Goal: Task Accomplishment & Management: Use online tool/utility

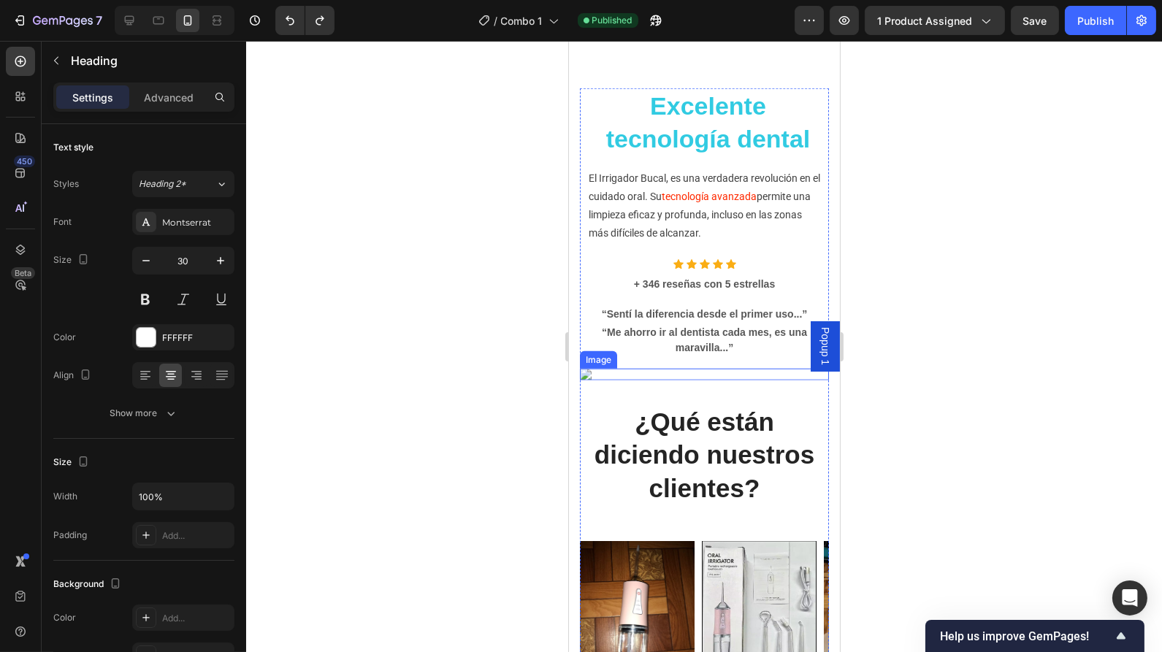
scroll to position [3137, 0]
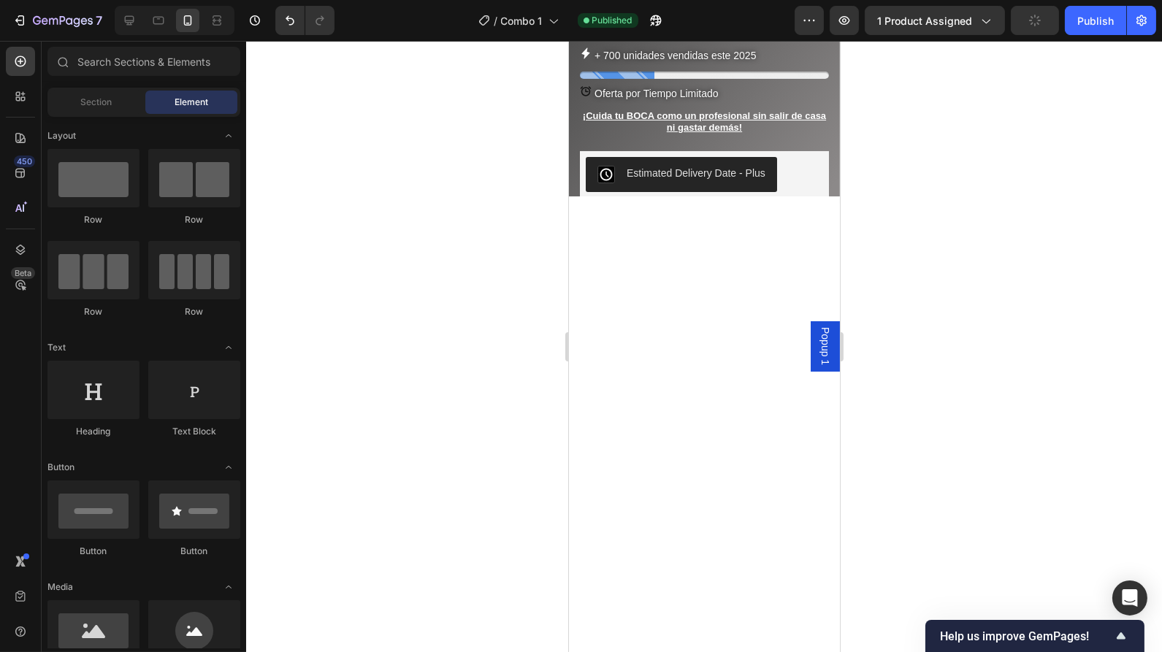
scroll to position [0, 0]
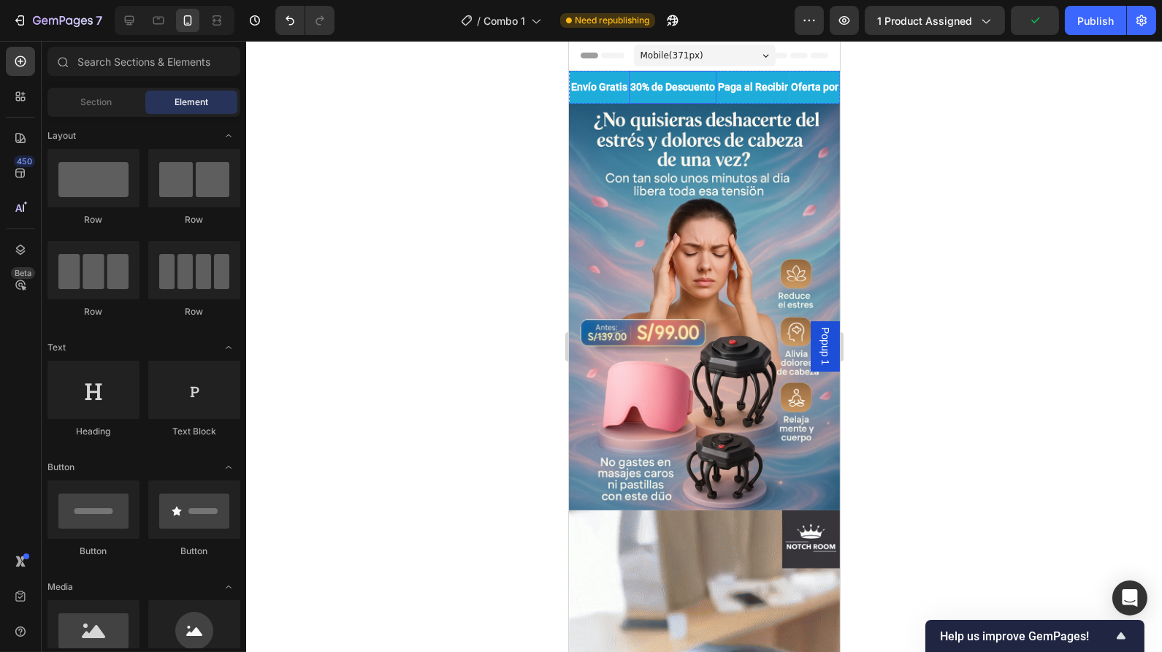
click at [716, 99] on div "30% de Descuento Text Block" at bounding box center [672, 87] width 88 height 33
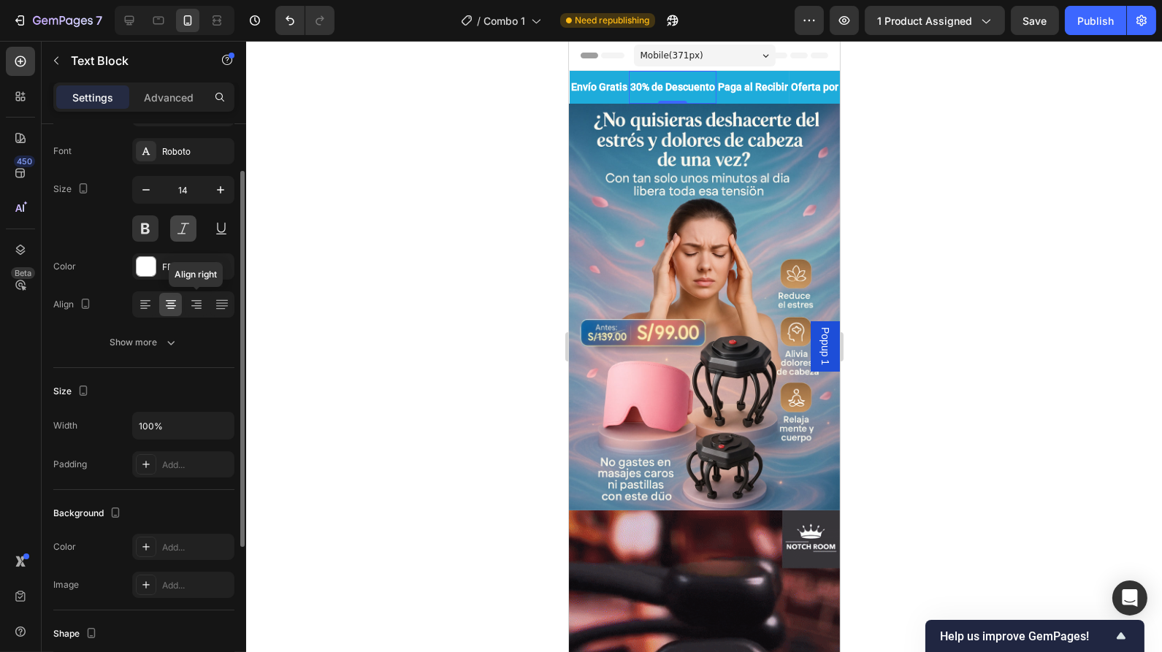
scroll to position [72, 0]
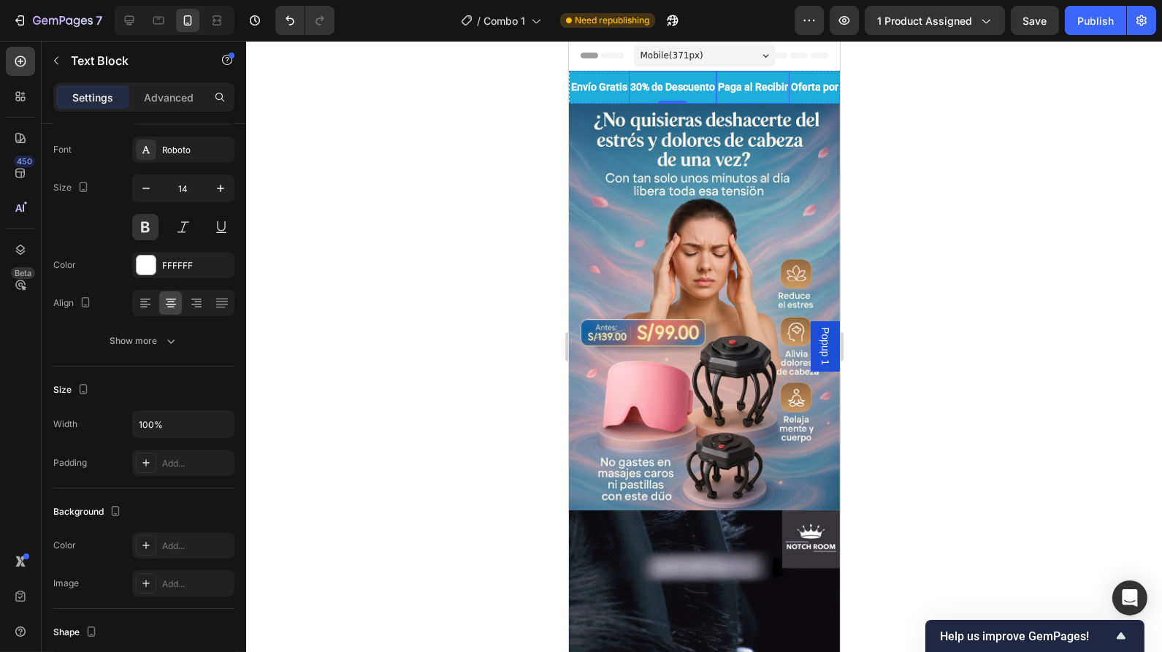
click at [789, 74] on div "Paga al Recibir Text Block" at bounding box center [752, 87] width 73 height 33
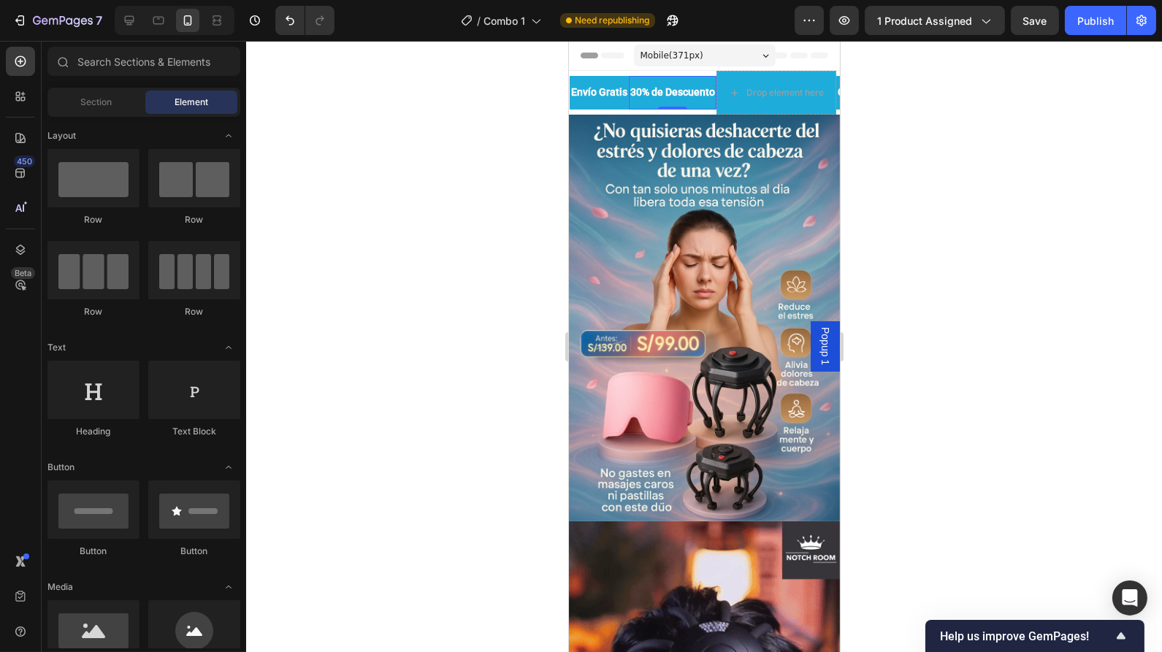
click at [714, 94] on p "30% de Descuento" at bounding box center [672, 92] width 85 height 18
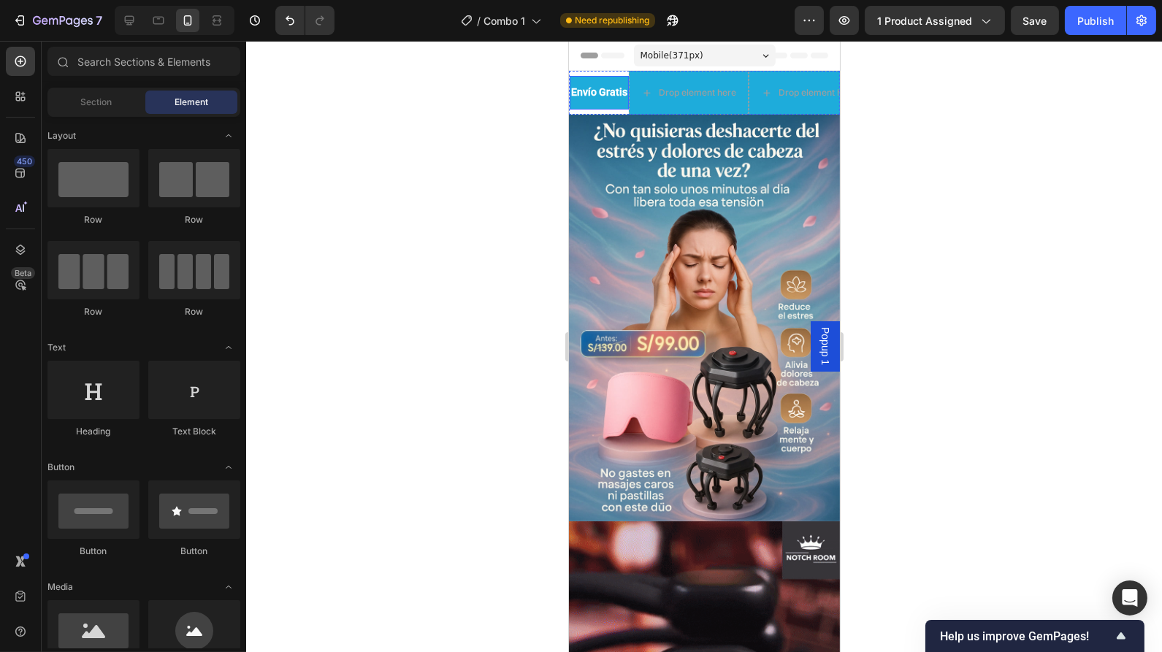
click at [608, 96] on p "Envío Gratis" at bounding box center [598, 92] width 56 height 18
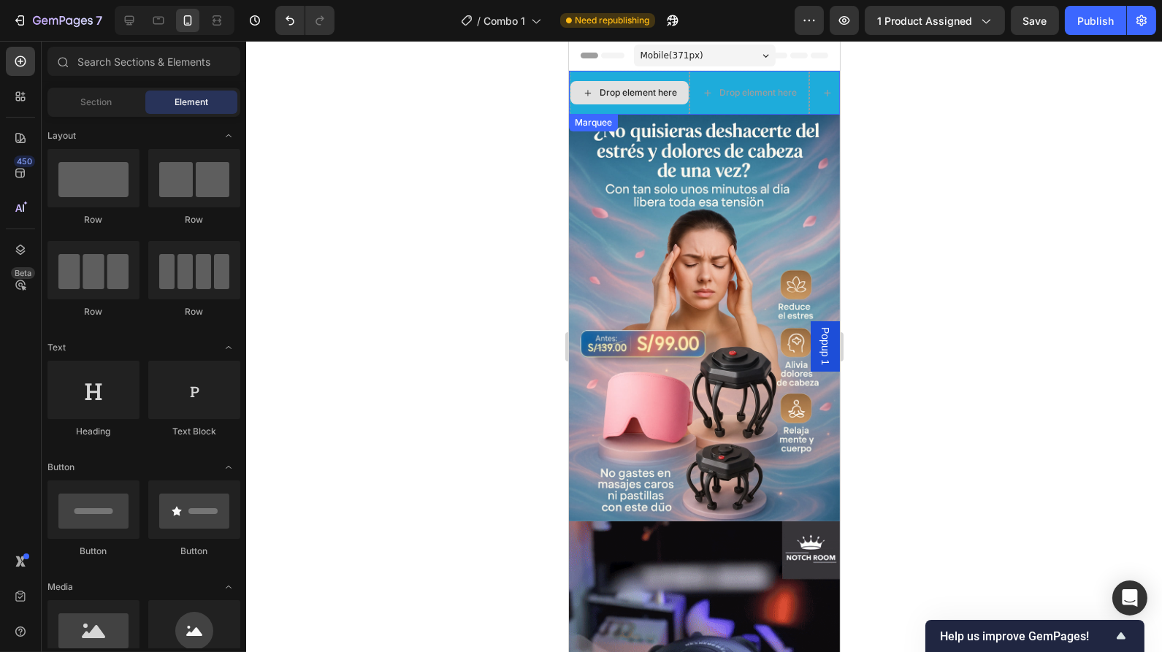
click at [658, 108] on div "Drop element here" at bounding box center [629, 93] width 120 height 44
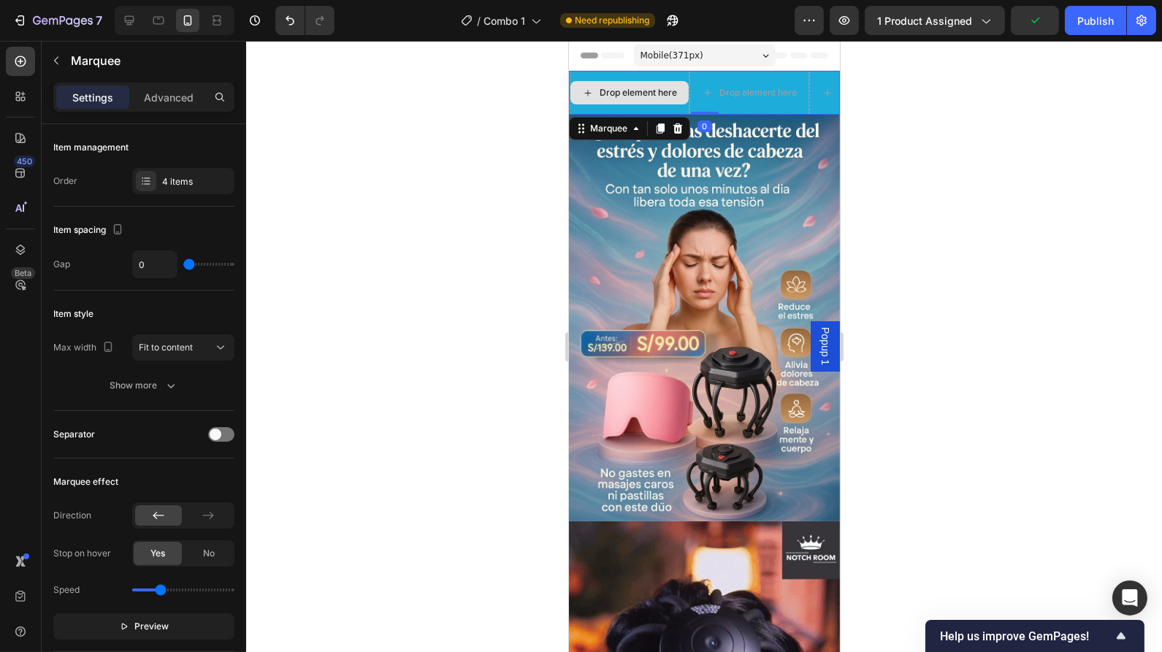
click at [624, 108] on div "Drop element here" at bounding box center [629, 93] width 120 height 44
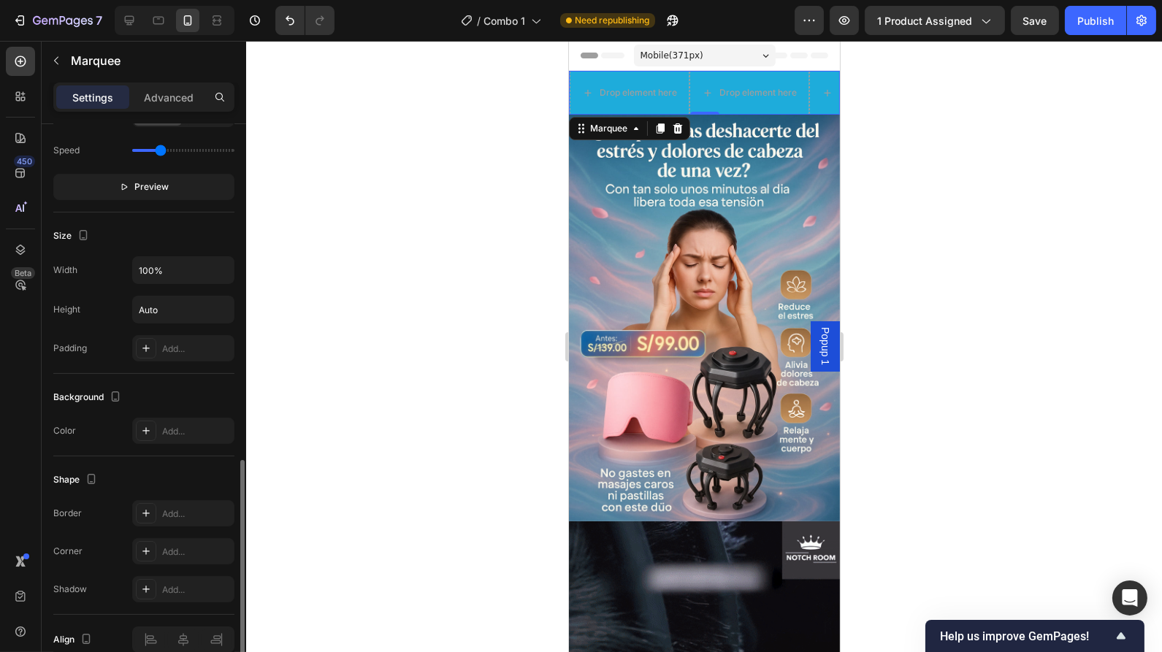
scroll to position [507, 0]
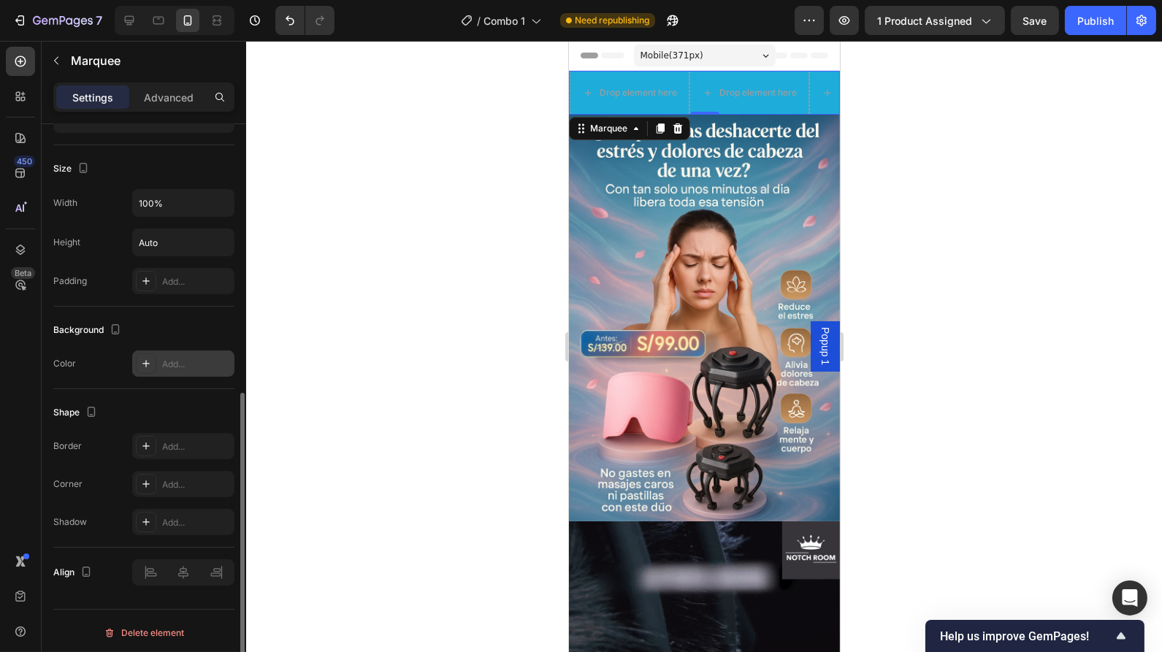
click at [169, 353] on div "Add..." at bounding box center [183, 364] width 102 height 26
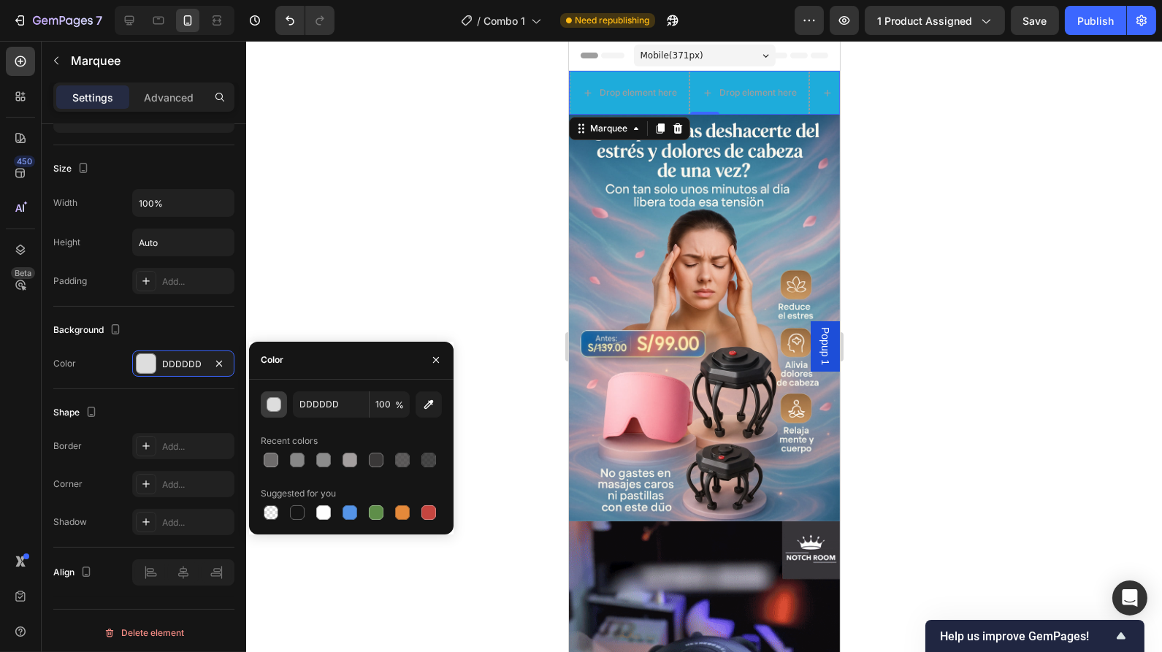
click at [275, 405] on div "button" at bounding box center [274, 405] width 15 height 15
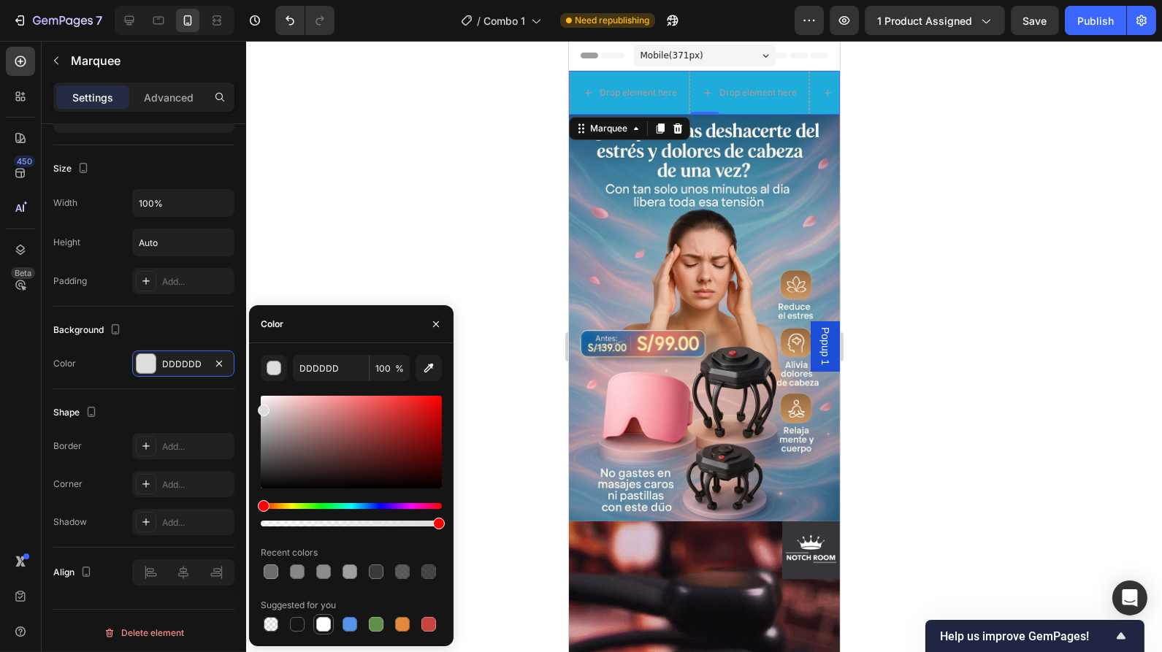
click at [326, 630] on div at bounding box center [323, 624] width 15 height 15
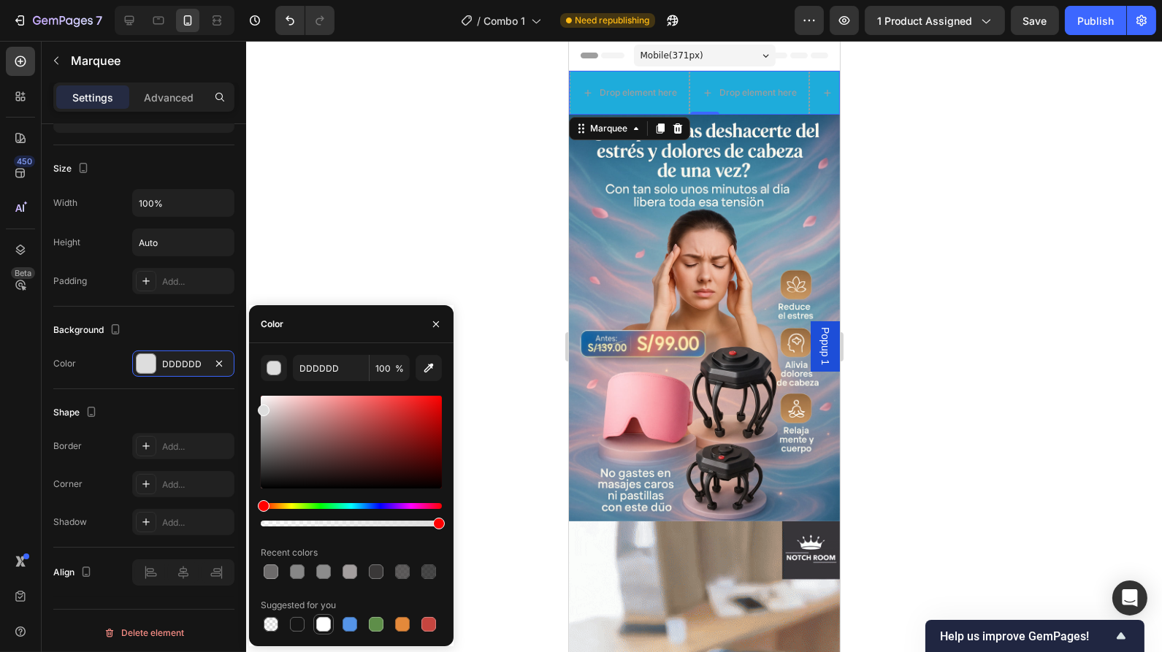
type input "FFFFFF"
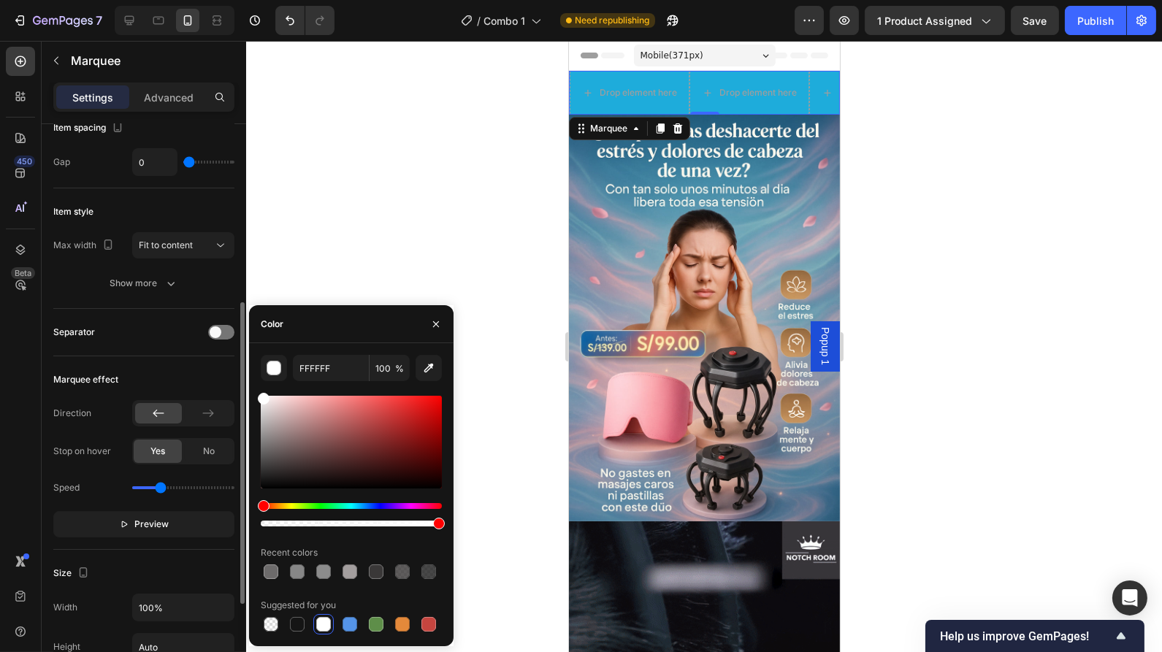
scroll to position [0, 0]
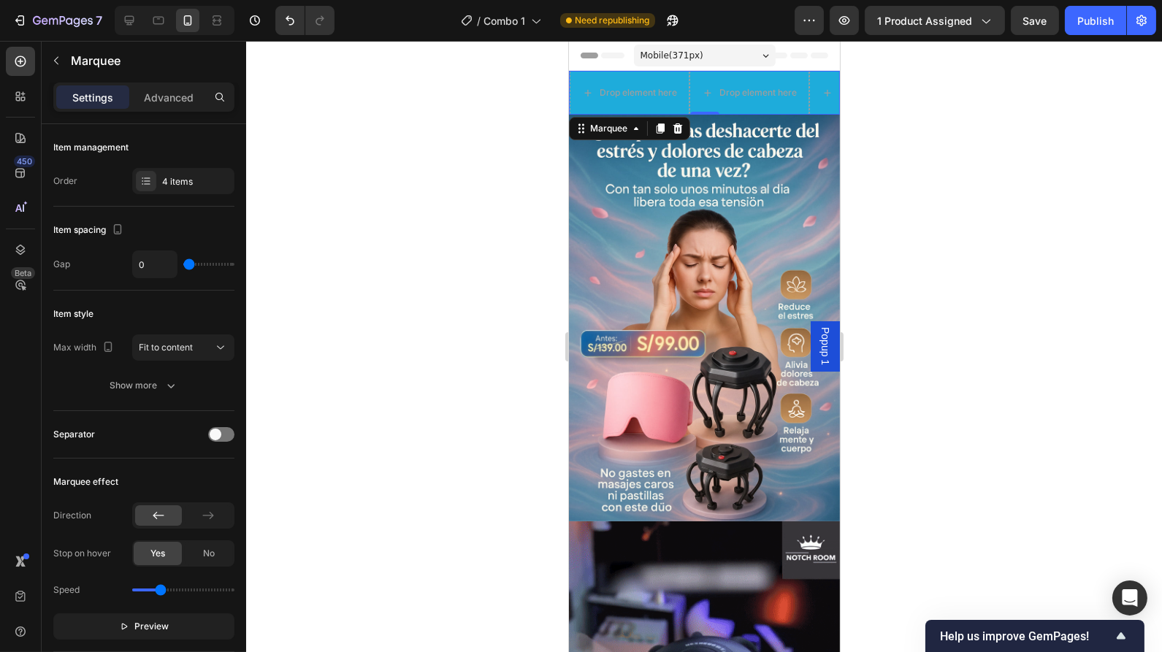
click at [267, 187] on div at bounding box center [704, 346] width 916 height 611
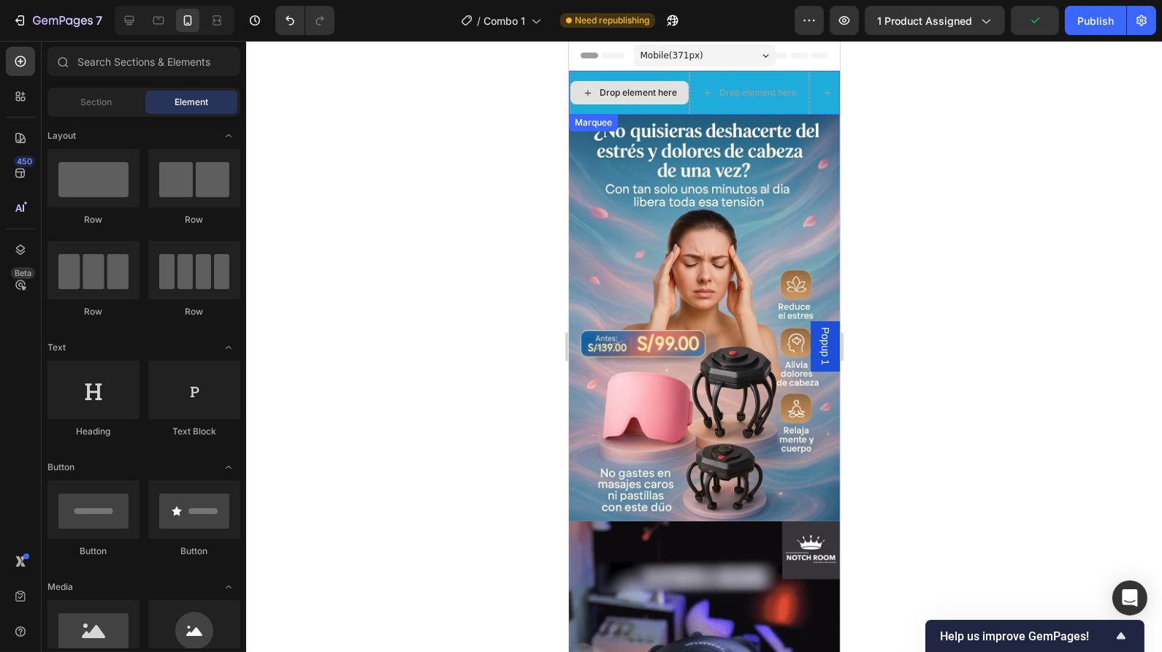
click at [630, 91] on div "Drop element here" at bounding box center [637, 93] width 77 height 12
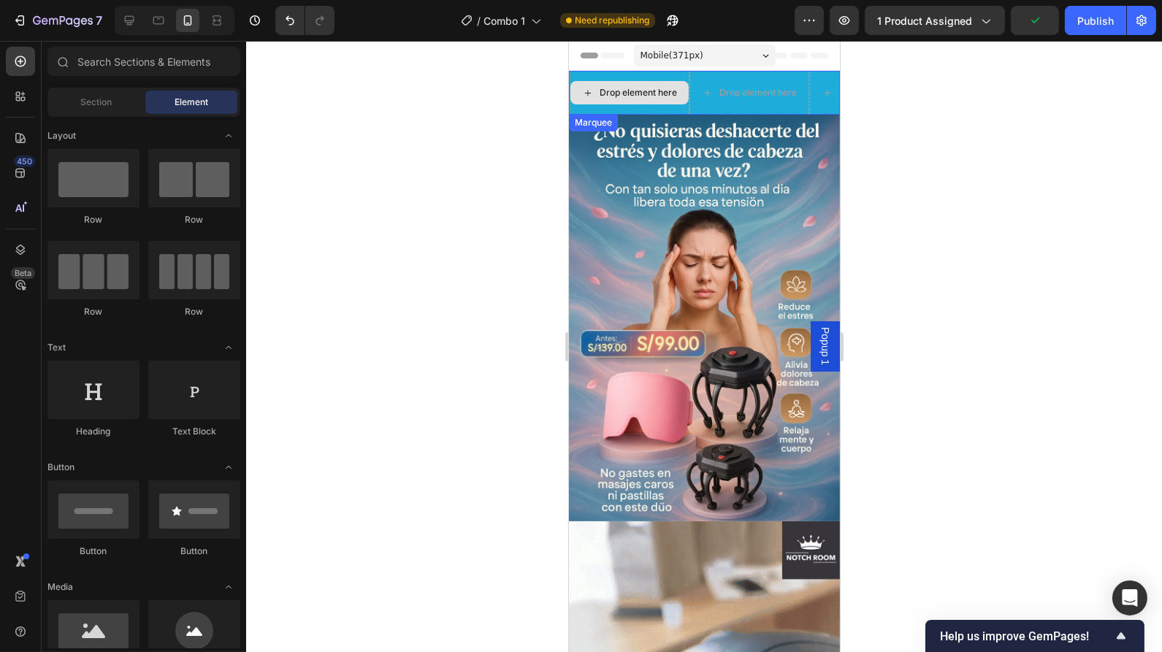
click at [630, 91] on div "Drop element here" at bounding box center [637, 93] width 77 height 12
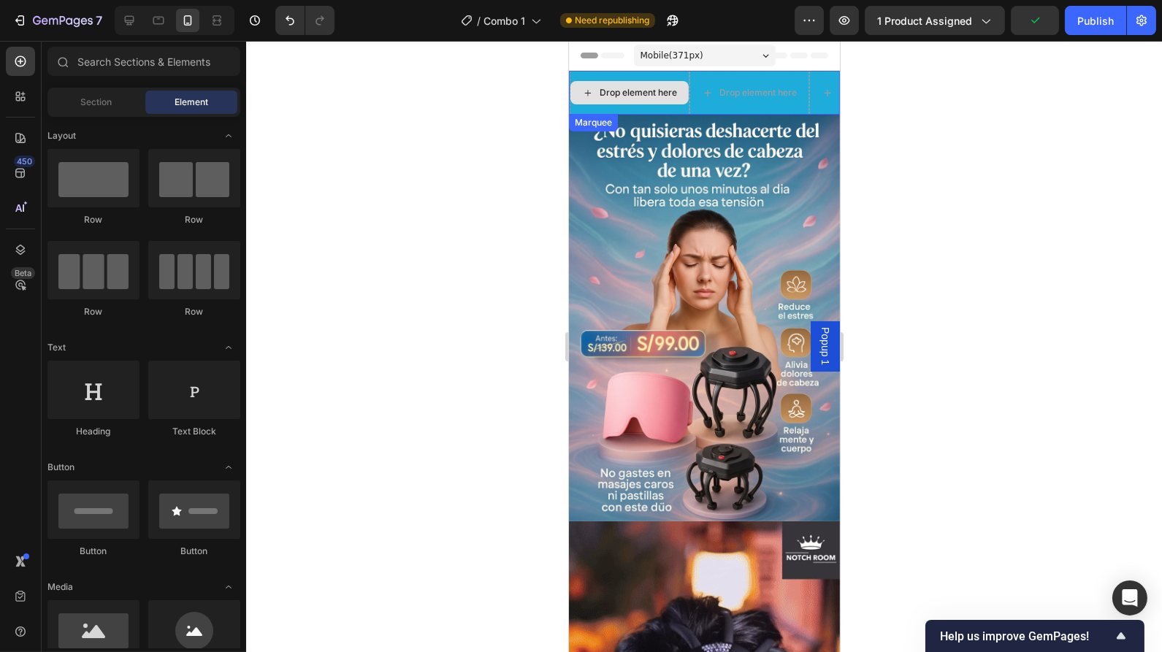
click at [630, 91] on div "Drop element here" at bounding box center [637, 93] width 77 height 12
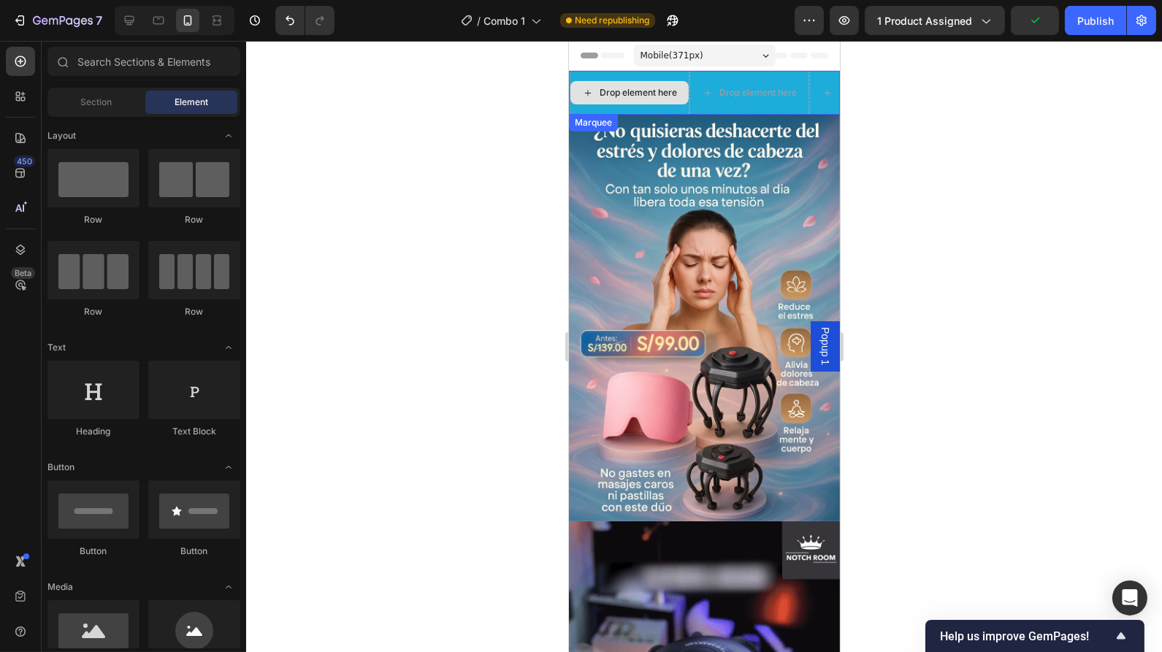
click at [630, 91] on div "Drop element here" at bounding box center [637, 93] width 77 height 12
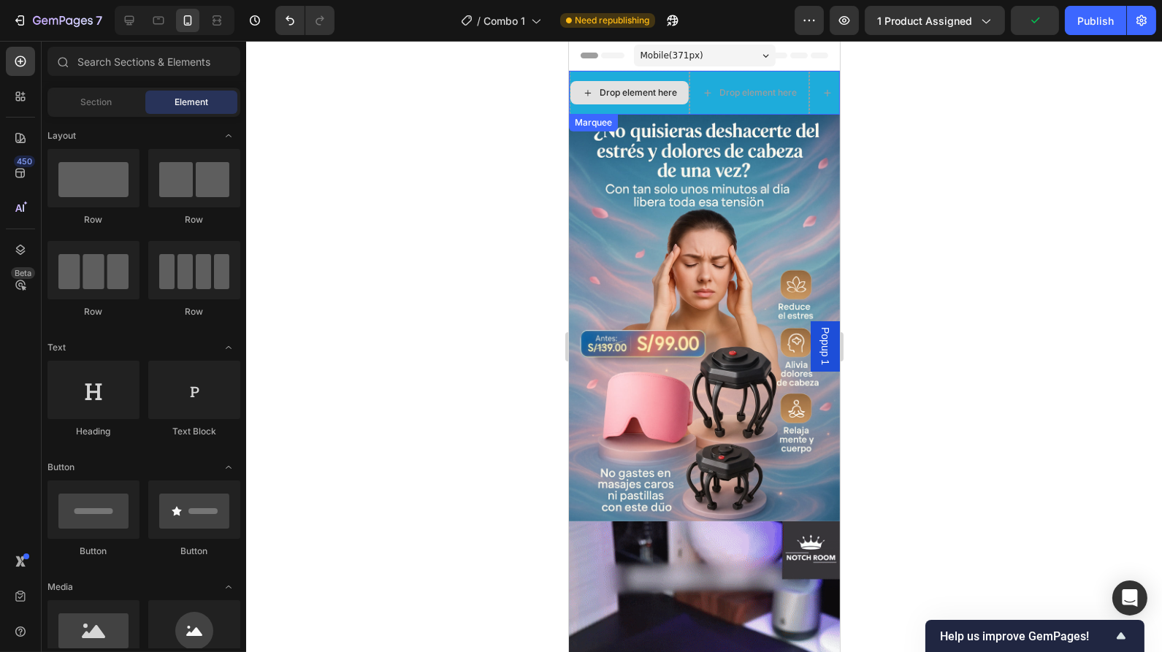
click at [630, 91] on div "Drop element here" at bounding box center [637, 93] width 77 height 12
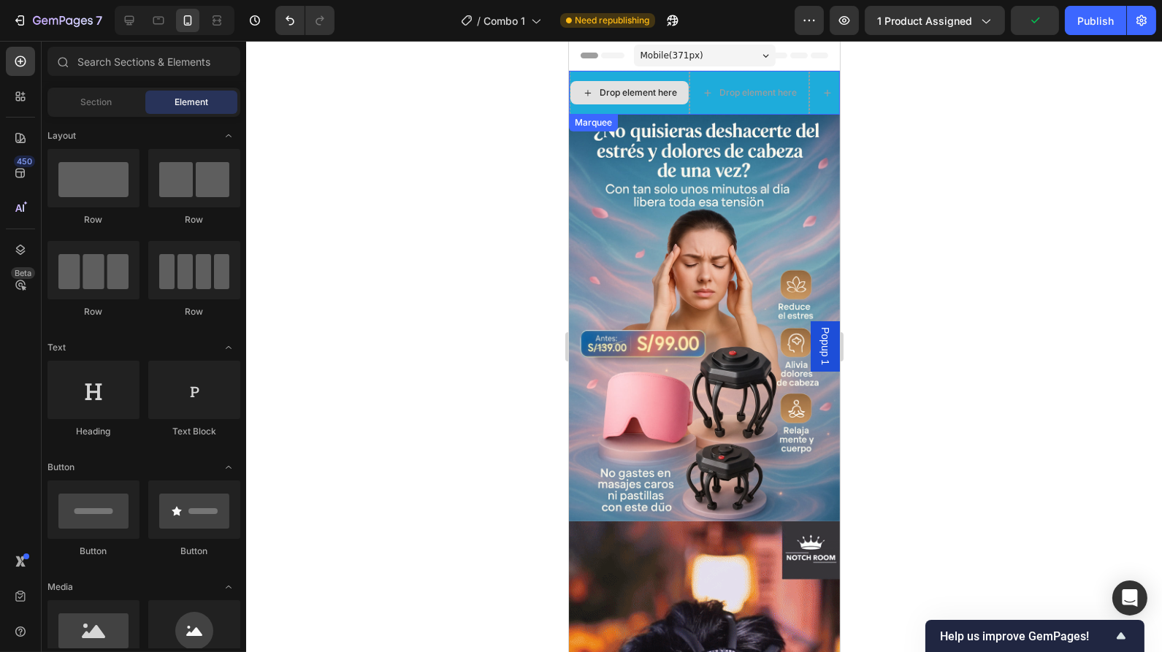
click at [630, 91] on div "Drop element here" at bounding box center [637, 93] width 77 height 12
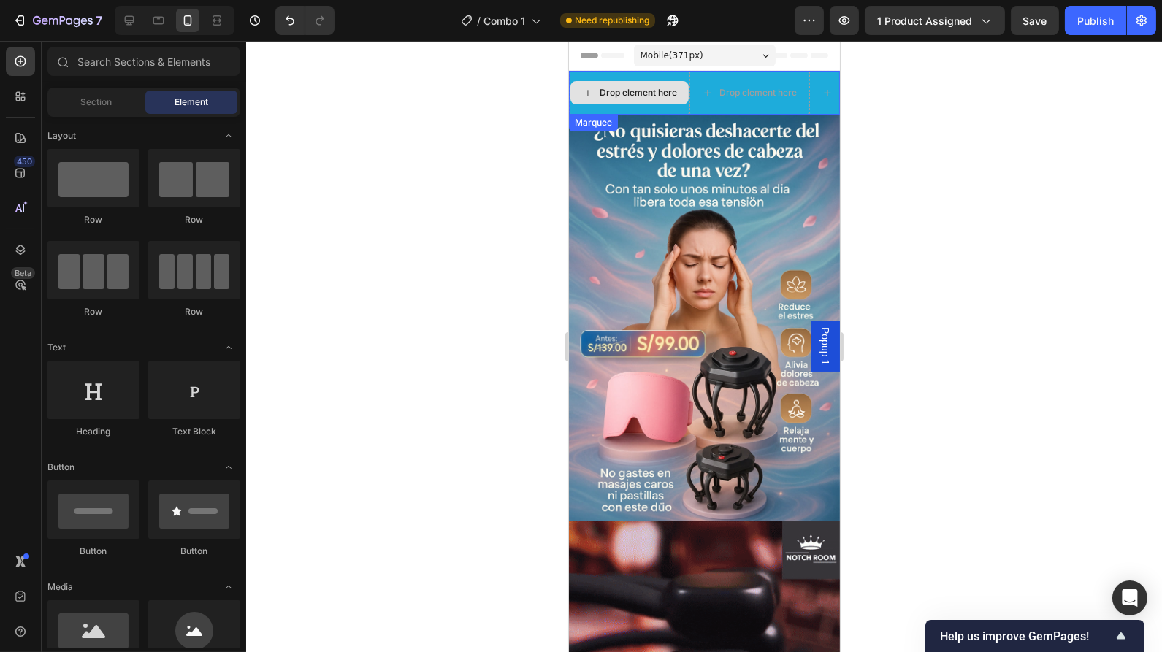
click at [630, 91] on div "Drop element here" at bounding box center [637, 93] width 77 height 12
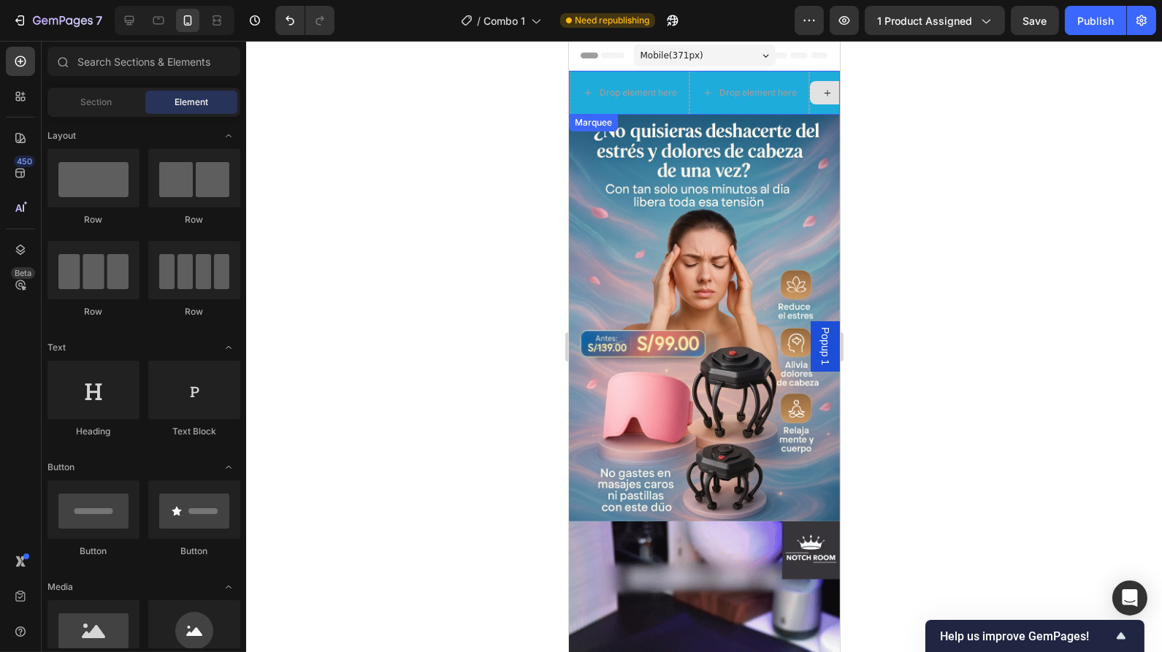
click at [818, 110] on div "Drop element here" at bounding box center [868, 93] width 120 height 44
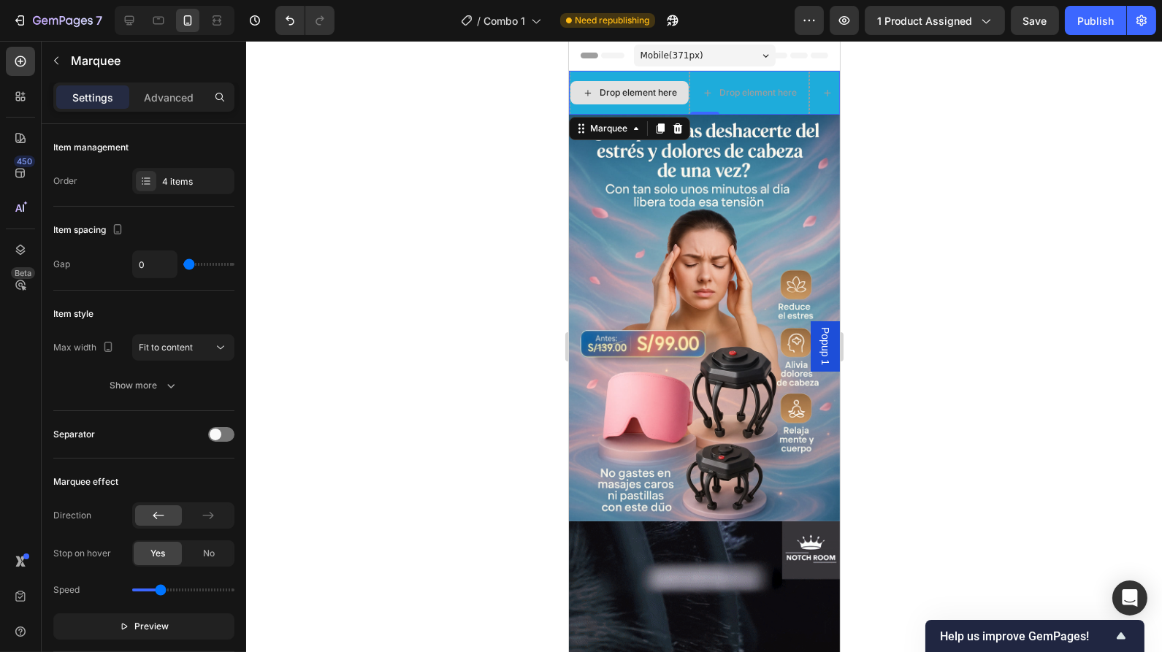
click at [657, 77] on div "Drop element here" at bounding box center [629, 93] width 120 height 44
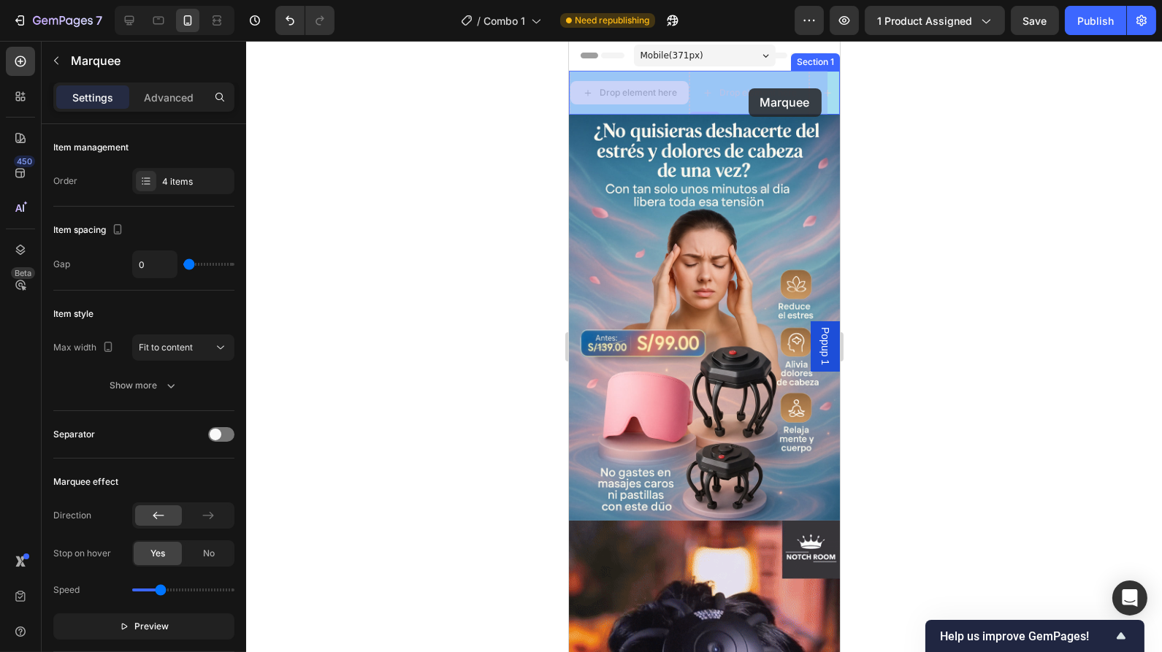
drag, startPoint x: 657, startPoint y: 77, endPoint x: 748, endPoint y: 88, distance: 91.3
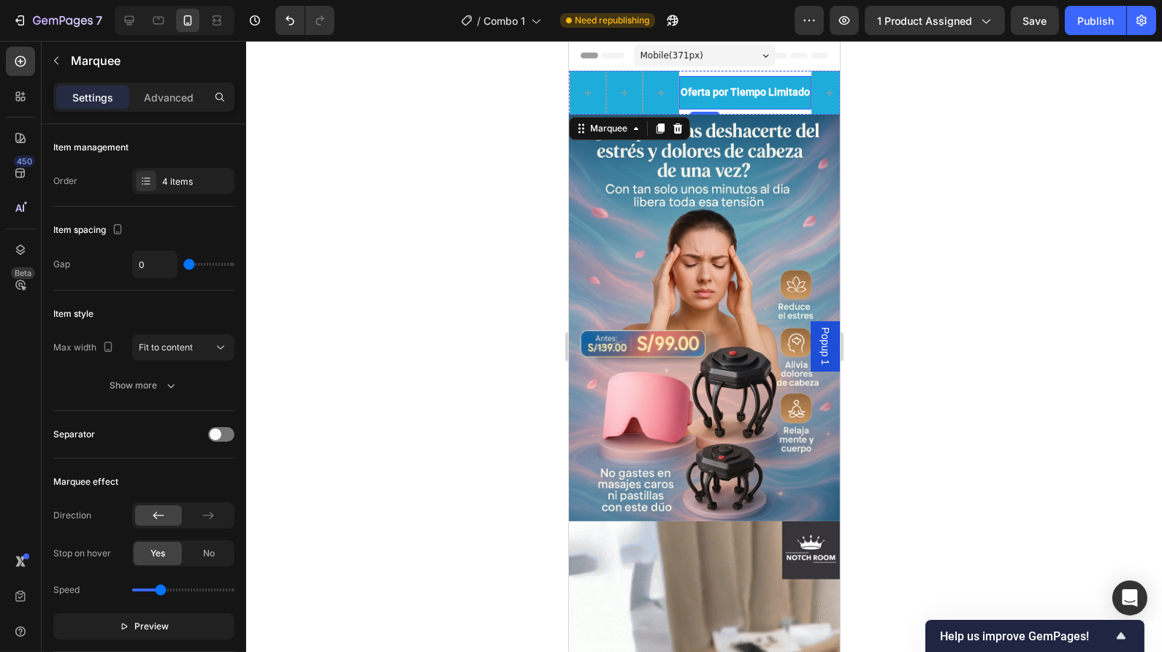
click at [714, 92] on p "Oferta por Tiempo Limitado" at bounding box center [744, 92] width 129 height 18
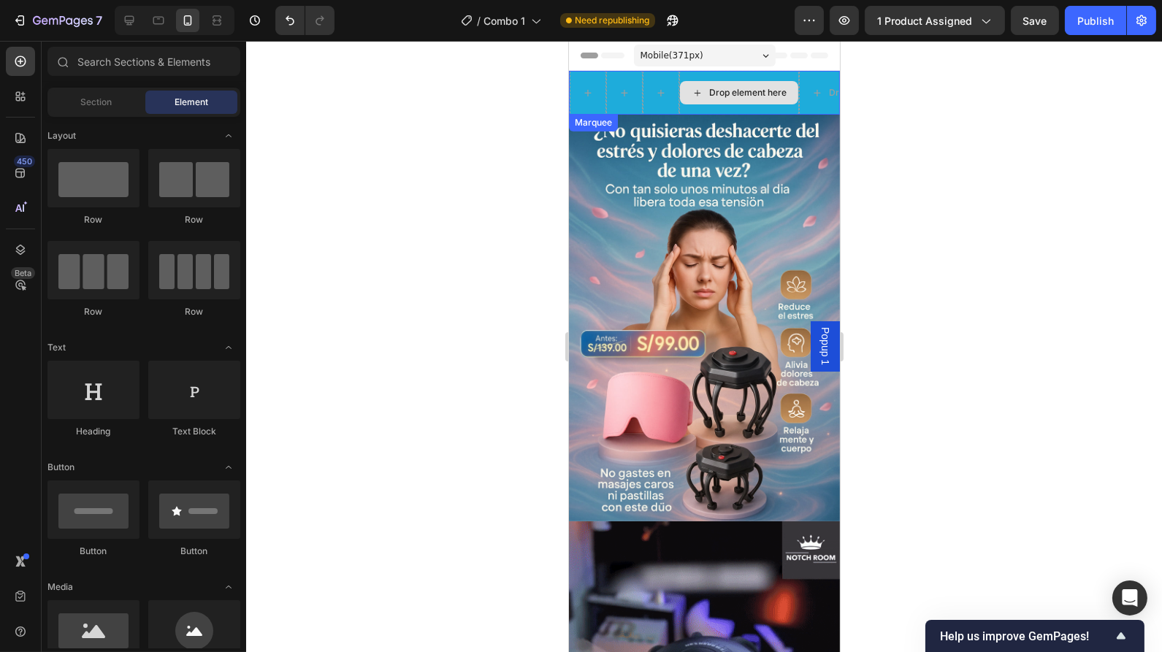
click at [692, 75] on div "Drop element here" at bounding box center [738, 93] width 120 height 44
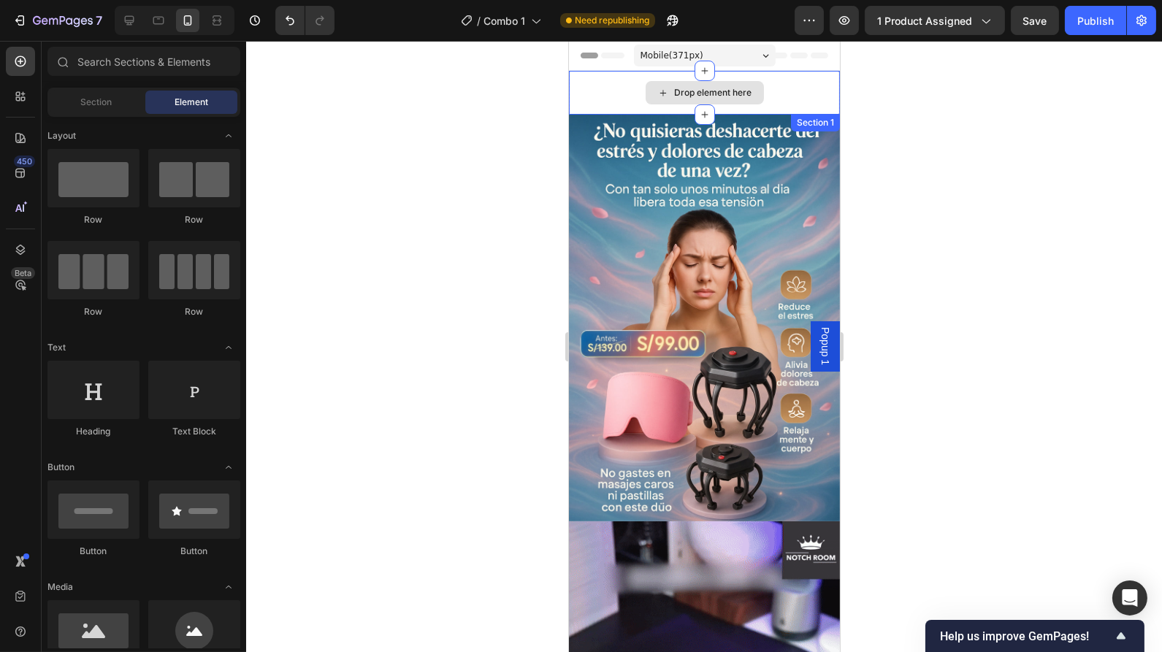
click at [627, 92] on div "Drop element here" at bounding box center [703, 93] width 271 height 44
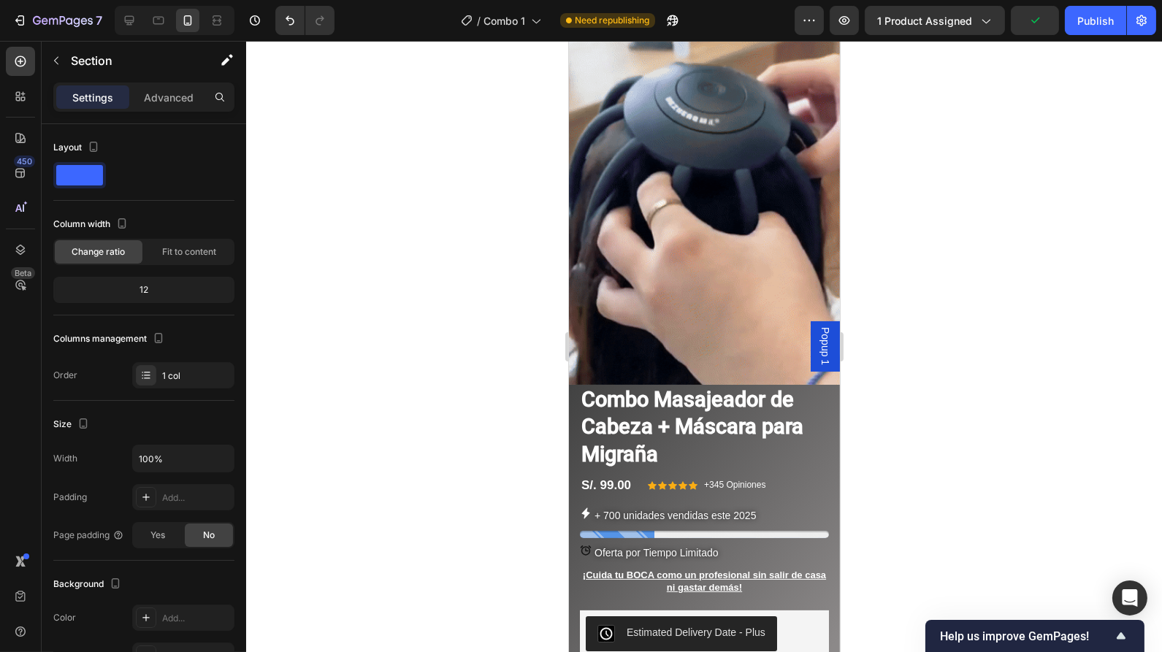
scroll to position [695, 0]
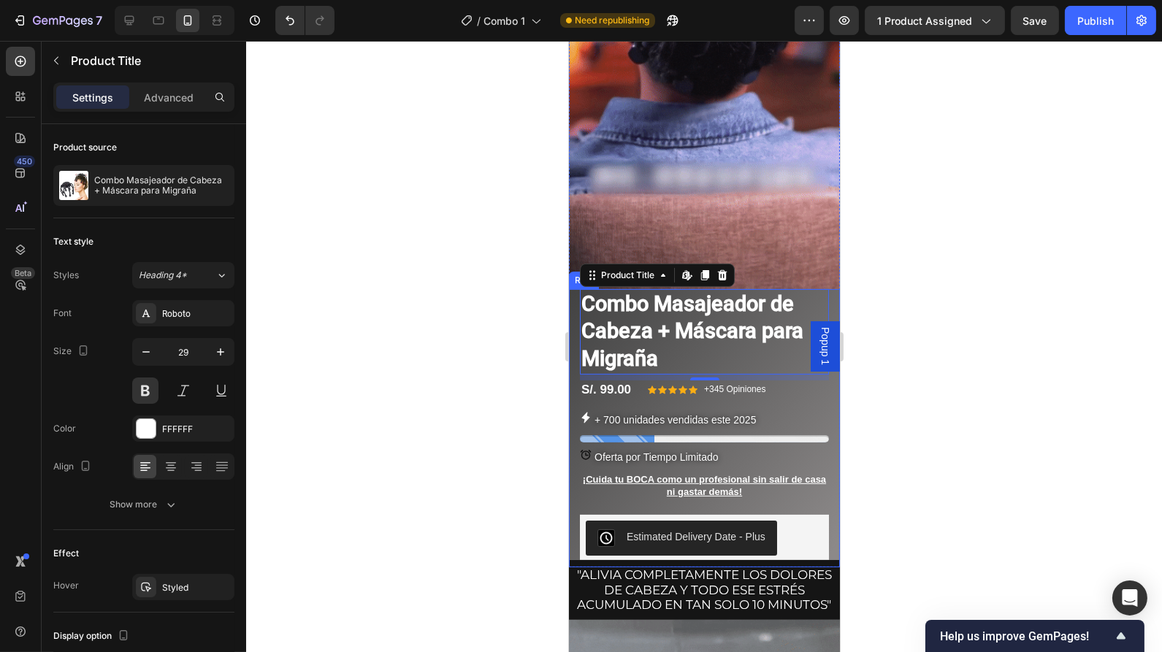
click at [818, 296] on div "Combo Masajeador de Cabeza + Máscara para Migraña Product Title Edit content in…" at bounding box center [703, 428] width 271 height 279
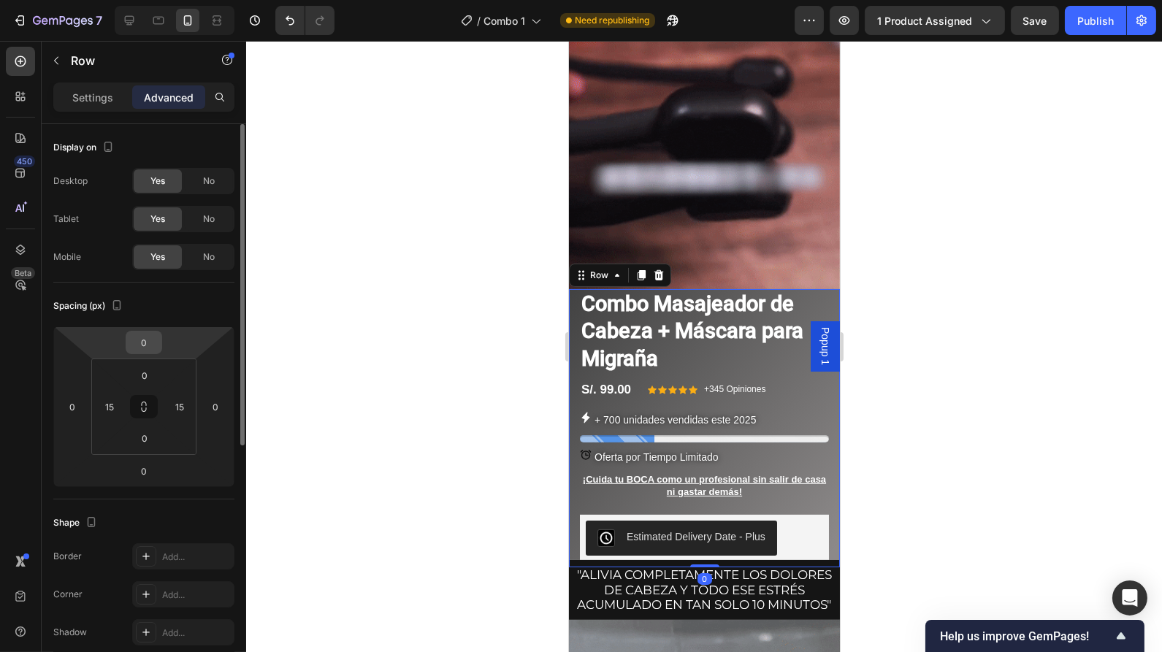
click at [151, 352] on input "0" at bounding box center [143, 343] width 29 height 22
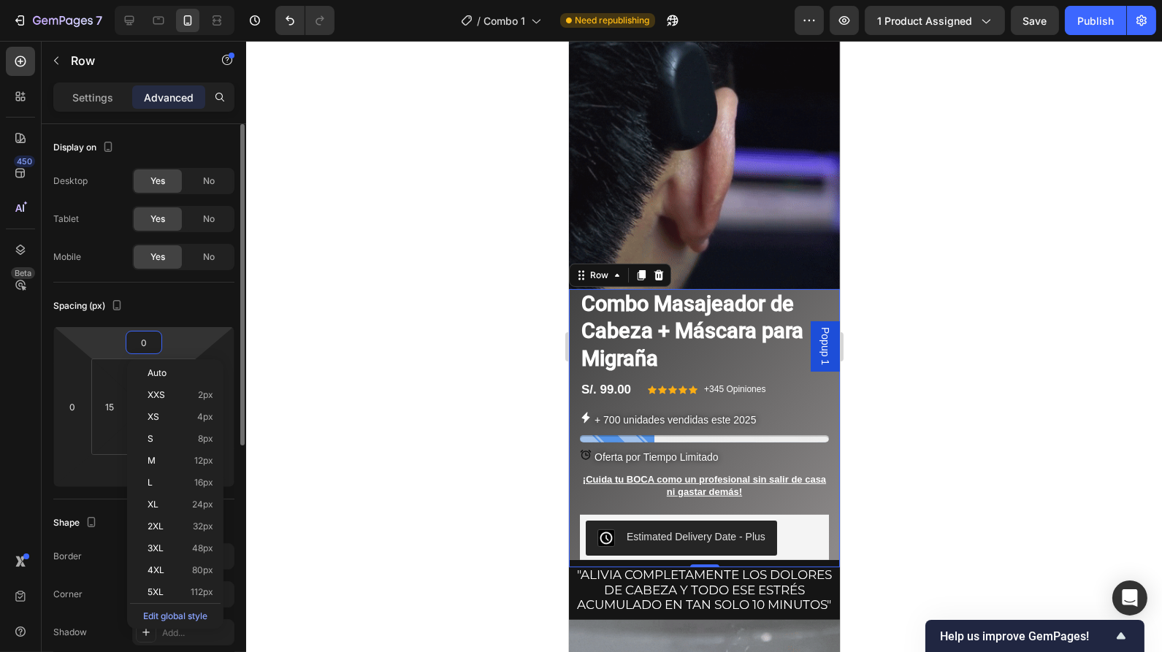
type input "5"
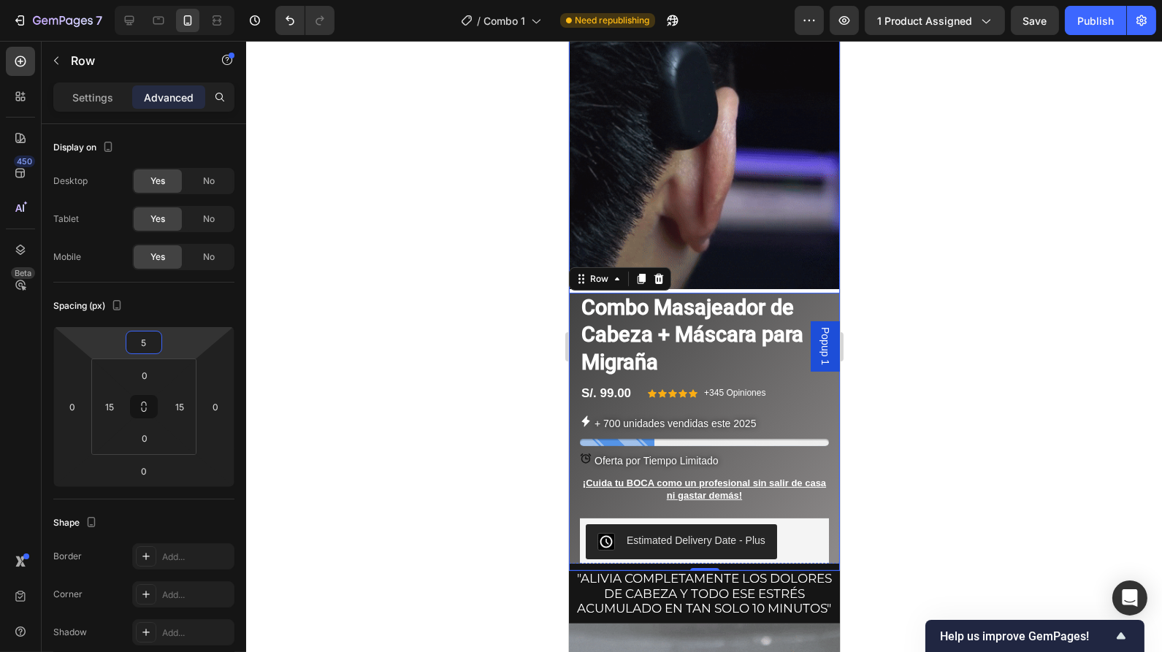
click at [698, 289] on div "Combo Masajeador de Cabeza + Máscara para Migraña Product Title S/. 99.00 Produ…" at bounding box center [703, 430] width 271 height 283
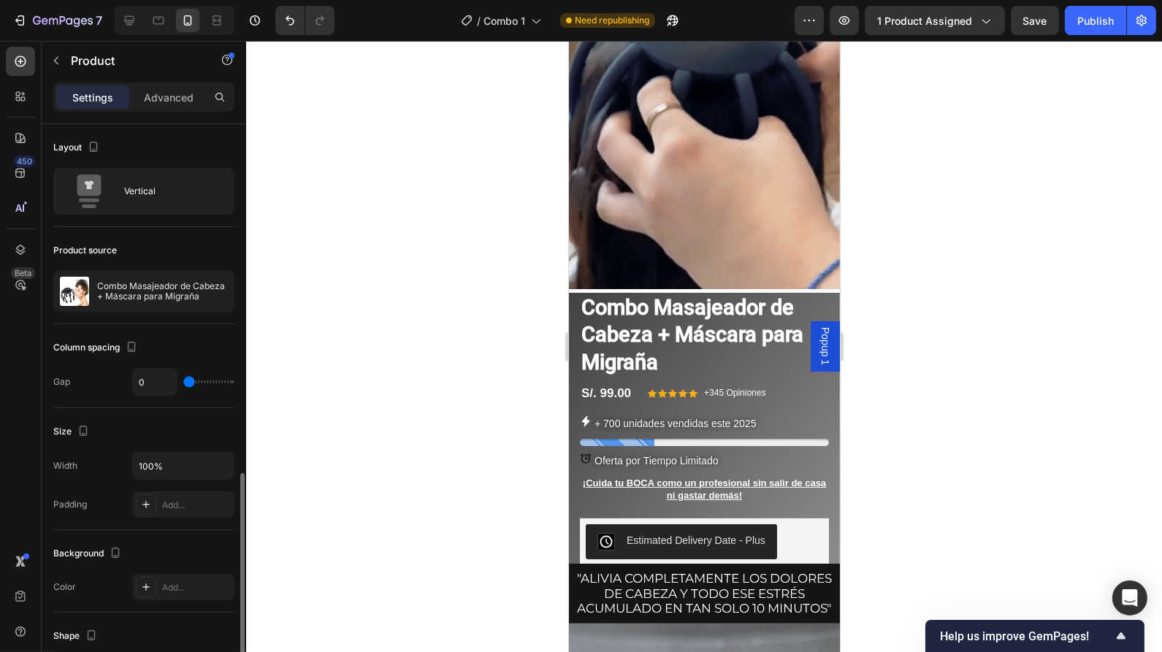
scroll to position [294, 0]
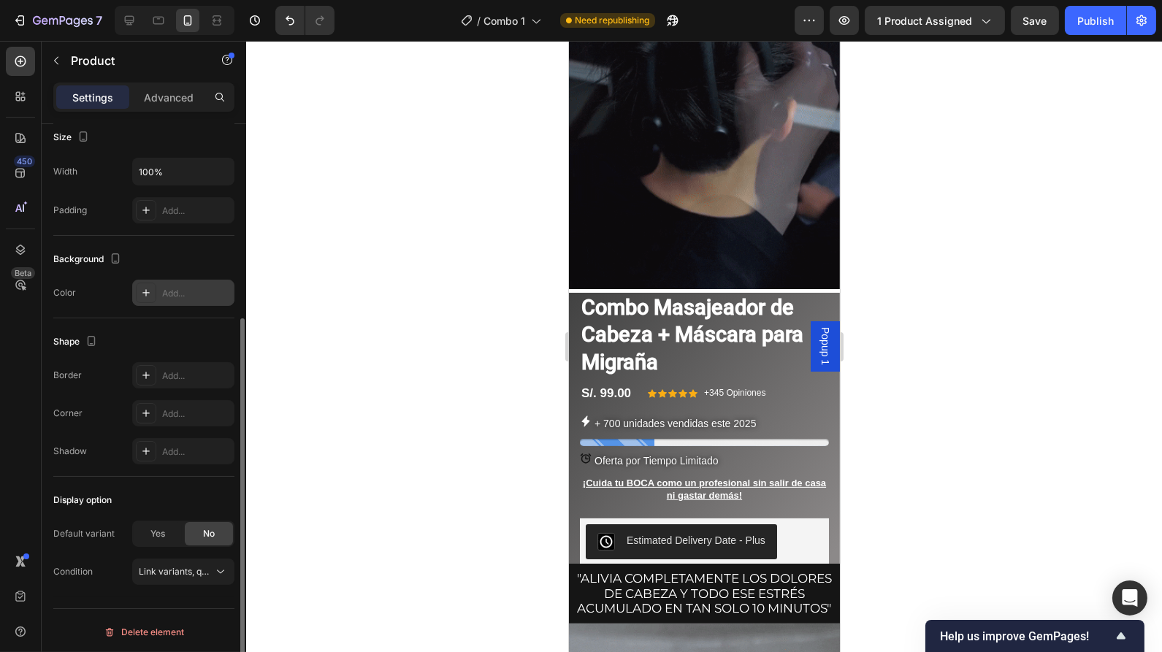
click at [148, 294] on icon at bounding box center [146, 293] width 12 height 12
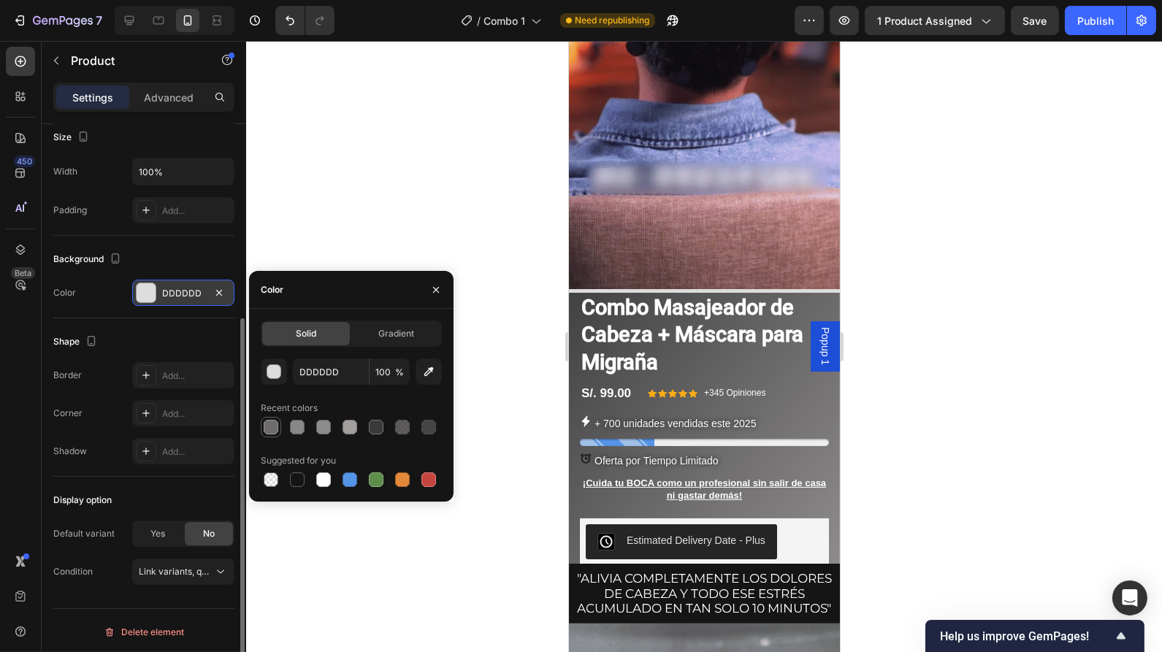
click at [273, 428] on div at bounding box center [271, 427] width 15 height 15
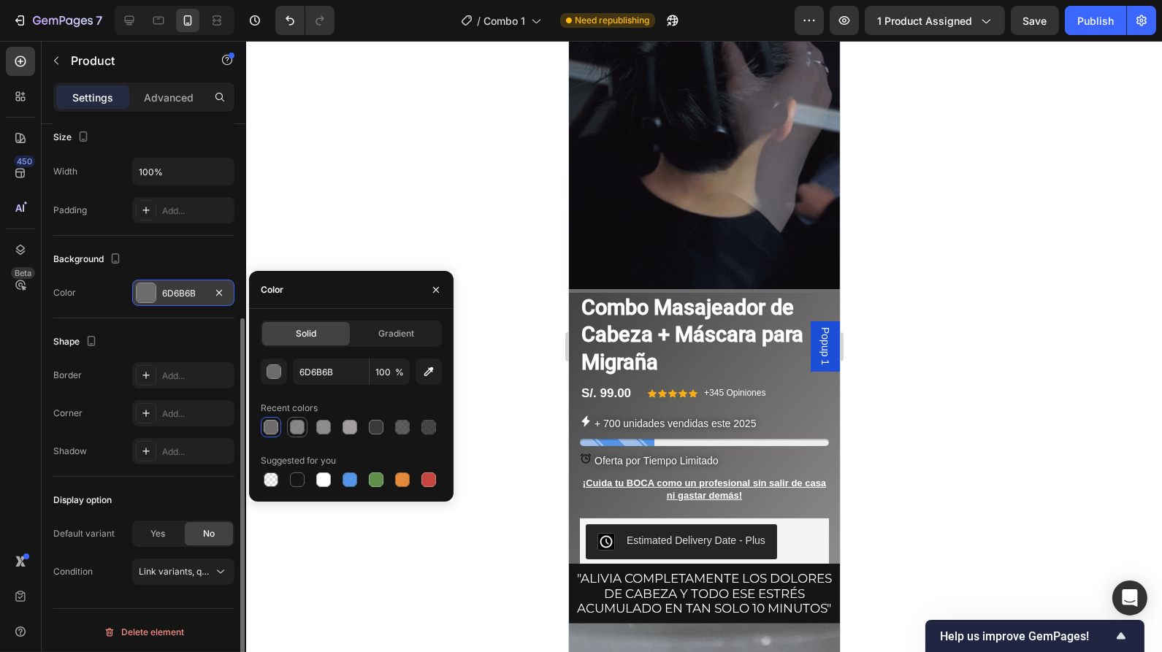
click at [298, 431] on div at bounding box center [297, 427] width 15 height 15
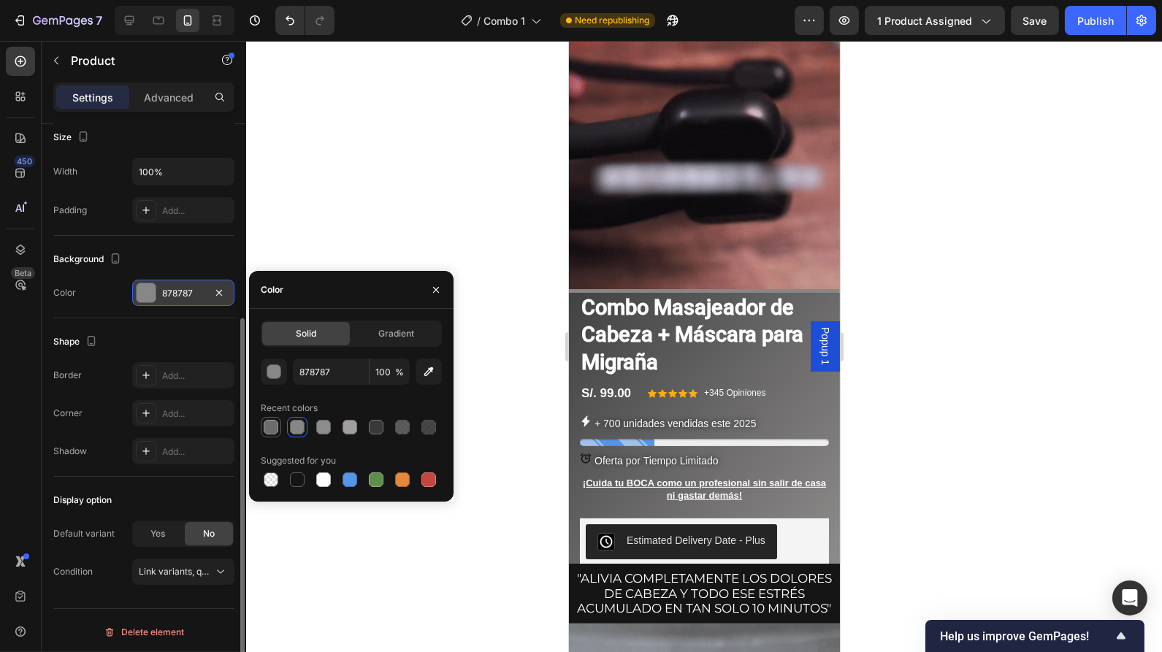
click at [273, 425] on div at bounding box center [271, 427] width 15 height 15
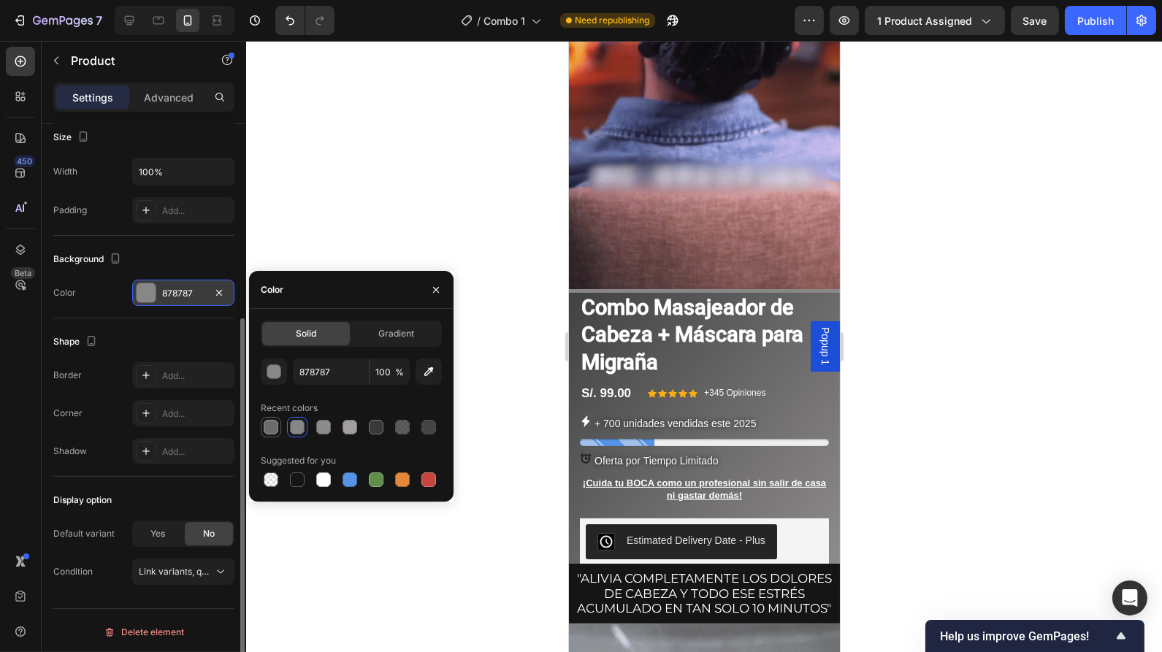
type input "6D6B6B"
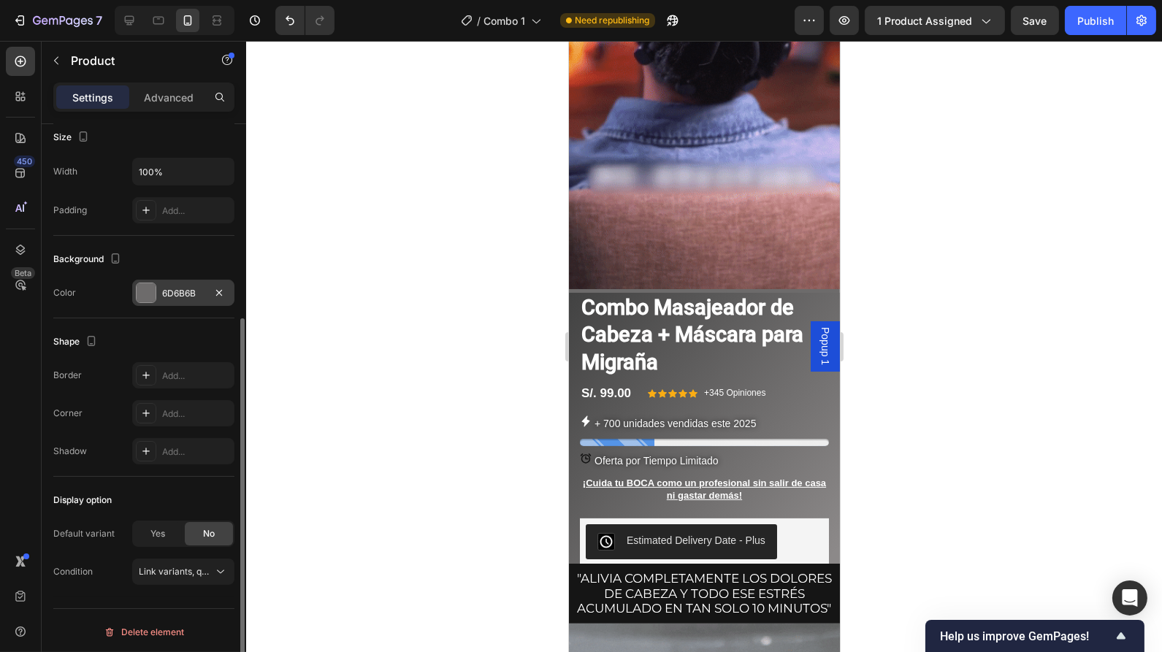
click at [892, 317] on div at bounding box center [704, 346] width 916 height 611
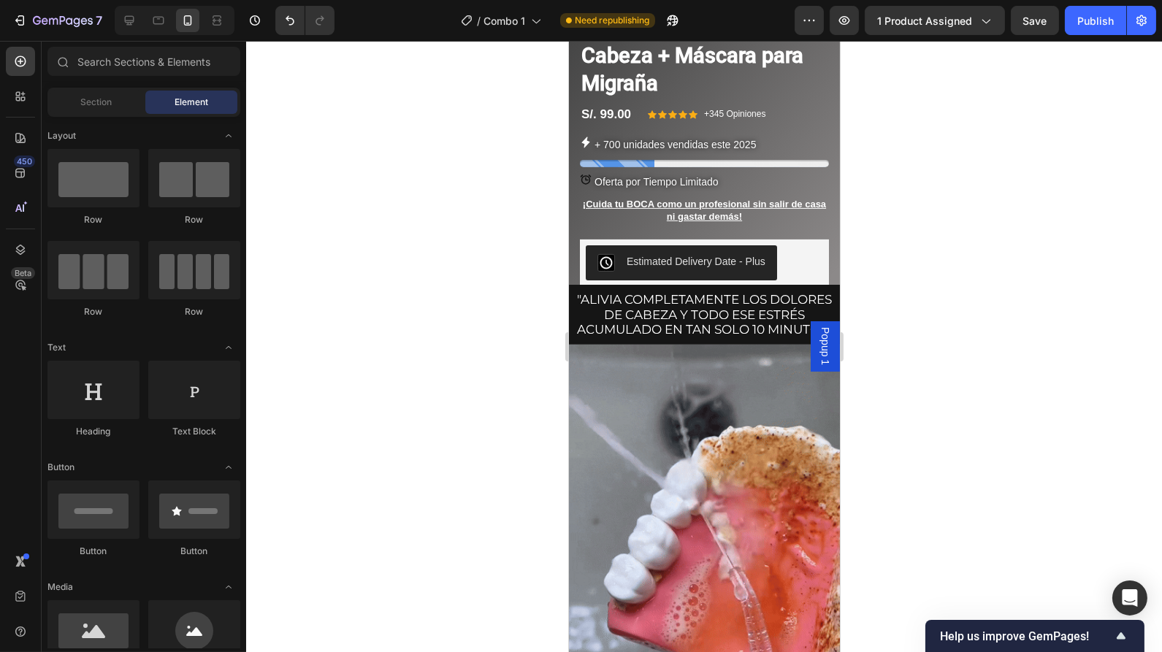
scroll to position [980, 0]
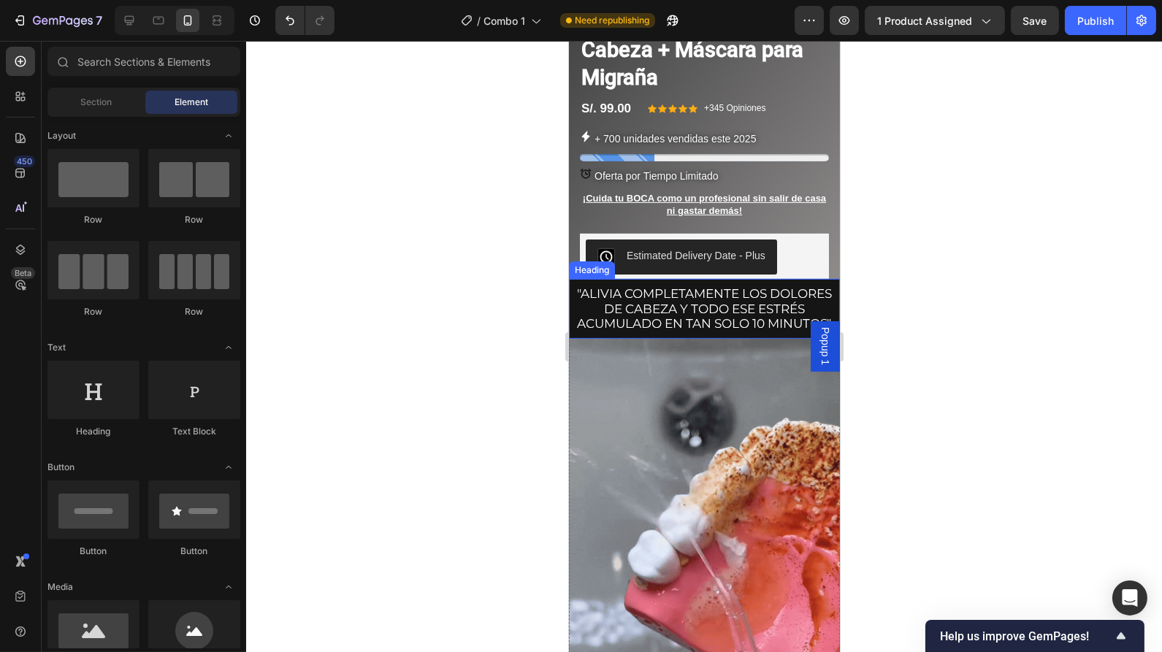
click at [787, 317] on h2 ""Alivia completamente los dolores de cabeza y todo ese estrés acumulado en tan …" at bounding box center [703, 308] width 271 height 59
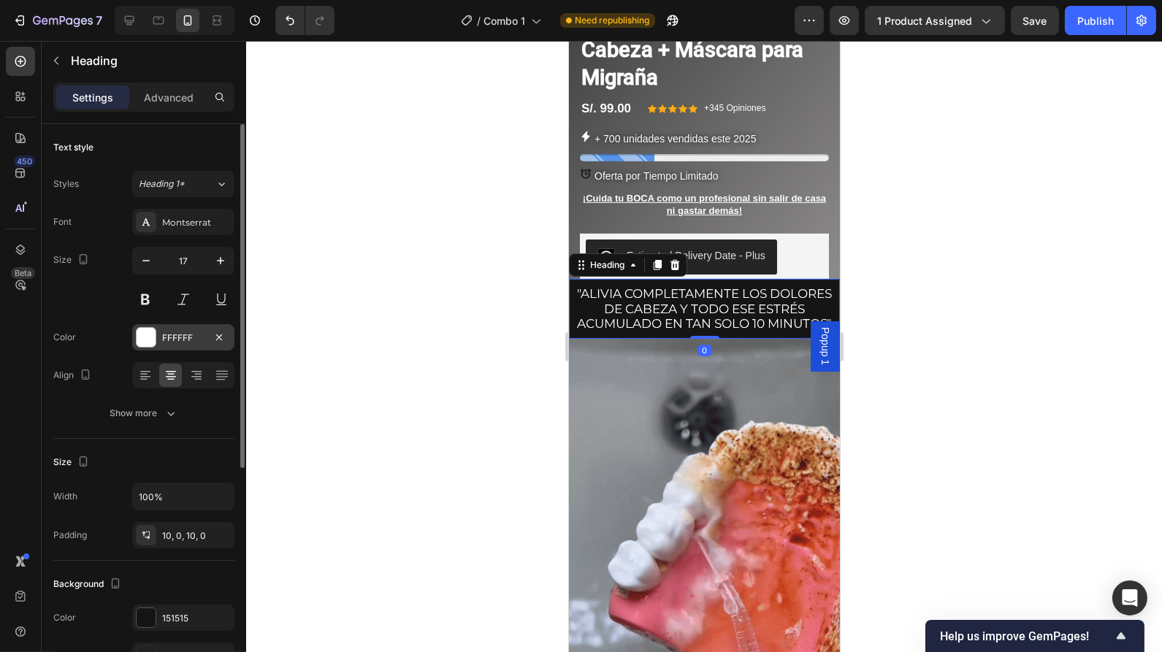
click at [143, 336] on div at bounding box center [146, 337] width 19 height 19
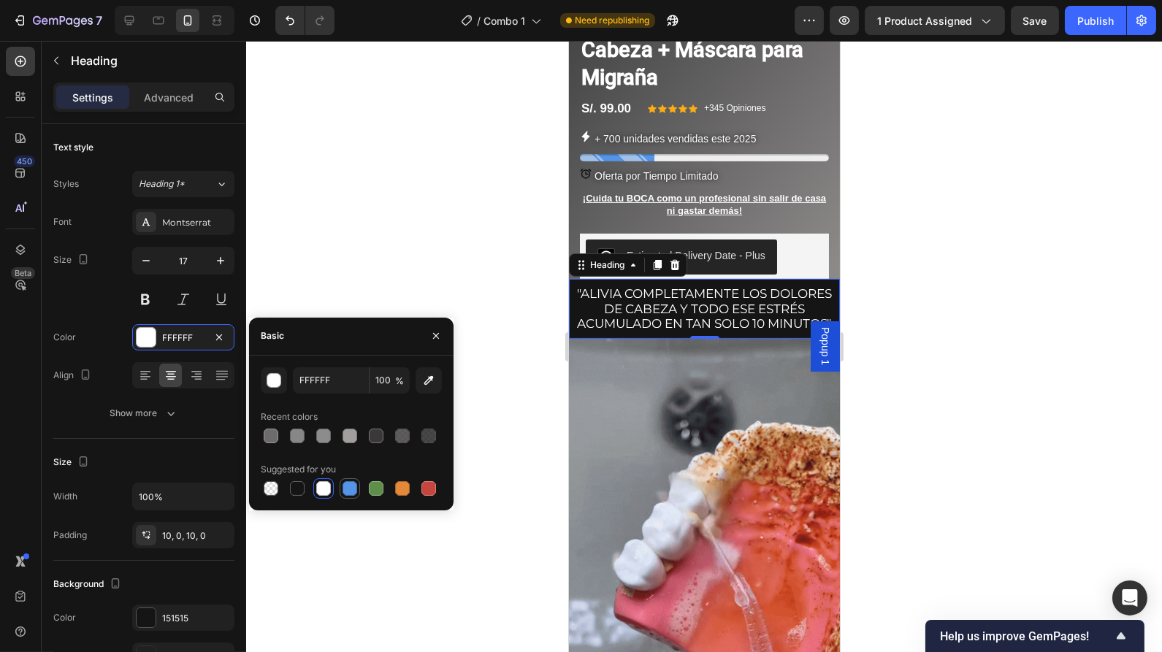
click at [348, 481] on div at bounding box center [350, 488] width 15 height 15
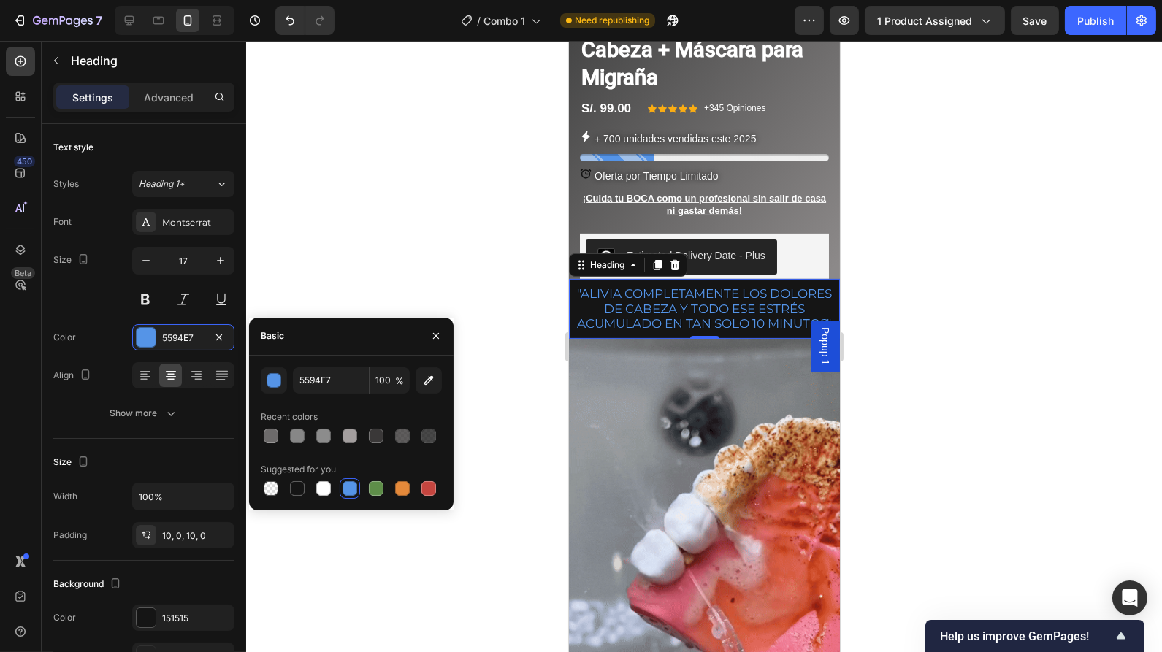
click at [348, 481] on div at bounding box center [350, 488] width 15 height 15
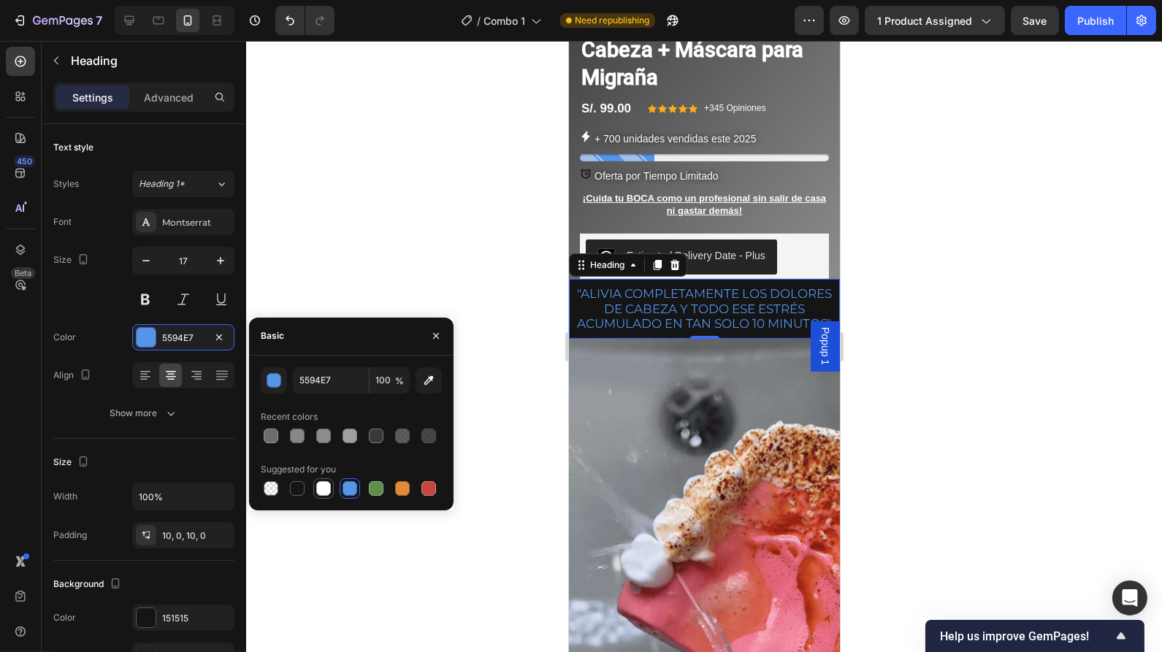
click at [317, 488] on div at bounding box center [323, 488] width 15 height 15
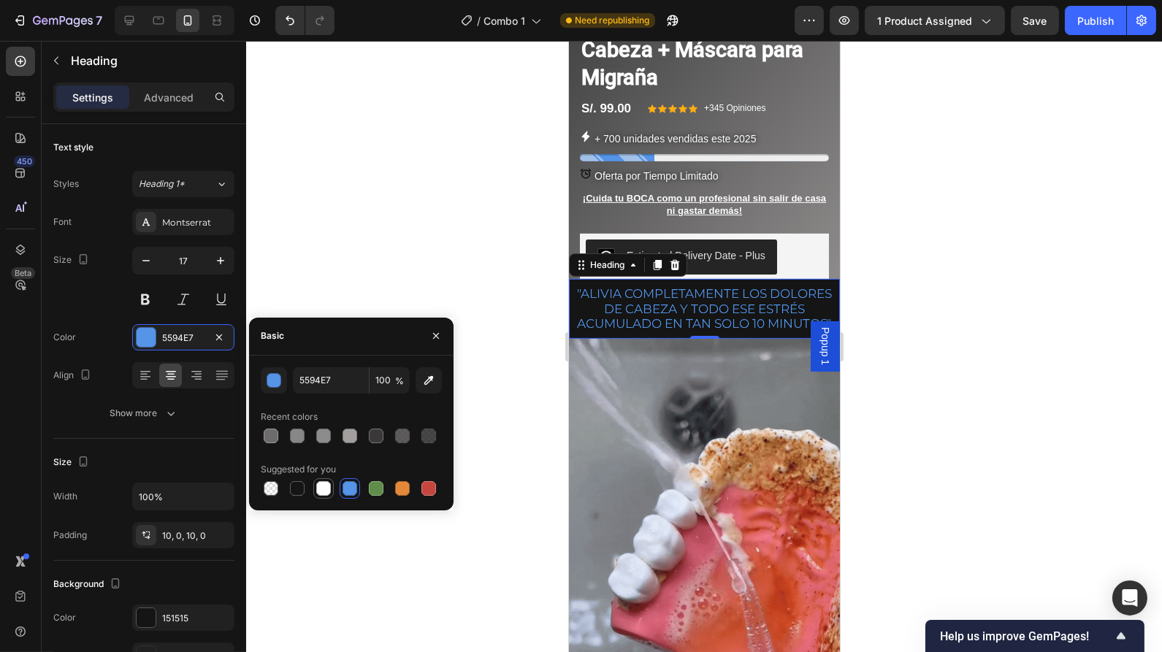
type input "FFFFFF"
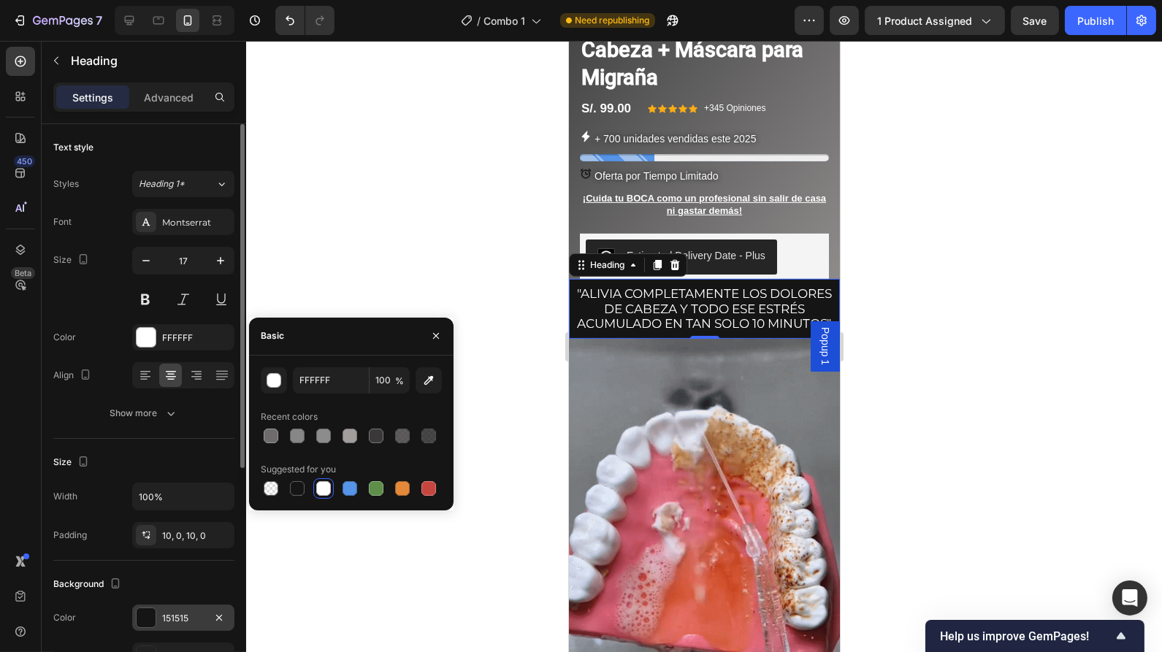
click at [150, 608] on div at bounding box center [146, 617] width 19 height 19
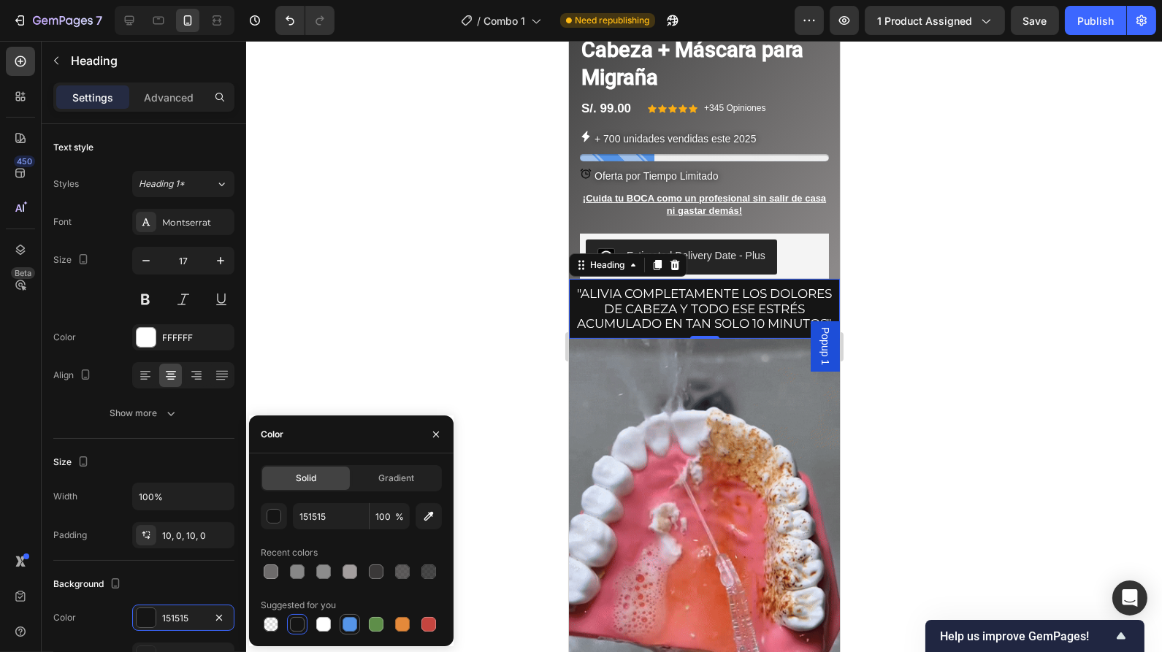
click at [351, 623] on div at bounding box center [350, 624] width 15 height 15
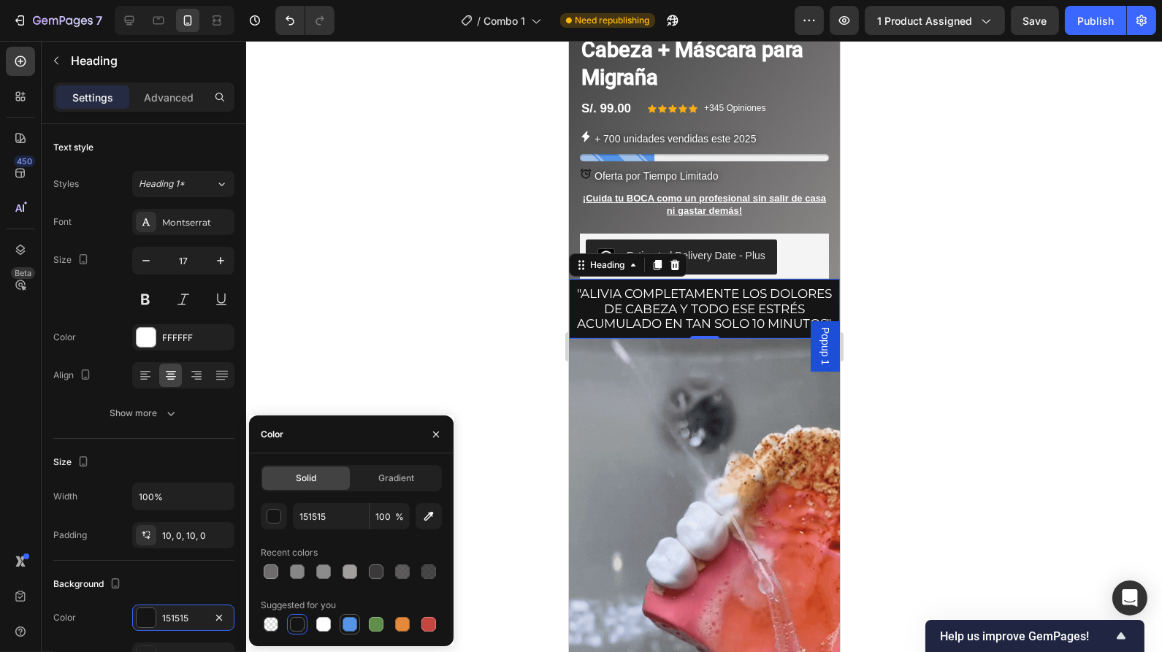
type input "5594E7"
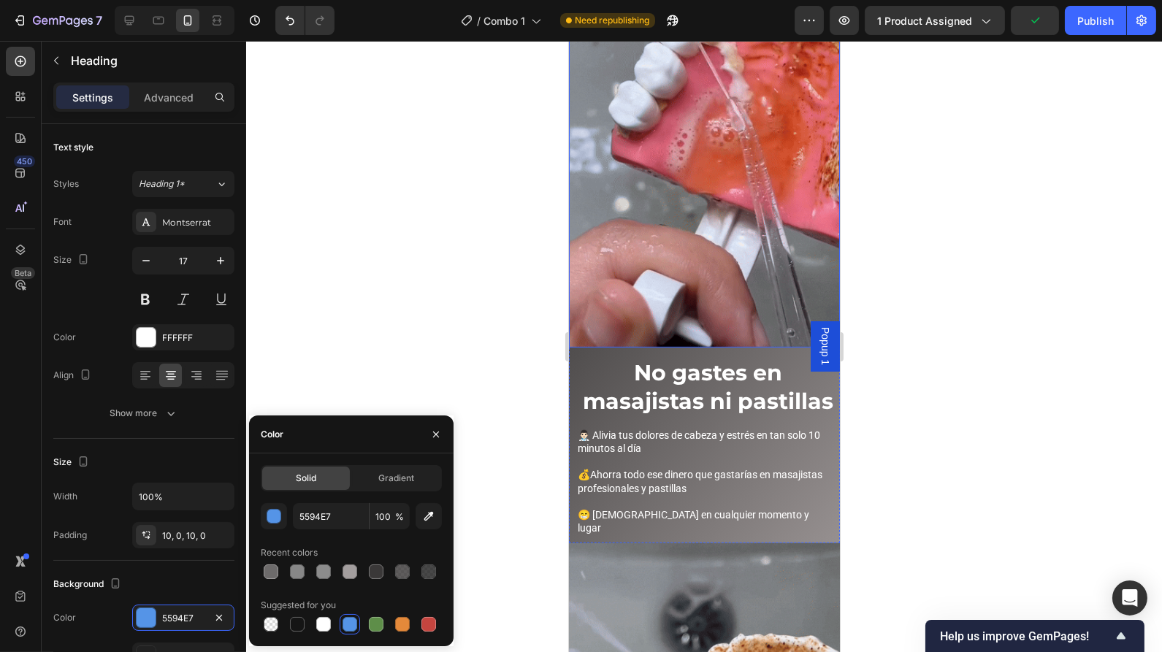
scroll to position [1431, 0]
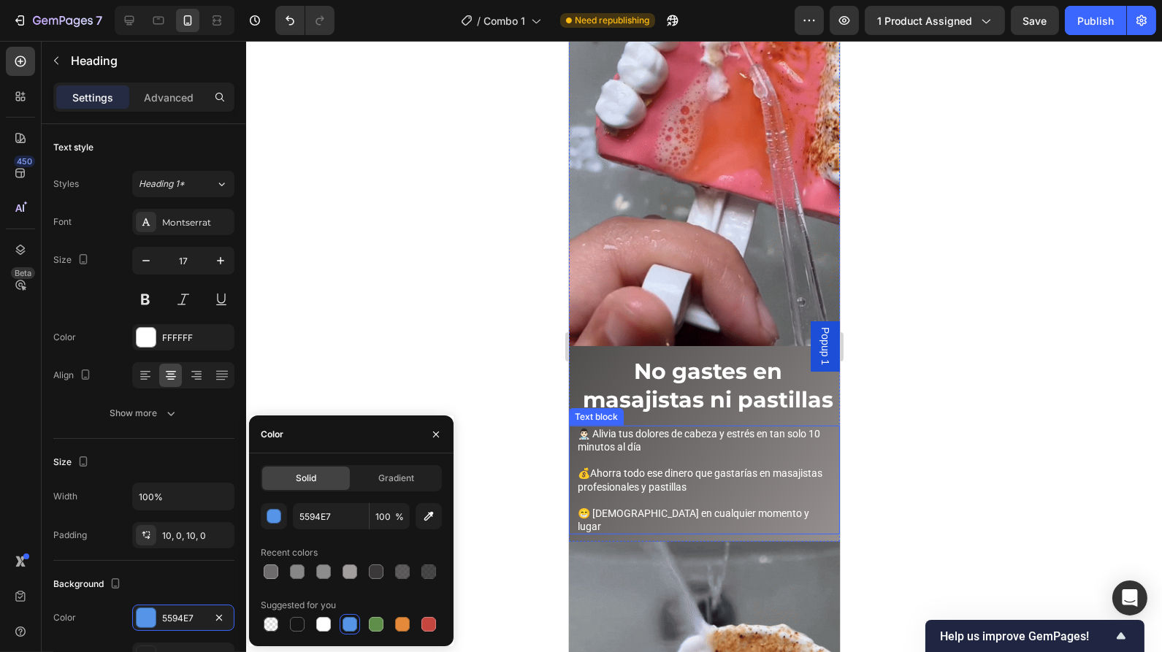
click at [807, 494] on p at bounding box center [703, 500] width 253 height 13
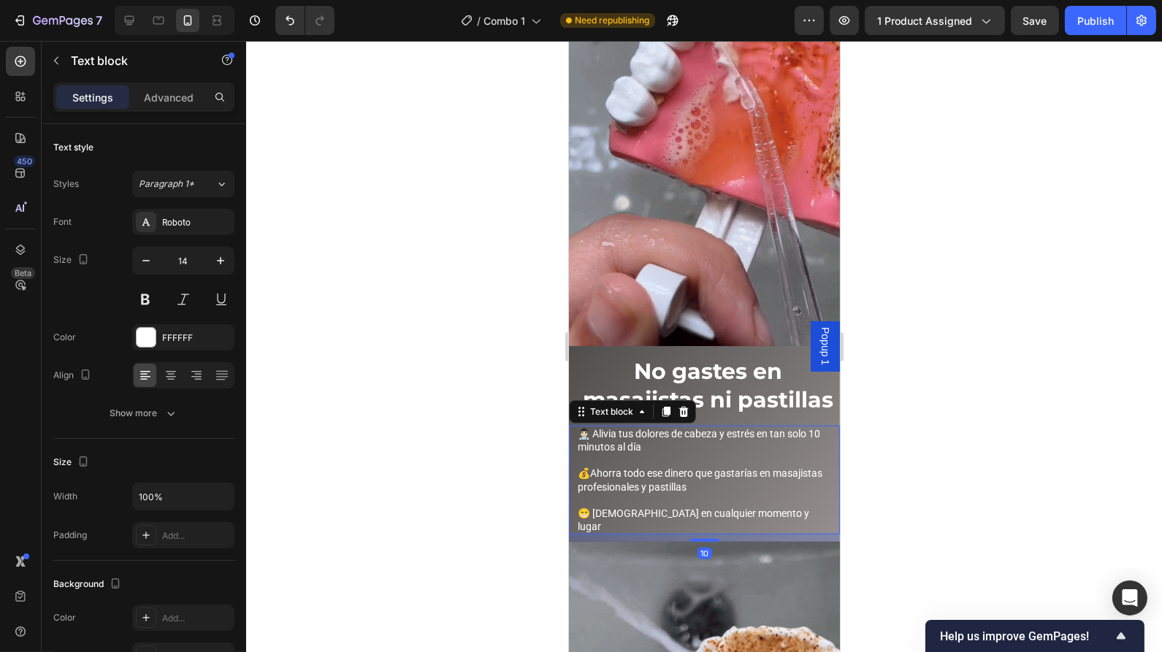
click at [808, 535] on div "10" at bounding box center [703, 538] width 271 height 7
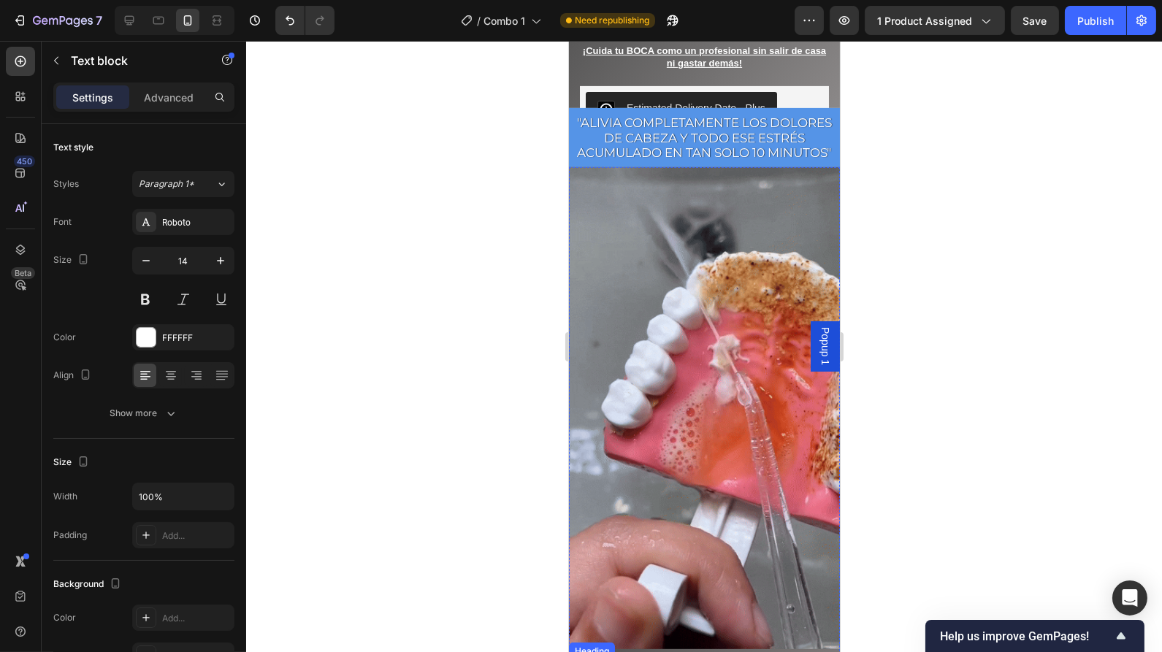
scroll to position [1098, 0]
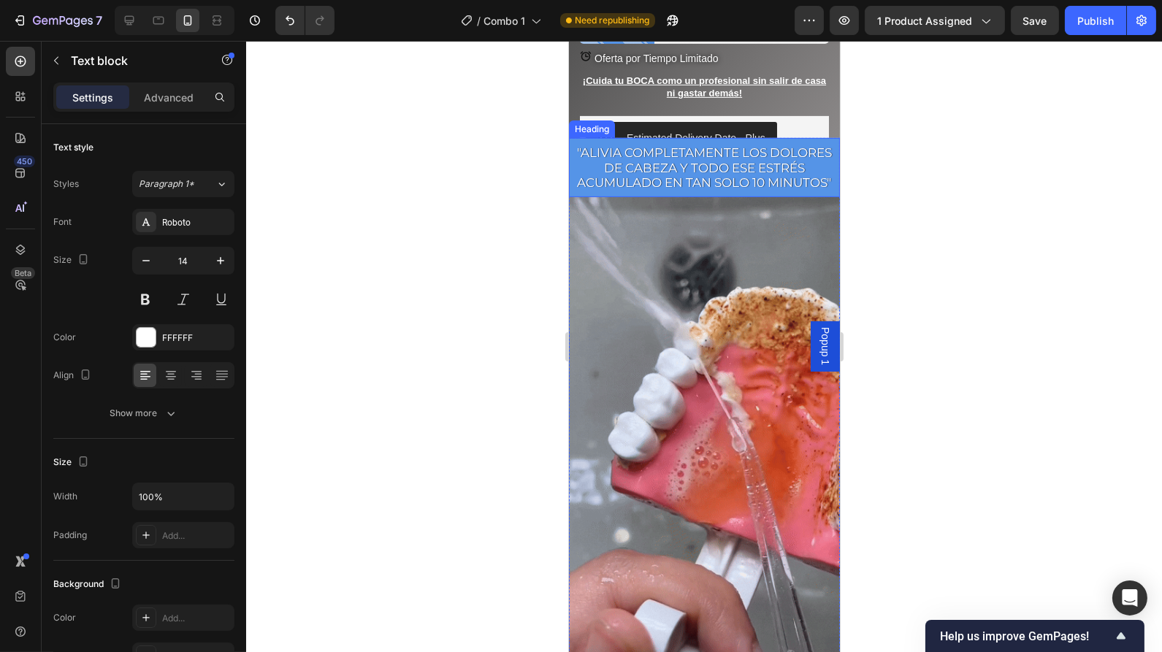
click at [769, 197] on h2 ""Alivia completamente los dolores de cabeza y todo ese estrés acumulado en tan …" at bounding box center [703, 167] width 271 height 59
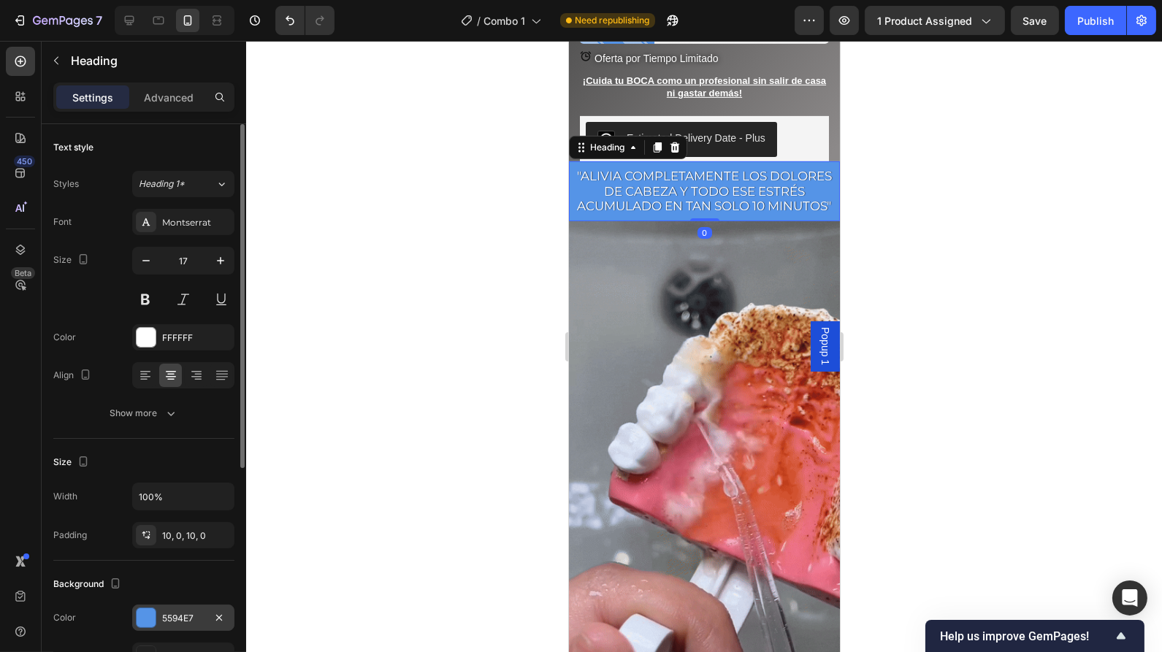
click at [153, 615] on div at bounding box center [146, 617] width 19 height 19
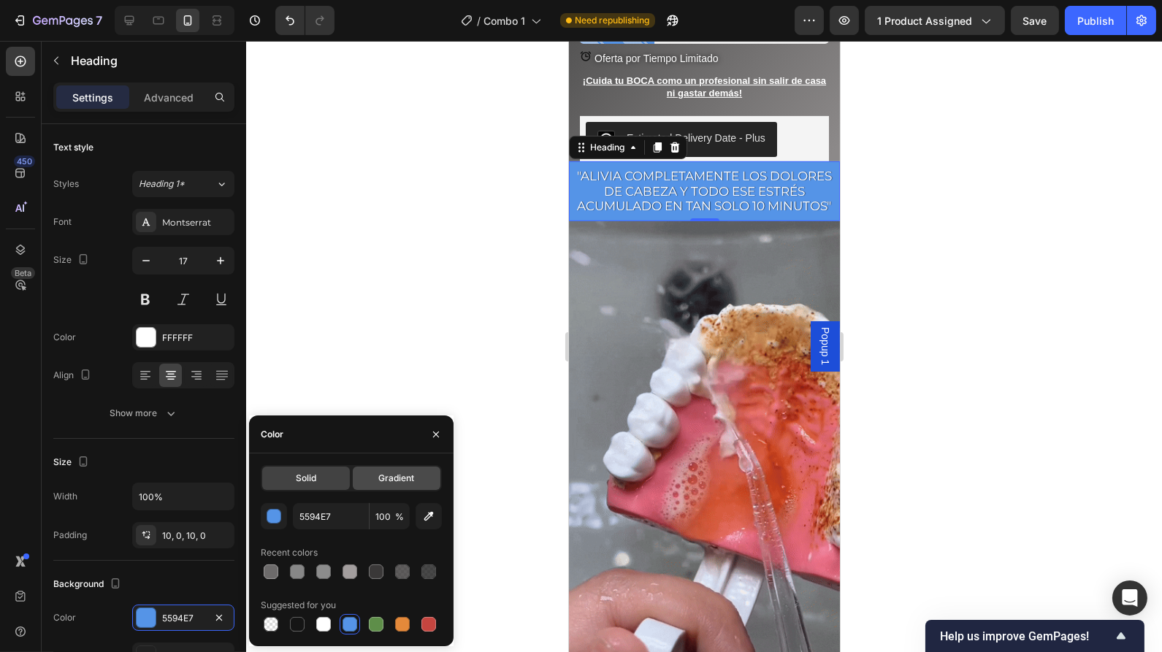
click at [397, 483] on span "Gradient" at bounding box center [396, 478] width 36 height 13
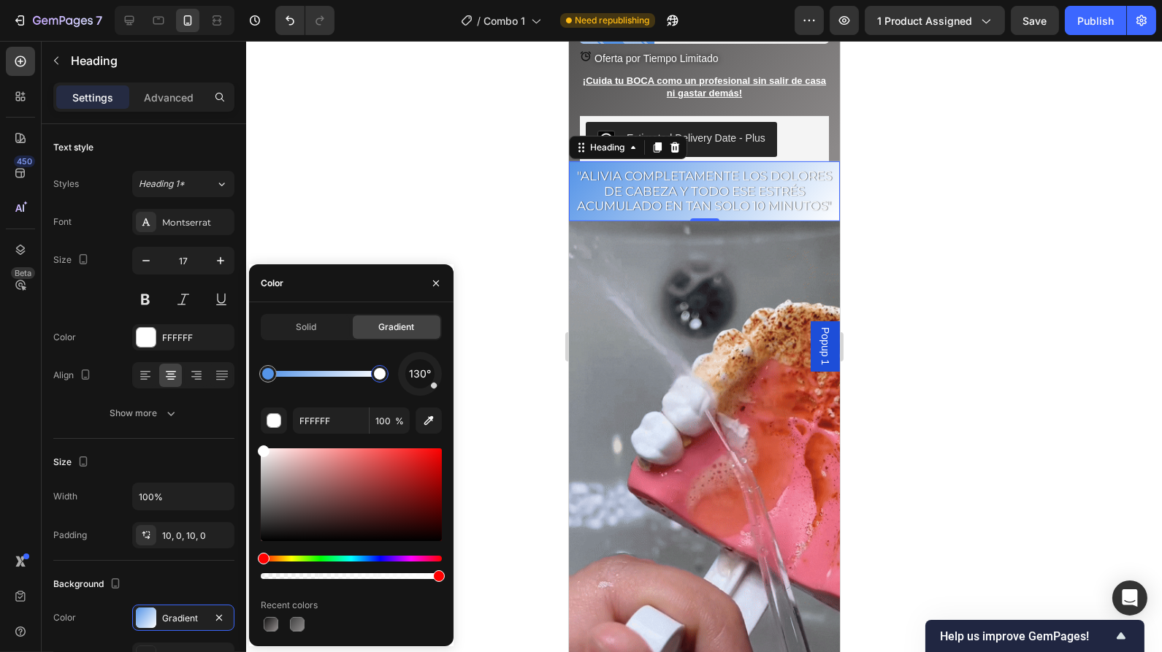
click at [377, 375] on div at bounding box center [380, 374] width 12 height 12
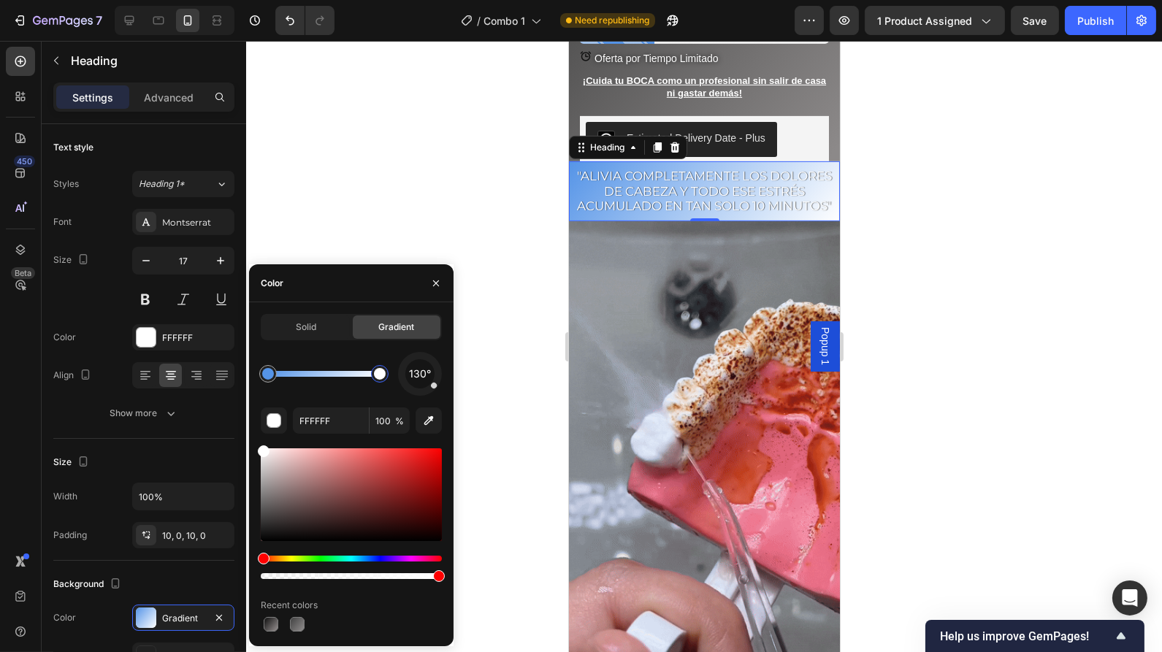
click at [367, 556] on div "Hue" at bounding box center [351, 559] width 181 height 6
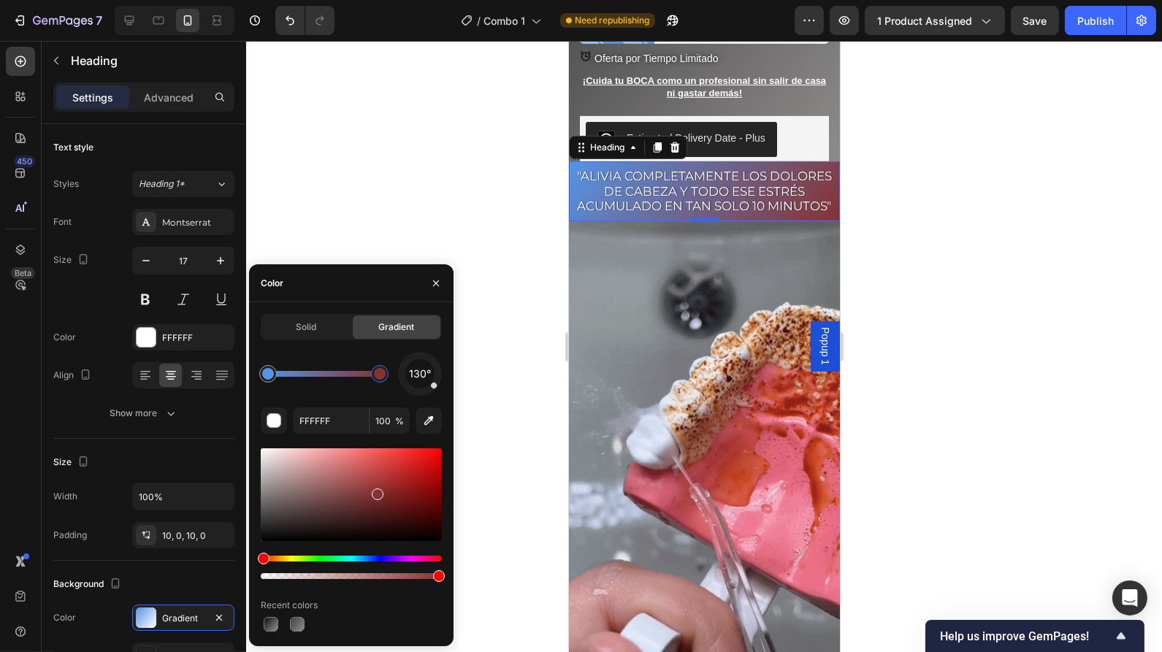
drag, startPoint x: 266, startPoint y: 454, endPoint x: 375, endPoint y: 492, distance: 116.2
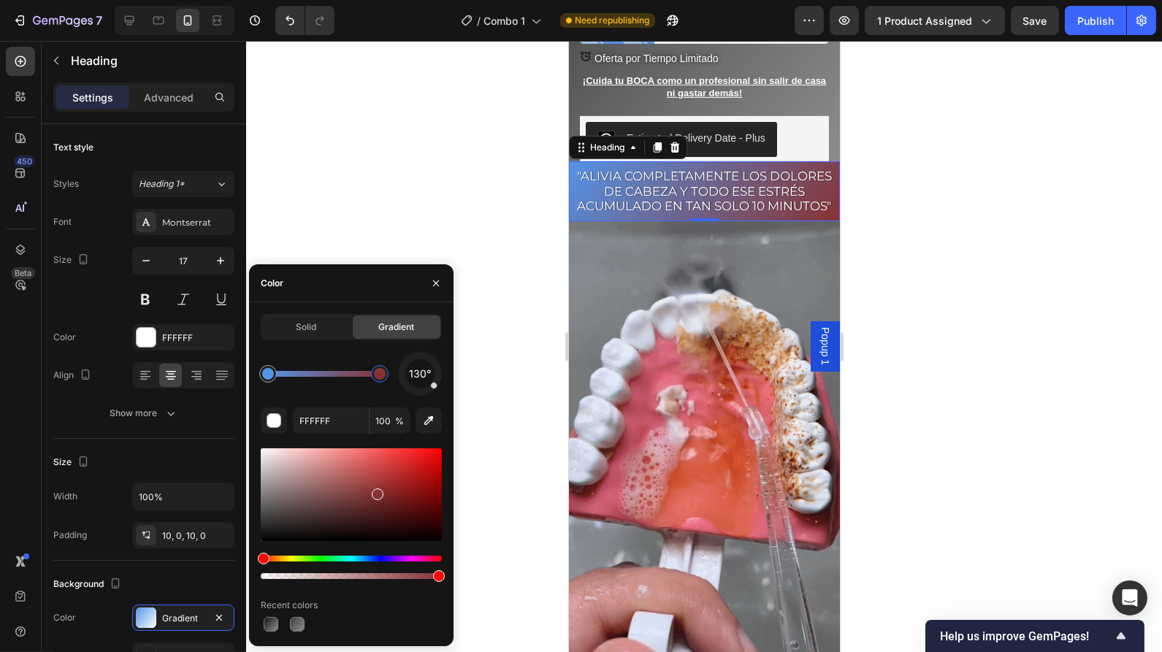
click at [375, 492] on div at bounding box center [378, 495] width 12 height 12
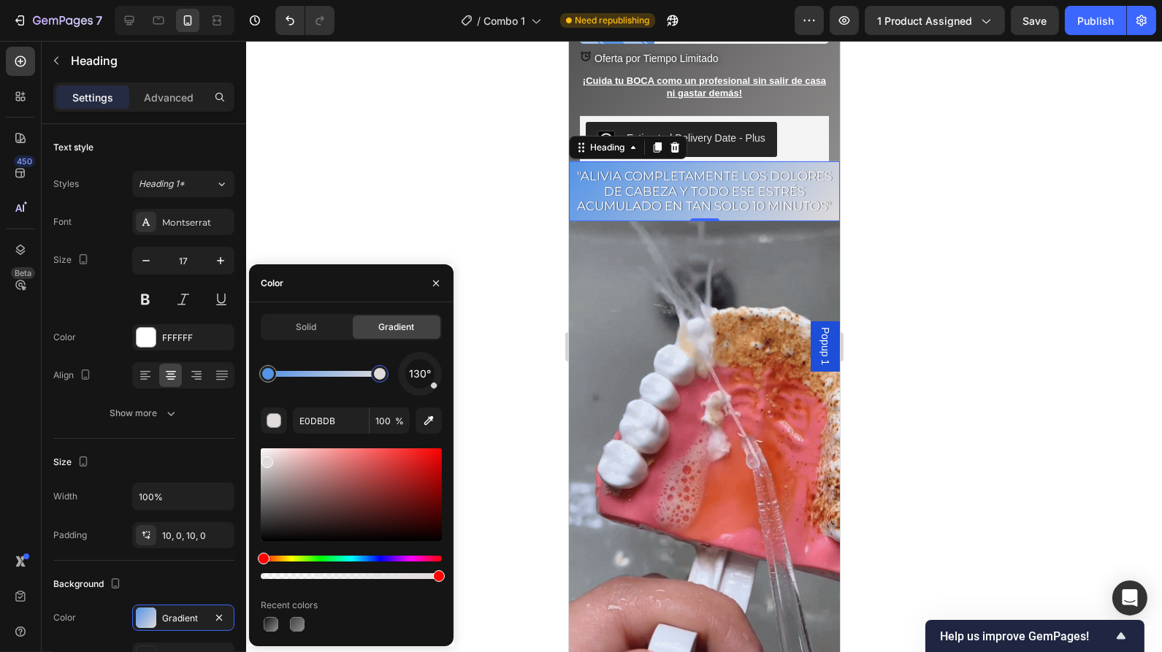
drag, startPoint x: 380, startPoint y: 497, endPoint x: 269, endPoint y: 486, distance: 111.6
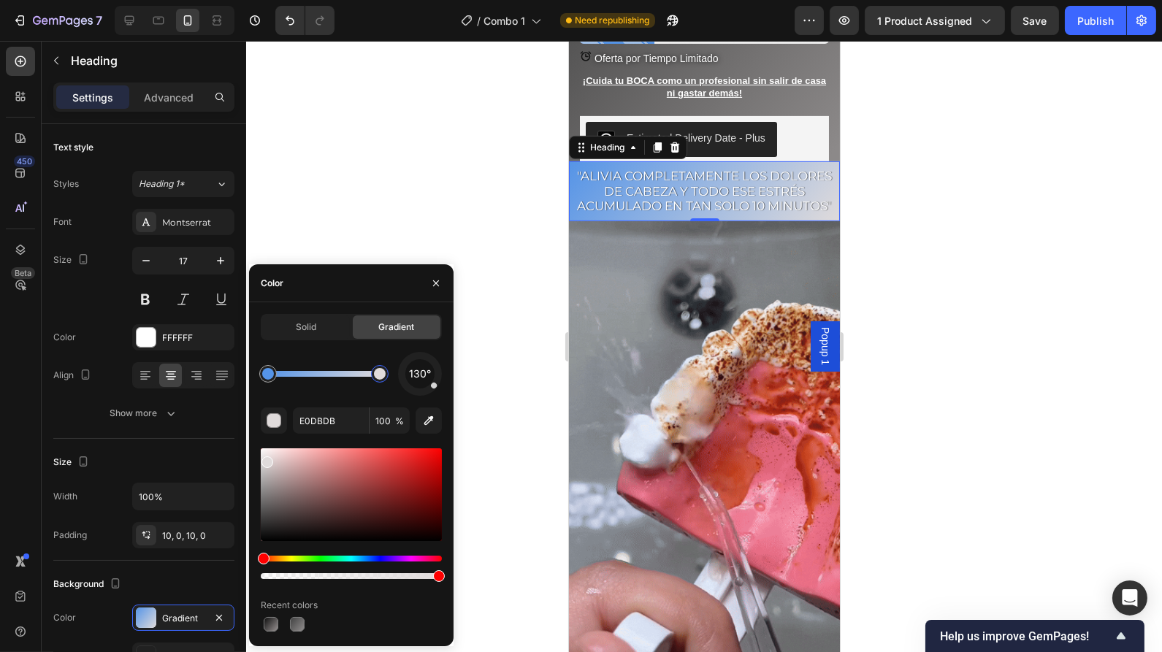
click at [363, 559] on div "Hue" at bounding box center [351, 559] width 181 height 6
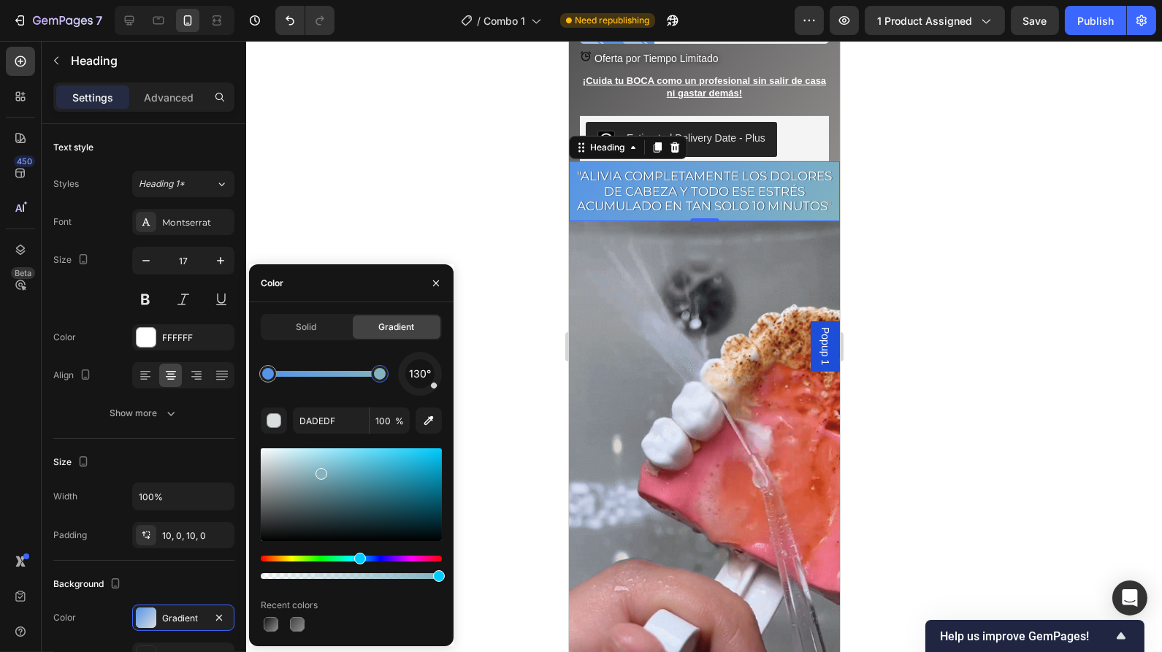
drag, startPoint x: 270, startPoint y: 461, endPoint x: 361, endPoint y: 477, distance: 92.0
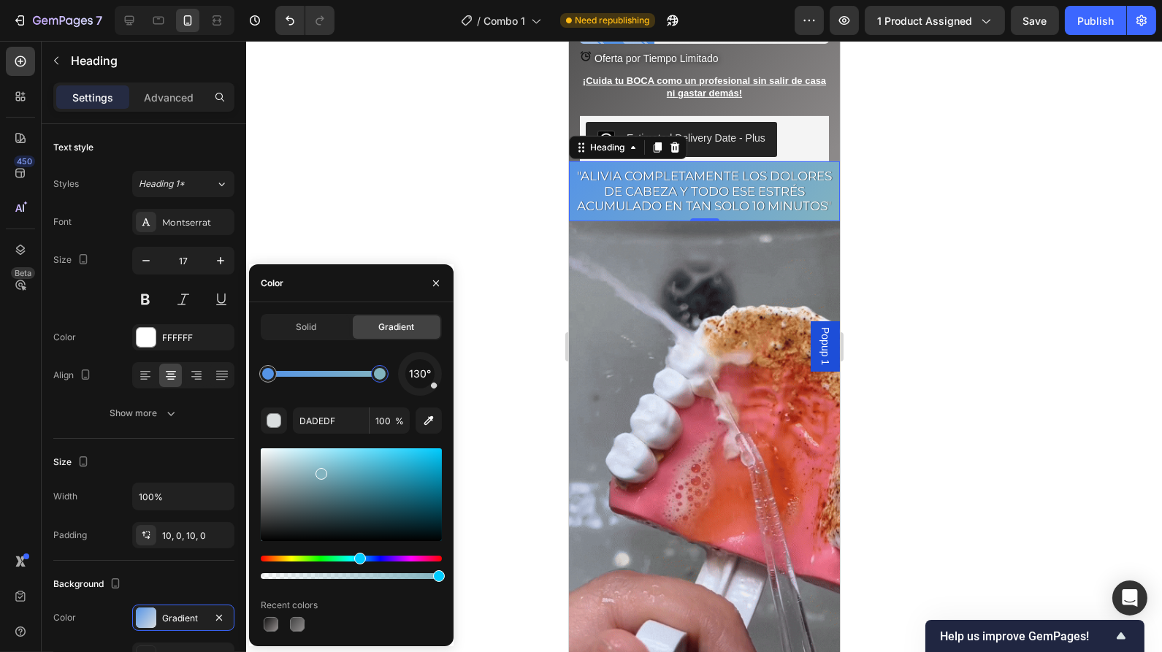
click at [327, 474] on div at bounding box center [321, 474] width 12 height 12
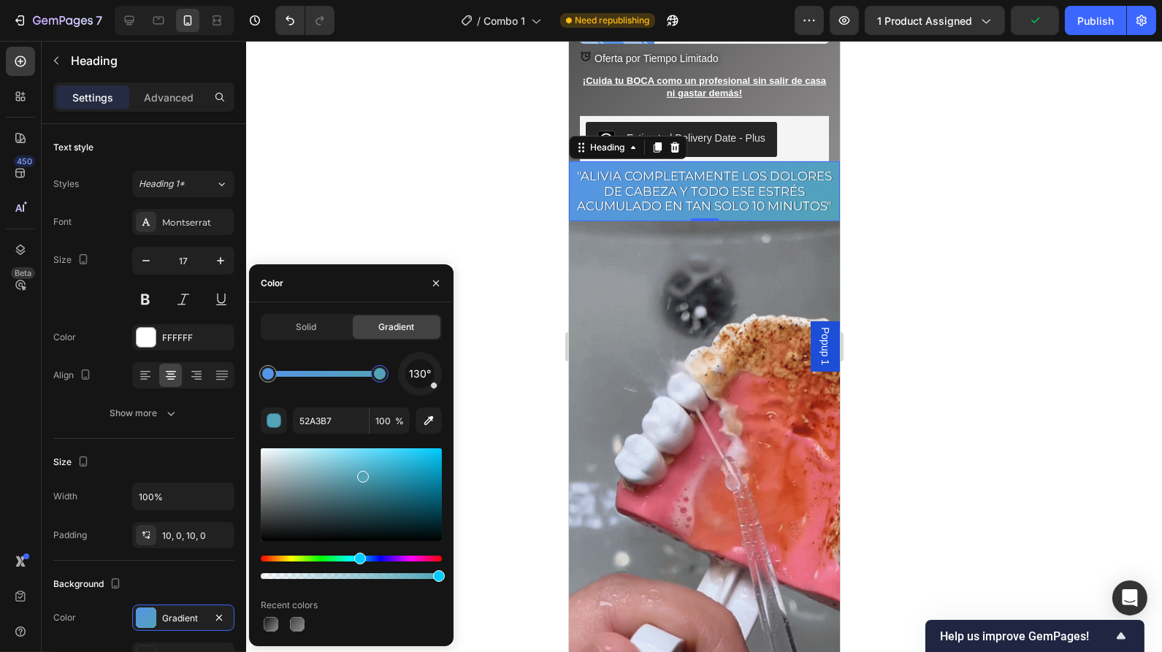
click at [373, 563] on div at bounding box center [351, 567] width 181 height 23
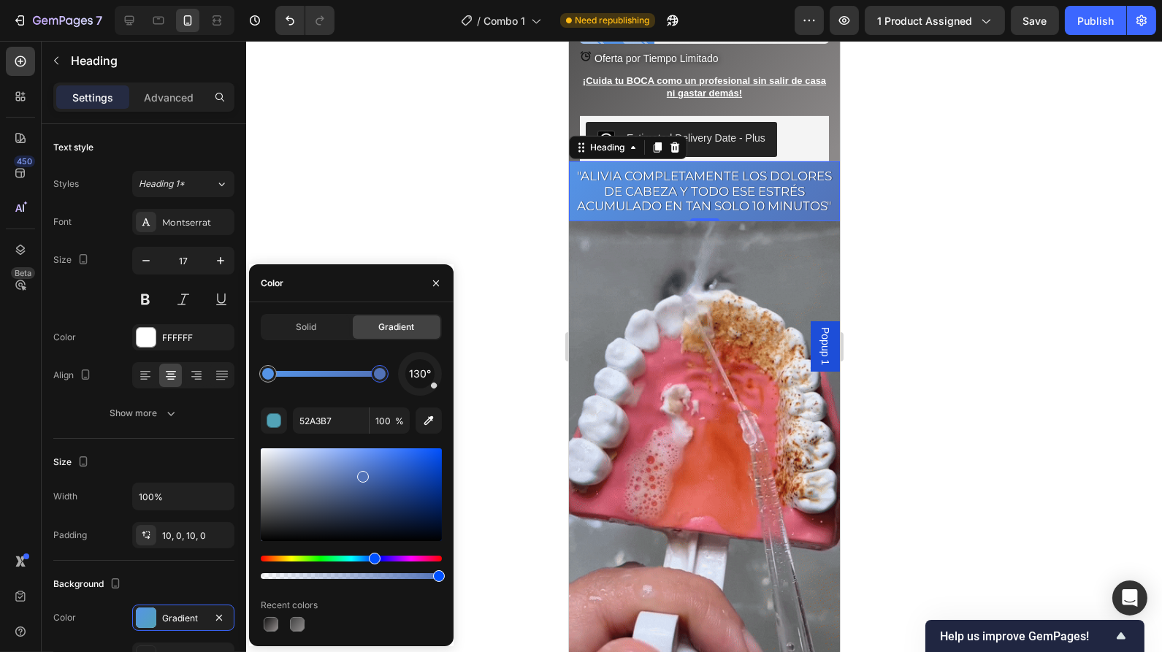
drag, startPoint x: 361, startPoint y: 556, endPoint x: 372, endPoint y: 556, distance: 11.7
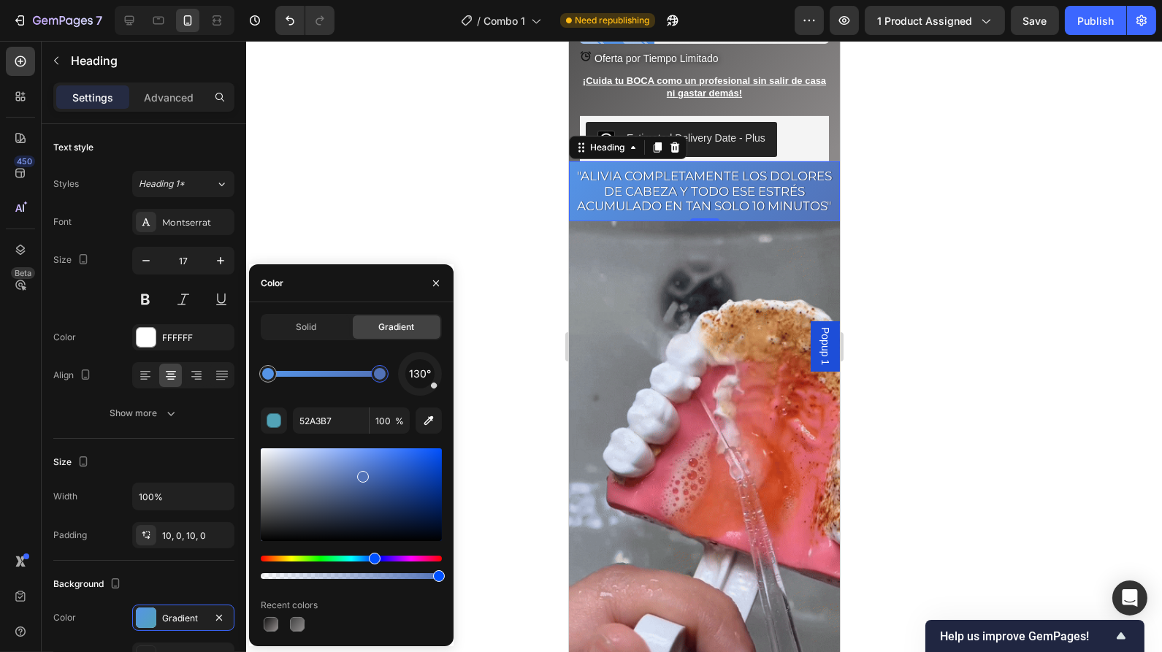
click at [372, 556] on div "Hue" at bounding box center [375, 559] width 12 height 12
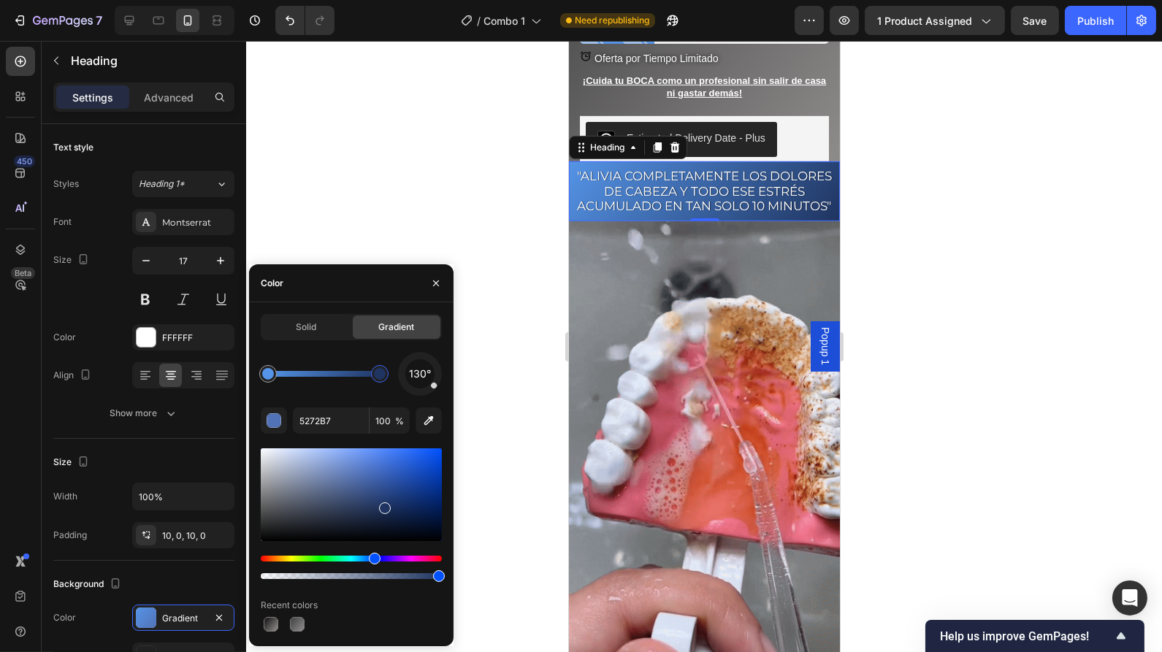
type input "1F3460"
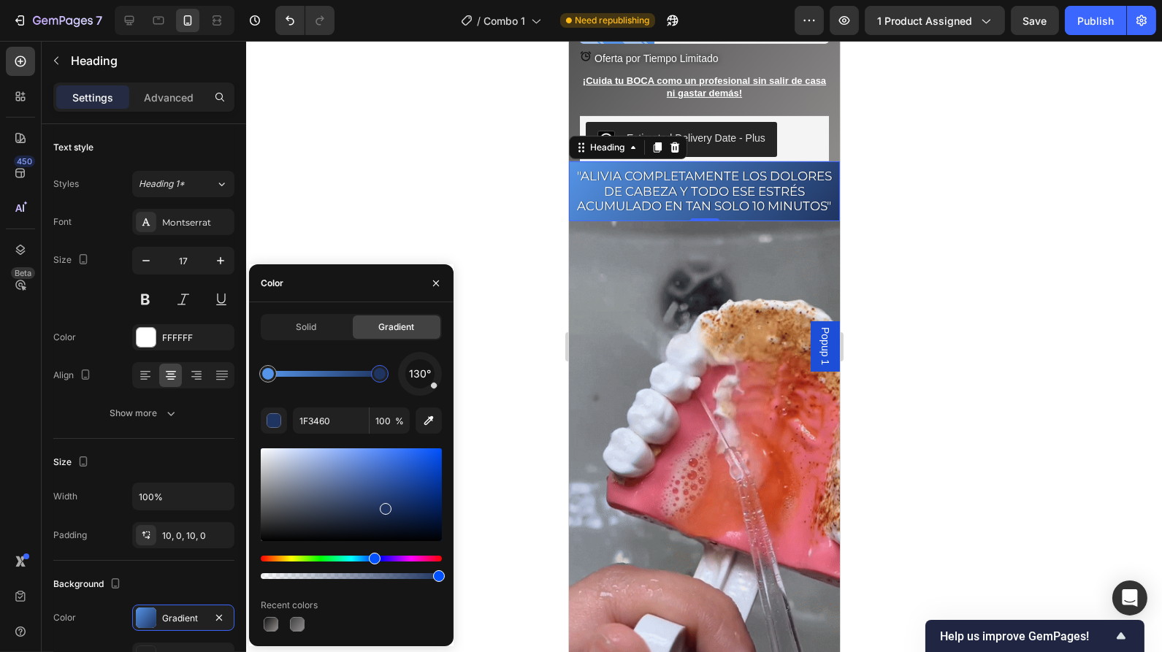
drag, startPoint x: 362, startPoint y: 480, endPoint x: 383, endPoint y: 506, distance: 33.8
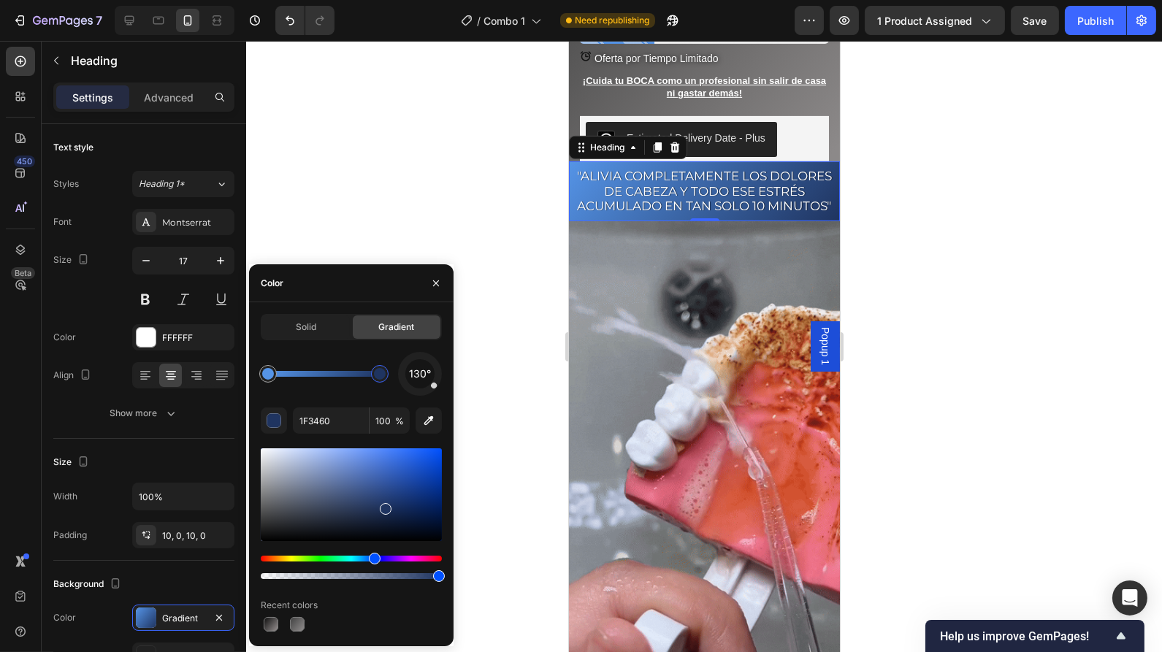
click at [880, 213] on div at bounding box center [704, 346] width 916 height 611
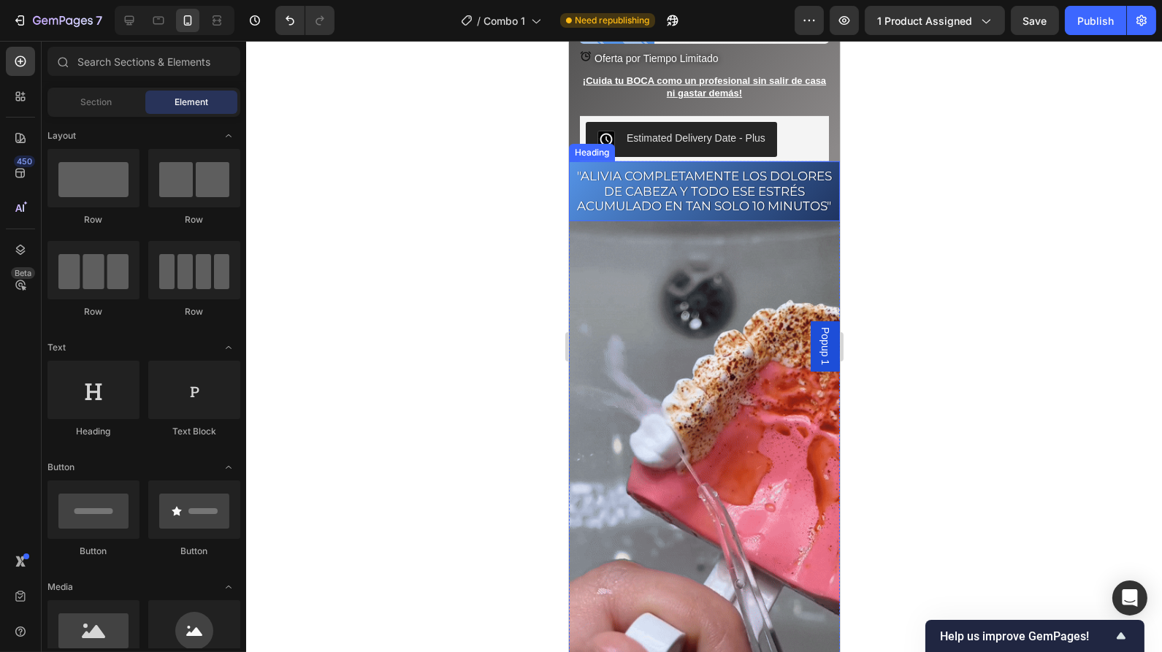
click at [765, 202] on h2 ""Alivia completamente los dolores de cabeza y todo ese estrés acumulado en tan …" at bounding box center [703, 190] width 271 height 59
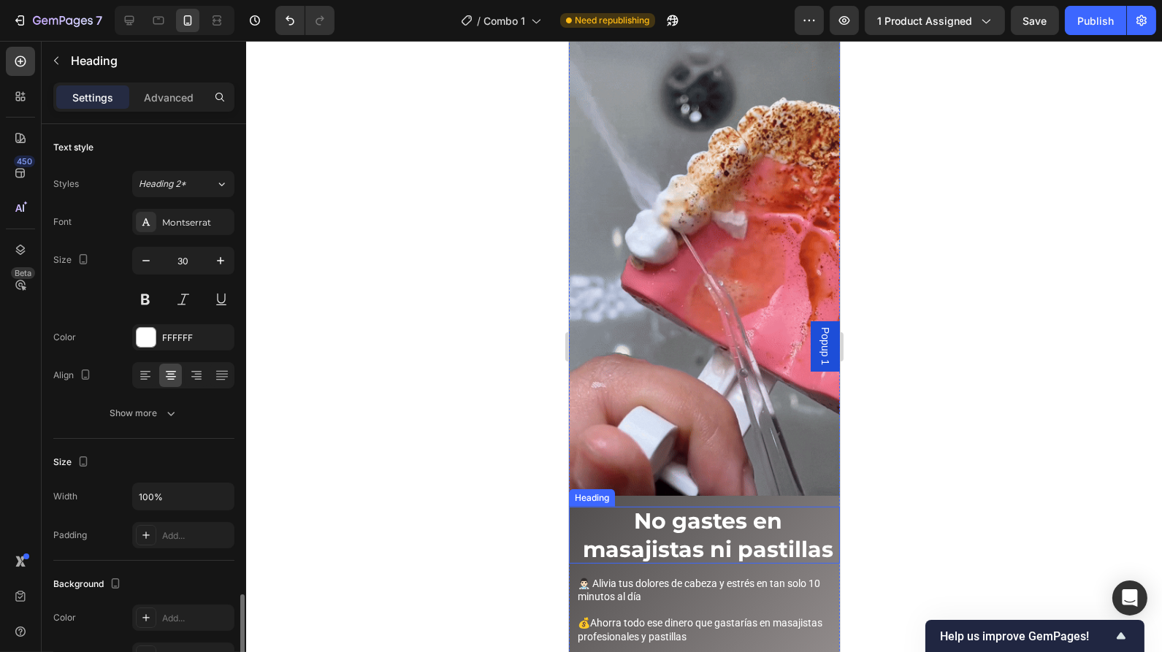
scroll to position [294, 0]
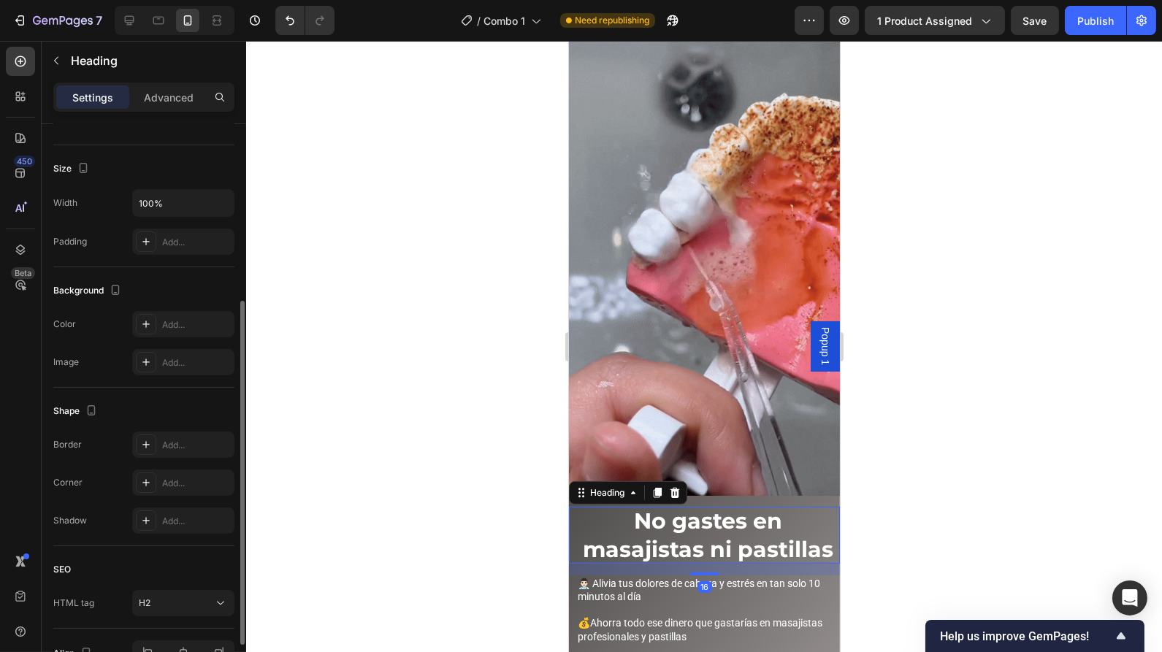
click at [806, 507] on h2 "No gastes en masajistas ni pastillas" at bounding box center [707, 535] width 264 height 57
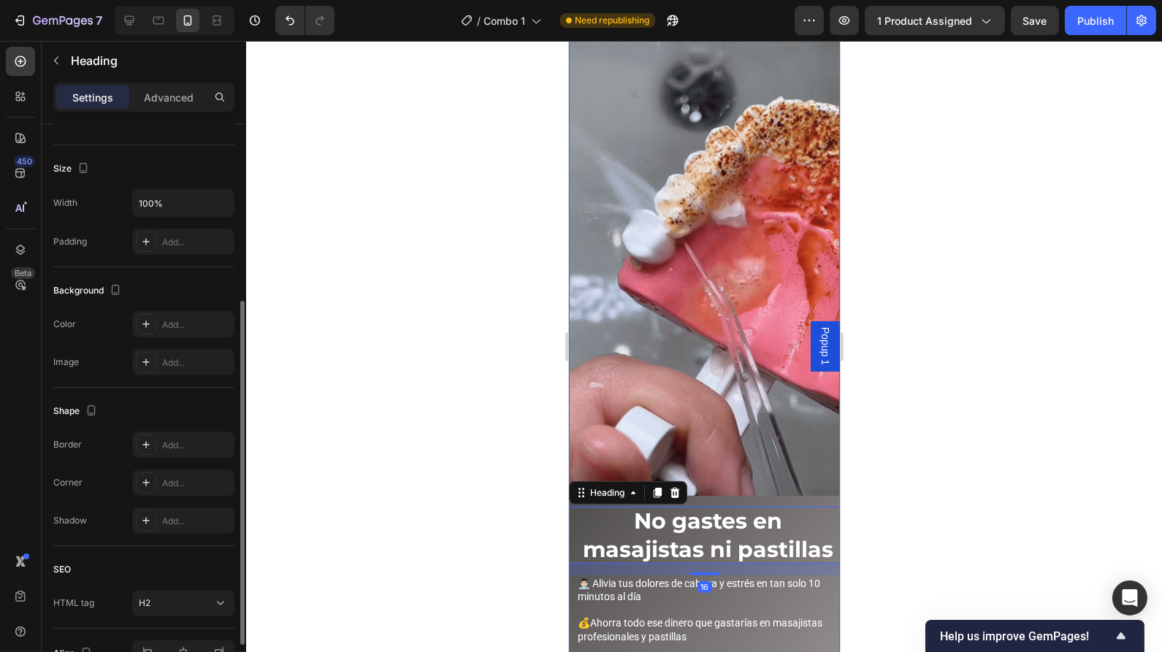
click at [775, 490] on div "Image" at bounding box center [703, 260] width 271 height 492
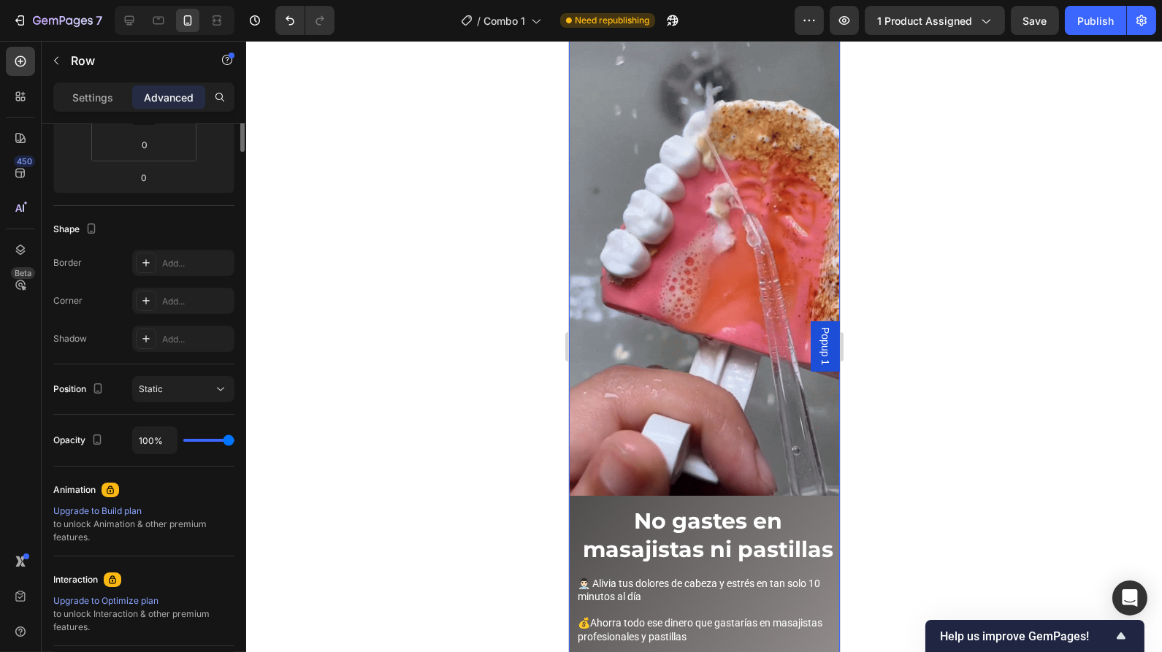
scroll to position [0, 0]
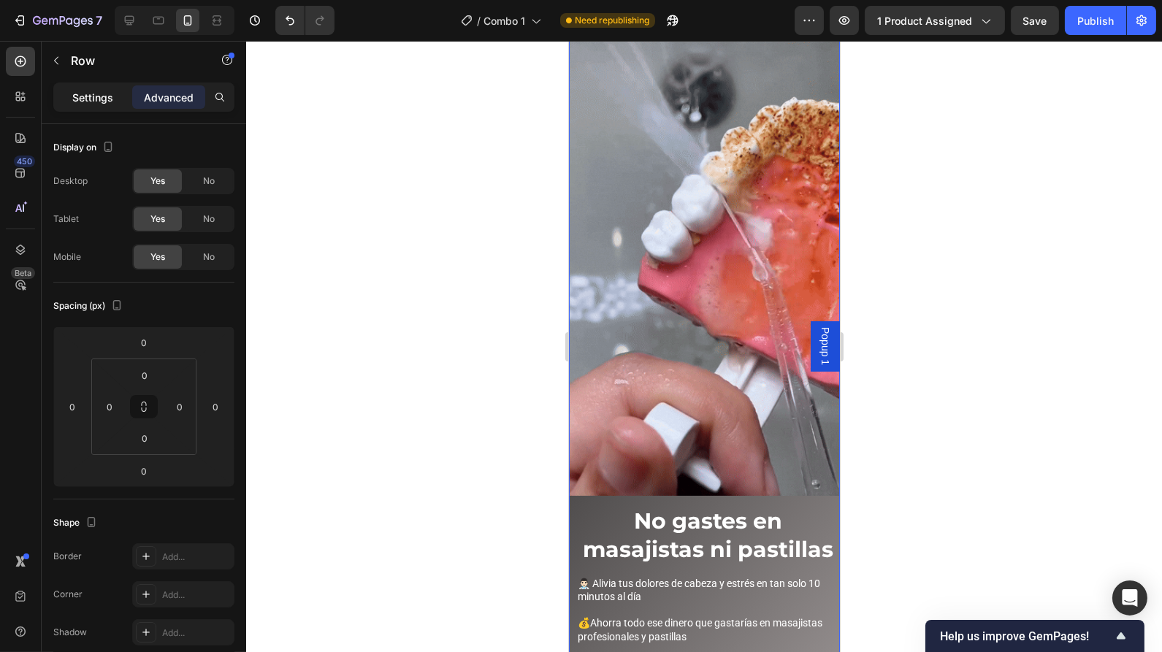
click at [106, 105] on div "Settings" at bounding box center [92, 96] width 73 height 23
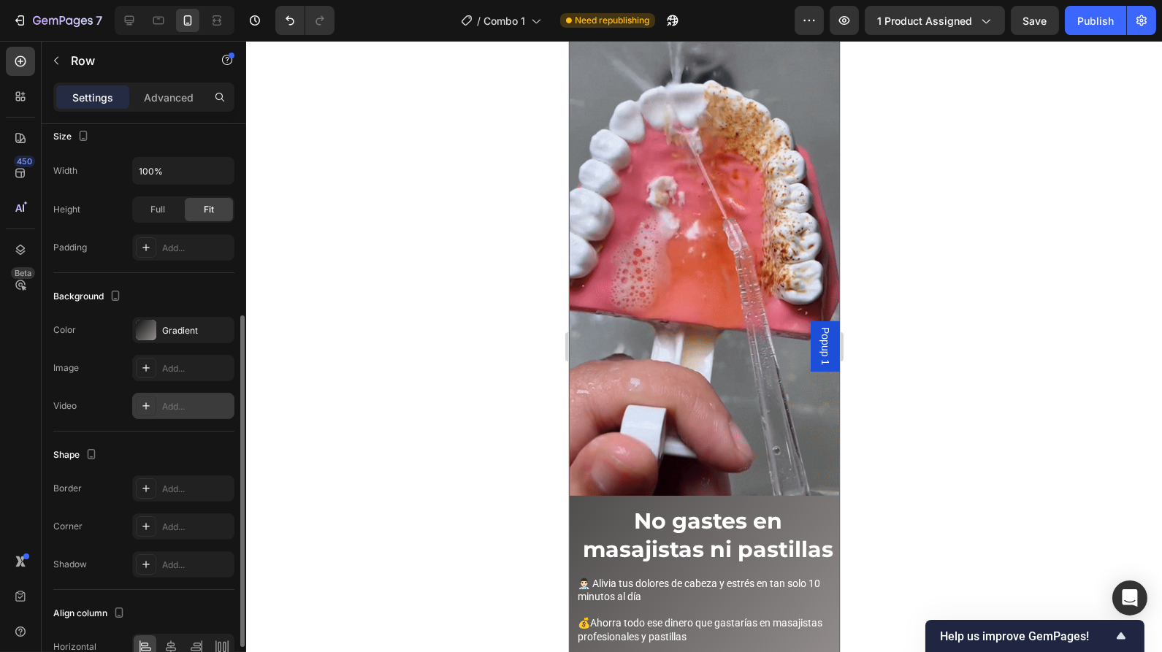
scroll to position [335, 0]
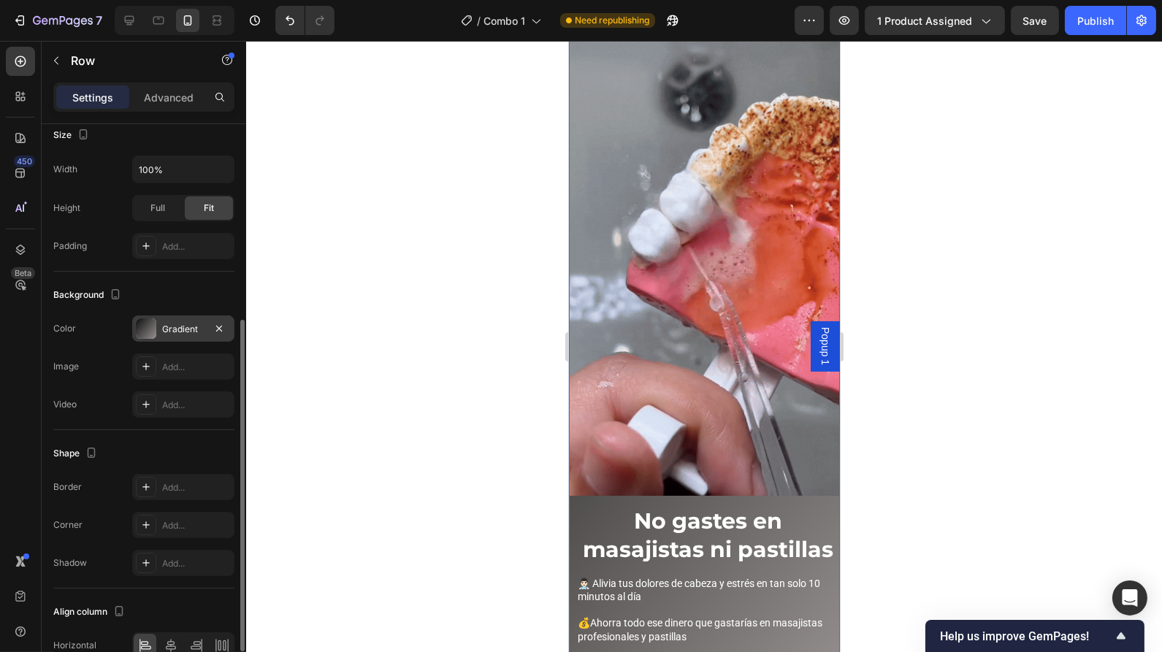
click at [151, 332] on div at bounding box center [146, 328] width 20 height 20
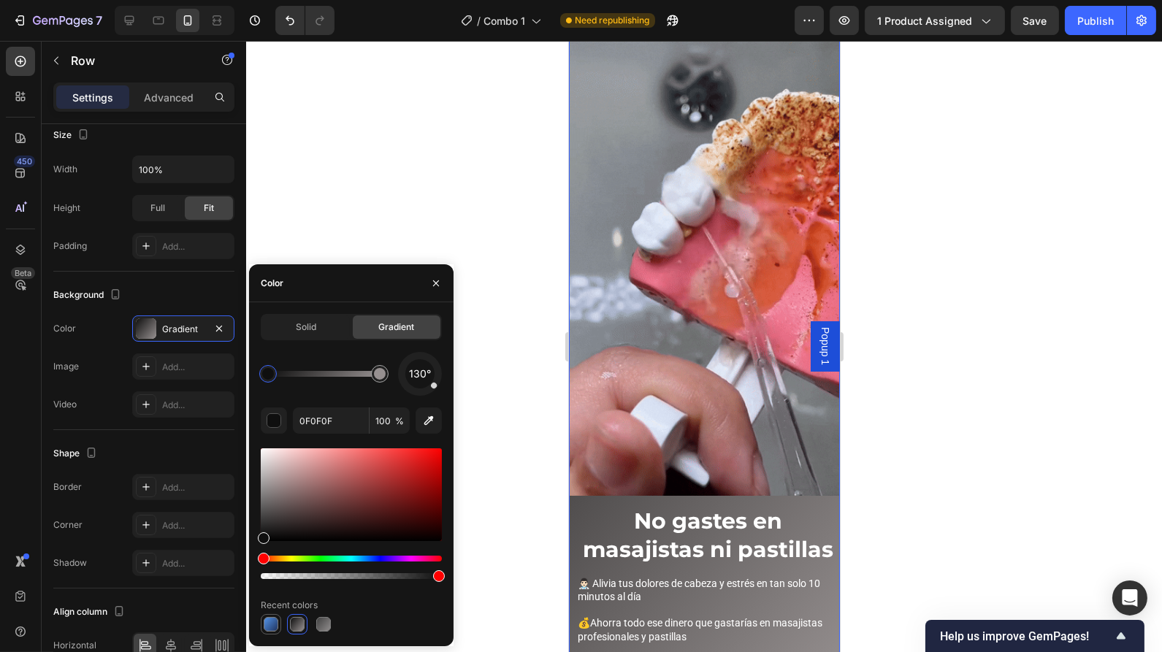
click at [270, 619] on div at bounding box center [271, 624] width 15 height 15
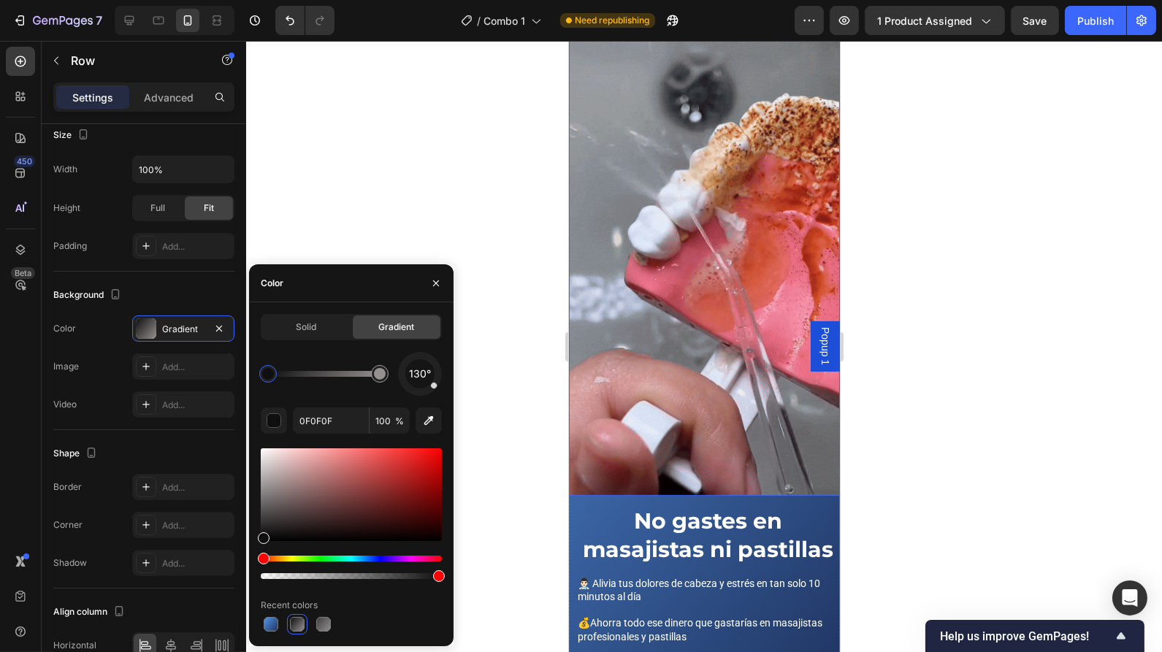
type input "5594E7"
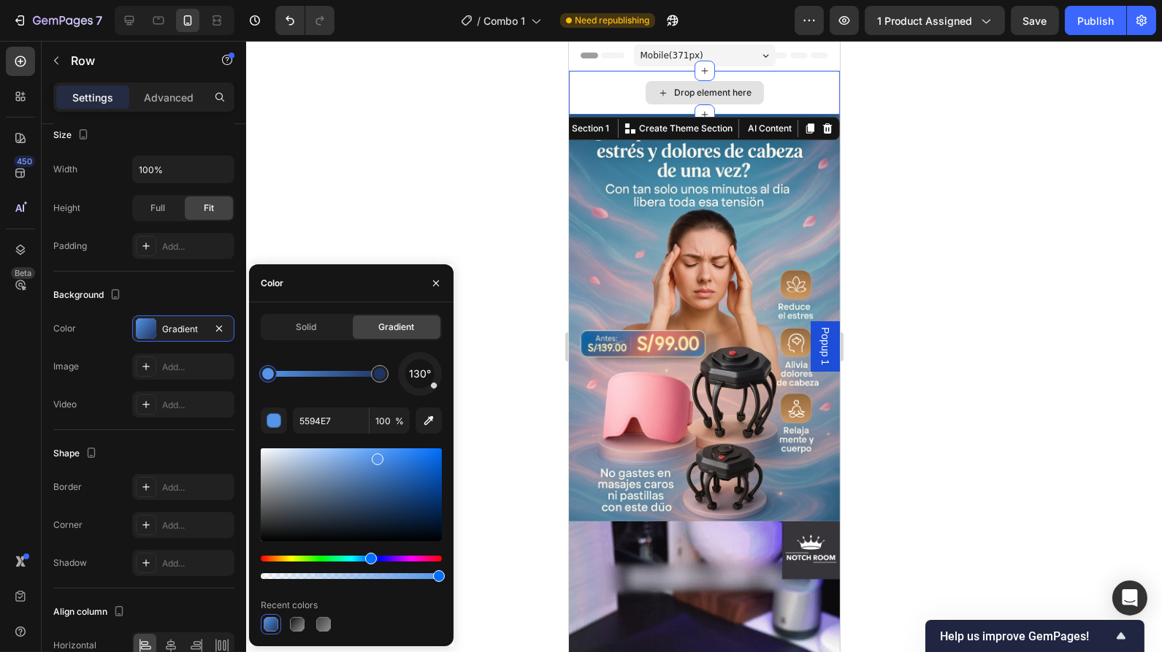
scroll to position [0, 0]
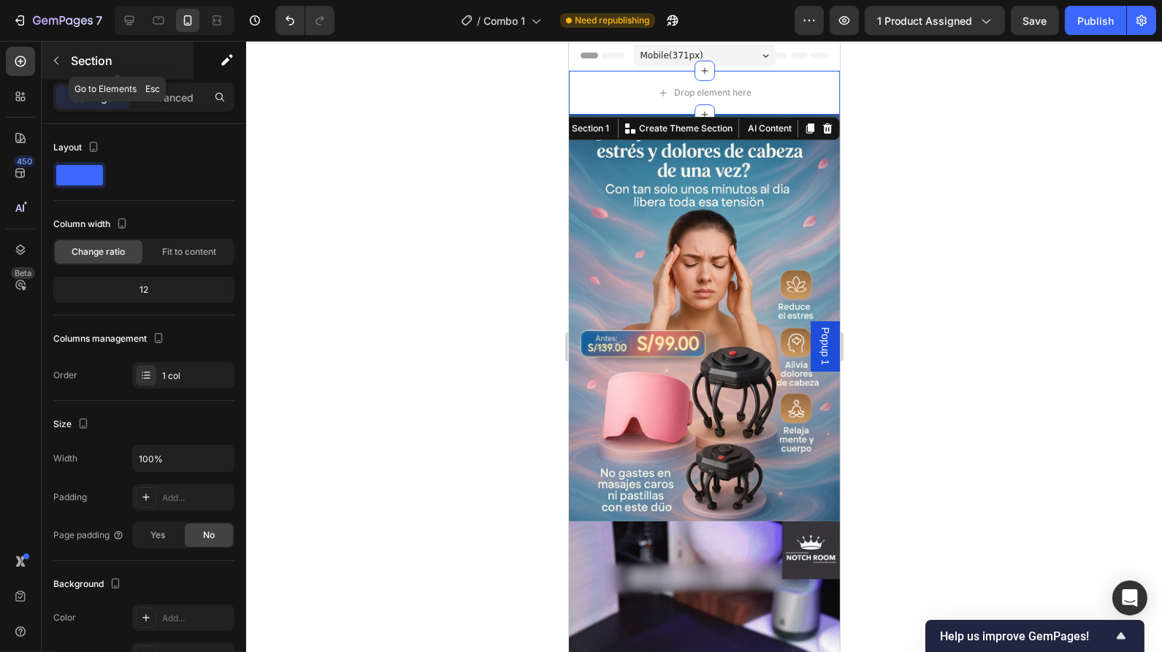
click at [56, 62] on icon "button" at bounding box center [56, 61] width 4 height 8
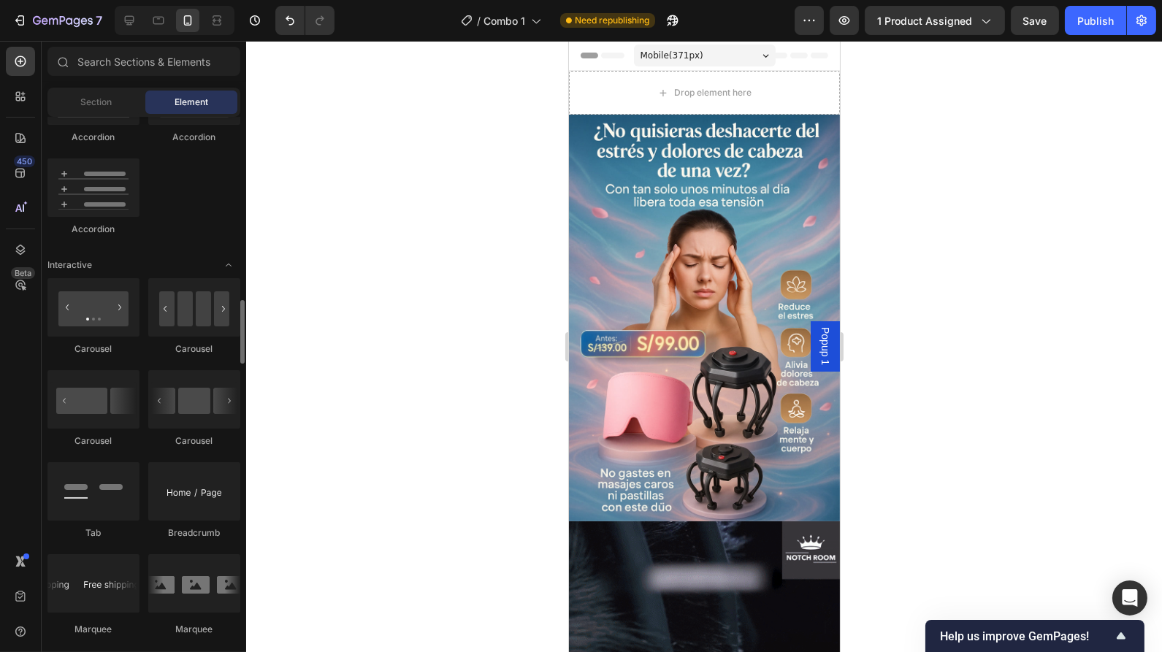
scroll to position [1358, 0]
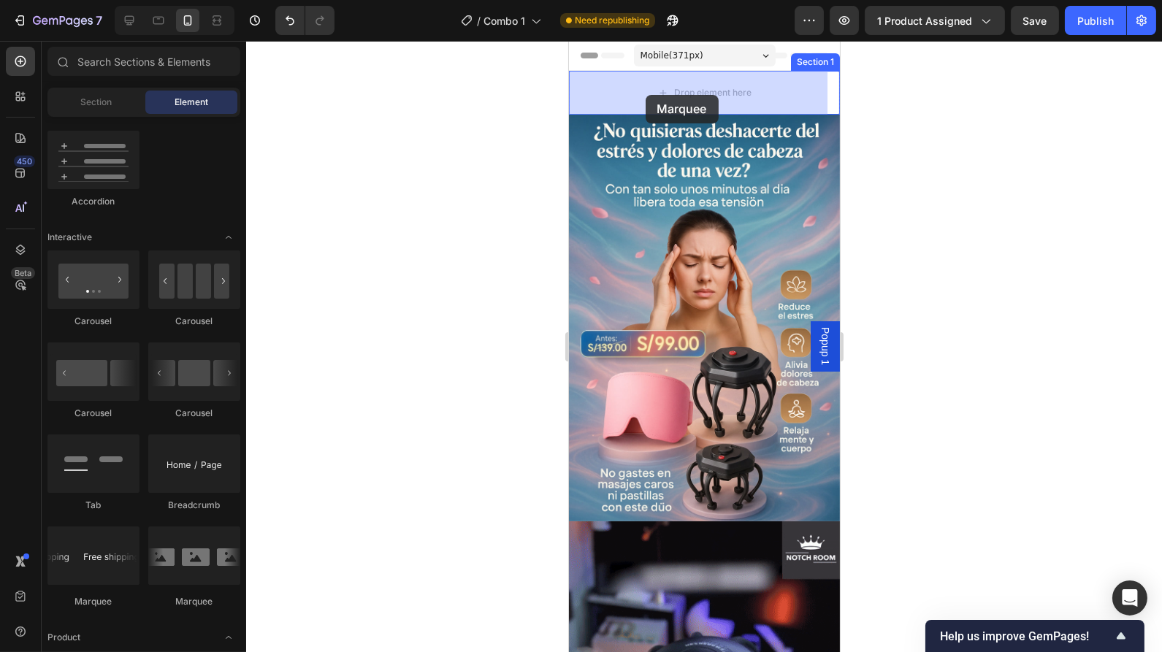
drag, startPoint x: 674, startPoint y: 600, endPoint x: 645, endPoint y: 93, distance: 507.7
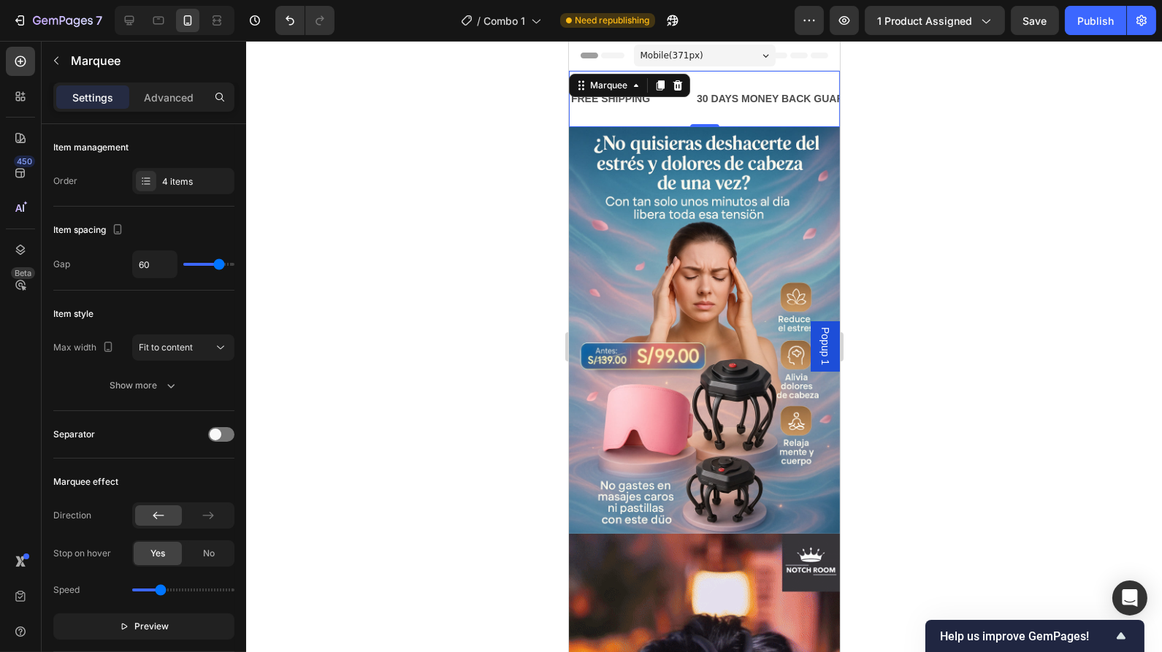
click at [673, 115] on div "FREE SHIPPING Text Block 30 DAYS MONEY BACK GUARANTEE Text Block LIMITED TIME 5…" at bounding box center [703, 99] width 271 height 56
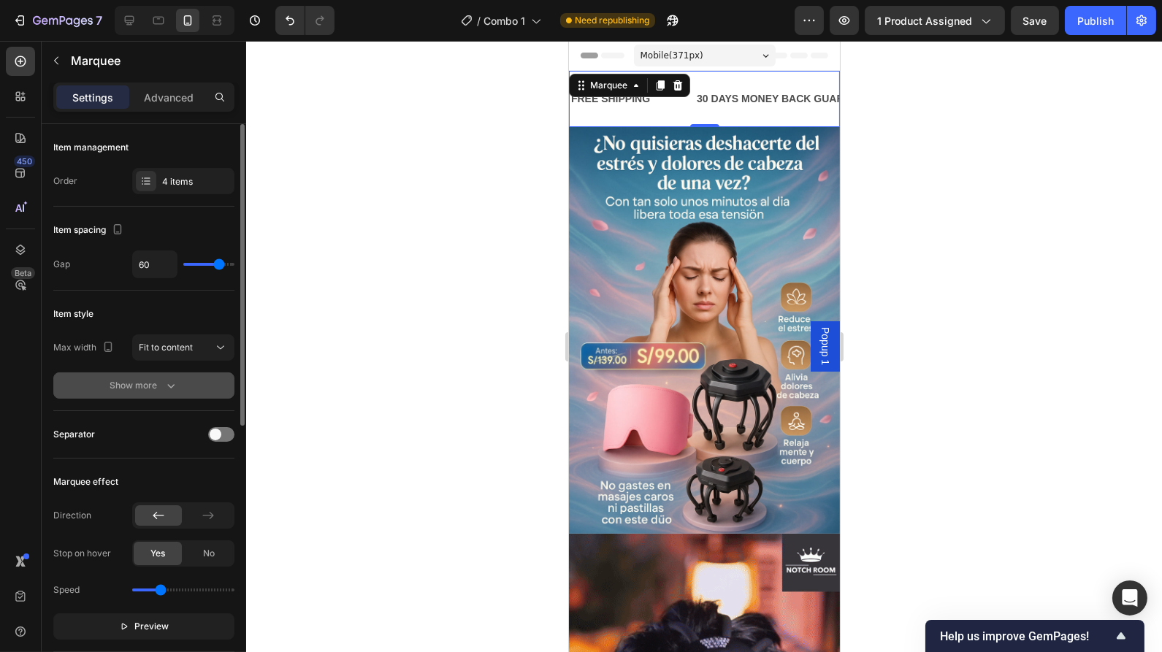
click at [156, 389] on div "Show more" at bounding box center [144, 385] width 68 height 15
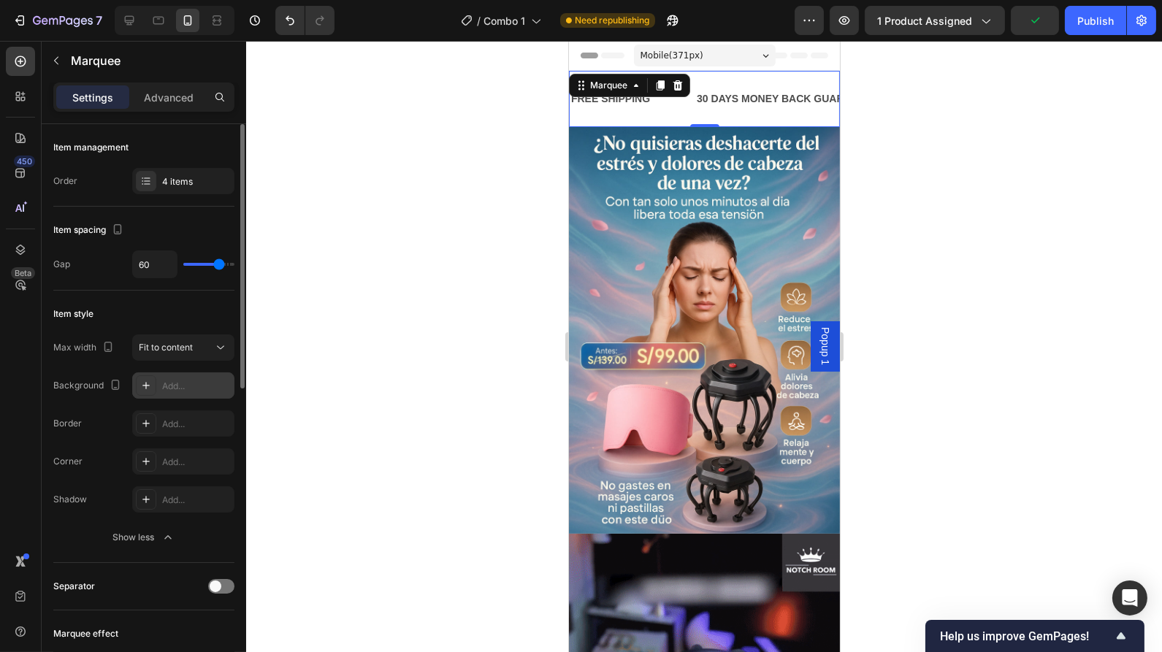
click at [164, 384] on div "Add..." at bounding box center [196, 386] width 69 height 13
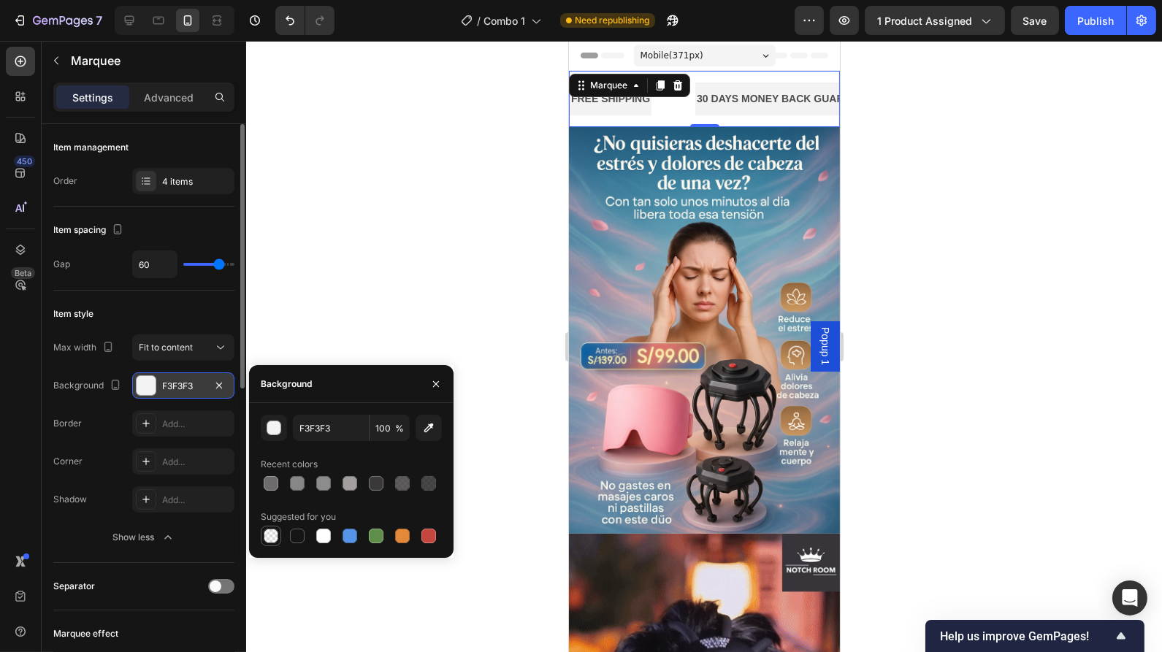
click at [272, 537] on div at bounding box center [271, 536] width 15 height 15
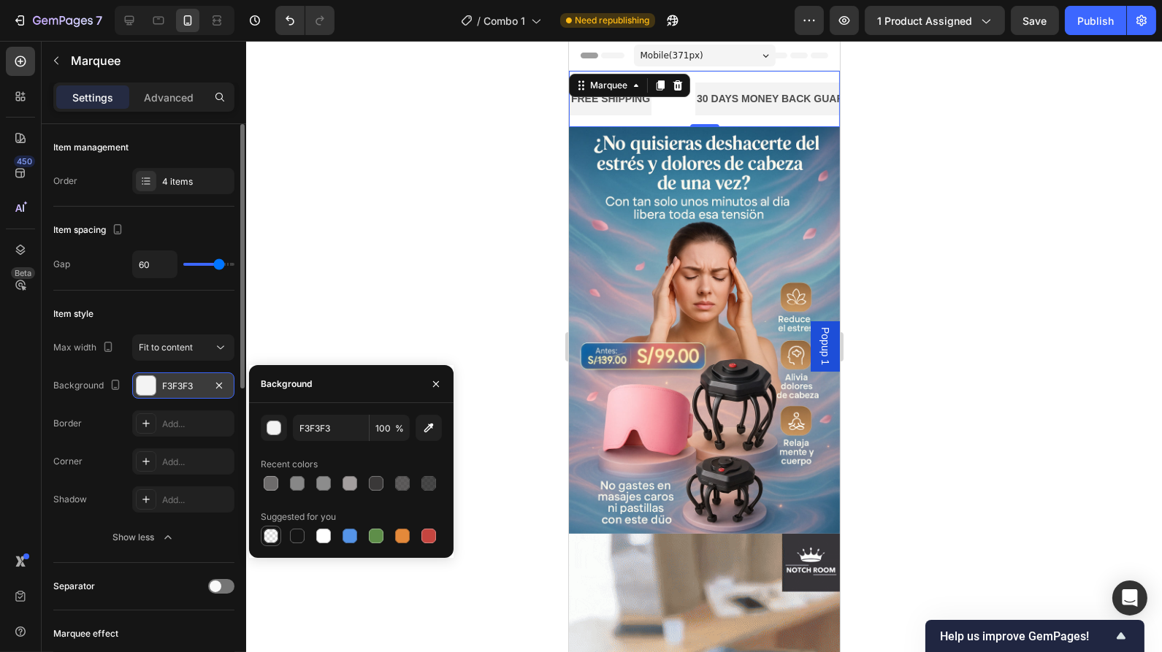
type input "000000"
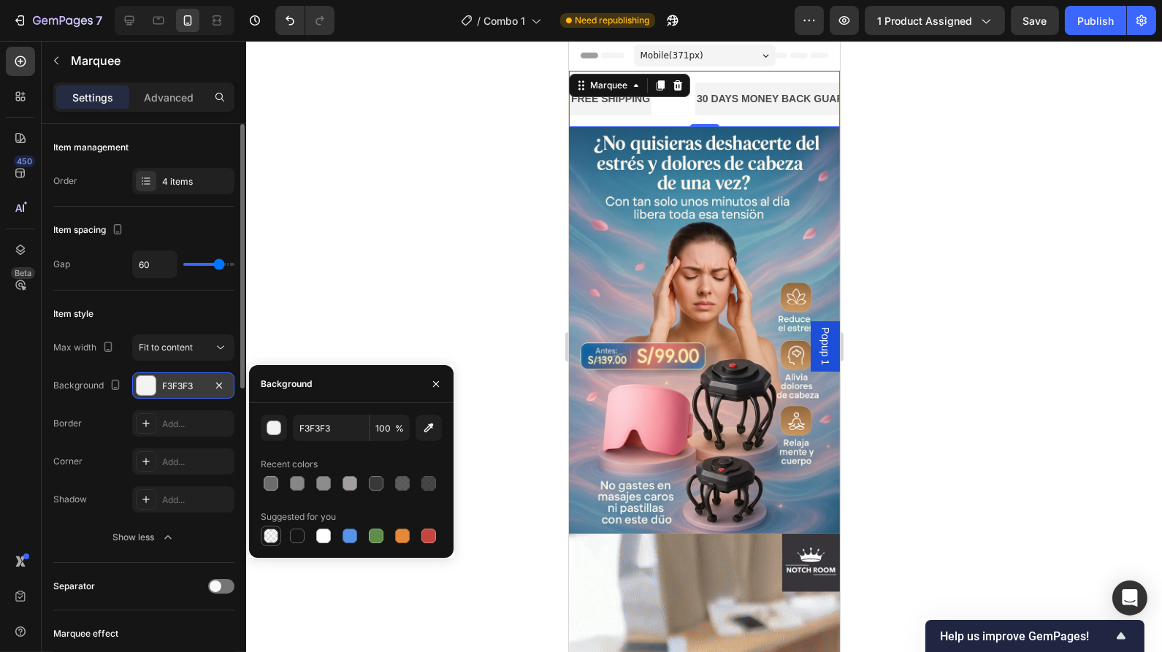
type input "0"
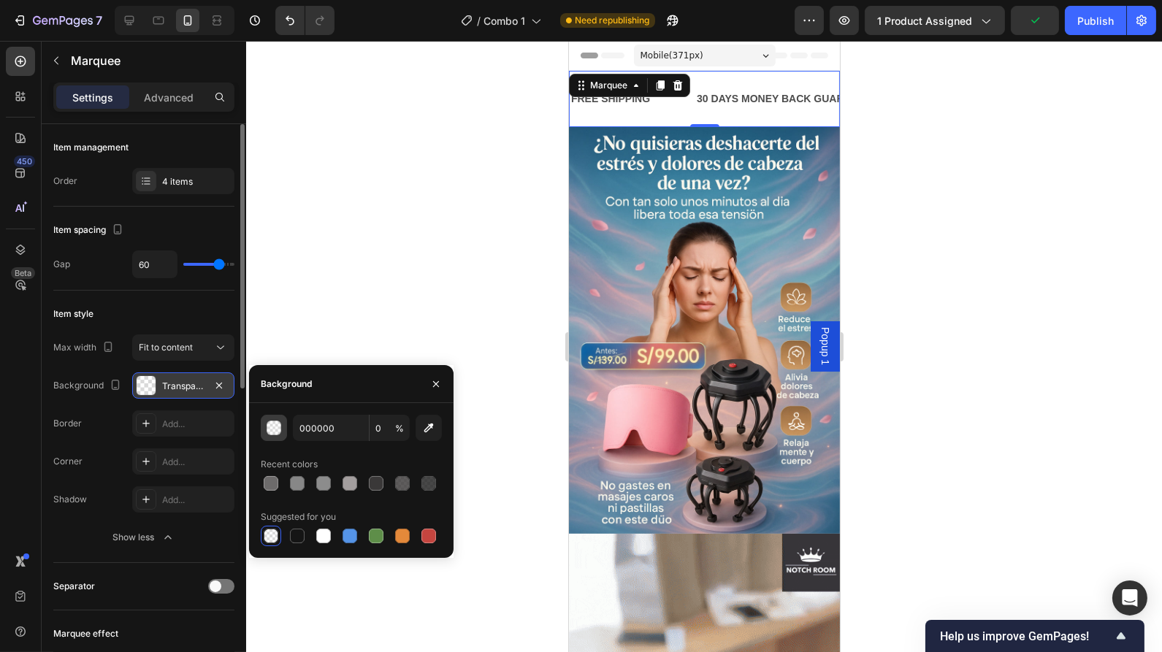
click at [271, 434] on div "button" at bounding box center [274, 428] width 15 height 15
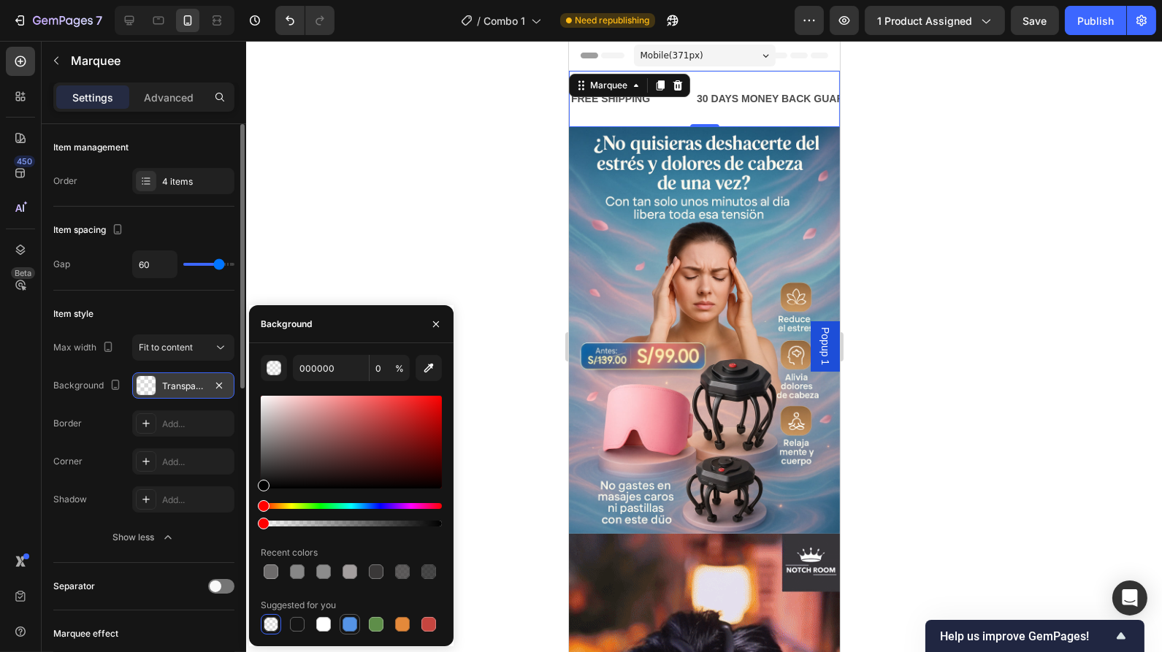
click at [352, 627] on div at bounding box center [350, 624] width 15 height 15
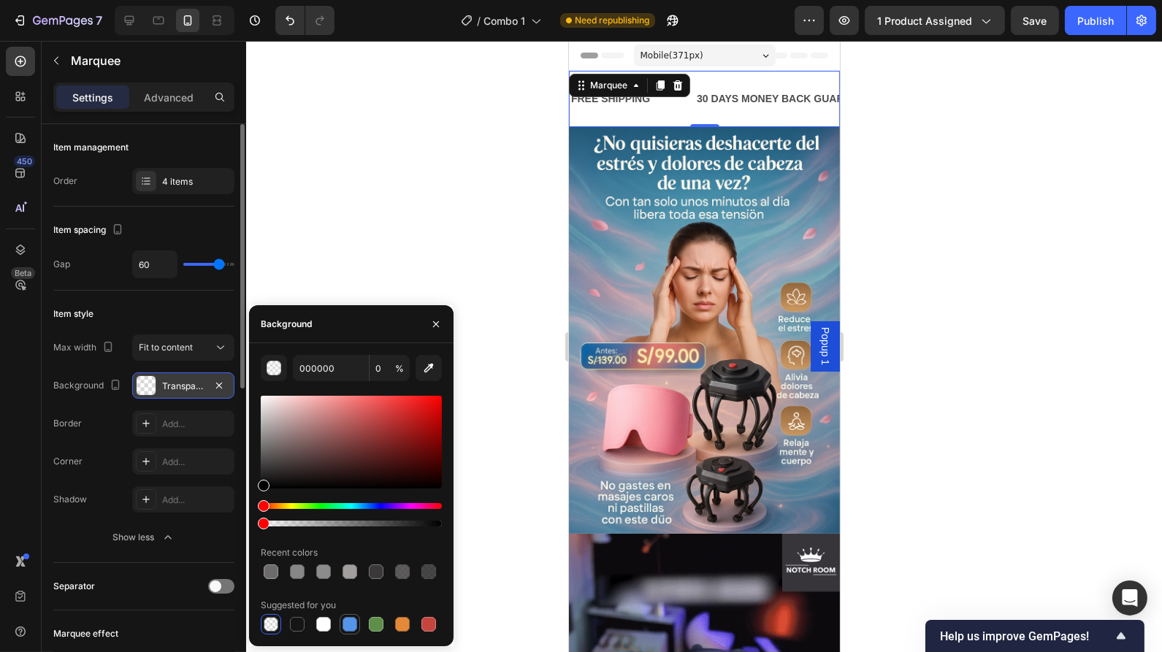
type input "5594E7"
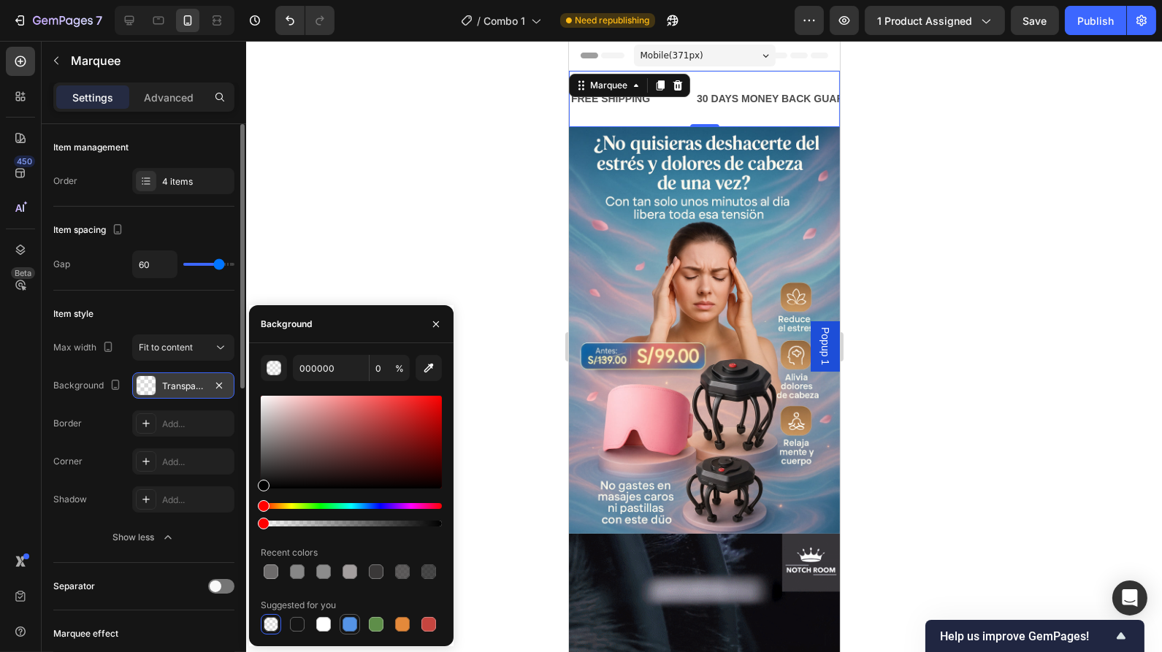
type input "100"
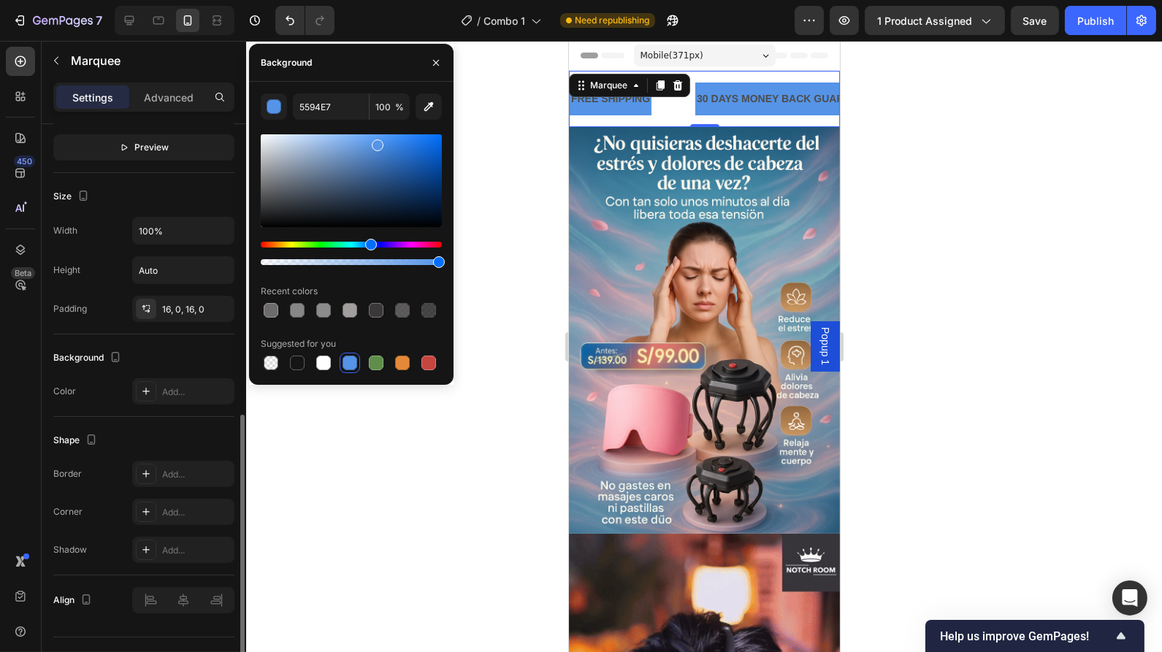
scroll to position [632, 0]
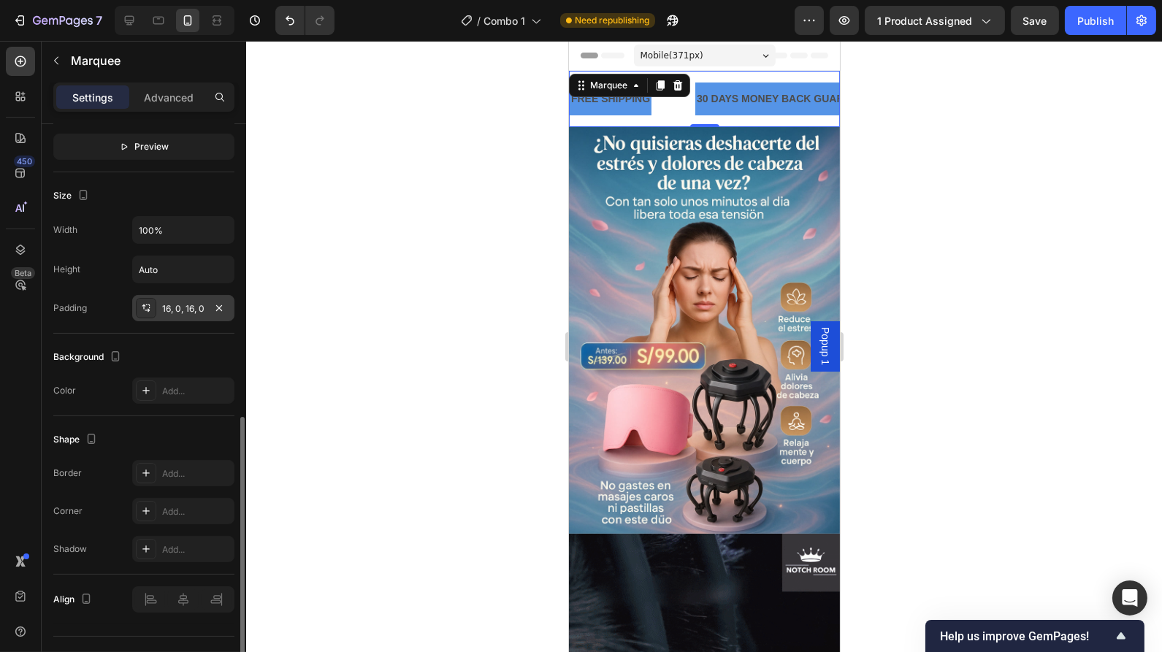
click at [153, 306] on div at bounding box center [146, 308] width 20 height 20
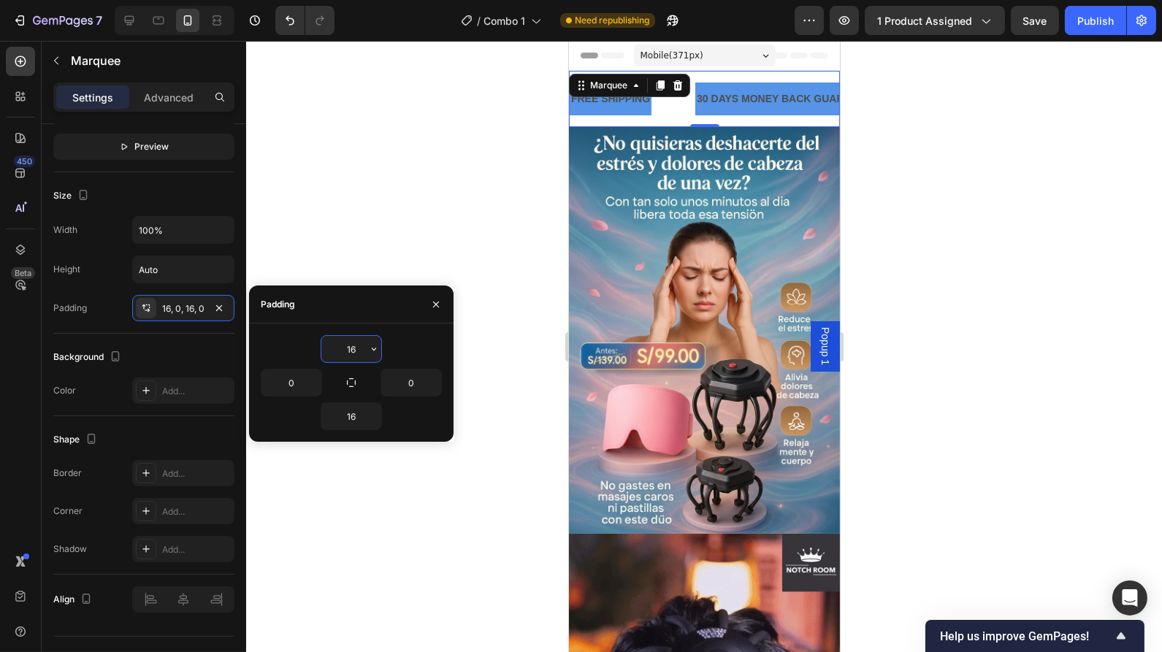
click at [356, 345] on input "16" at bounding box center [351, 349] width 60 height 26
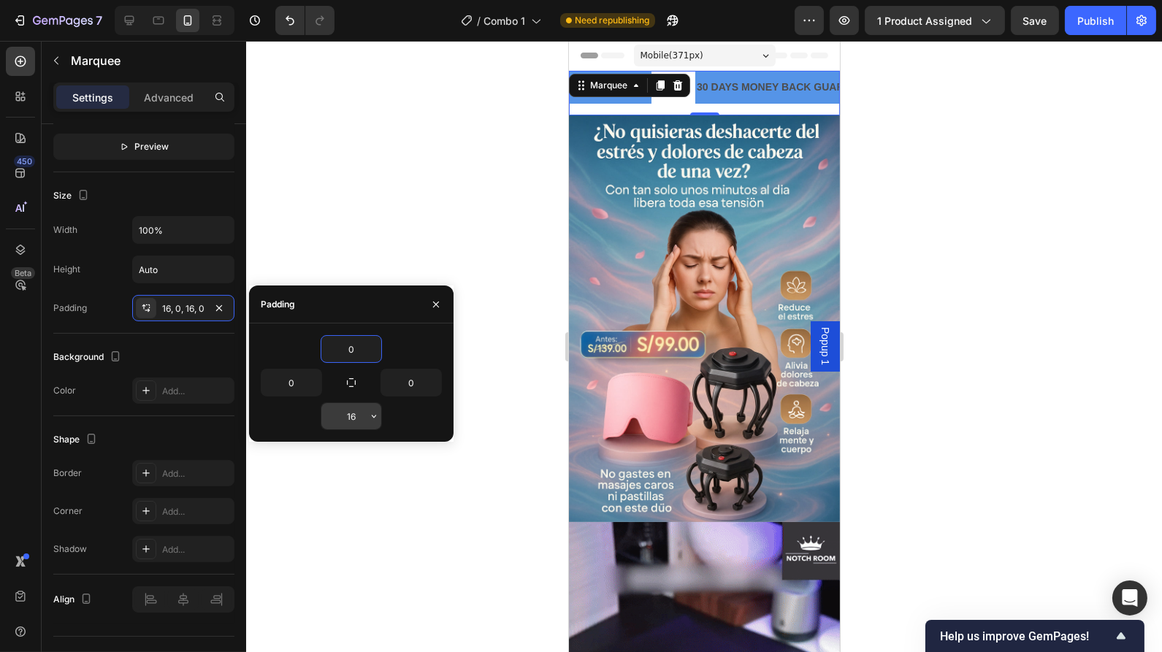
type input "0"
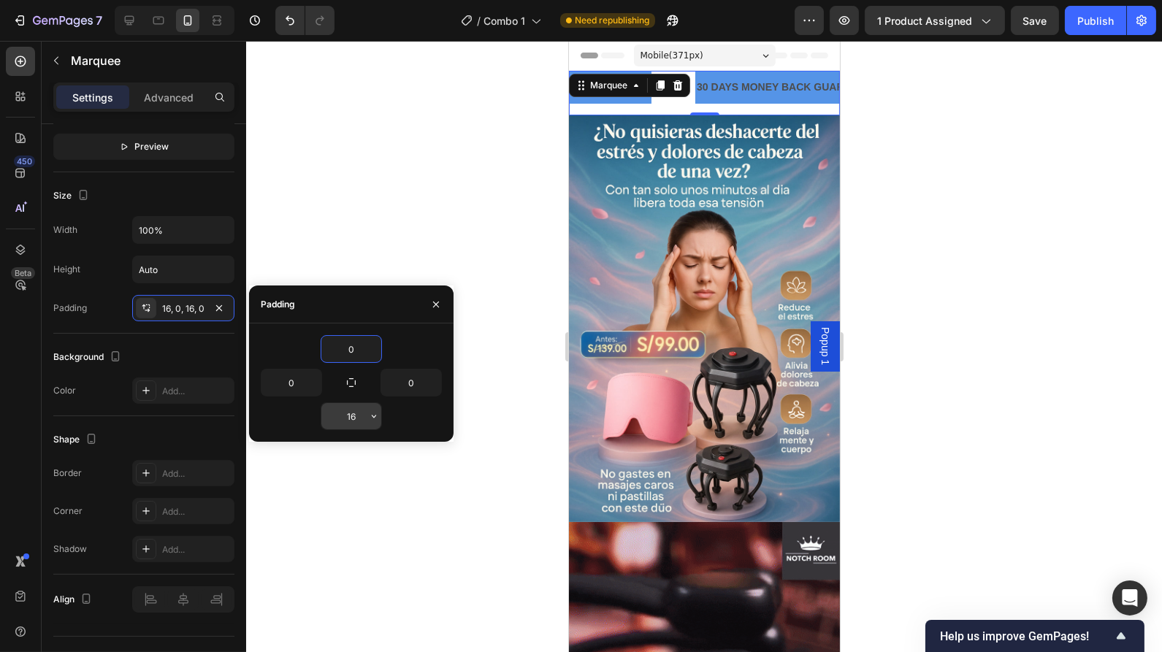
click at [359, 409] on input "16" at bounding box center [351, 416] width 60 height 26
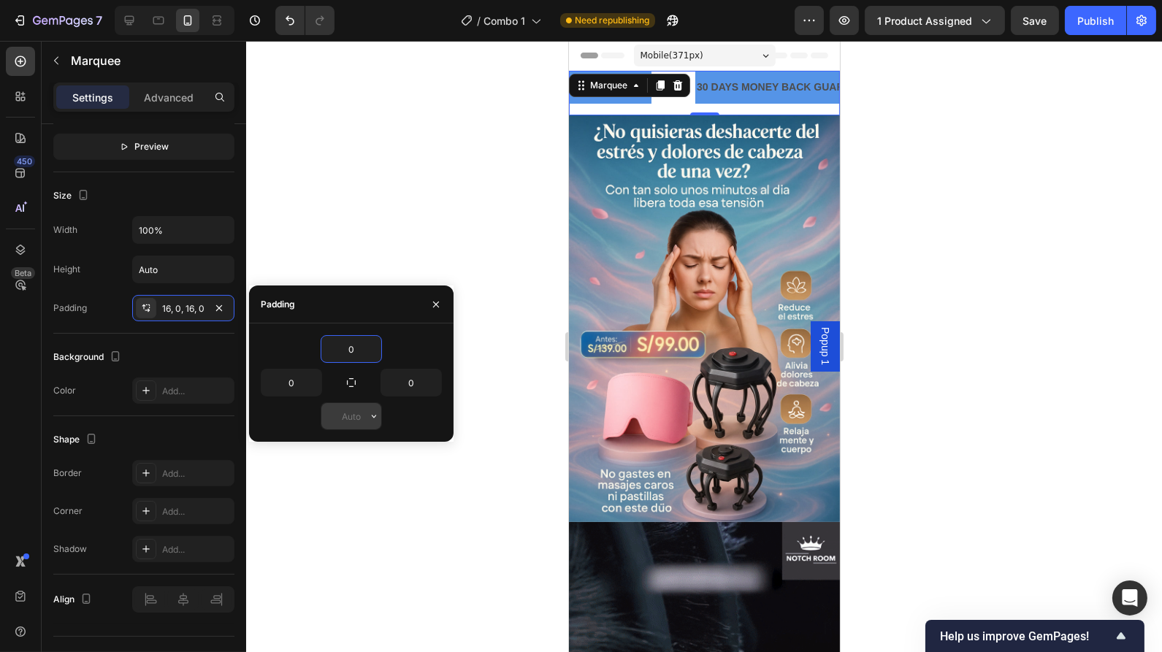
type input "0"
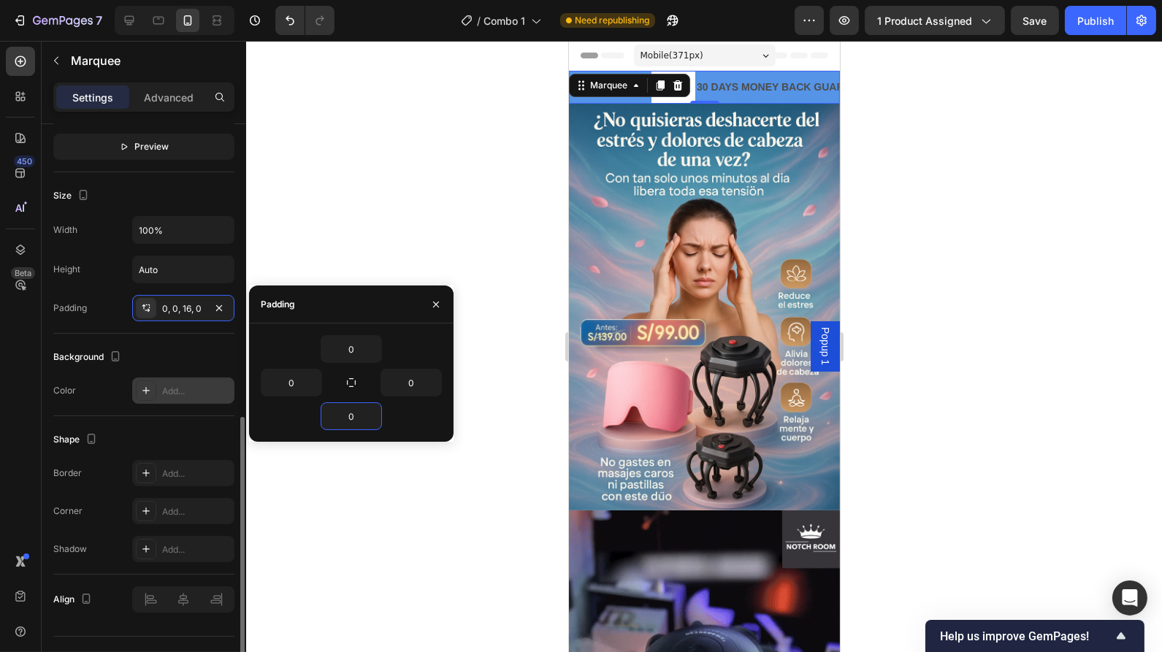
click at [179, 386] on div "Add..." at bounding box center [196, 391] width 69 height 13
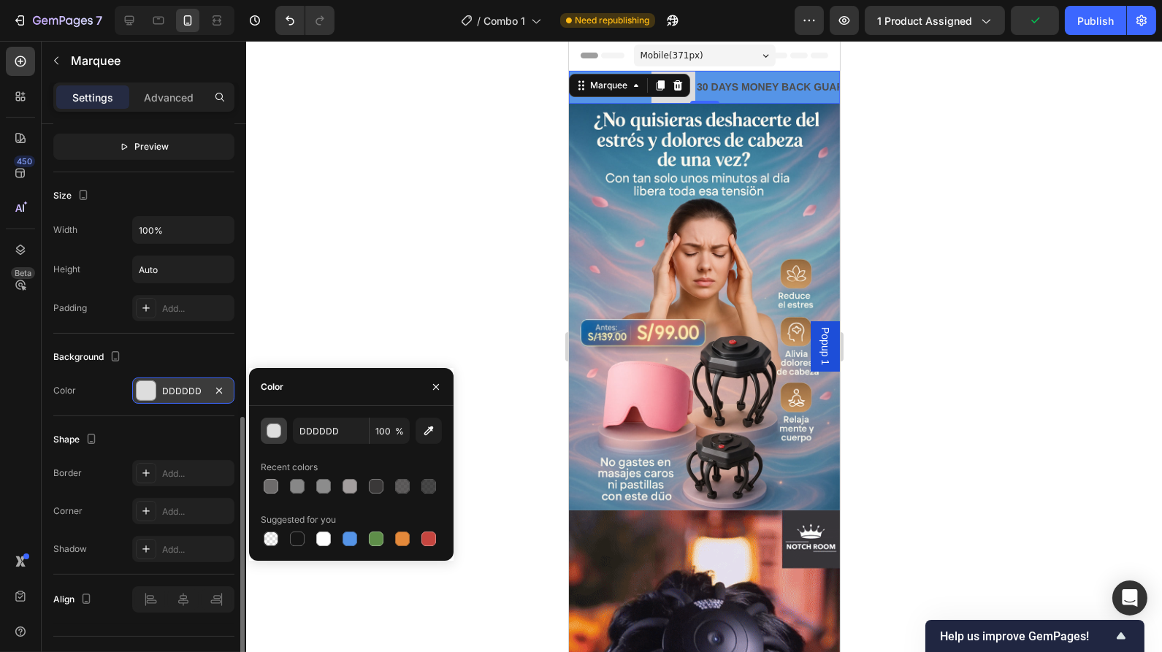
click at [274, 438] on div "button" at bounding box center [274, 431] width 15 height 15
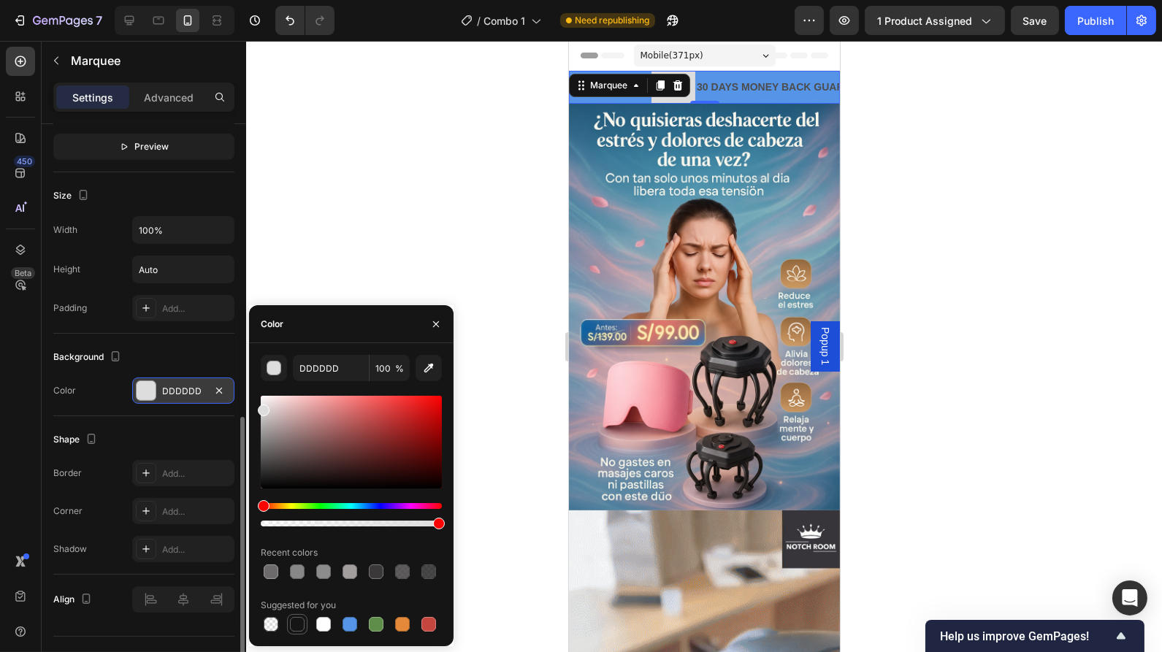
click at [299, 626] on div at bounding box center [297, 624] width 15 height 15
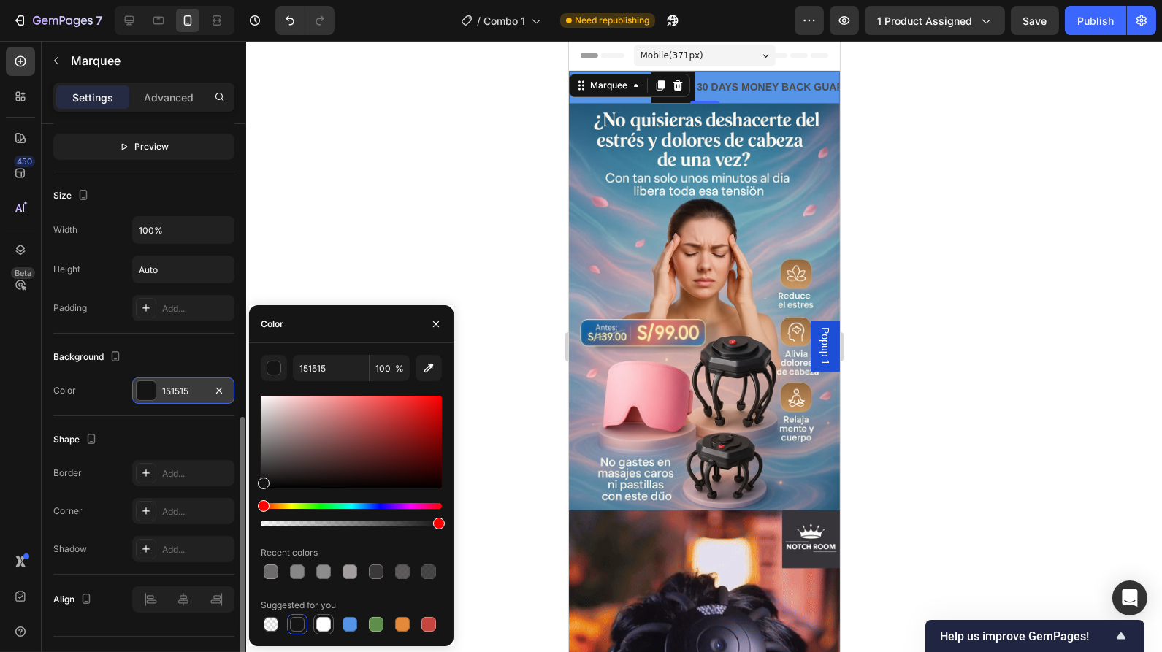
click at [324, 626] on div at bounding box center [323, 624] width 15 height 15
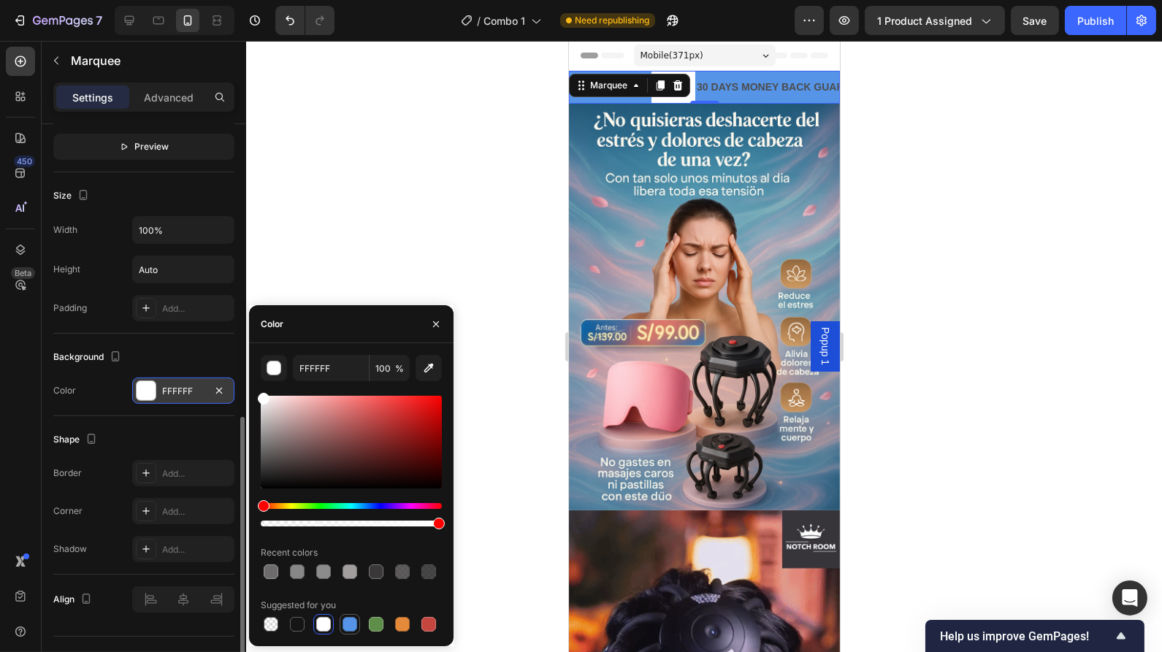
click at [348, 626] on div at bounding box center [350, 624] width 15 height 15
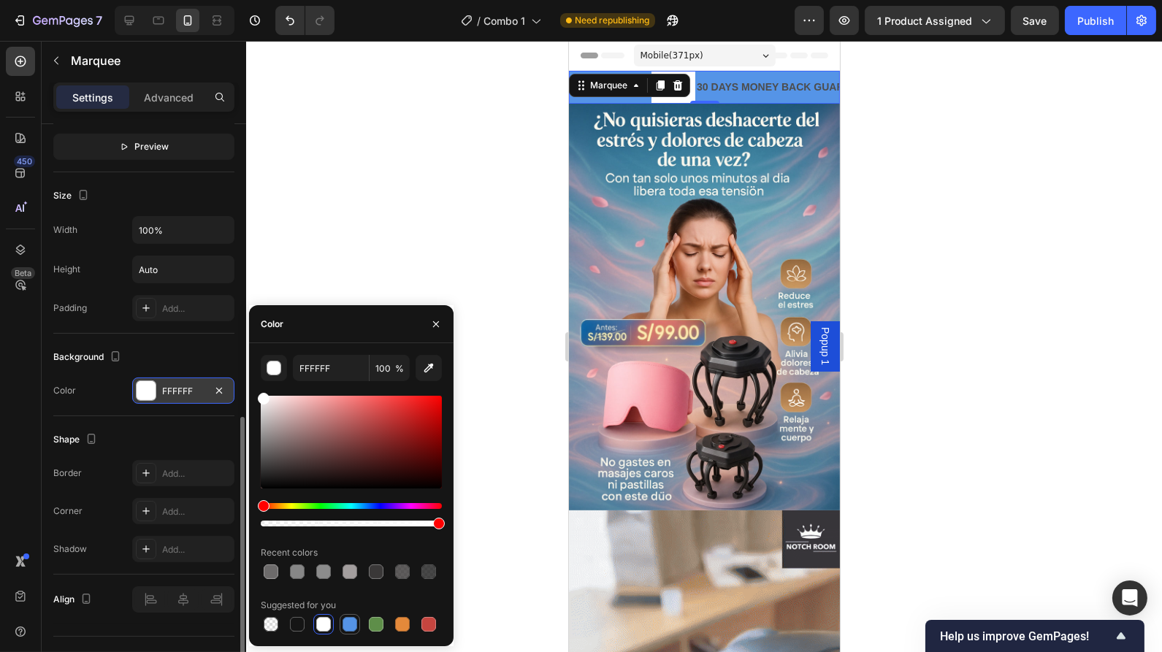
type input "5594E7"
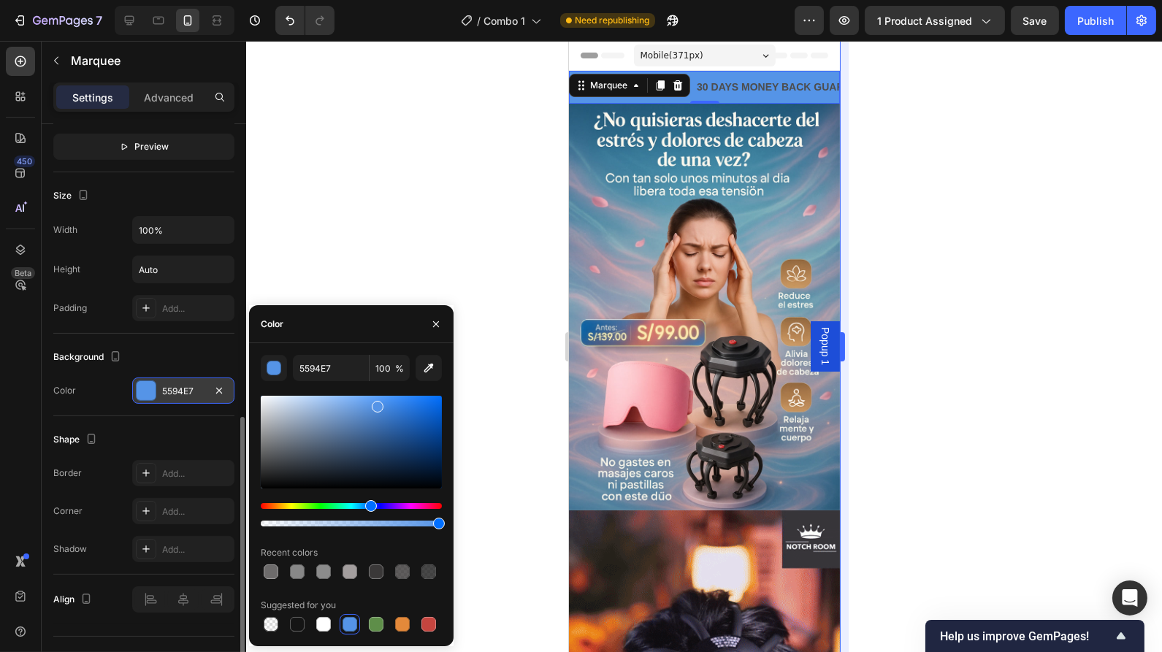
click at [854, 169] on div at bounding box center [704, 346] width 916 height 611
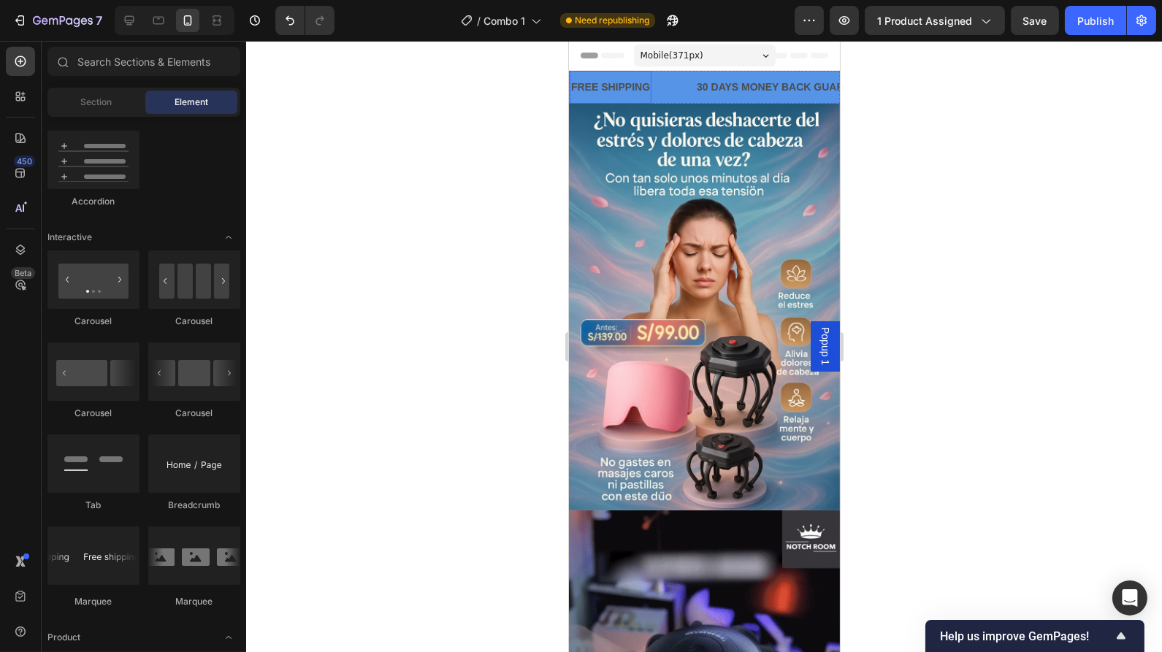
click at [608, 87] on div "FREE SHIPPING" at bounding box center [610, 87] width 82 height 21
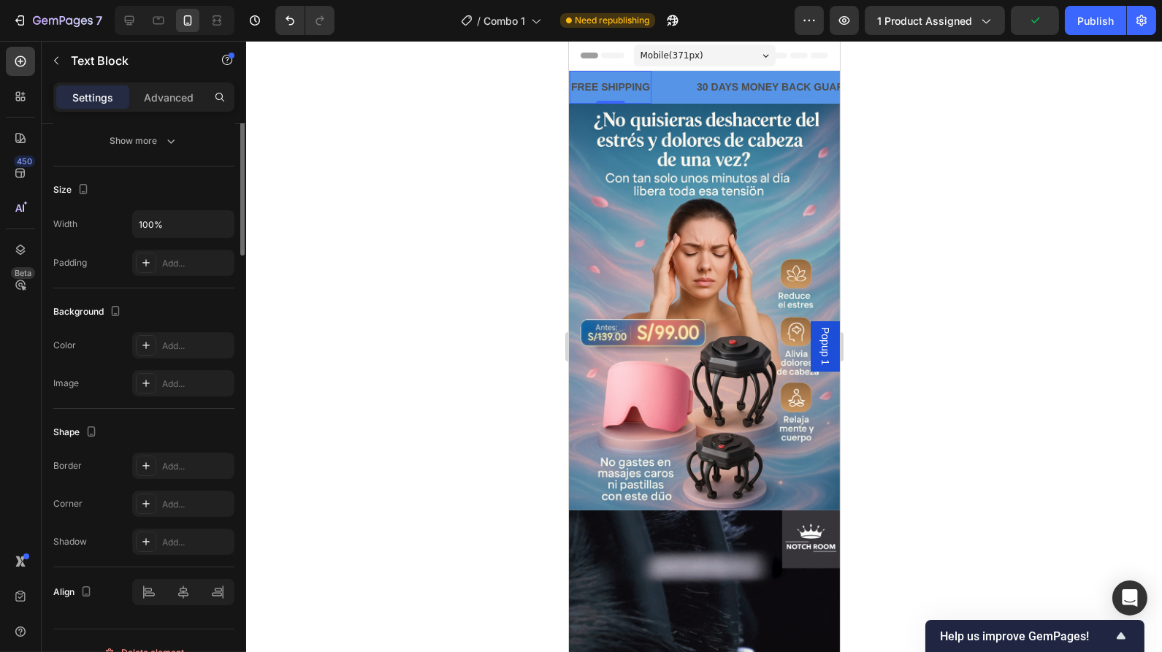
scroll to position [0, 0]
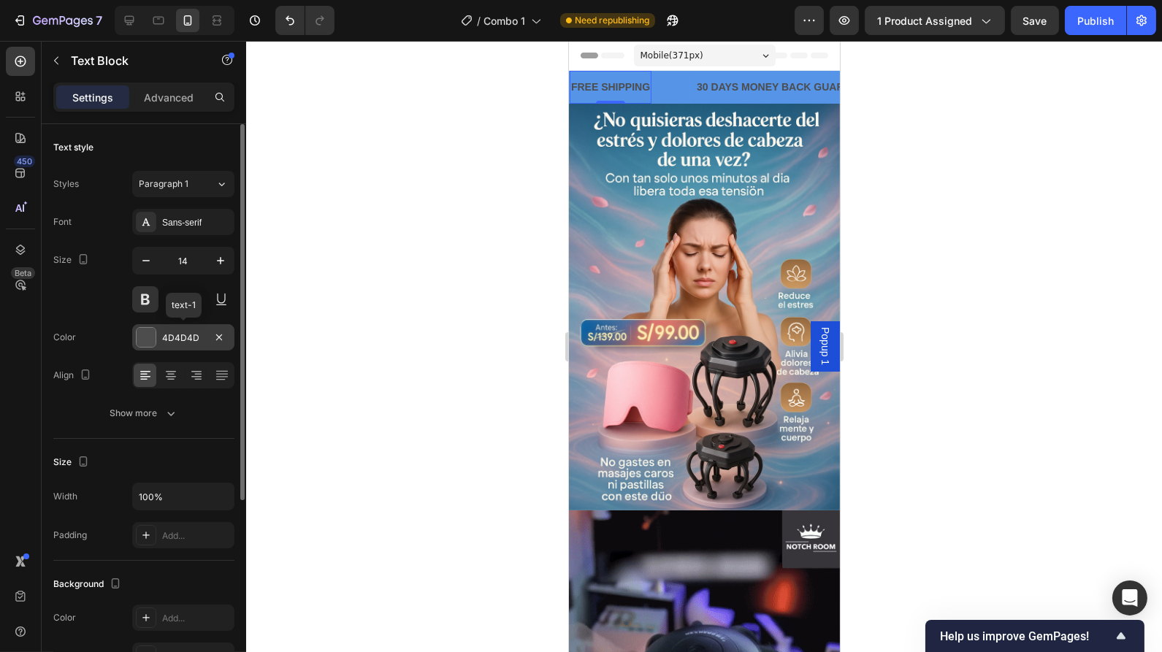
click at [146, 339] on div at bounding box center [146, 337] width 19 height 19
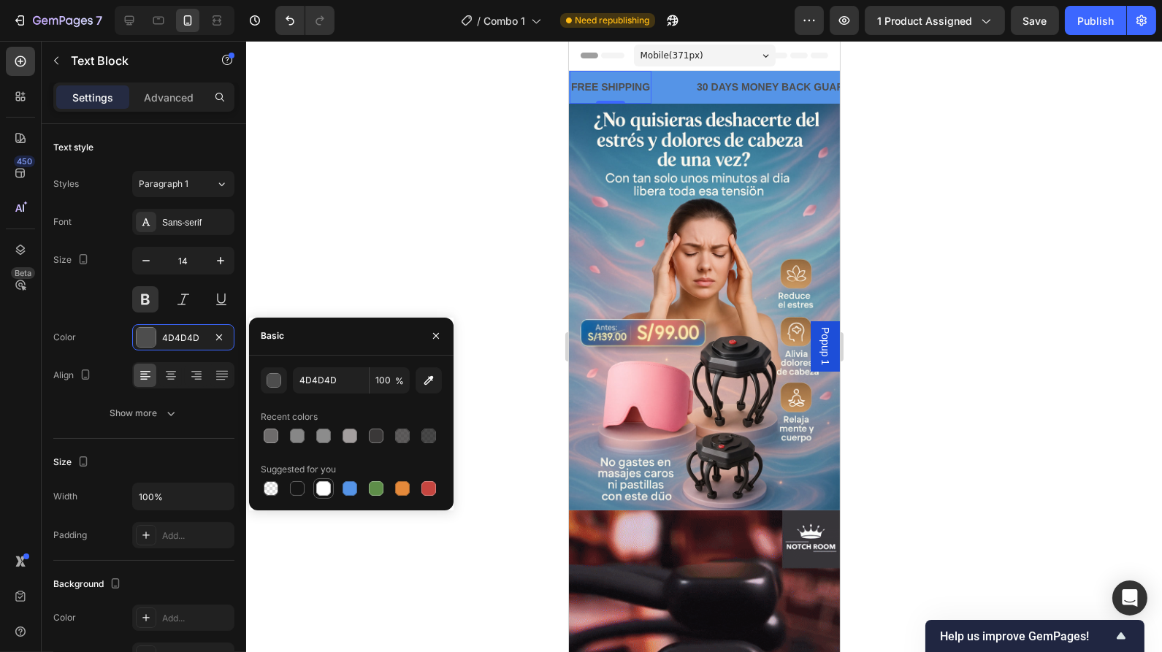
click at [326, 488] on div at bounding box center [323, 488] width 15 height 15
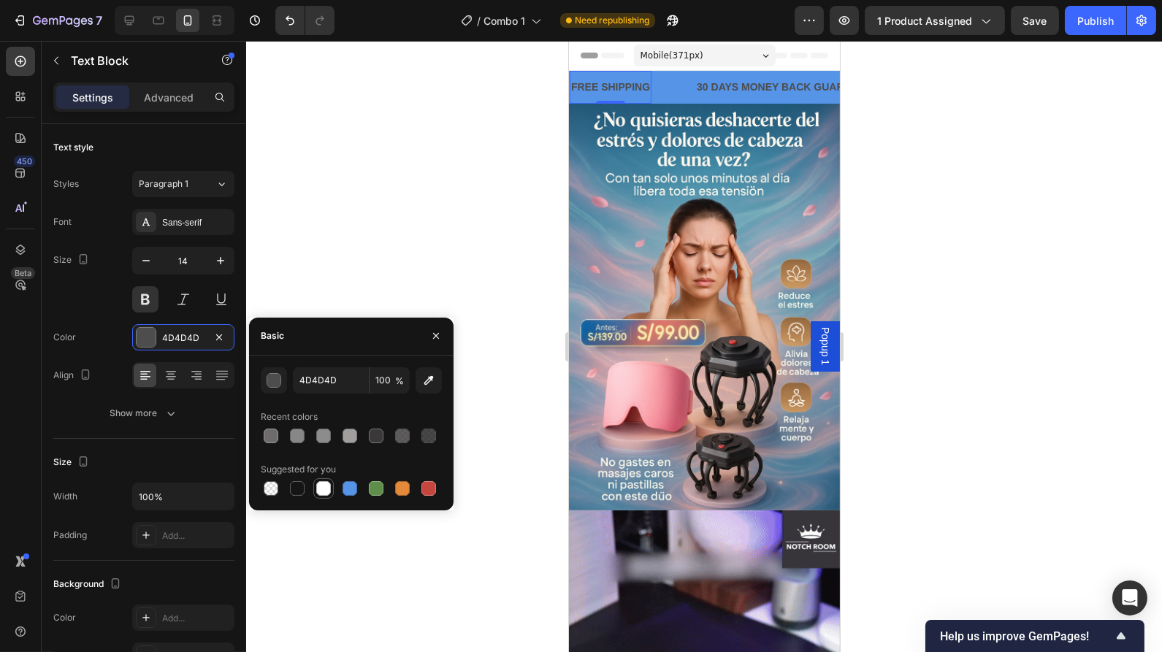
type input "FFFFFF"
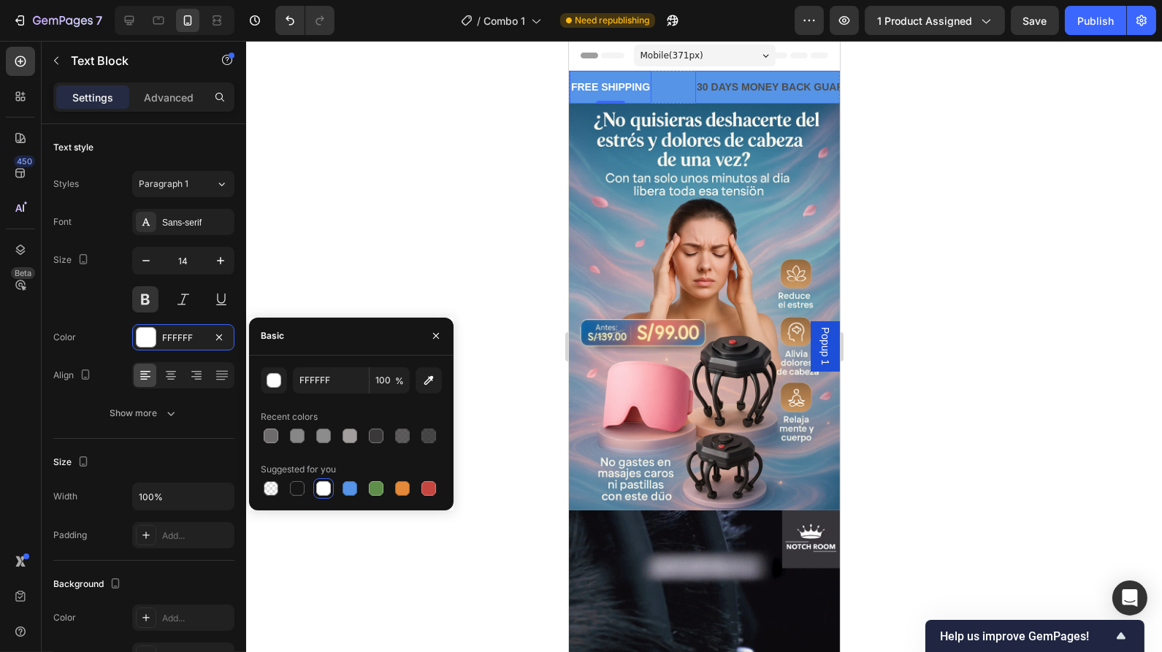
click at [729, 88] on div "30 DAYS MONEY BACK GUARANTEE" at bounding box center [787, 87] width 185 height 21
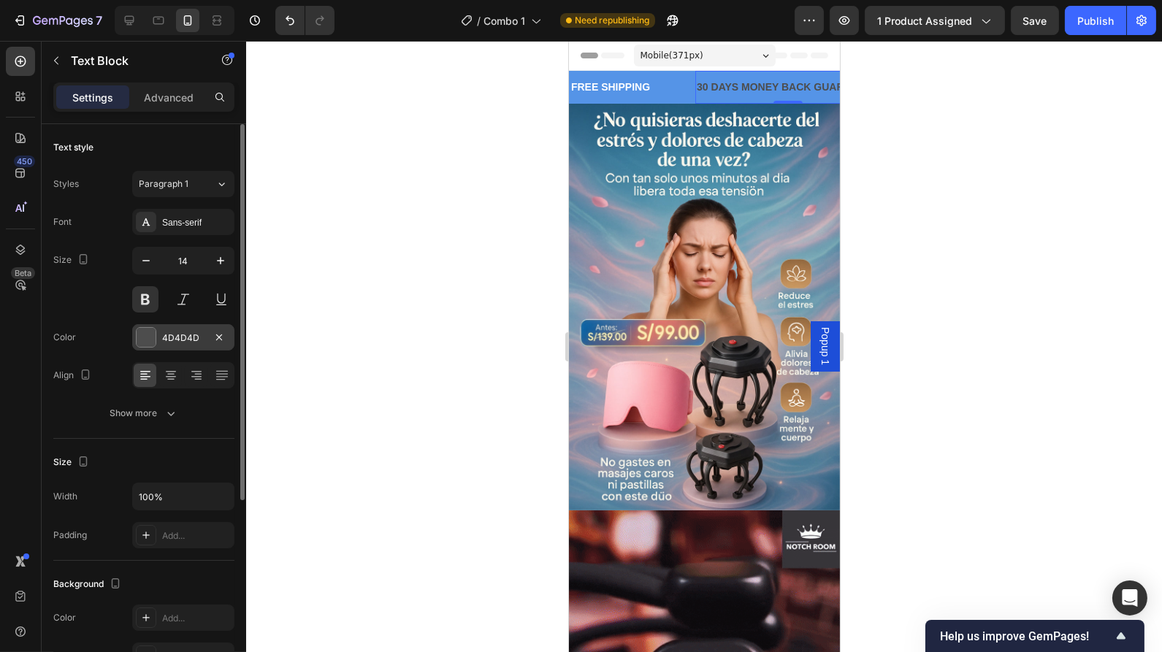
click at [143, 338] on div at bounding box center [146, 337] width 19 height 19
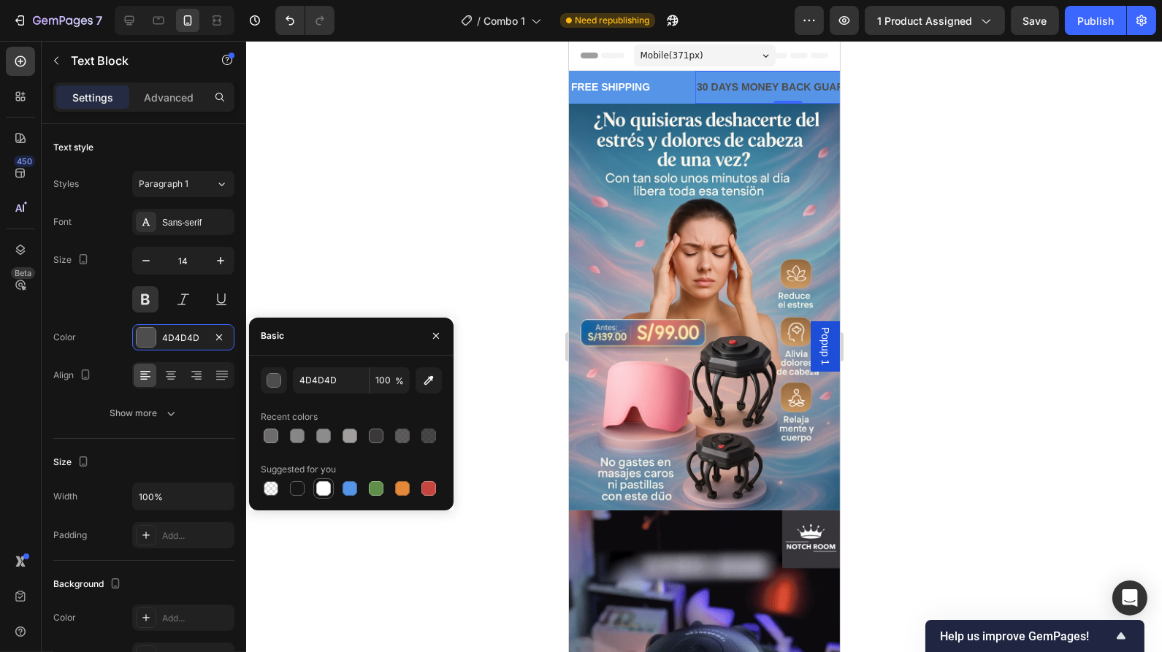
click at [329, 492] on div at bounding box center [323, 488] width 15 height 15
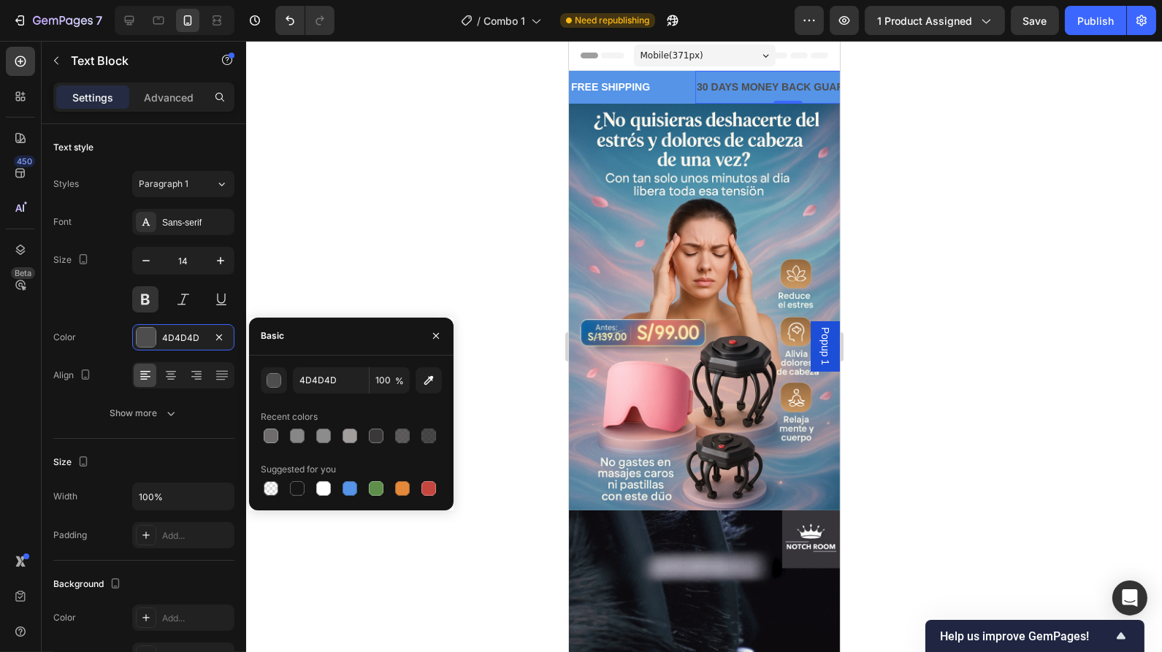
type input "FFFFFF"
click at [618, 86] on div "FREE SHIPPING" at bounding box center [610, 87] width 82 height 21
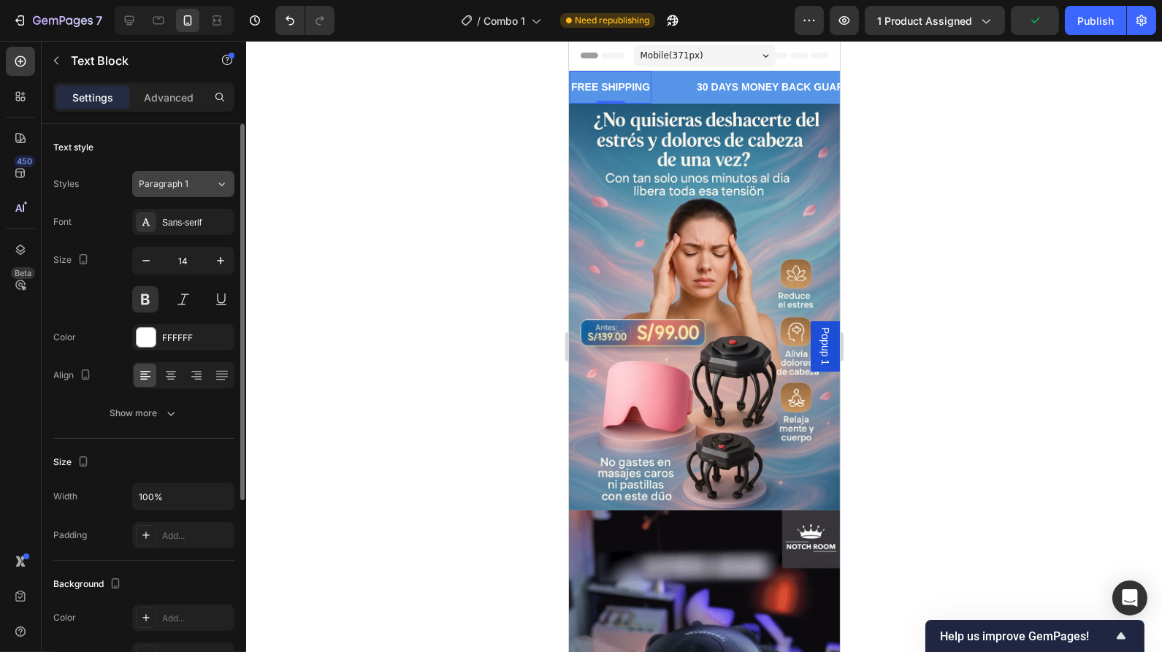
click at [198, 185] on div "Paragraph 1" at bounding box center [177, 183] width 77 height 13
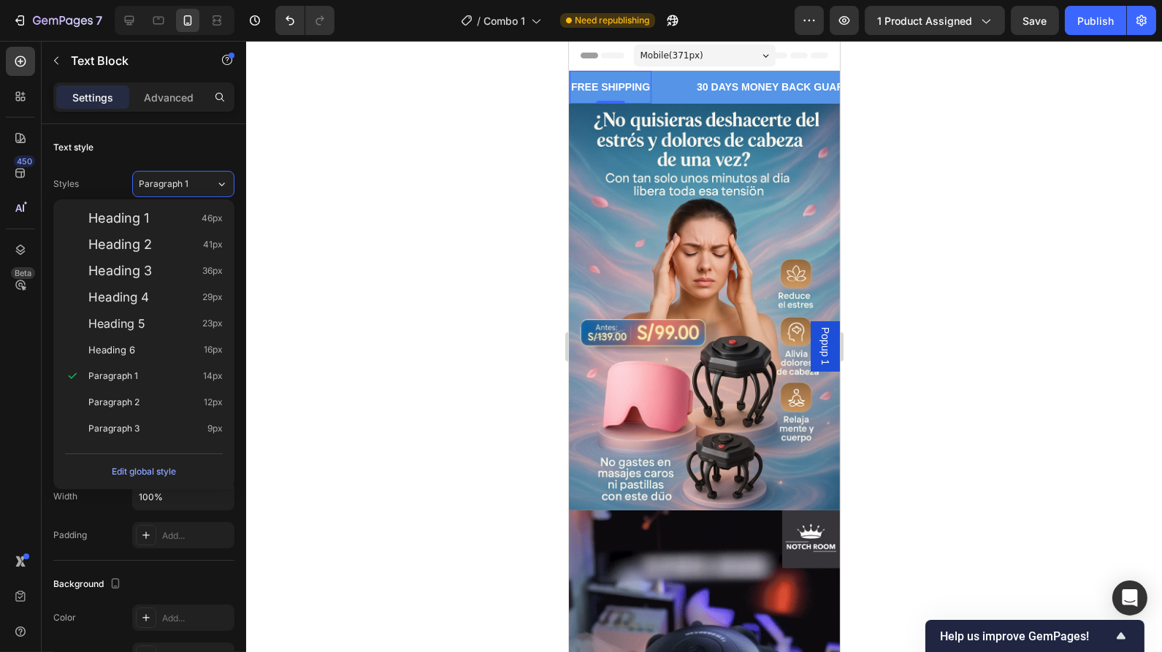
click at [253, 189] on div at bounding box center [704, 346] width 916 height 611
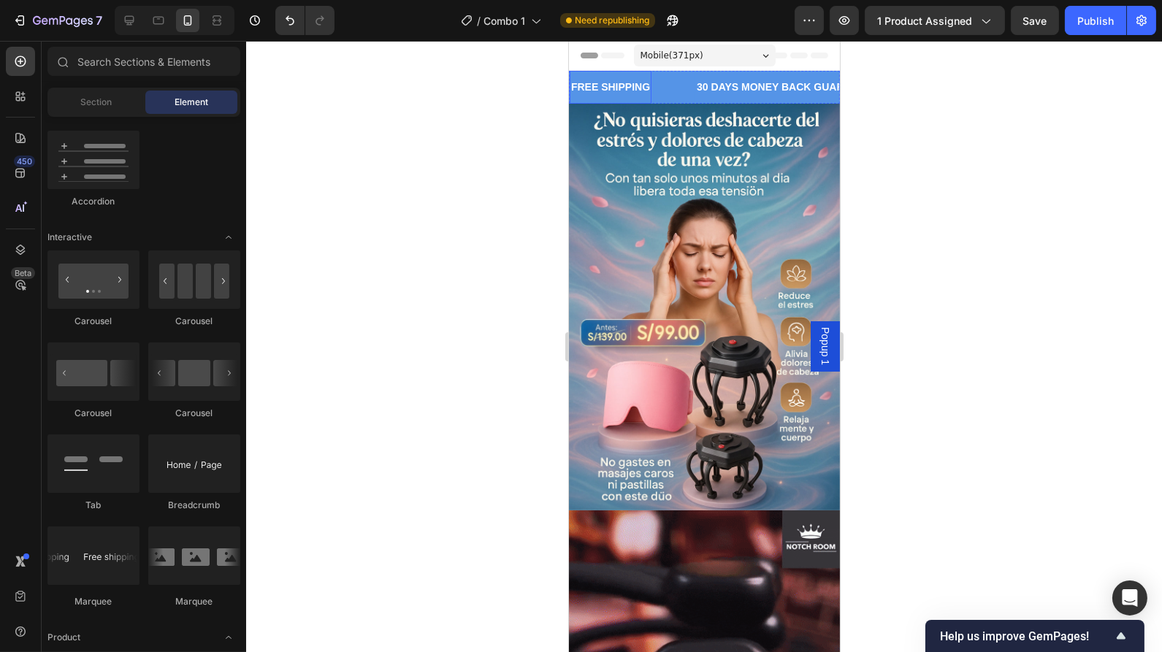
click at [613, 86] on div "FREE SHIPPING" at bounding box center [610, 87] width 82 height 21
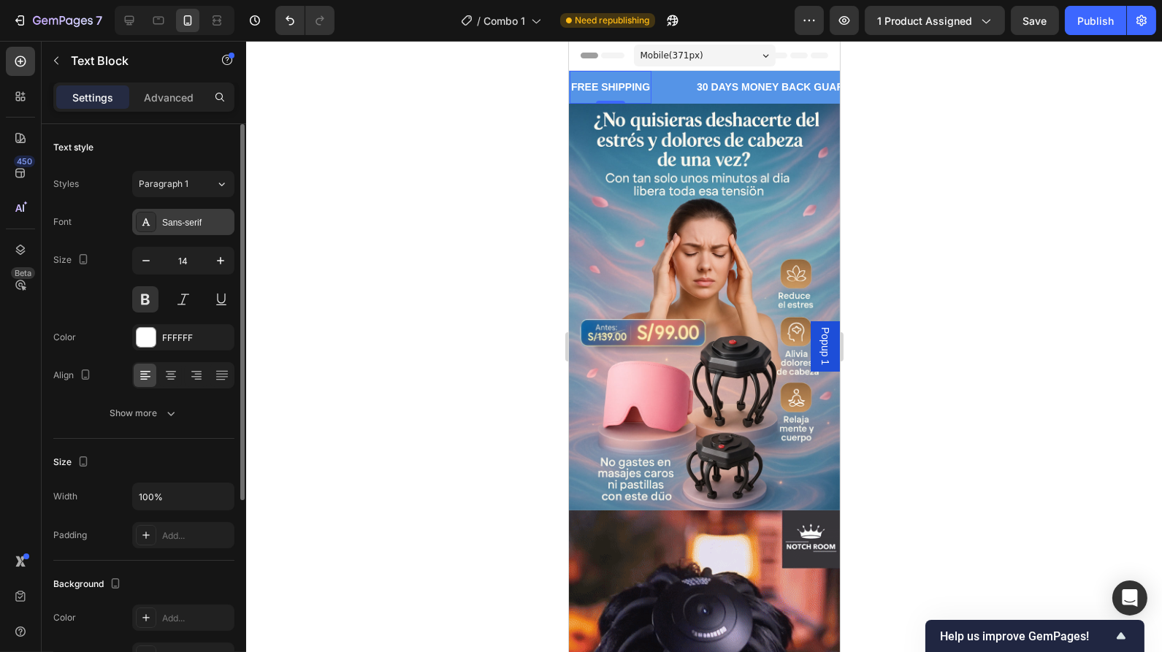
click at [191, 219] on div "Sans-serif" at bounding box center [196, 222] width 69 height 13
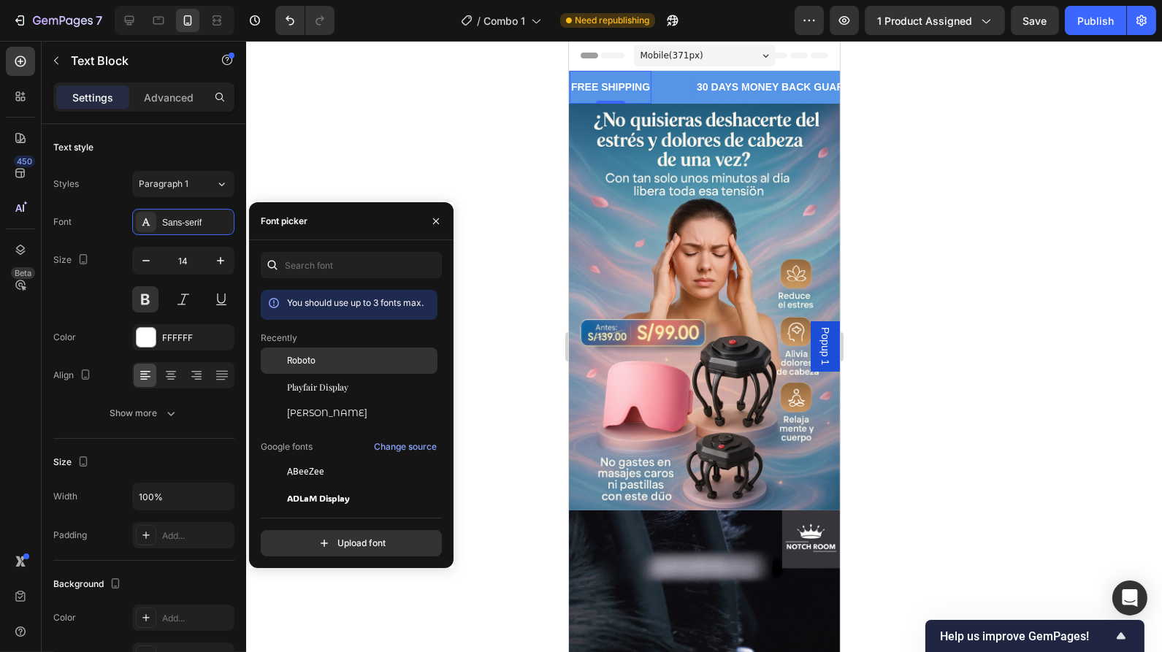
click at [306, 361] on span "Roboto" at bounding box center [301, 360] width 28 height 13
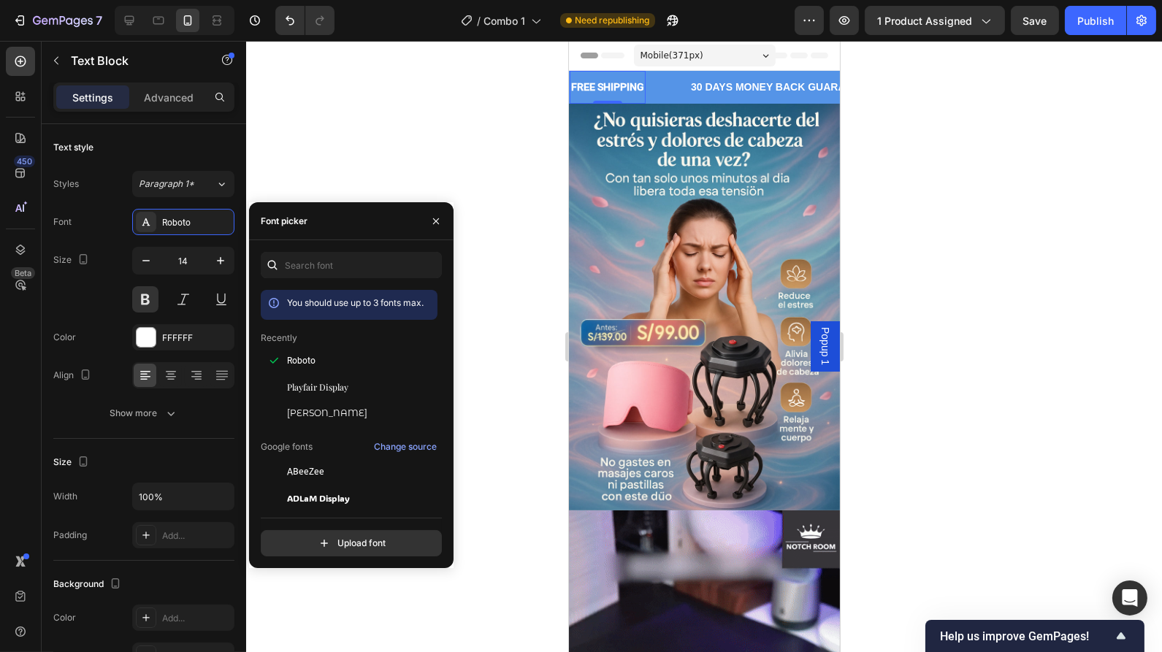
click at [618, 88] on div "FREE SHIPPING" at bounding box center [607, 87] width 76 height 21
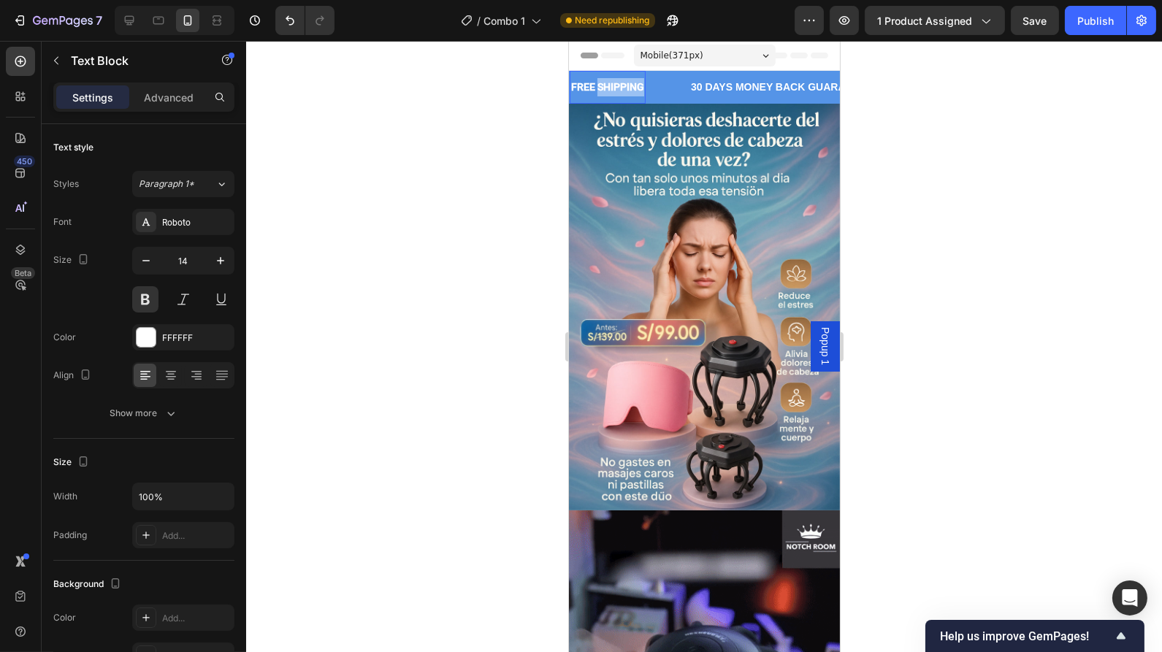
click at [618, 88] on p "FREE SHIPPING" at bounding box center [606, 87] width 73 height 18
click at [720, 89] on div "30 DAYS MONEY BACK GUARANTEE" at bounding box center [764, 87] width 185 height 21
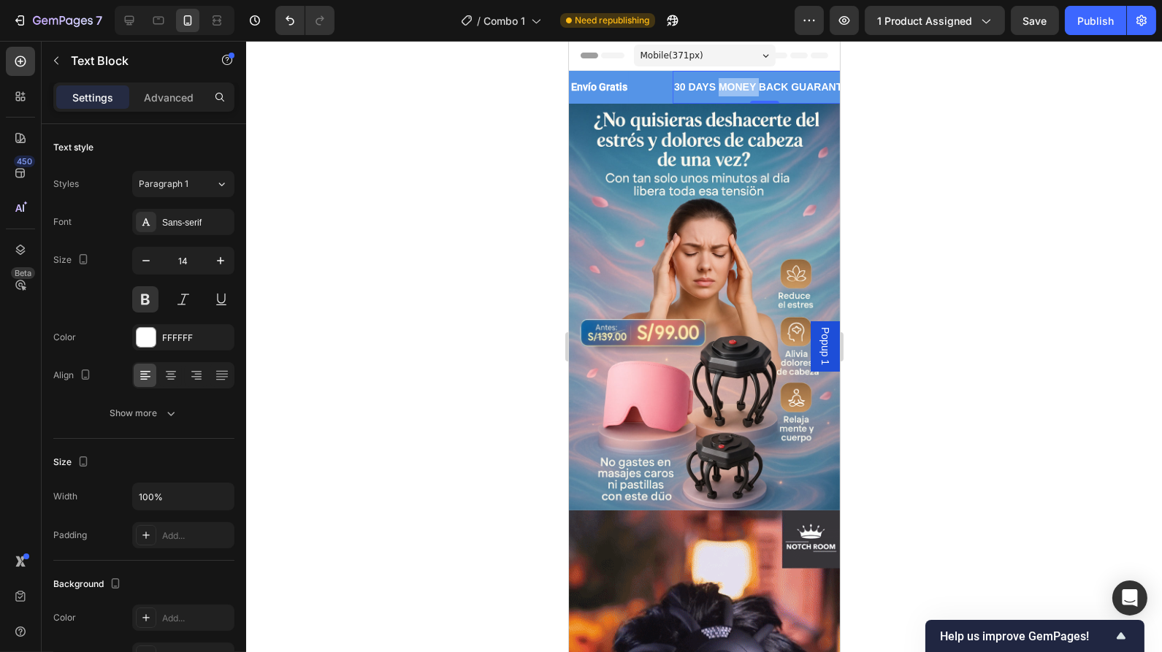
click at [720, 89] on p "30 DAYS MONEY BACK GUARANTEE" at bounding box center [764, 87] width 182 height 18
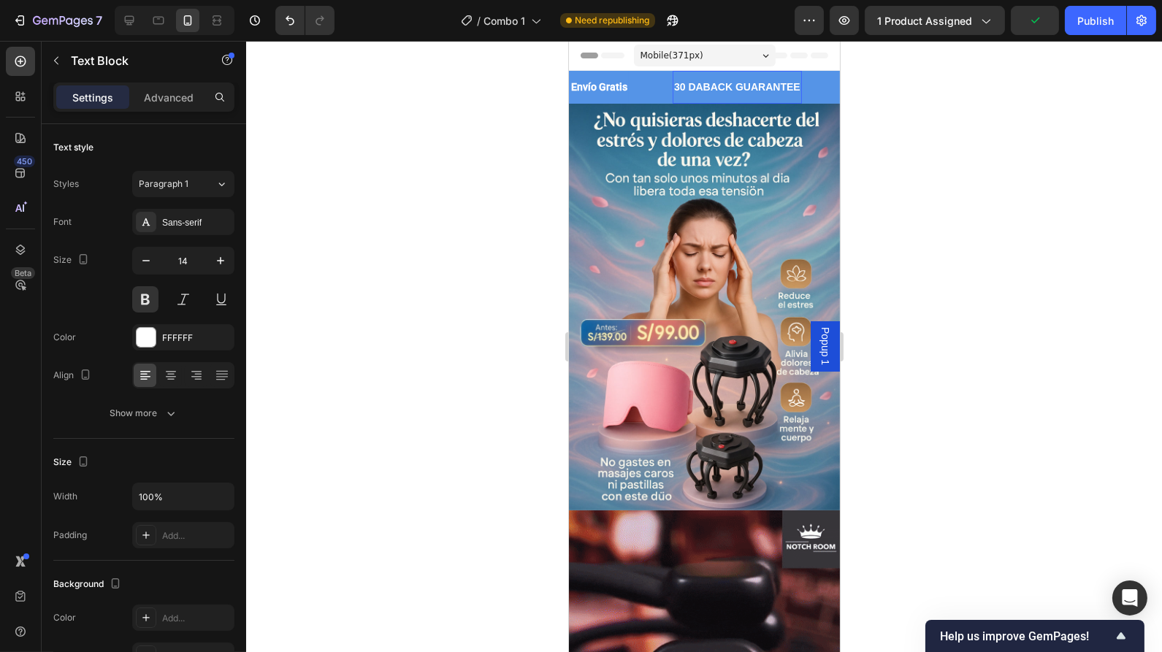
click at [739, 89] on p "30 DABACK GUARANTEE" at bounding box center [736, 87] width 126 height 18
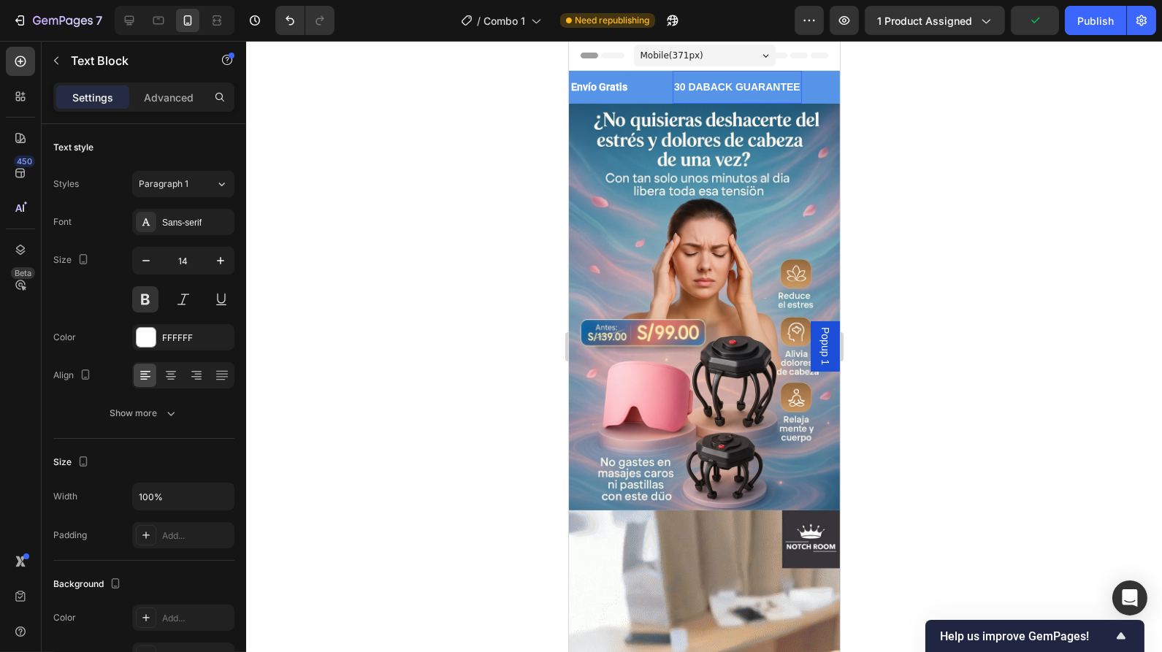
click at [739, 89] on p "30 DABACK GUARANTEE" at bounding box center [736, 87] width 126 height 18
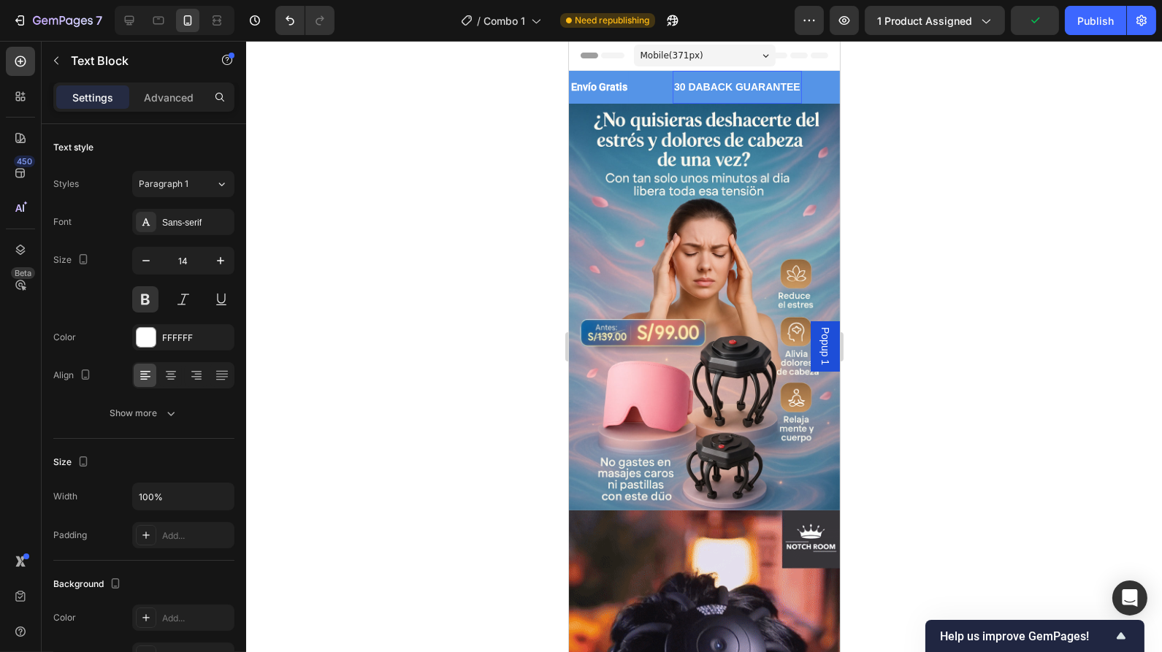
click at [739, 89] on p "30 DABACK GUARANTEE" at bounding box center [736, 87] width 126 height 18
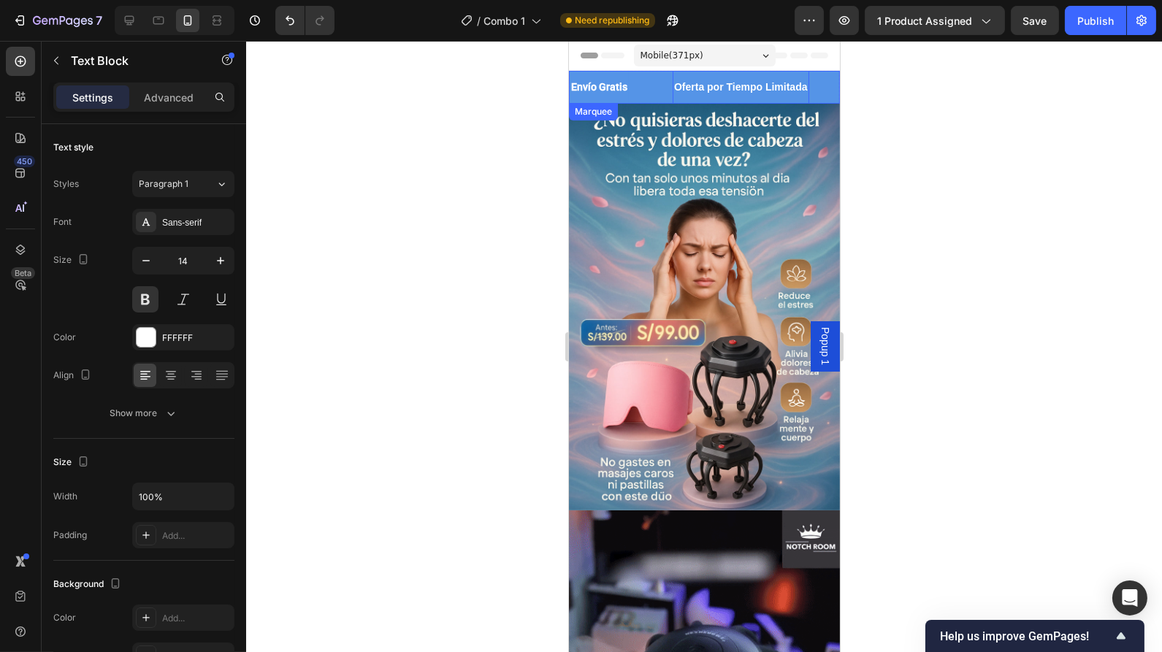
click at [817, 93] on div "Oferta por Tiempo Limitada Text Block 0" at bounding box center [762, 87] width 180 height 33
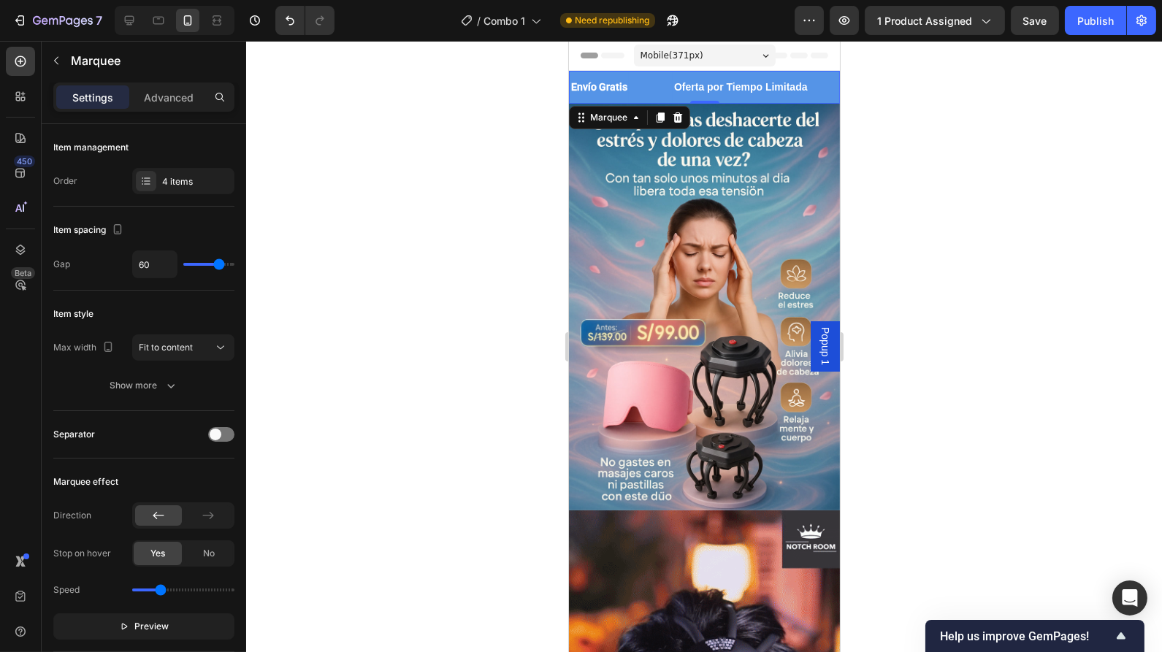
click at [630, 85] on div "Envío Gratis Text Block" at bounding box center [620, 87] width 103 height 33
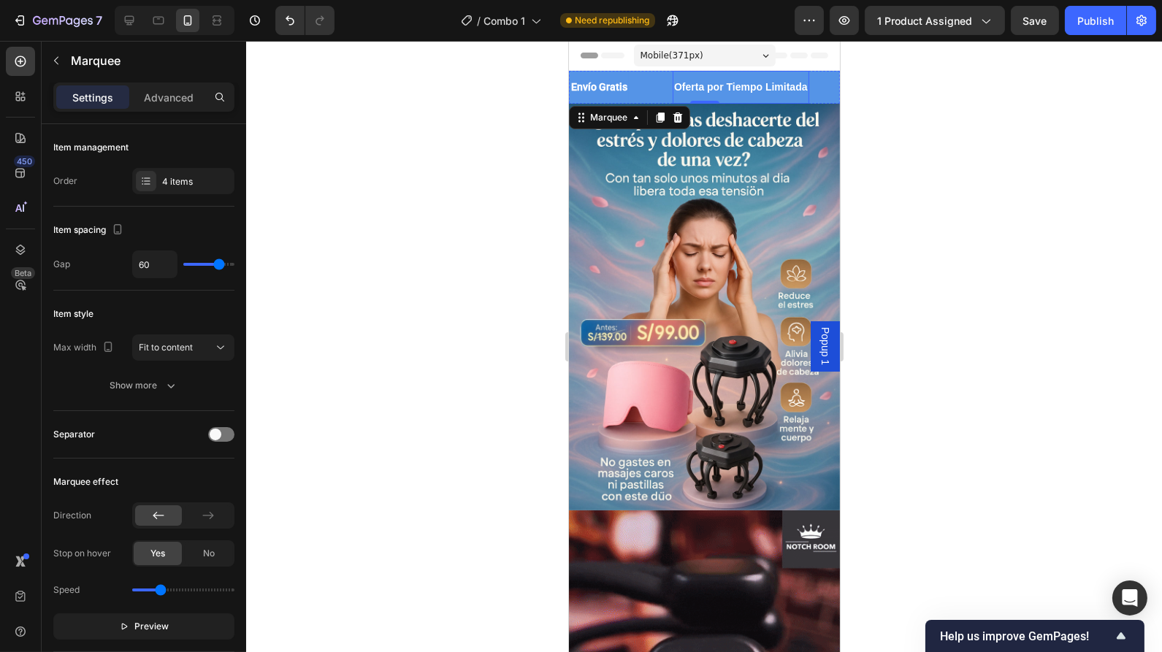
click at [803, 85] on p "Oferta por Tiempo Limitada" at bounding box center [740, 87] width 134 height 18
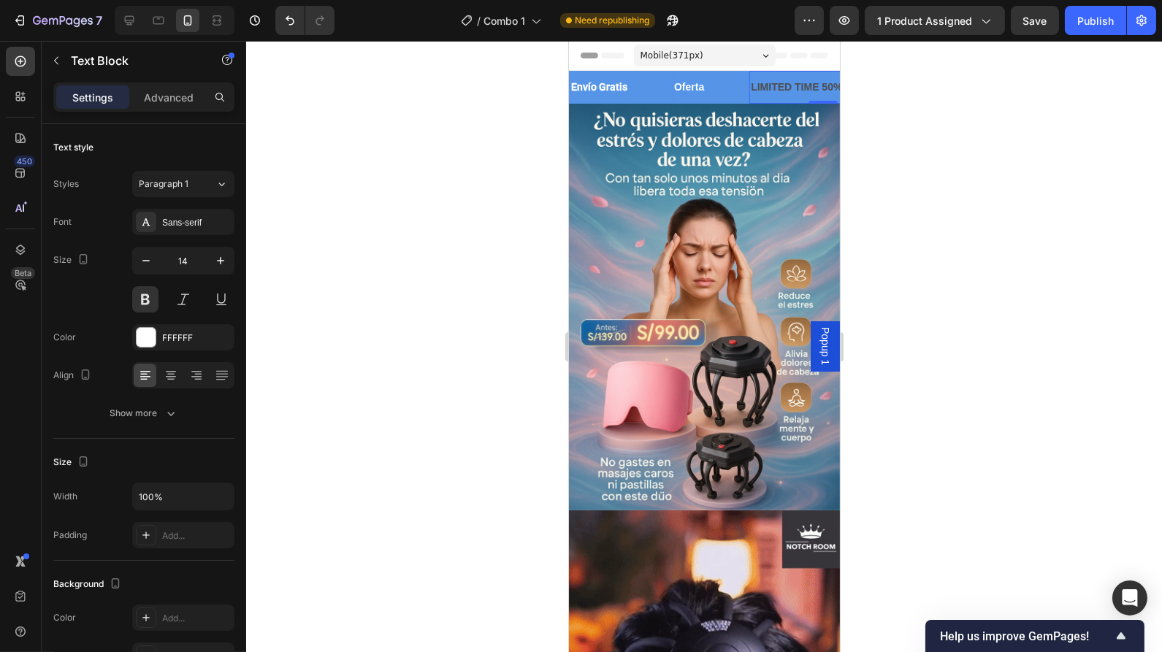
click at [777, 88] on div "LIMITED TIME 50% OFF SALE" at bounding box center [823, 87] width 148 height 21
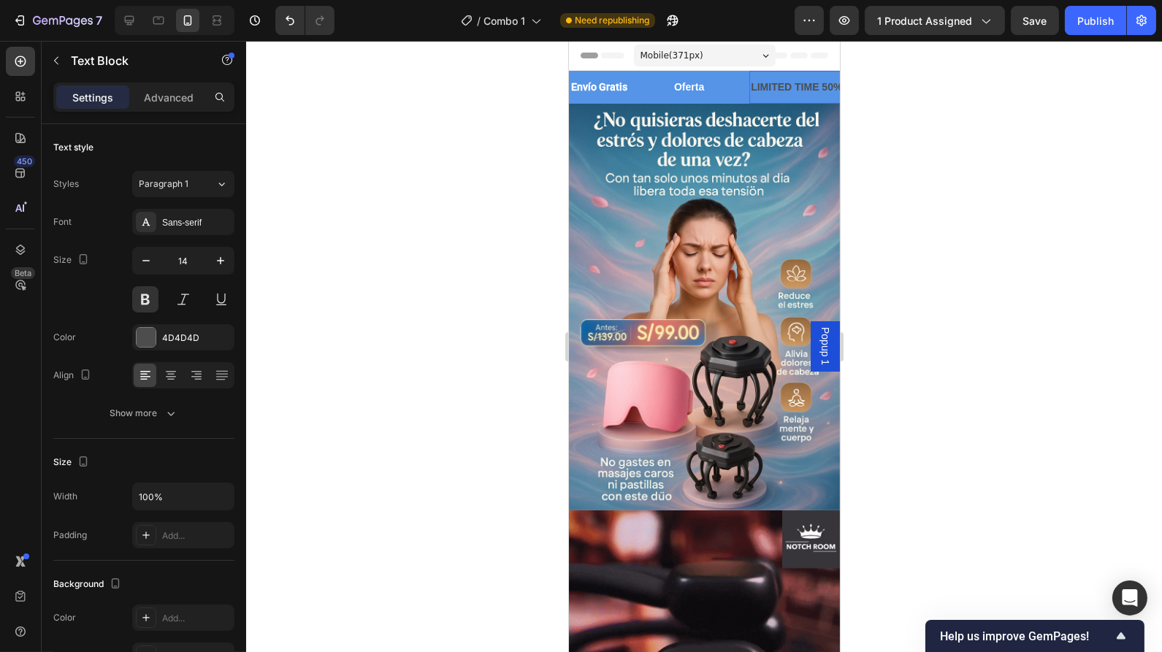
click at [777, 88] on div "LIMITED TIME 50% OFF SALE" at bounding box center [823, 87] width 148 height 21
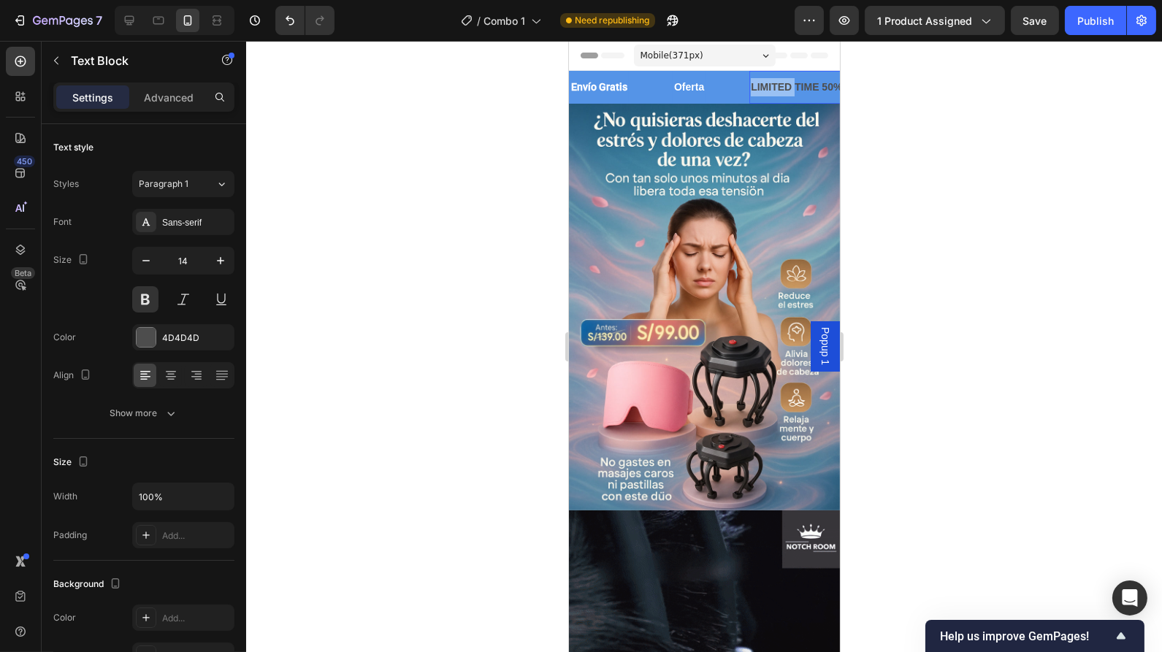
click at [777, 88] on p "LIMITED TIME 50% OFF SALE" at bounding box center [822, 87] width 145 height 18
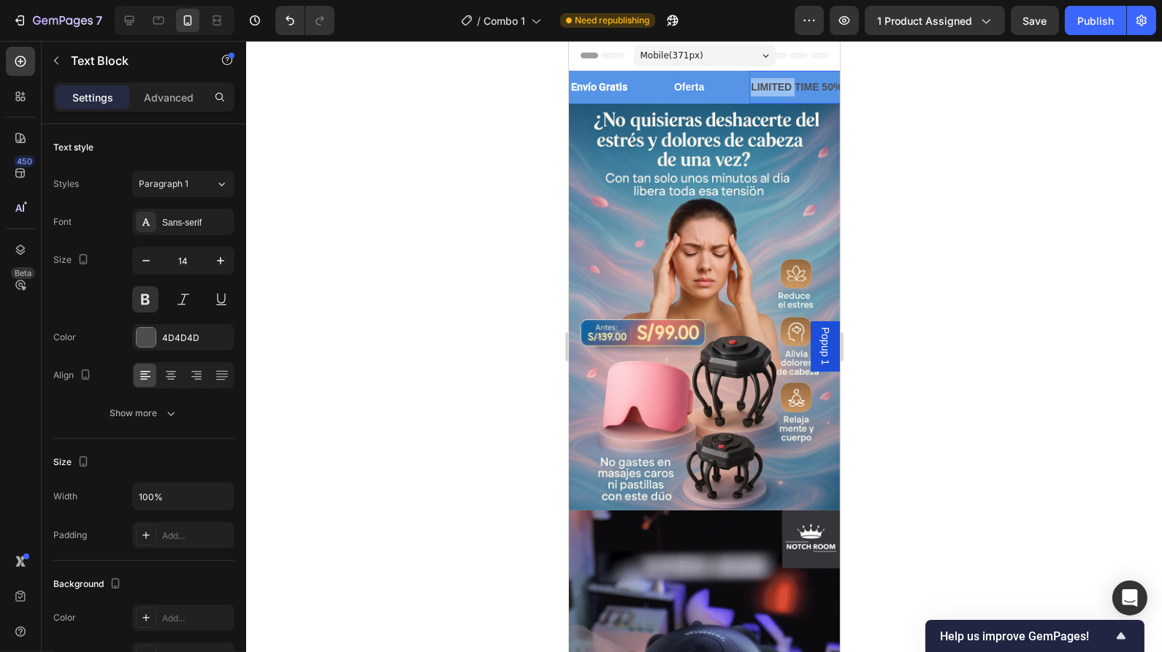
click at [777, 88] on p "LIMITED TIME 50% OFF SALE" at bounding box center [822, 87] width 145 height 18
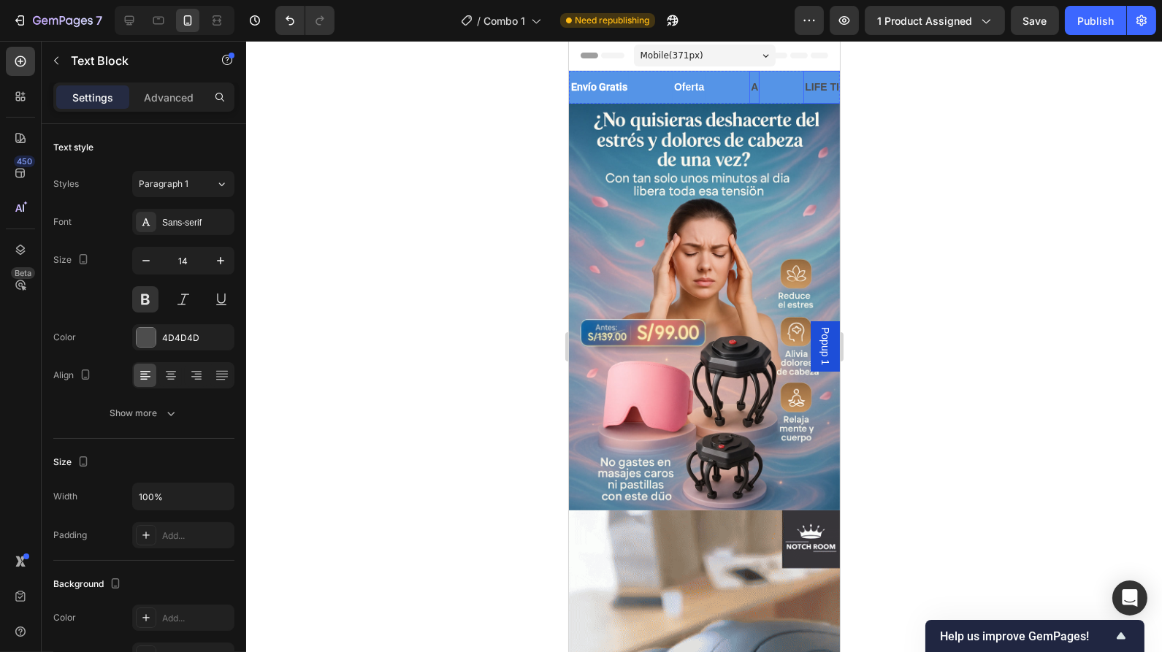
click at [810, 89] on div "LIFE TIME WARRANTY" at bounding box center [860, 87] width 114 height 21
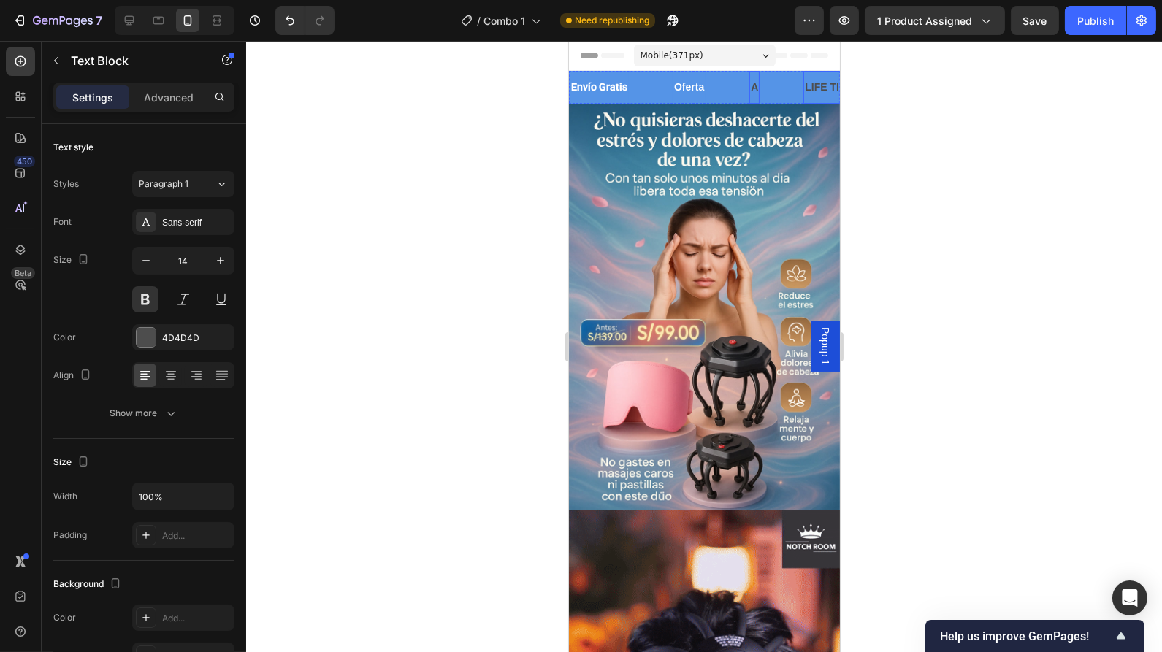
click at [810, 89] on div "LIFE TIME WARRANTY" at bounding box center [860, 87] width 114 height 21
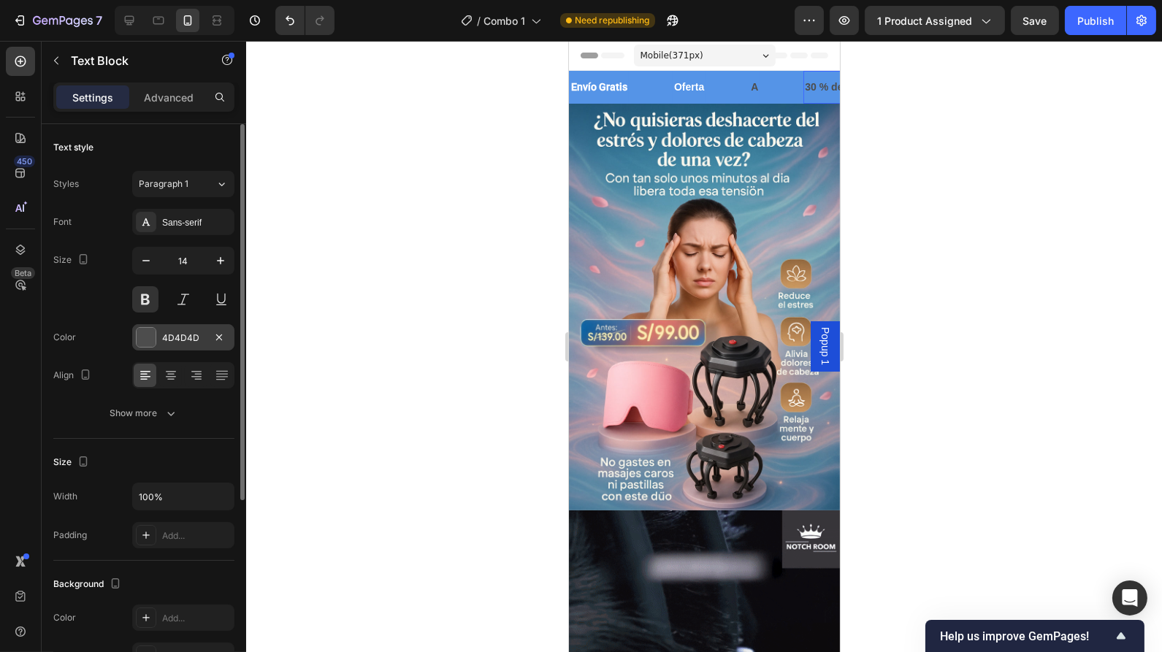
click at [148, 336] on div at bounding box center [146, 337] width 19 height 19
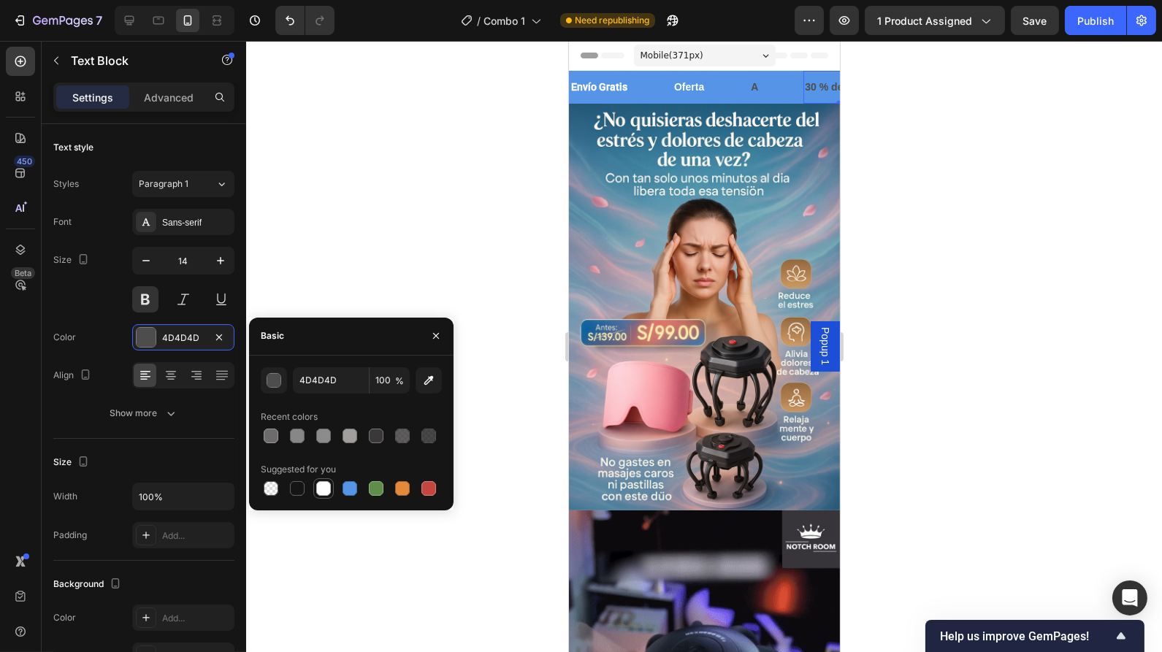
click at [325, 484] on div at bounding box center [323, 488] width 15 height 15
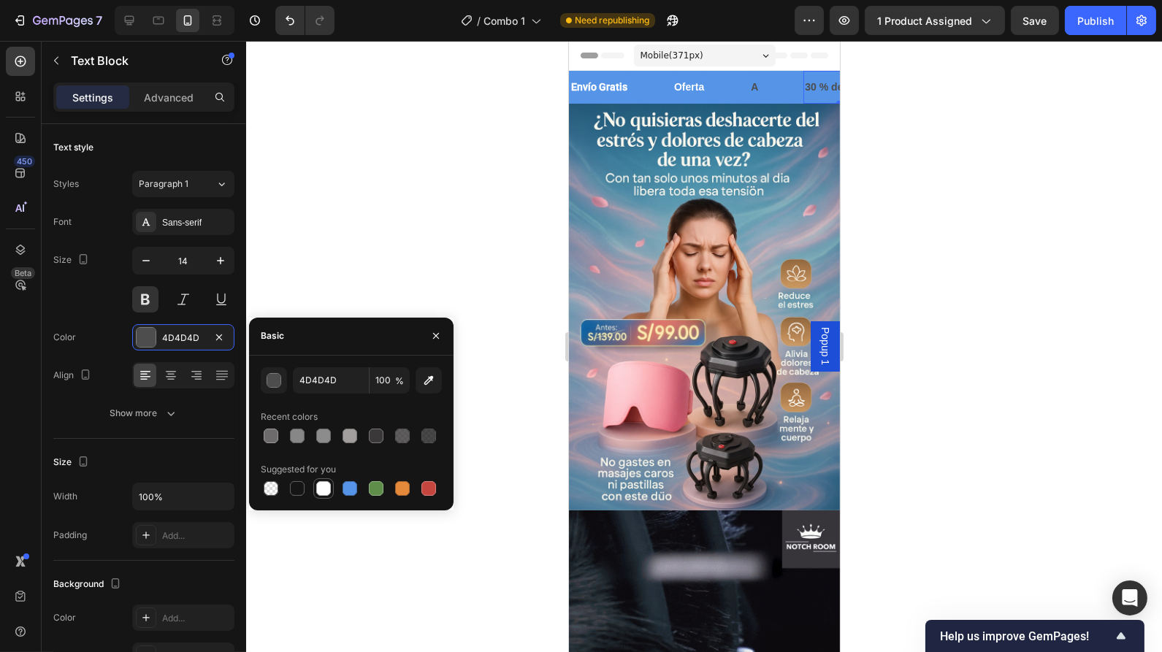
type input "FFFFFF"
click at [753, 84] on p "A" at bounding box center [753, 87] width 7 height 18
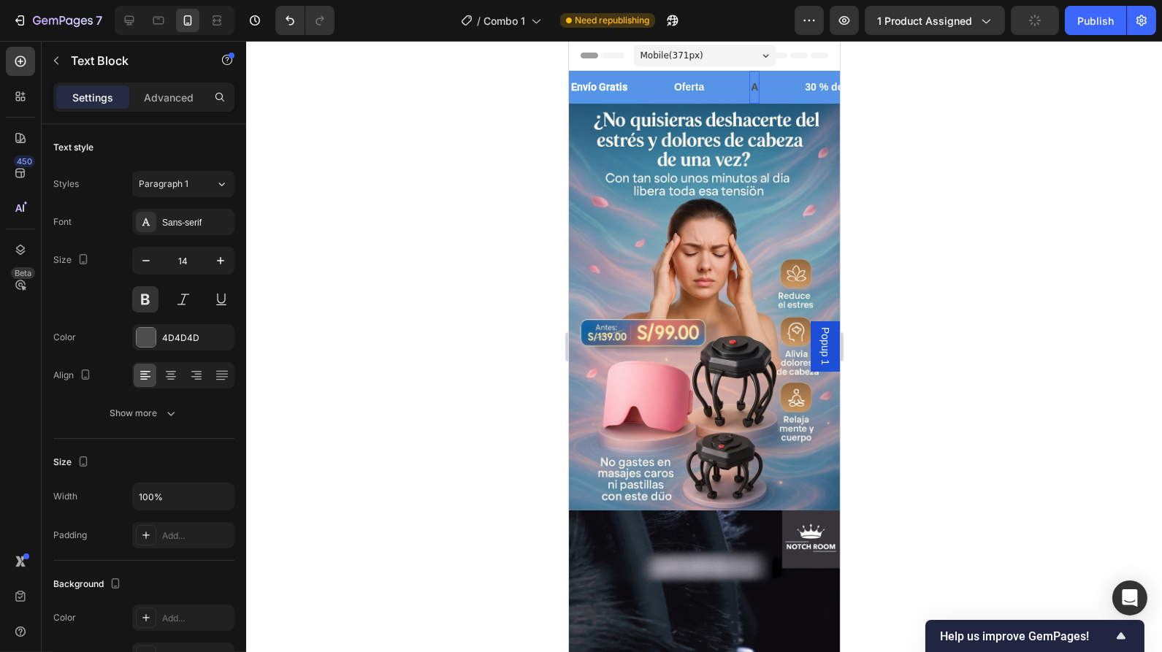
click at [753, 84] on p "A" at bounding box center [753, 87] width 7 height 18
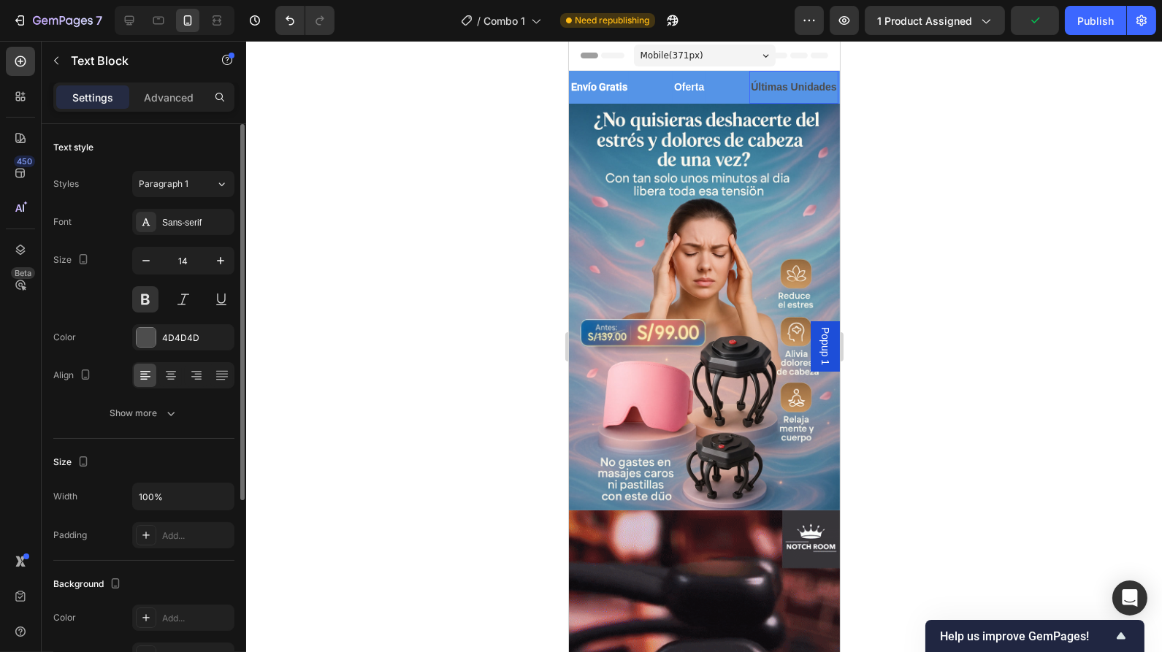
click at [151, 321] on div "Font Sans-serif Size 14 Color 4D4D4D Align Show more" at bounding box center [143, 318] width 181 height 218
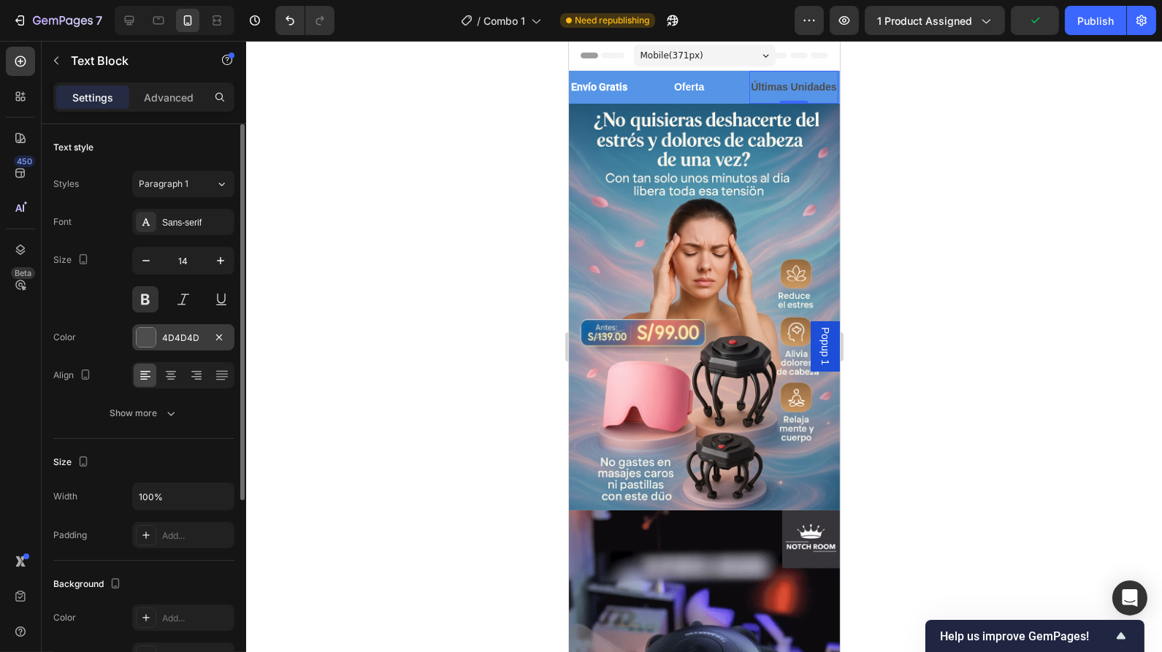
click at [144, 332] on div at bounding box center [146, 337] width 19 height 19
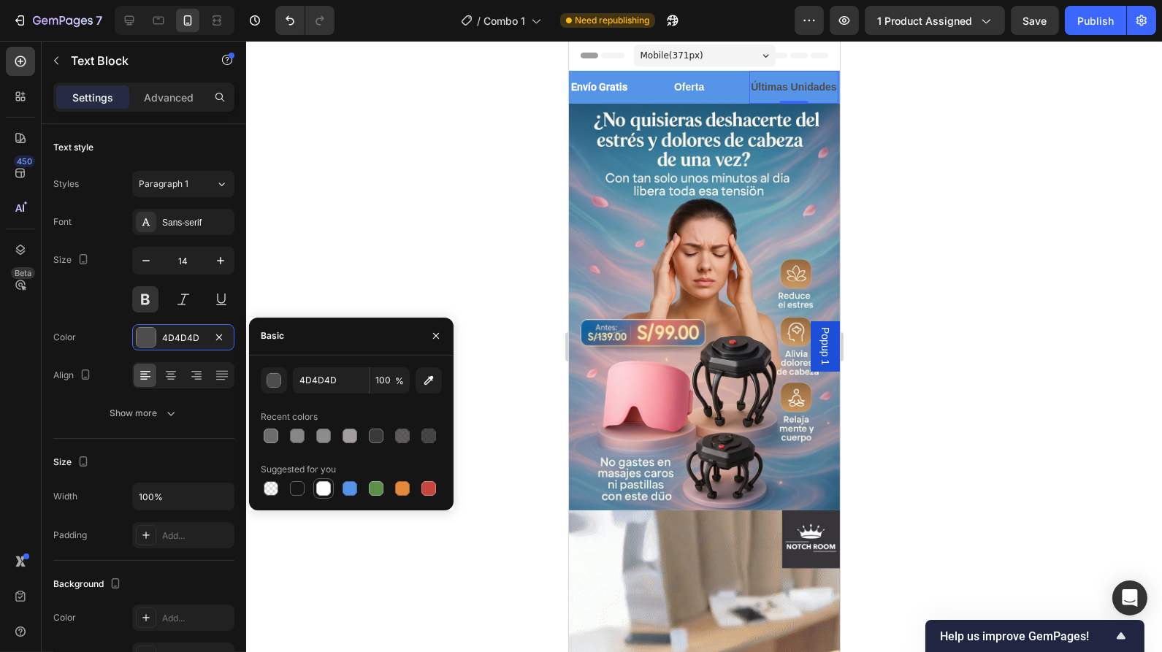
click at [322, 491] on div at bounding box center [323, 488] width 15 height 15
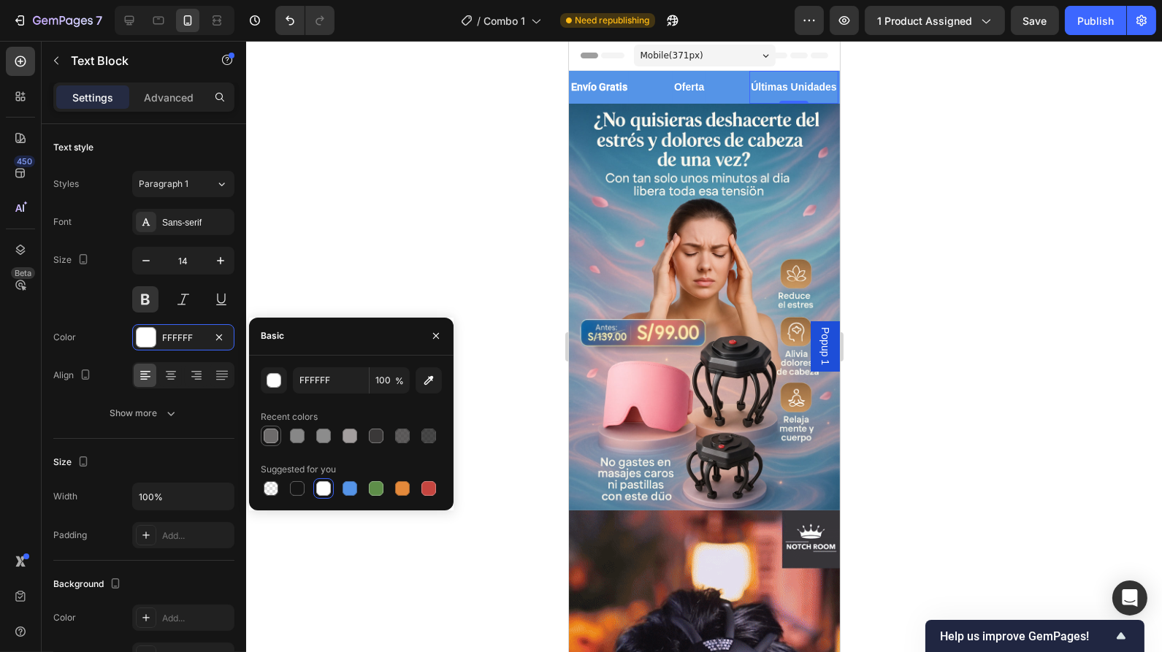
click at [269, 436] on div at bounding box center [271, 436] width 15 height 15
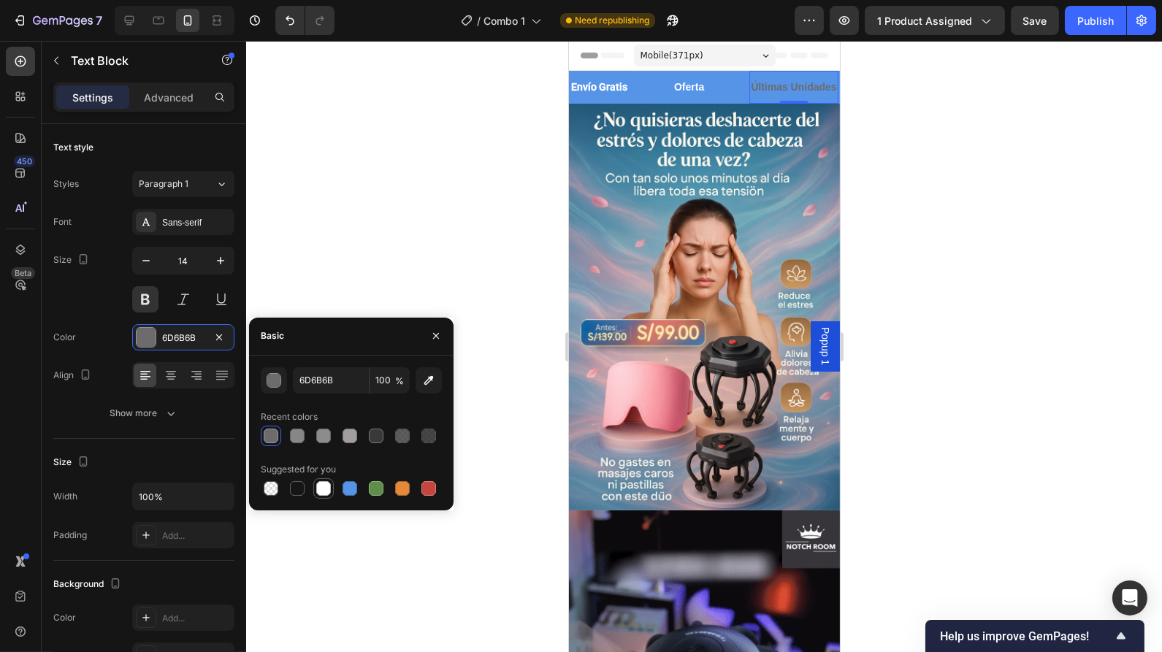
click at [328, 491] on div at bounding box center [323, 488] width 15 height 15
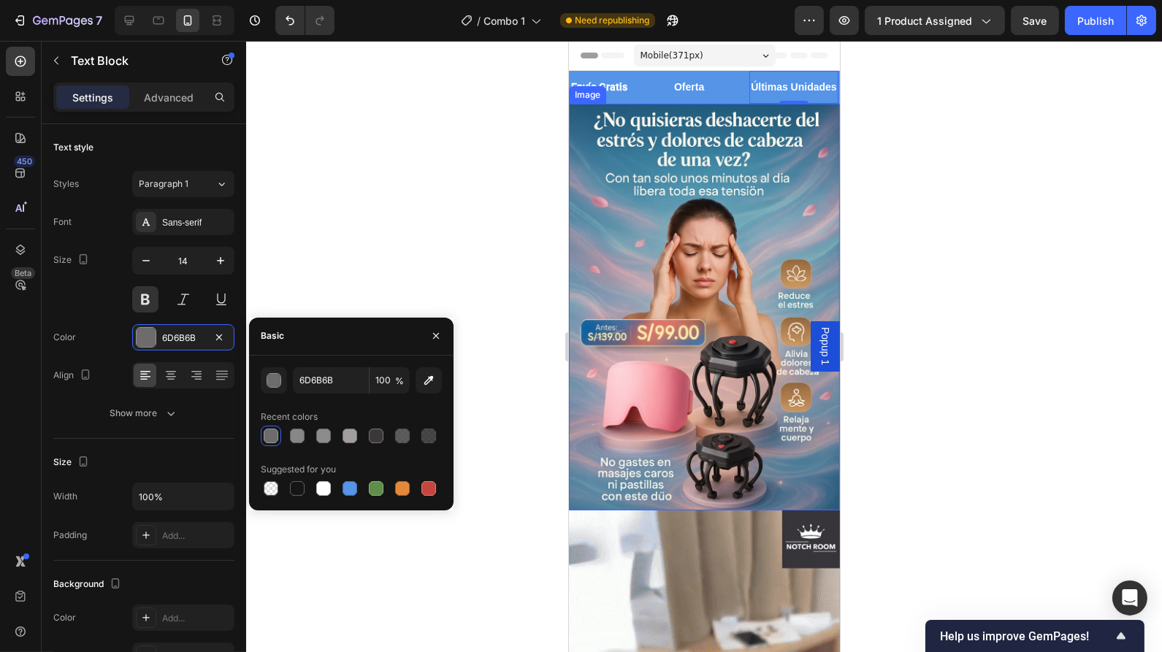
type input "FFFFFF"
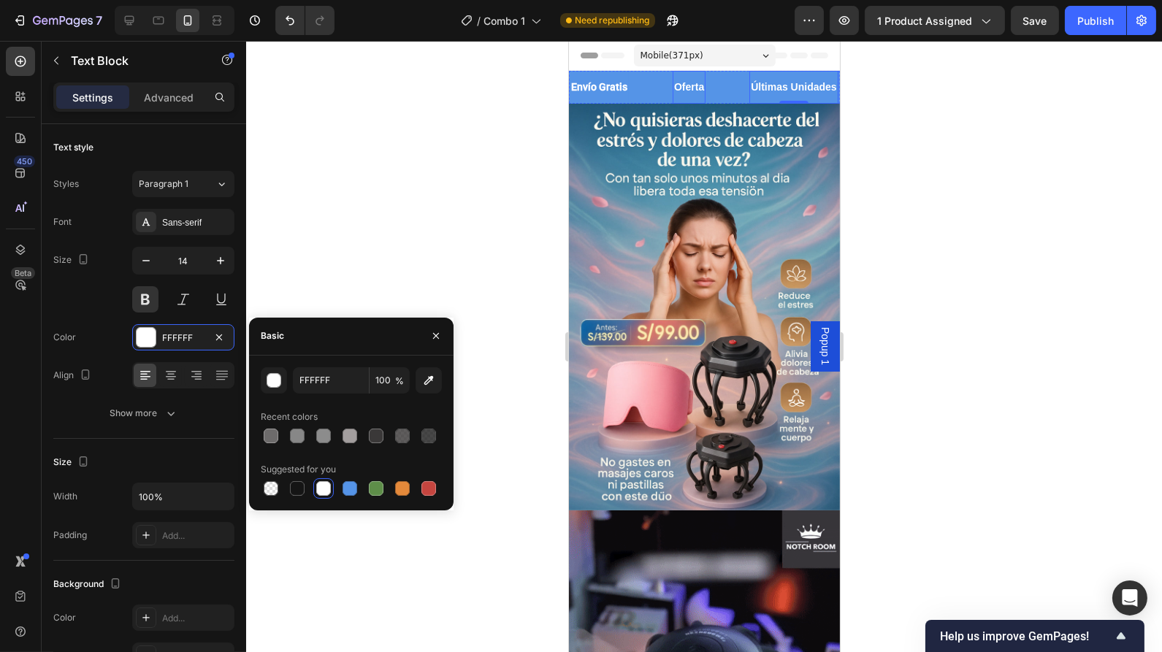
click at [683, 91] on p "Oferta" at bounding box center [688, 87] width 30 height 18
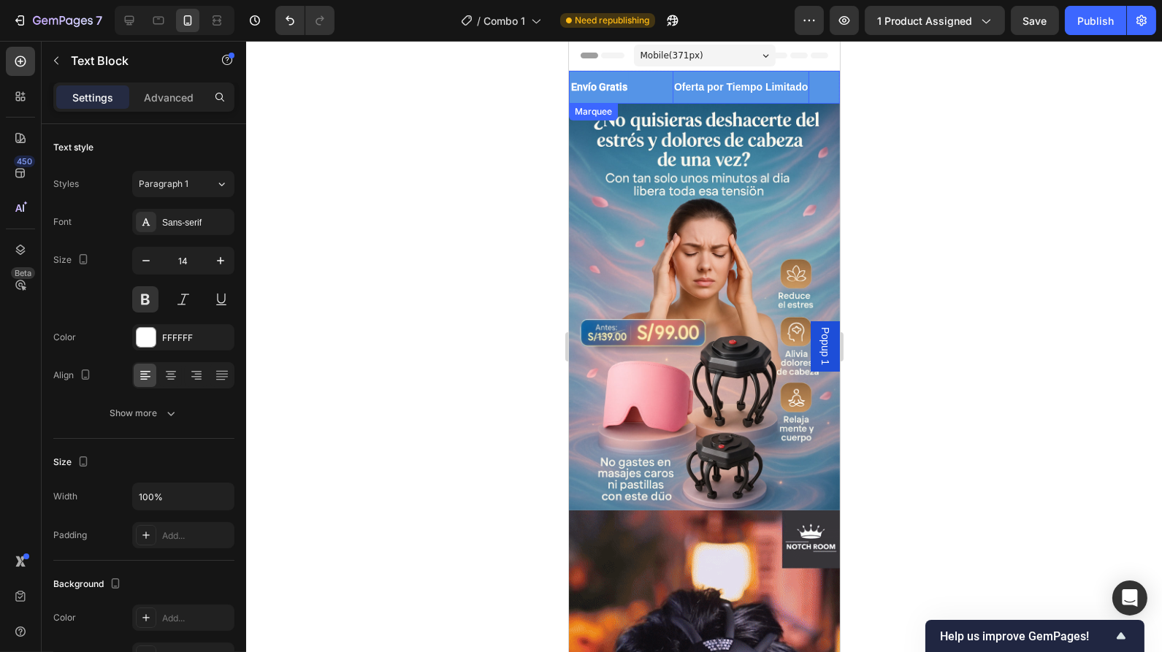
click at [651, 88] on div "Envío Gratis Text Block" at bounding box center [620, 87] width 103 height 33
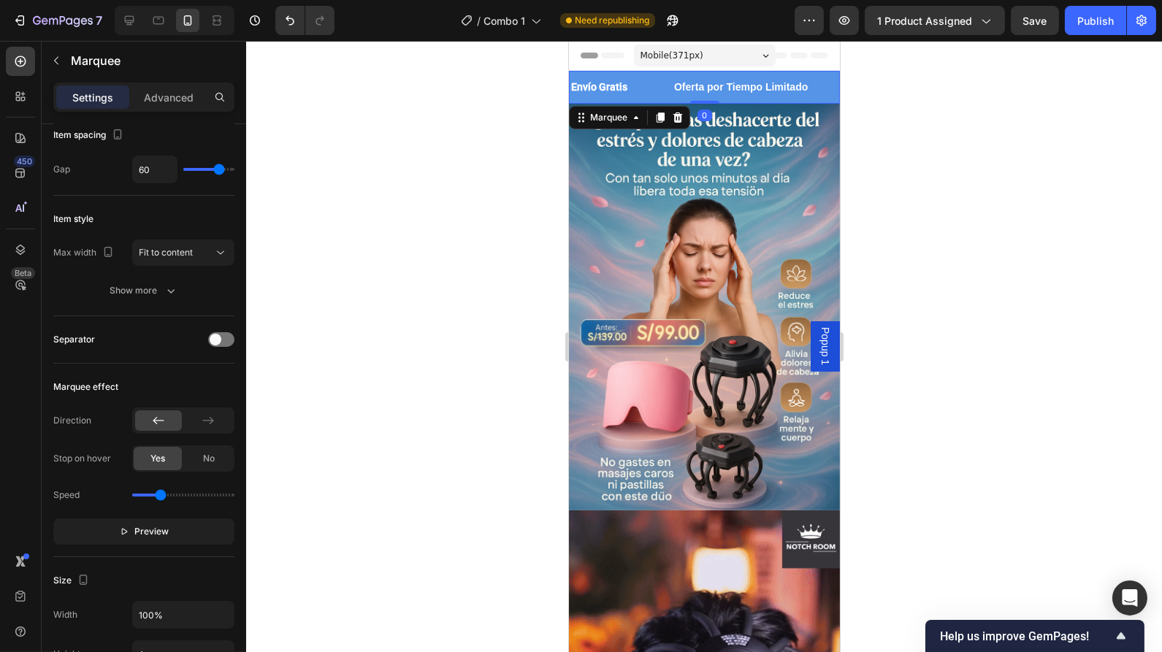
scroll to position [507, 0]
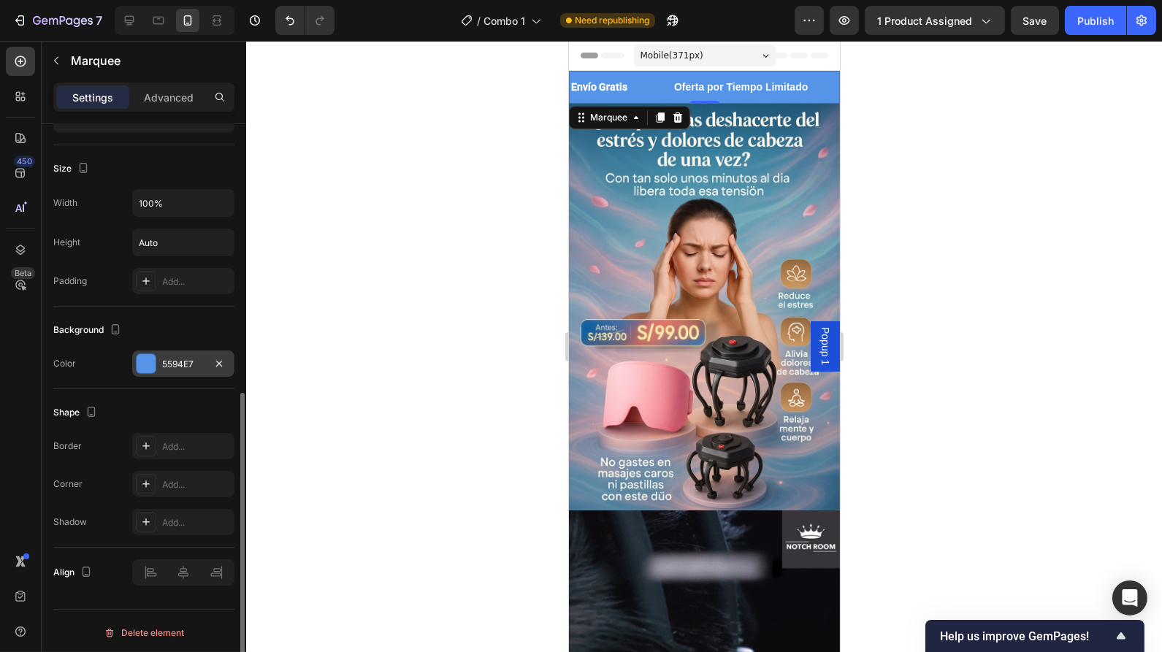
click at [146, 359] on div at bounding box center [146, 363] width 19 height 19
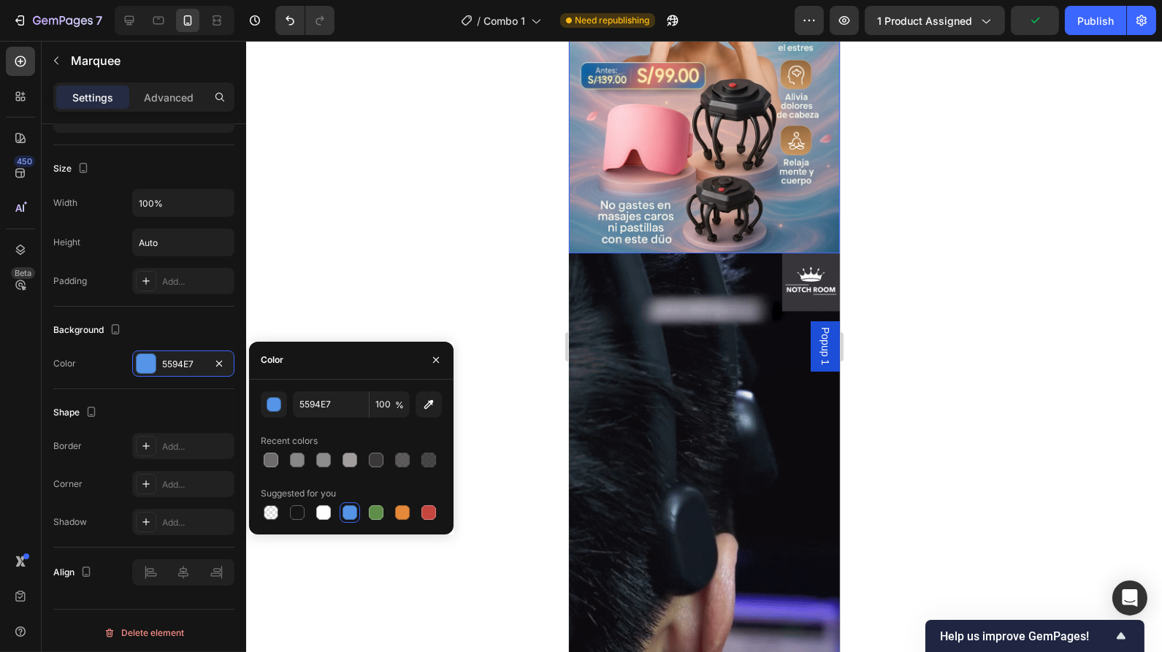
scroll to position [0, 0]
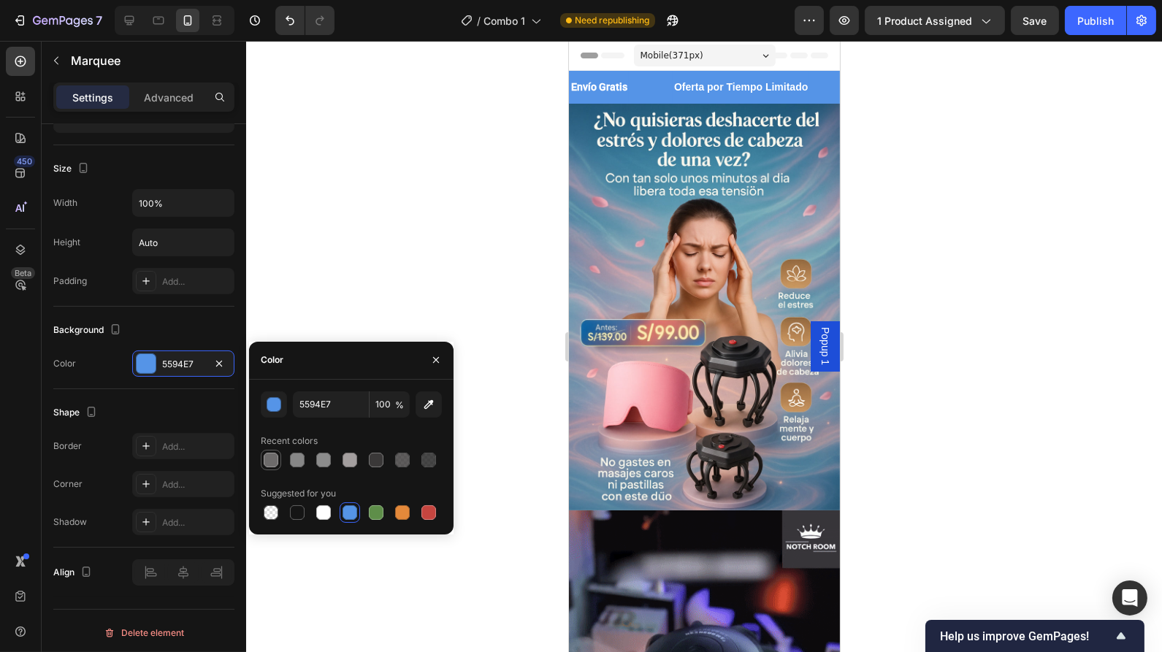
click at [272, 461] on div at bounding box center [271, 460] width 15 height 15
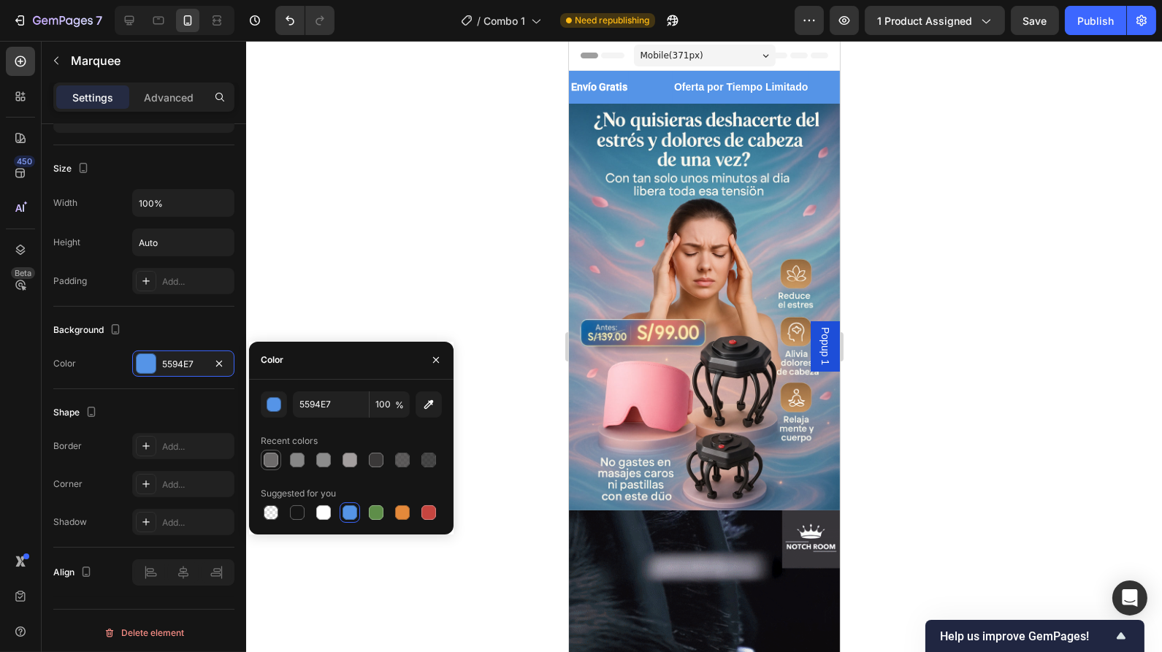
type input "6D6B6B"
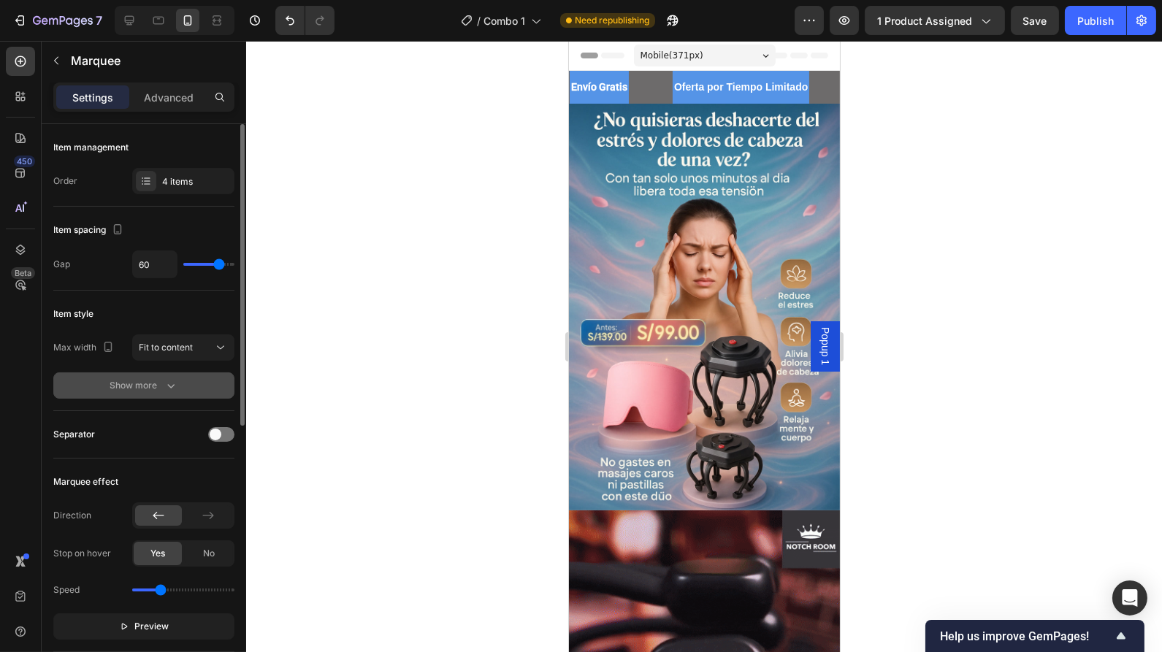
click at [158, 380] on div "Show more" at bounding box center [144, 385] width 68 height 15
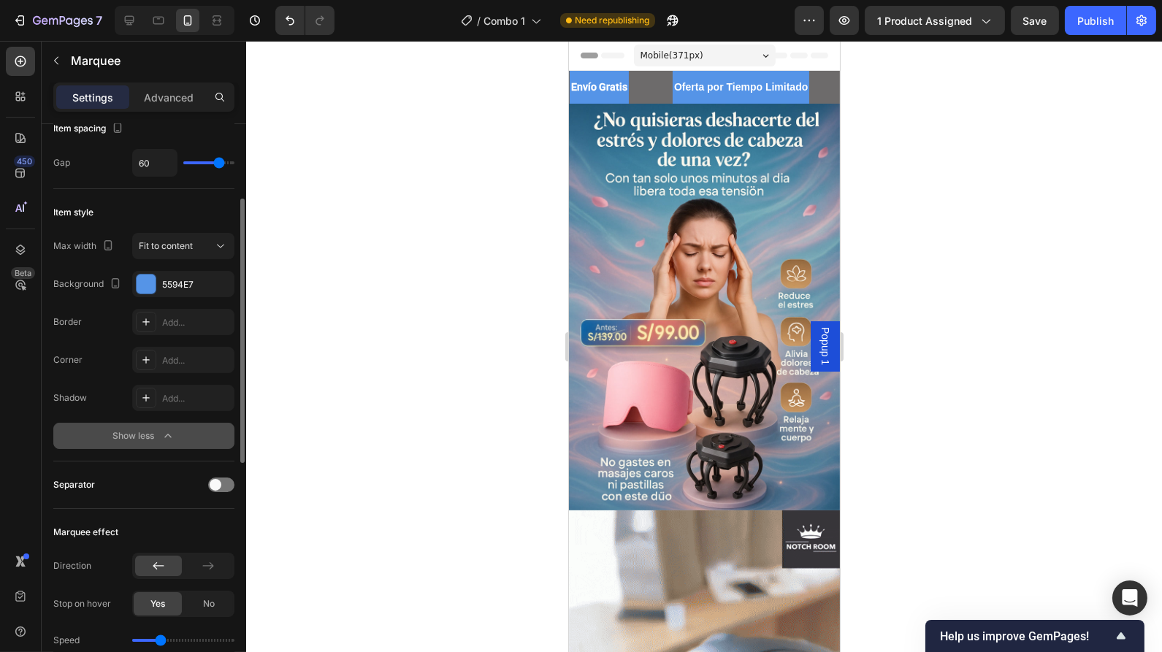
scroll to position [123, 0]
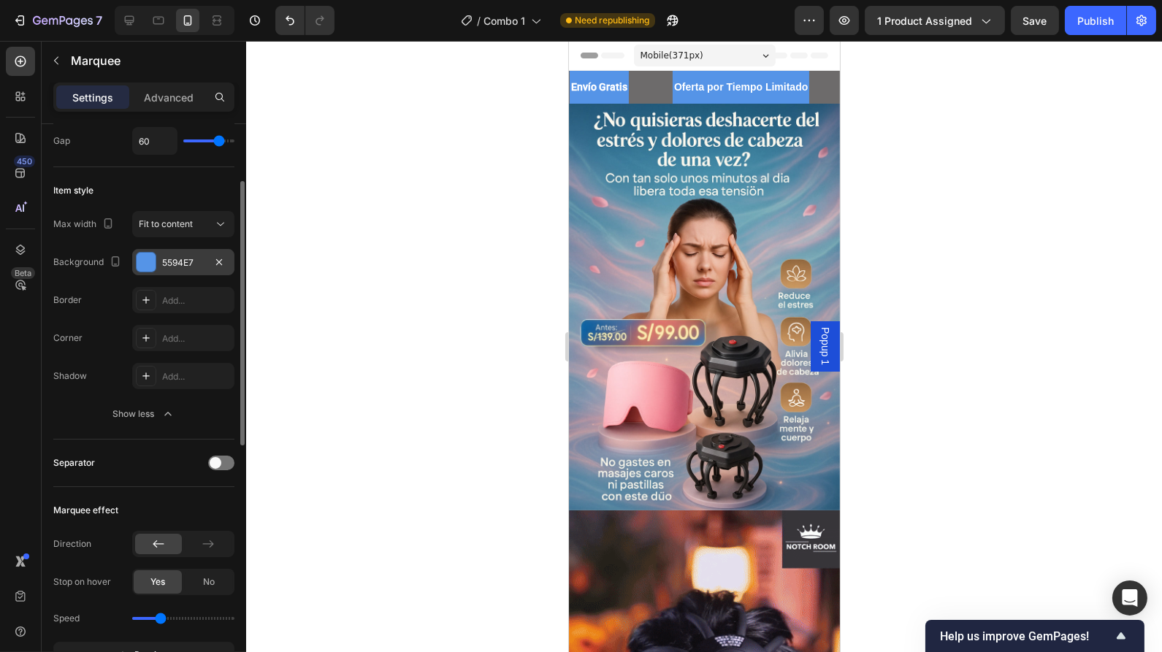
click at [146, 263] on div at bounding box center [146, 262] width 19 height 19
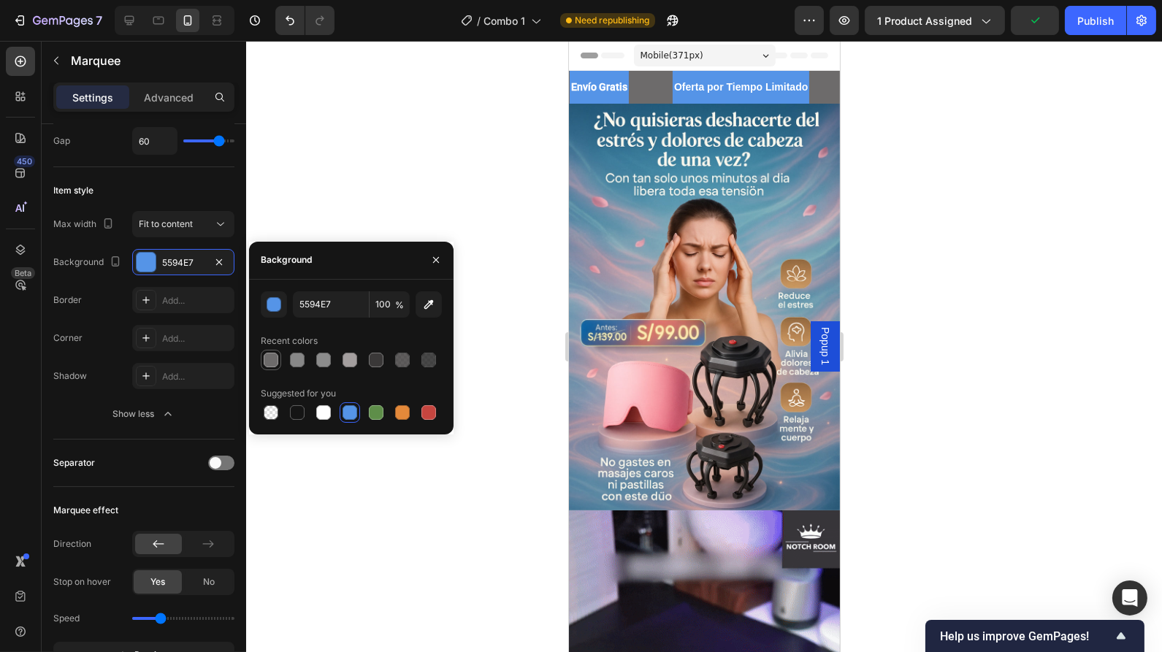
click at [271, 357] on div at bounding box center [271, 360] width 15 height 15
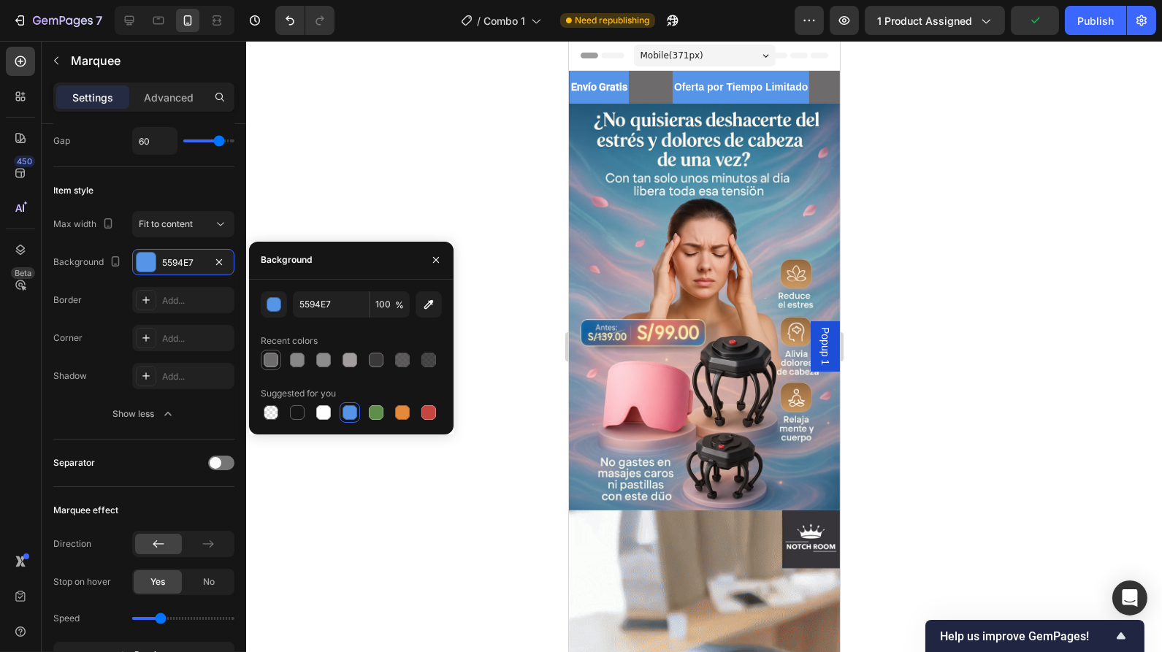
type input "6D6B6B"
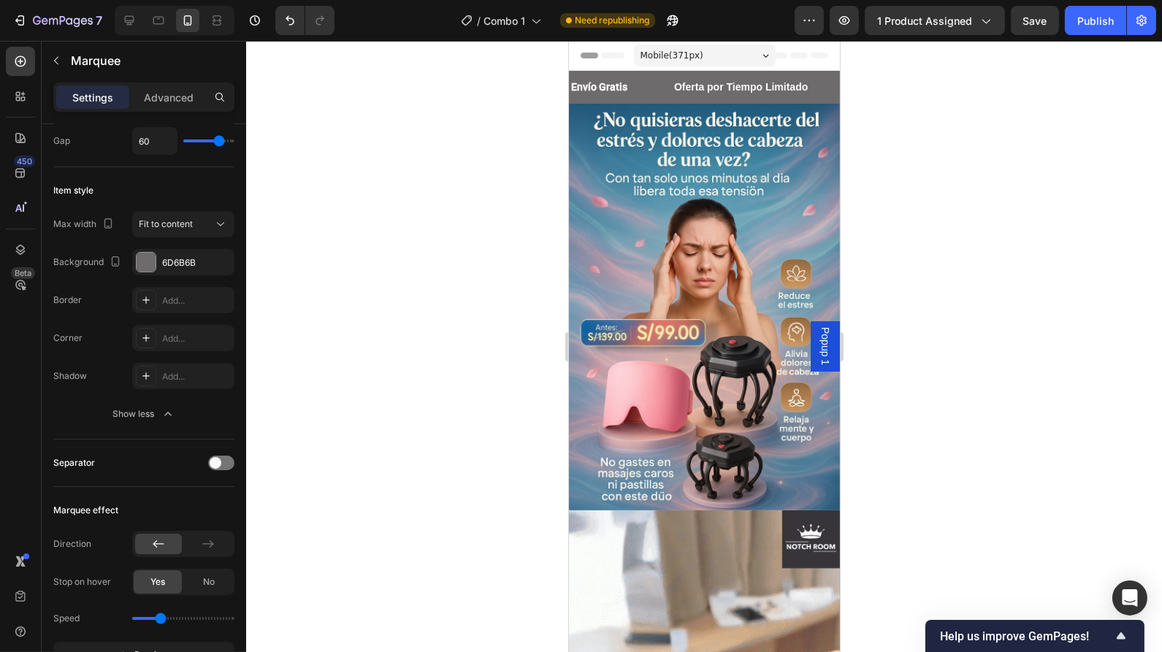
click at [481, 167] on div at bounding box center [704, 346] width 916 height 611
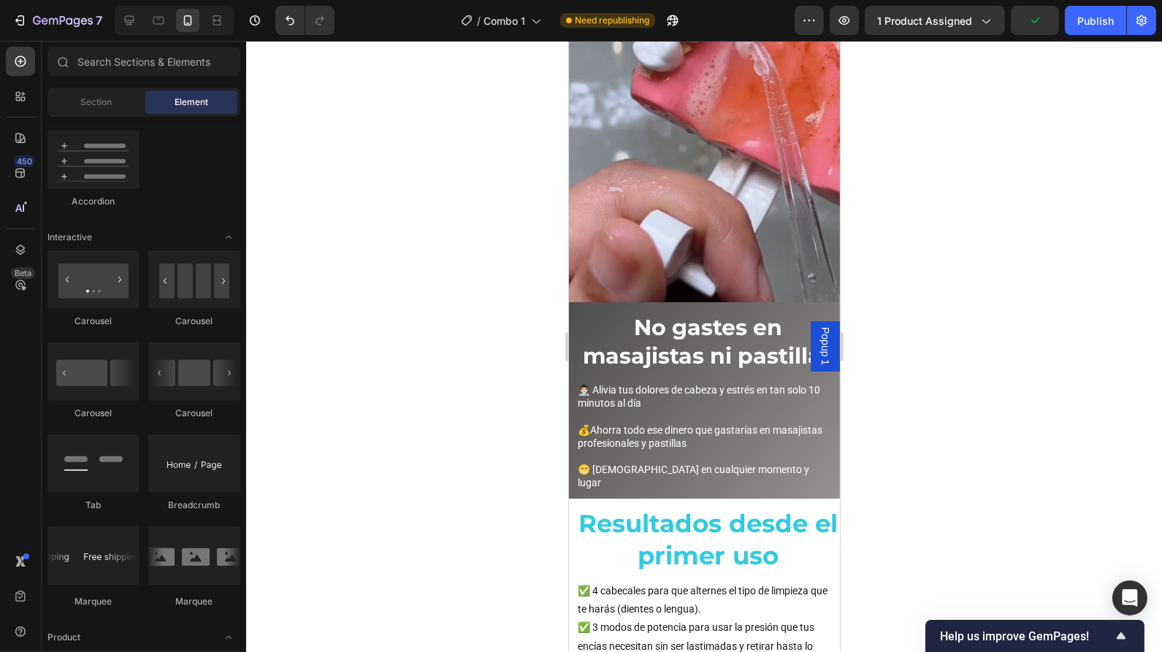
scroll to position [2151, 0]
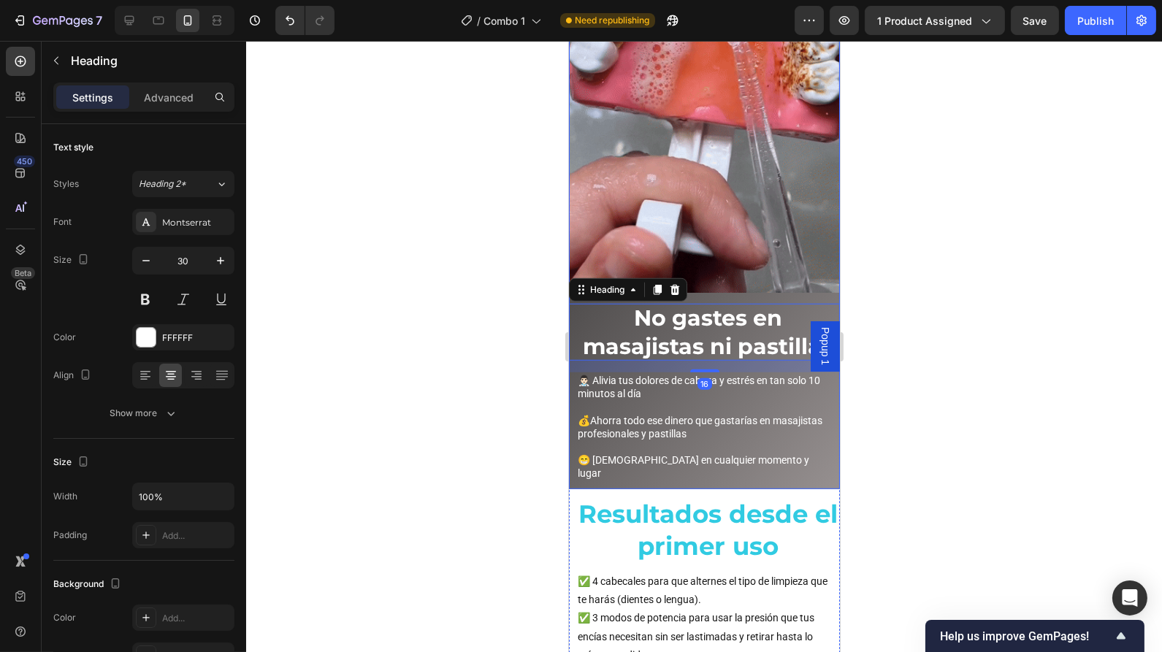
click at [793, 254] on div "Image" at bounding box center [703, 58] width 271 height 492
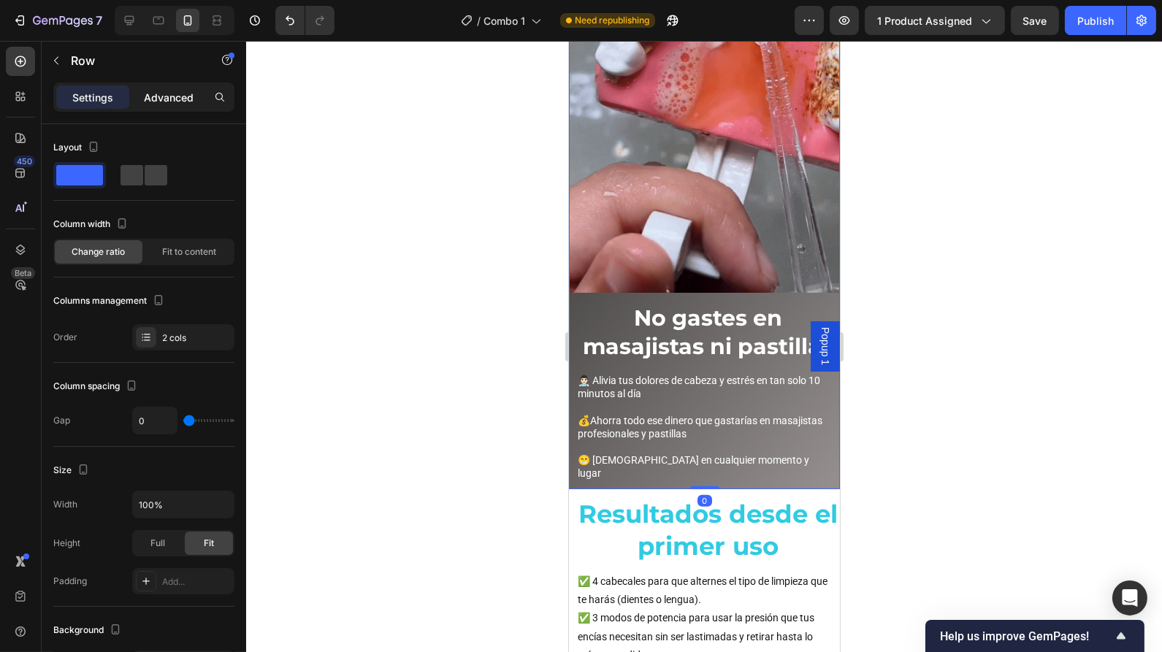
click at [162, 93] on p "Advanced" at bounding box center [169, 97] width 50 height 15
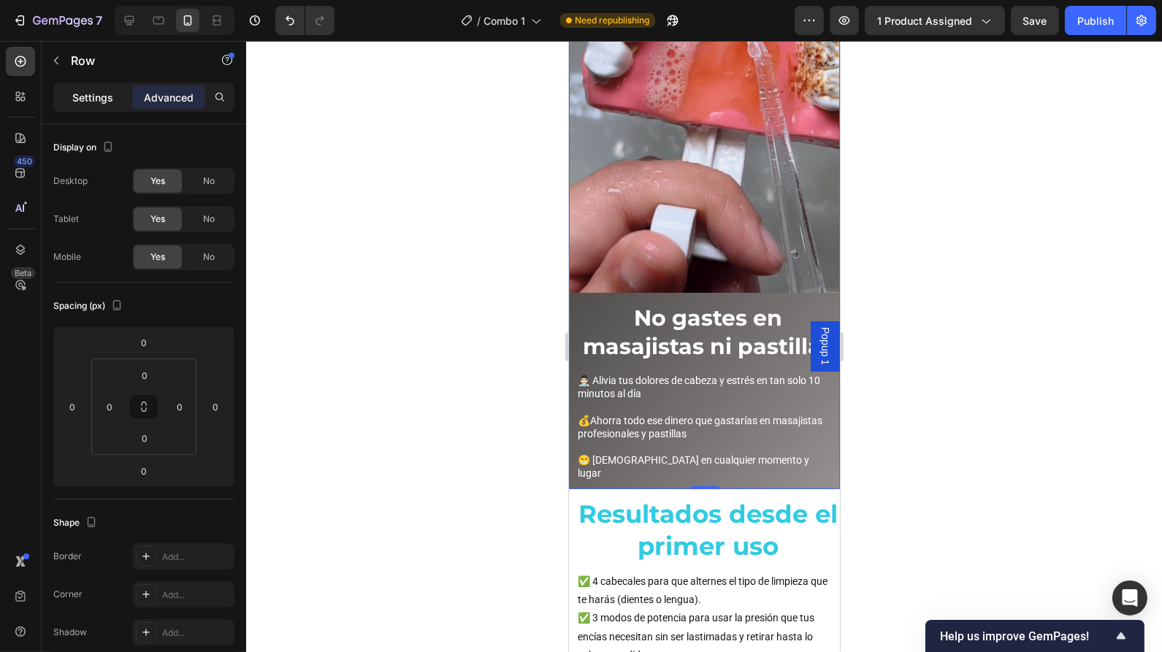
click at [115, 93] on div "Settings" at bounding box center [92, 96] width 73 height 23
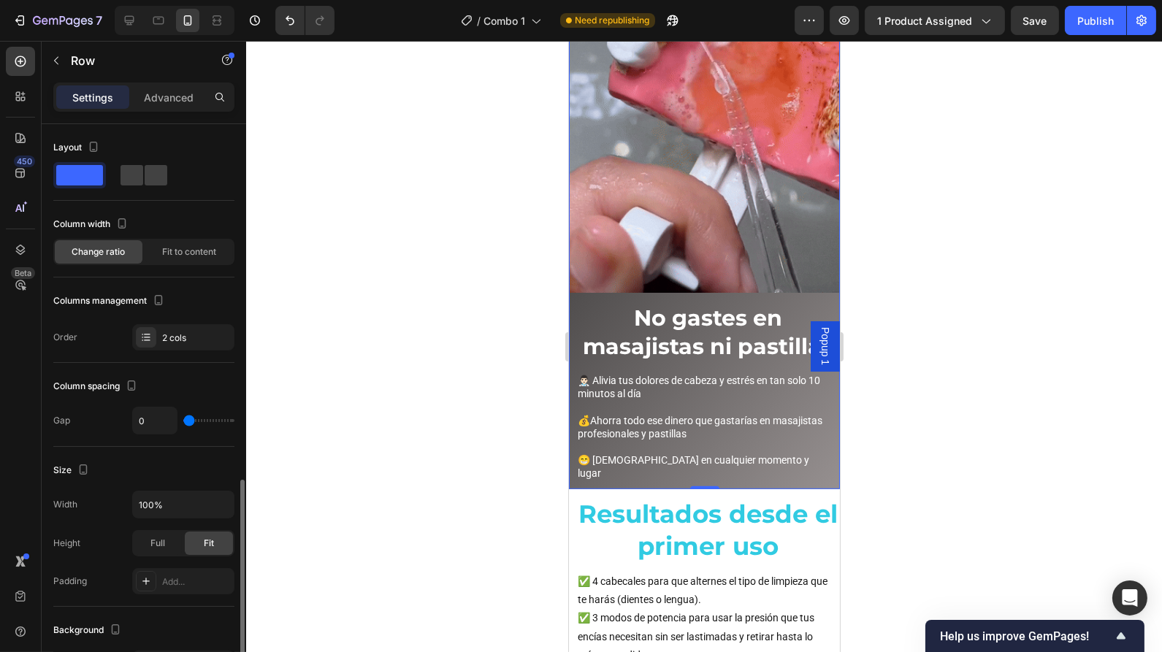
scroll to position [409, 0]
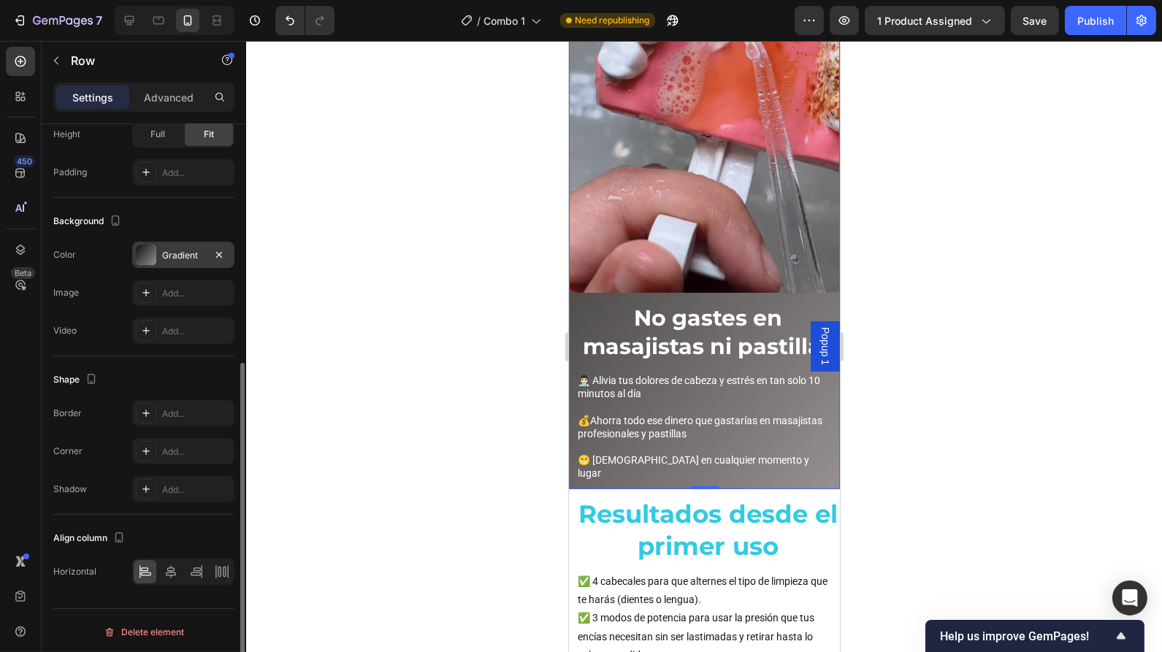
click at [148, 259] on div at bounding box center [146, 255] width 20 height 20
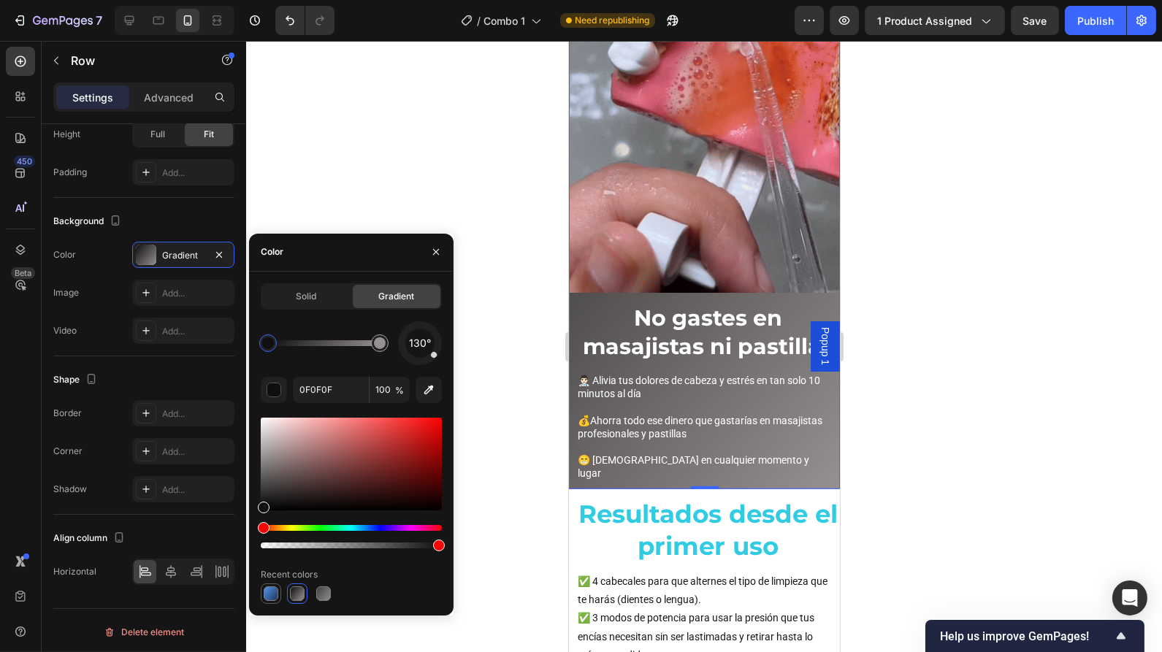
click at [280, 586] on div at bounding box center [271, 594] width 20 height 20
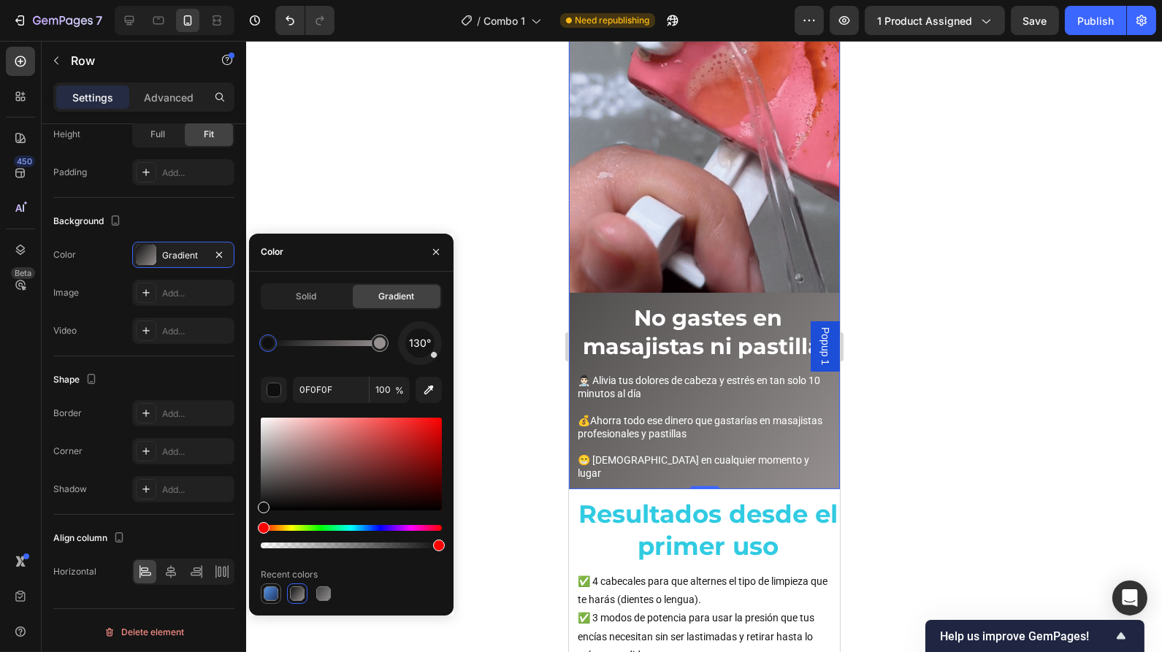
type input "5594E7"
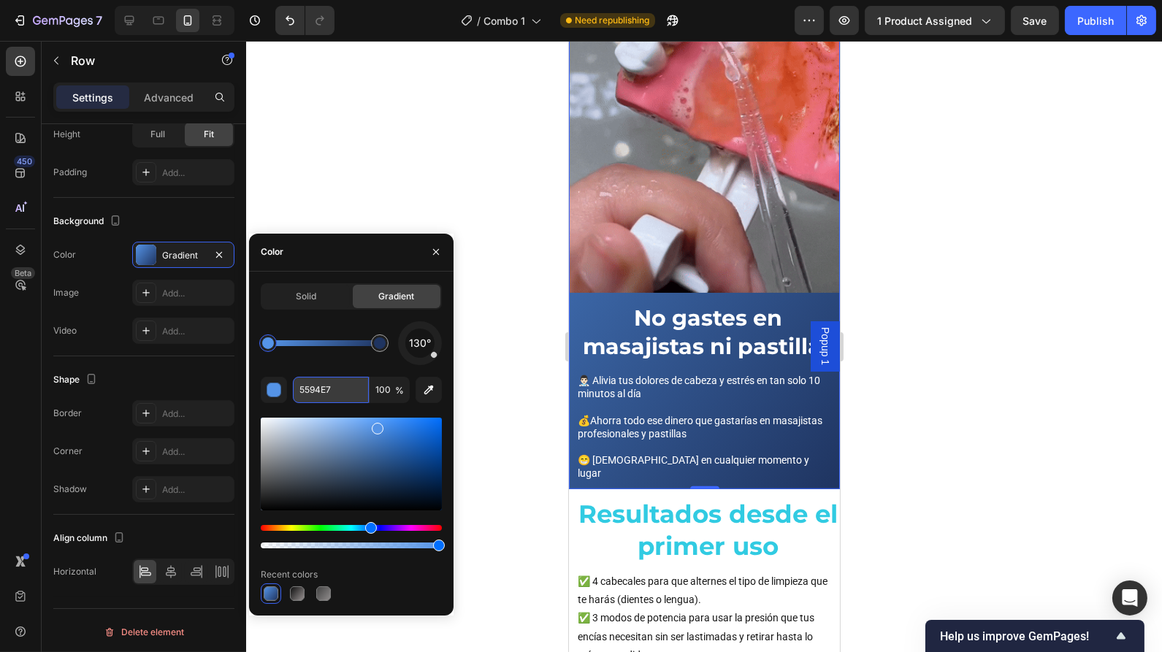
click at [315, 389] on input "5594E7" at bounding box center [331, 390] width 76 height 26
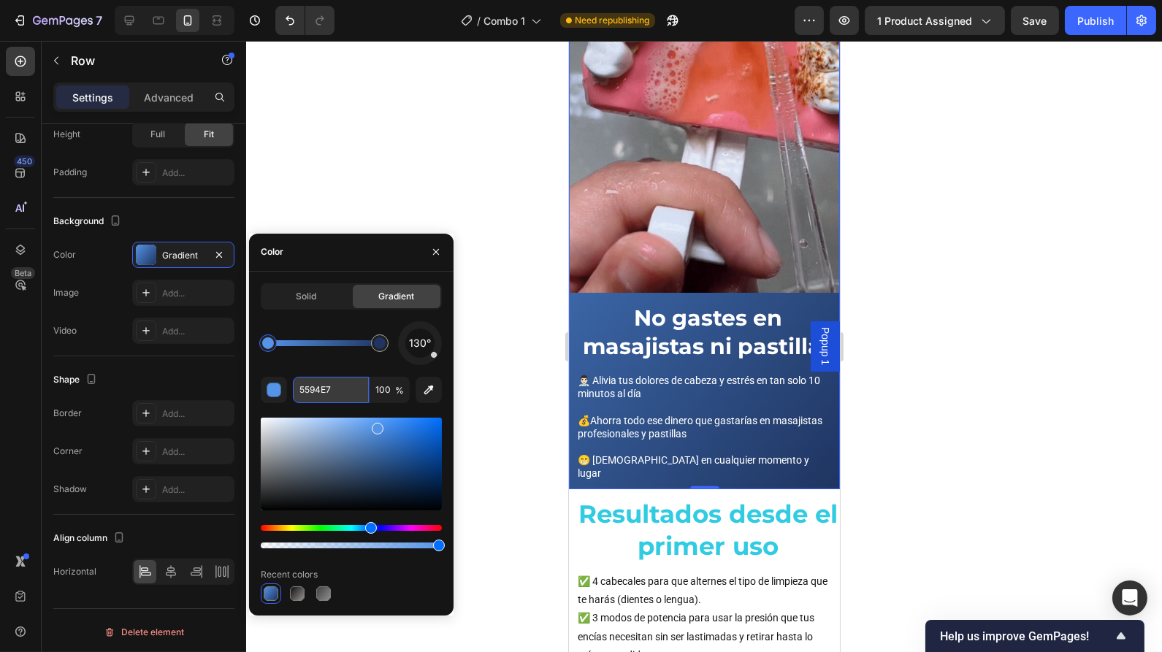
click at [315, 389] on input "5594E7" at bounding box center [331, 390] width 76 height 26
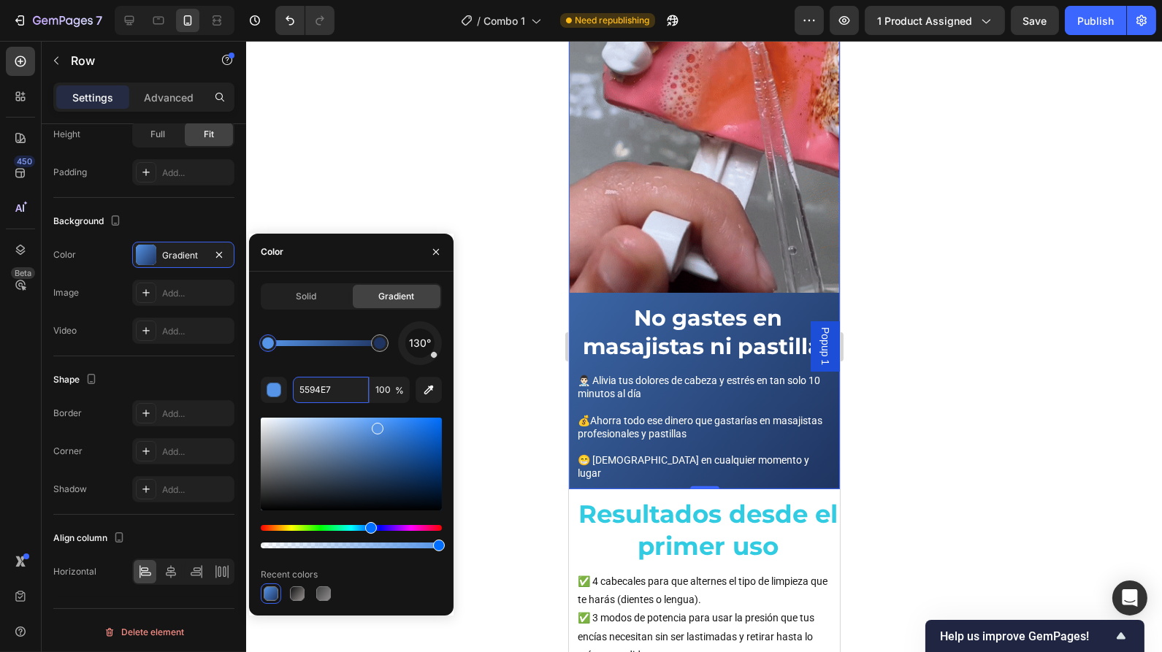
click at [273, 343] on div at bounding box center [268, 343] width 12 height 12
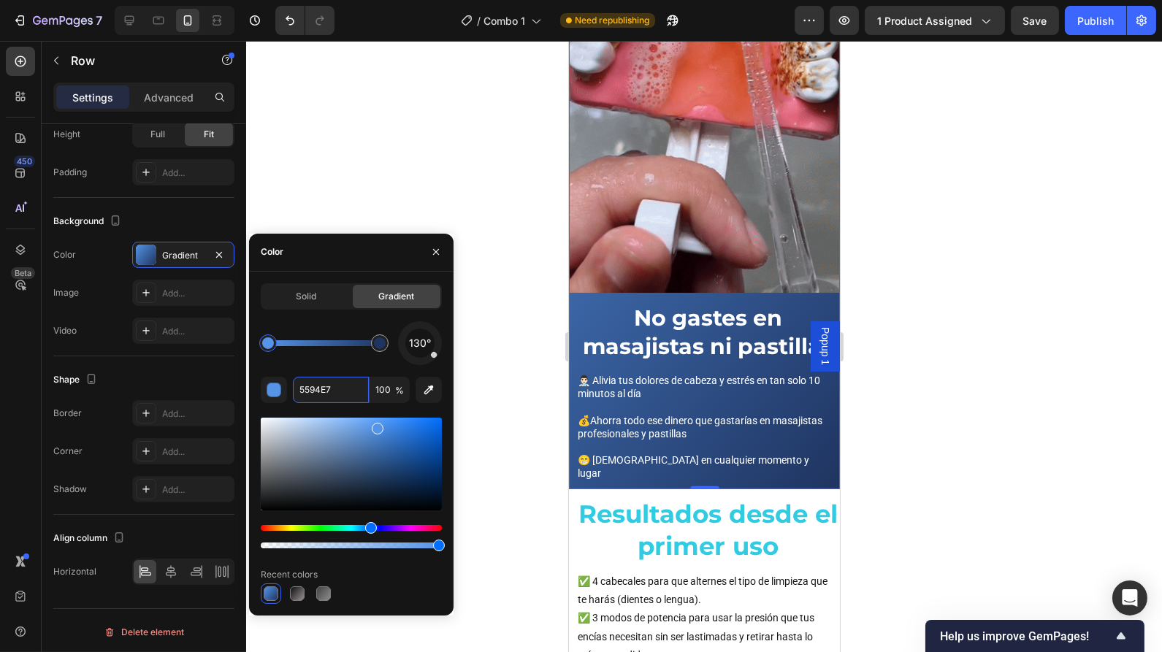
click at [268, 348] on div at bounding box center [268, 343] width 12 height 12
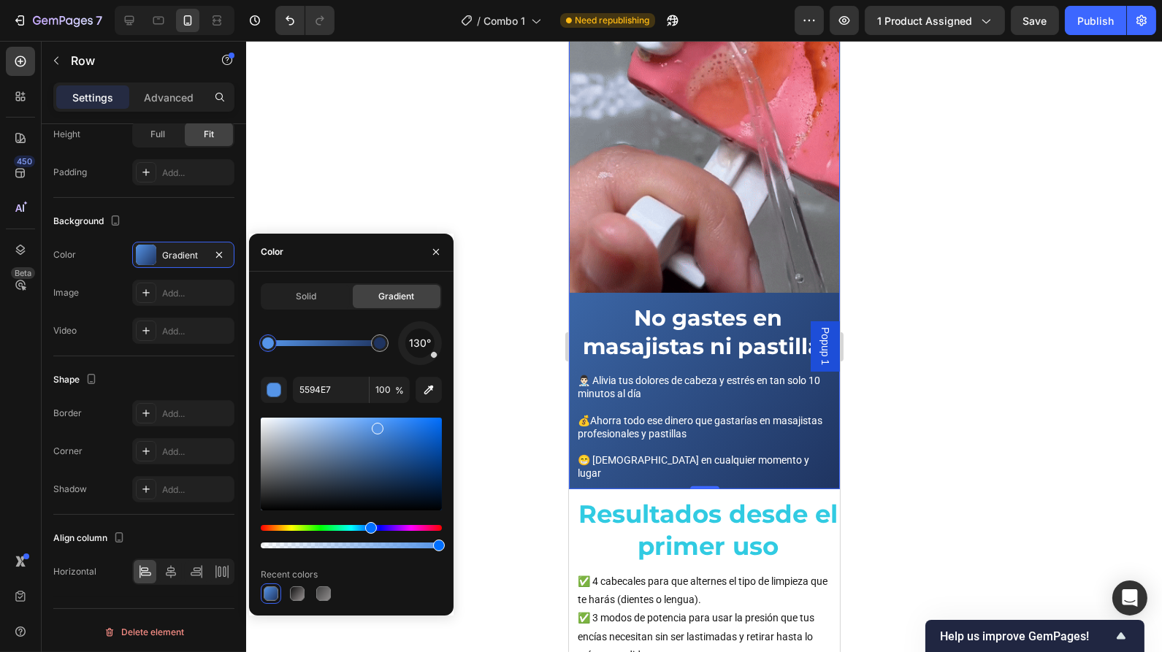
click at [512, 196] on div at bounding box center [704, 346] width 916 height 611
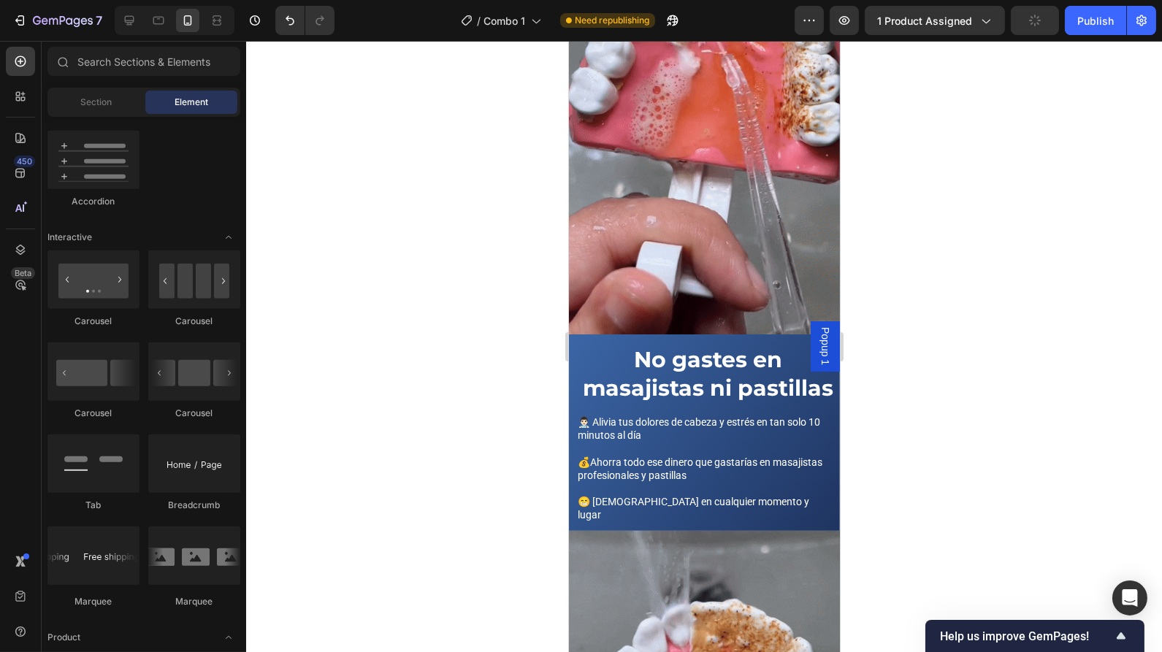
scroll to position [0, 0]
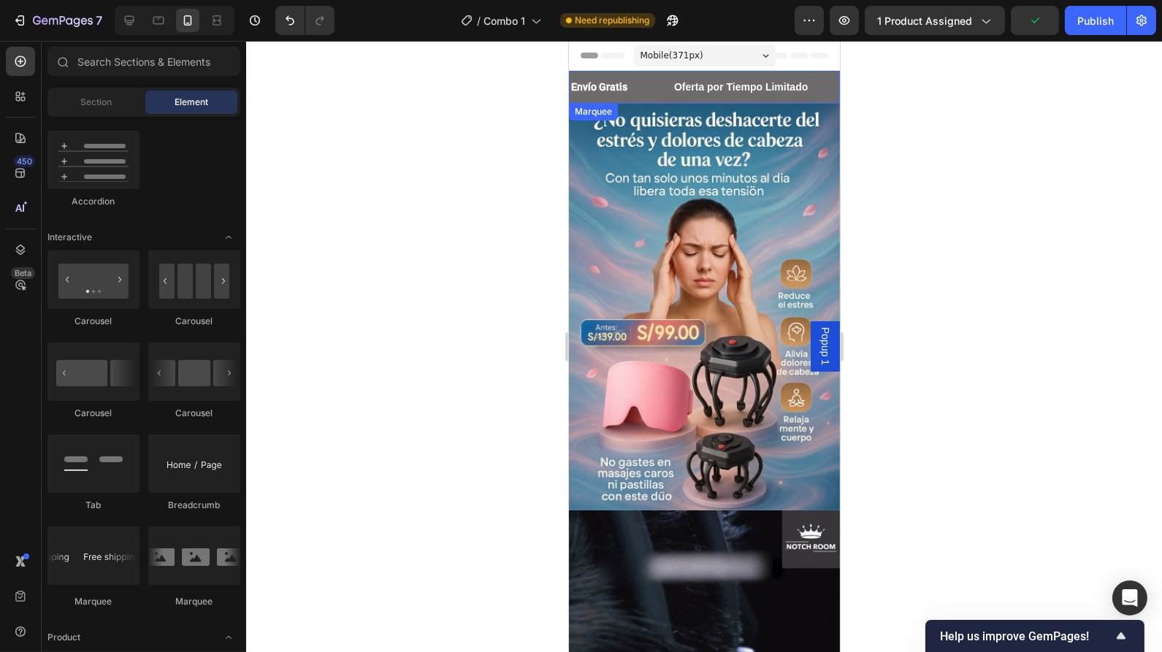
click at [643, 93] on div "Envío Gratis Text Block" at bounding box center [620, 87] width 103 height 33
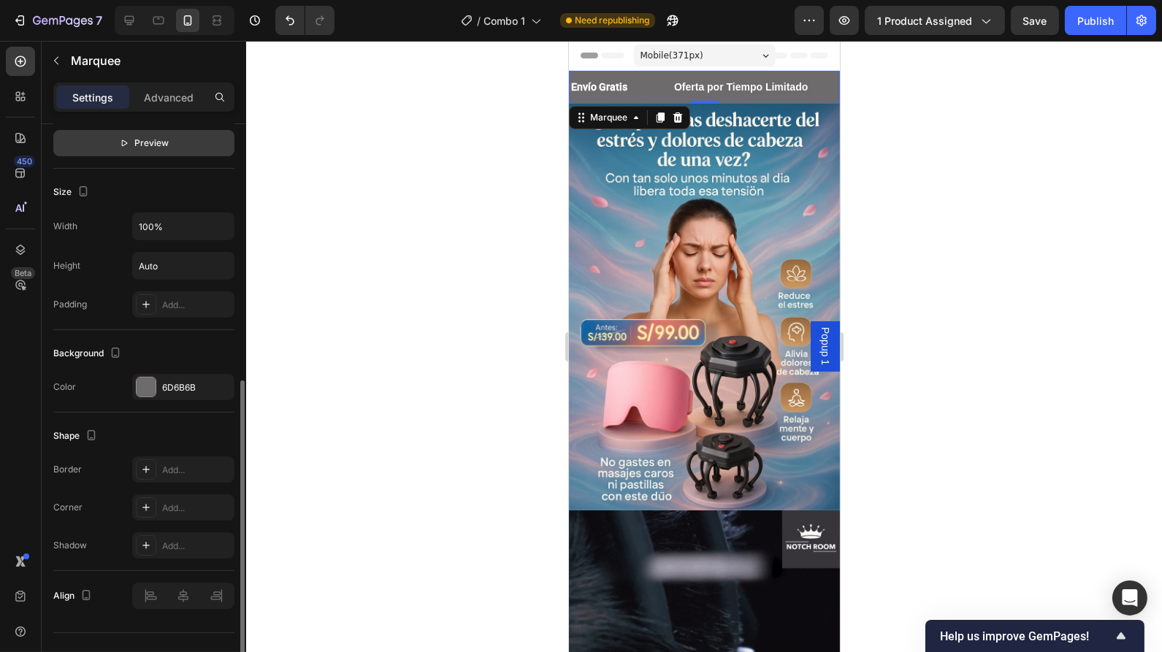
scroll to position [507, 0]
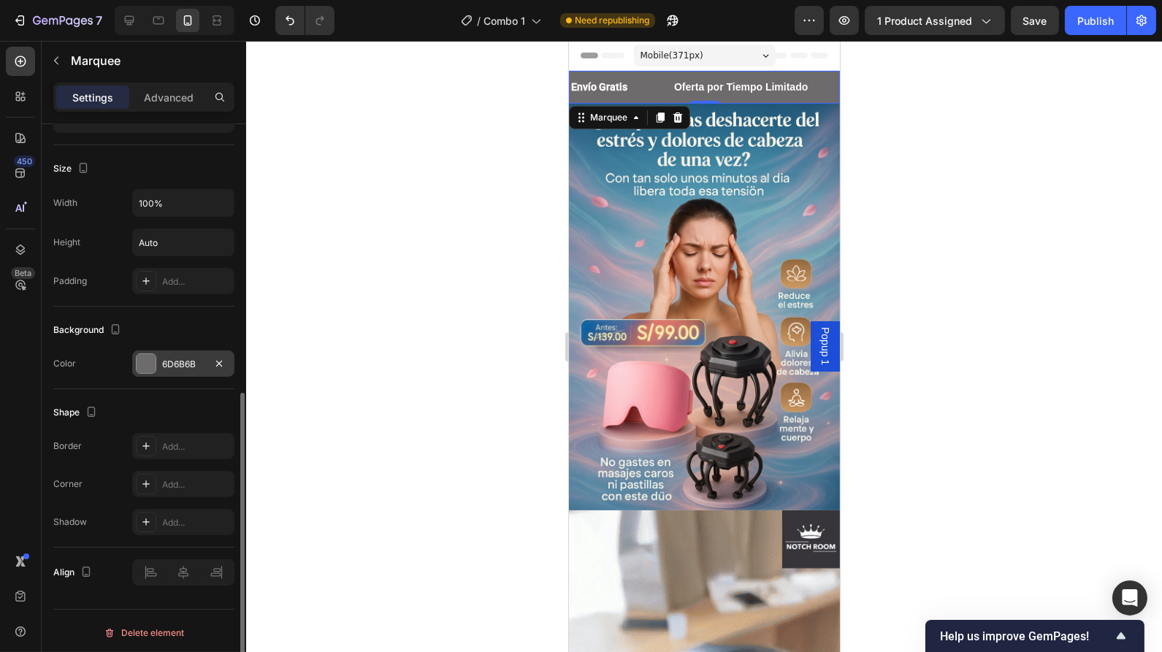
click at [144, 360] on div at bounding box center [146, 363] width 19 height 19
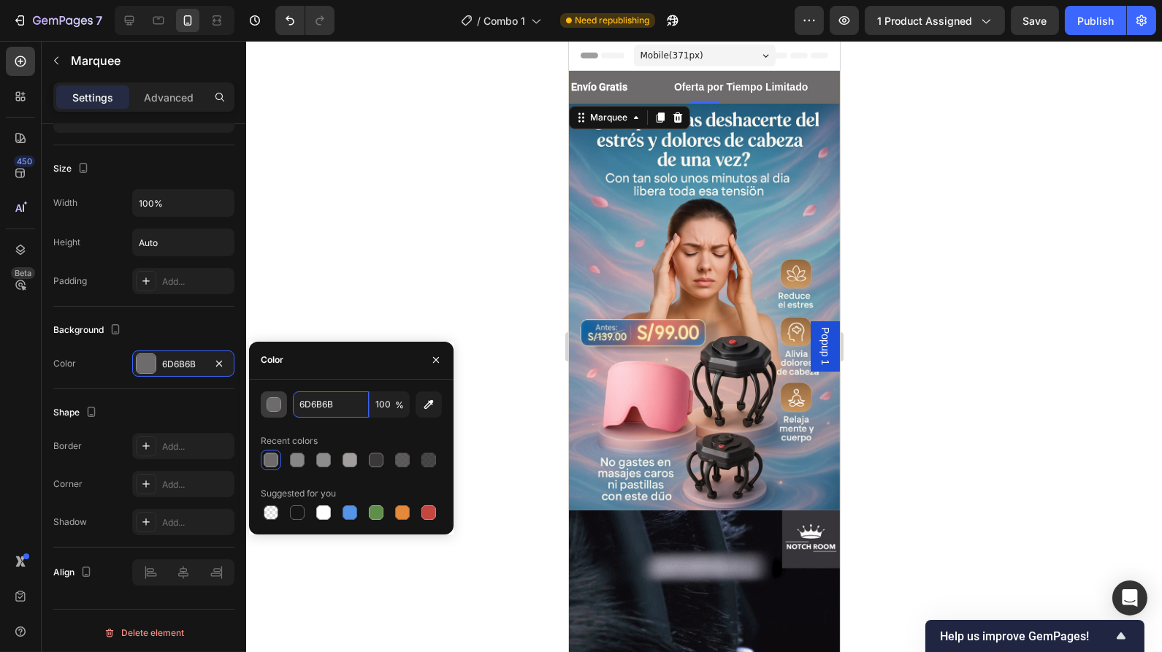
paste input "5594E7"
type input "5594E7"
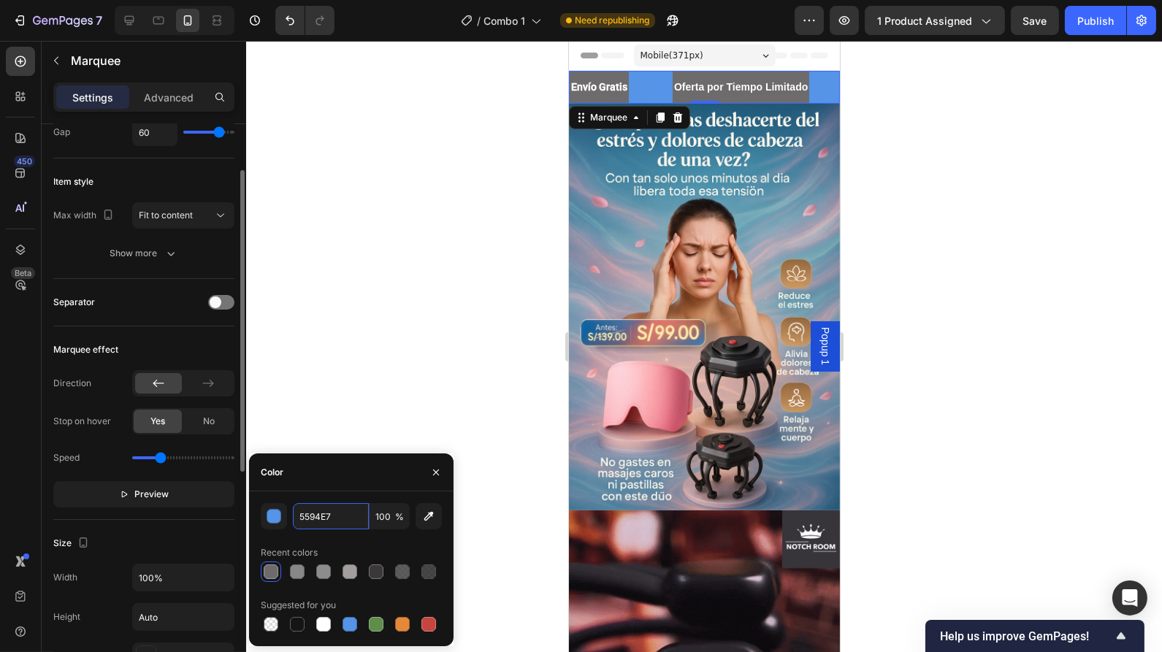
scroll to position [117, 0]
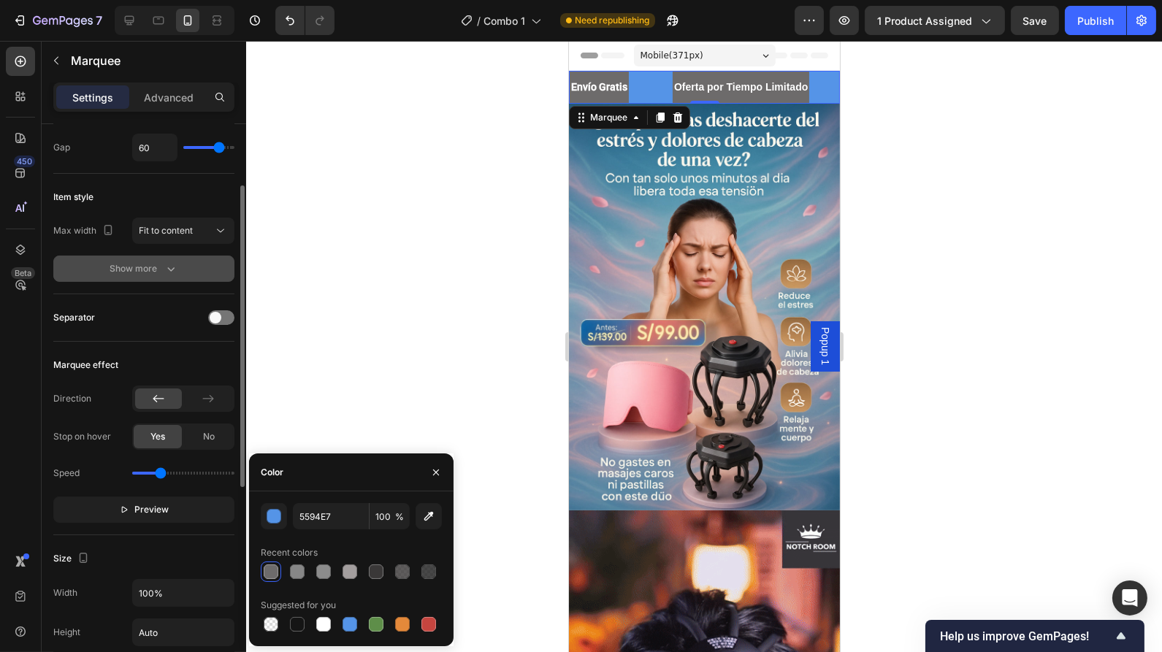
click at [164, 267] on icon "button" at bounding box center [171, 268] width 15 height 15
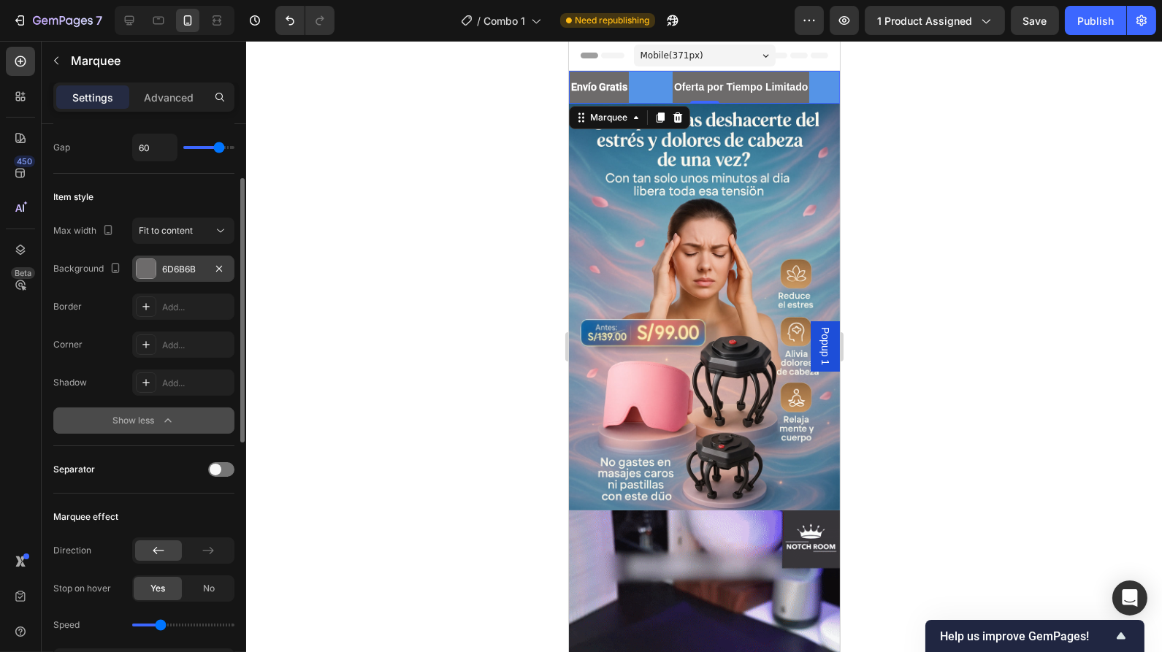
click at [159, 259] on div "6D6B6B" at bounding box center [183, 269] width 102 height 26
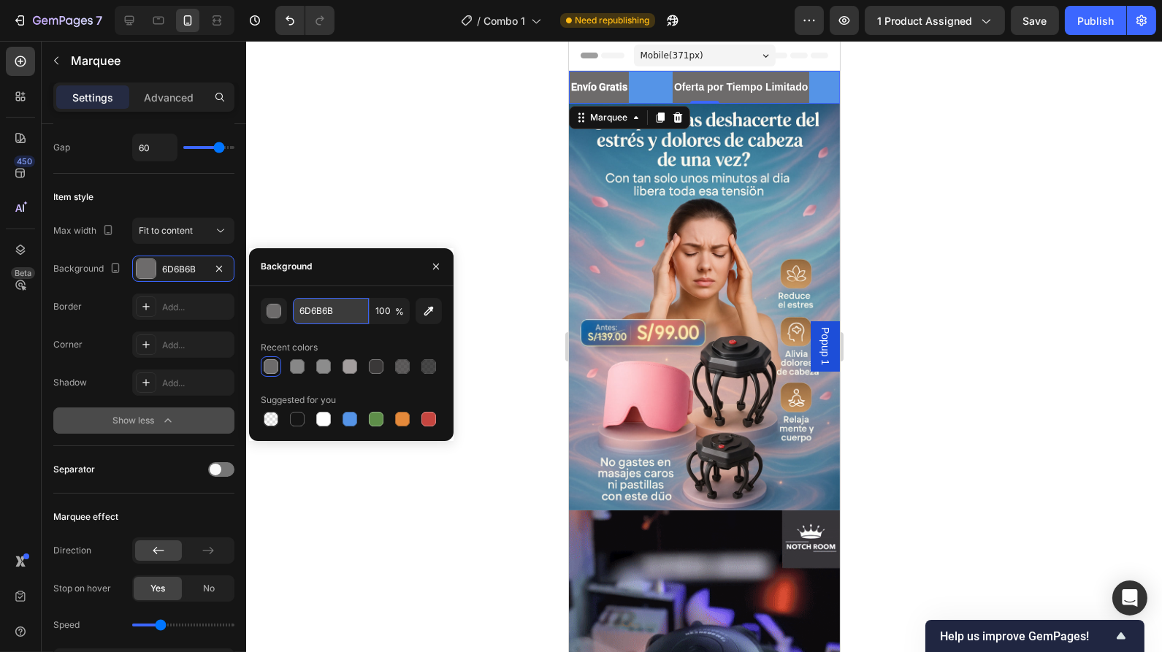
click at [330, 314] on input "6D6B6B" at bounding box center [331, 311] width 76 height 26
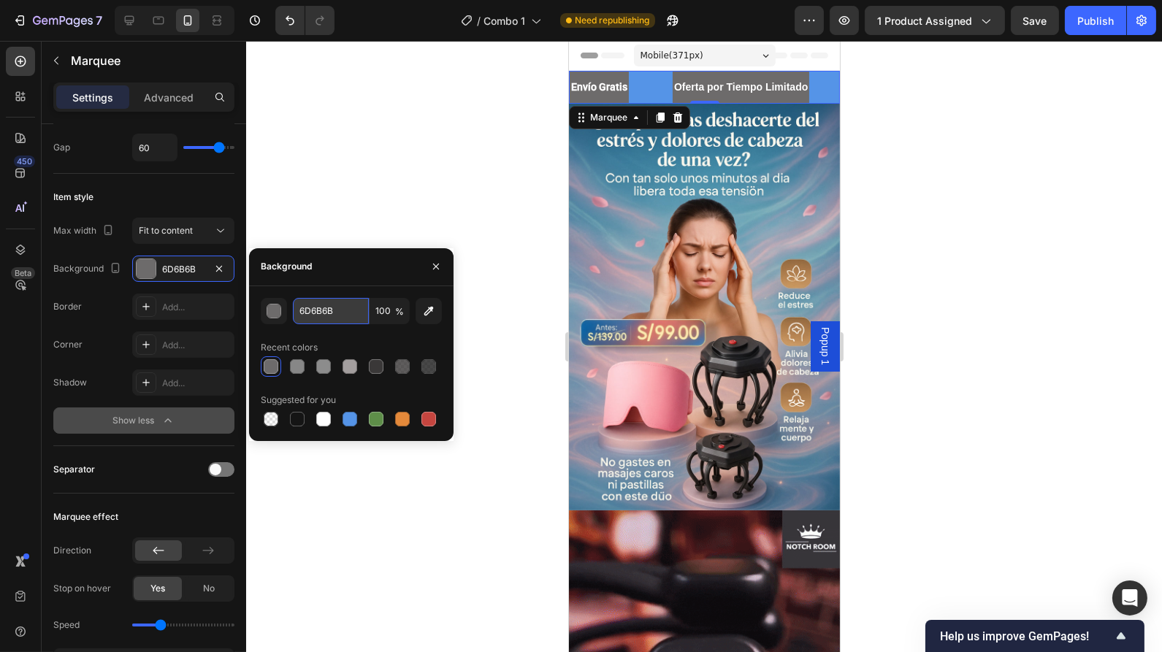
click at [330, 314] on input "6D6B6B" at bounding box center [331, 311] width 76 height 26
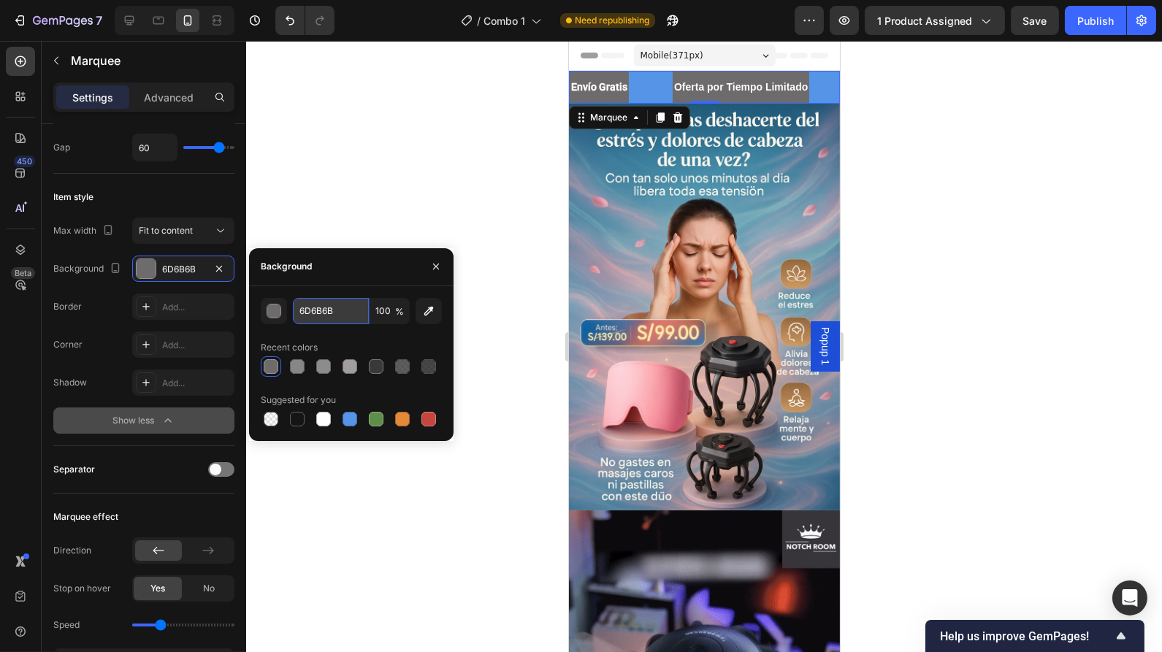
paste input "5594E7"
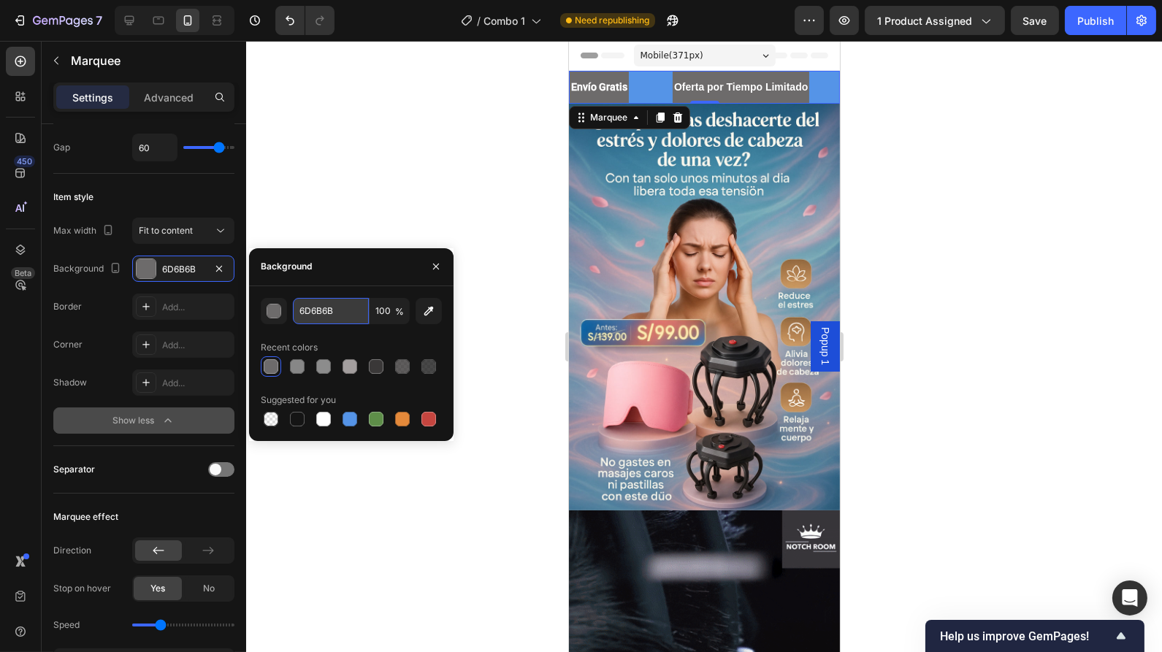
type input "5594E7"
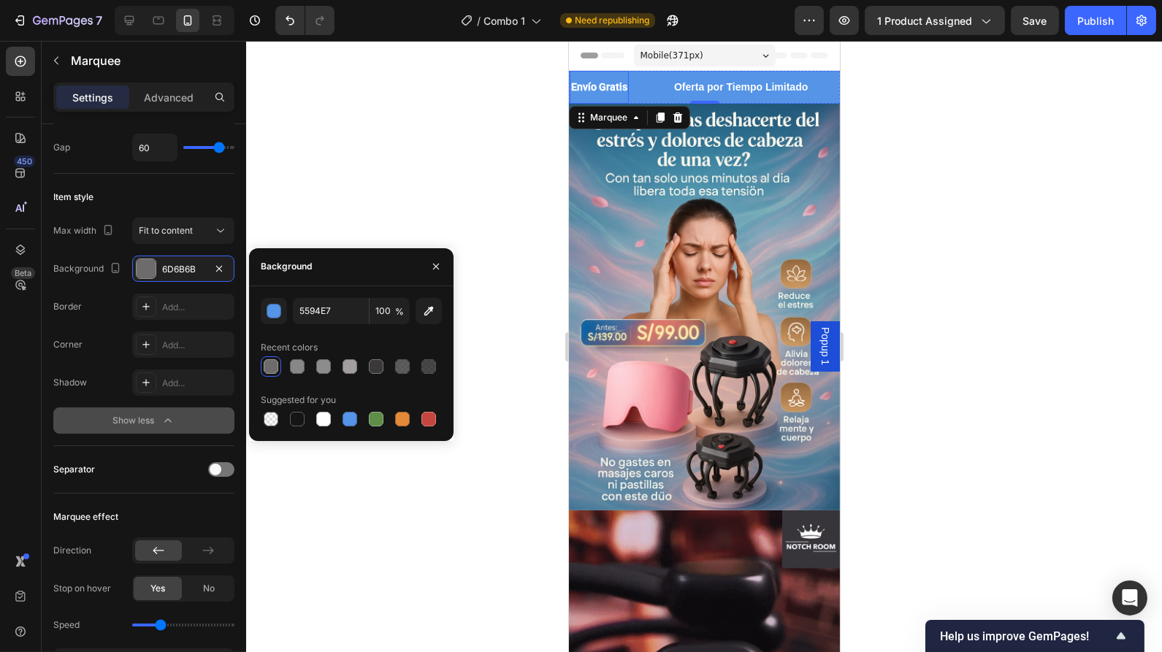
click at [589, 89] on p "Envío Gratis" at bounding box center [598, 87] width 56 height 18
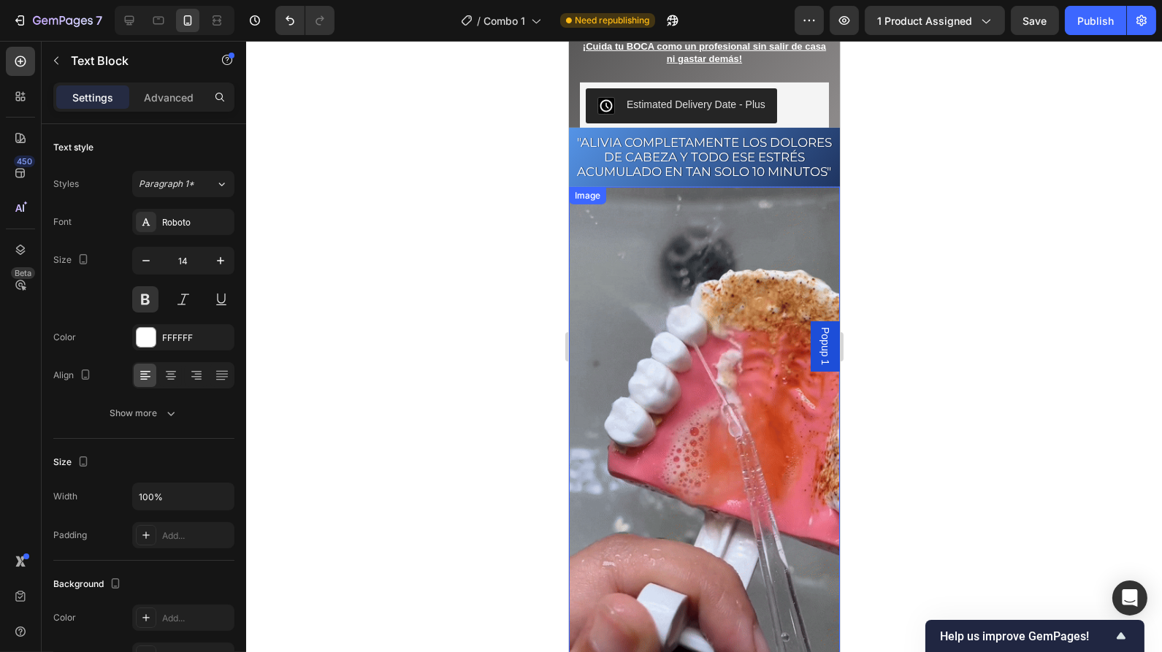
scroll to position [1162, 0]
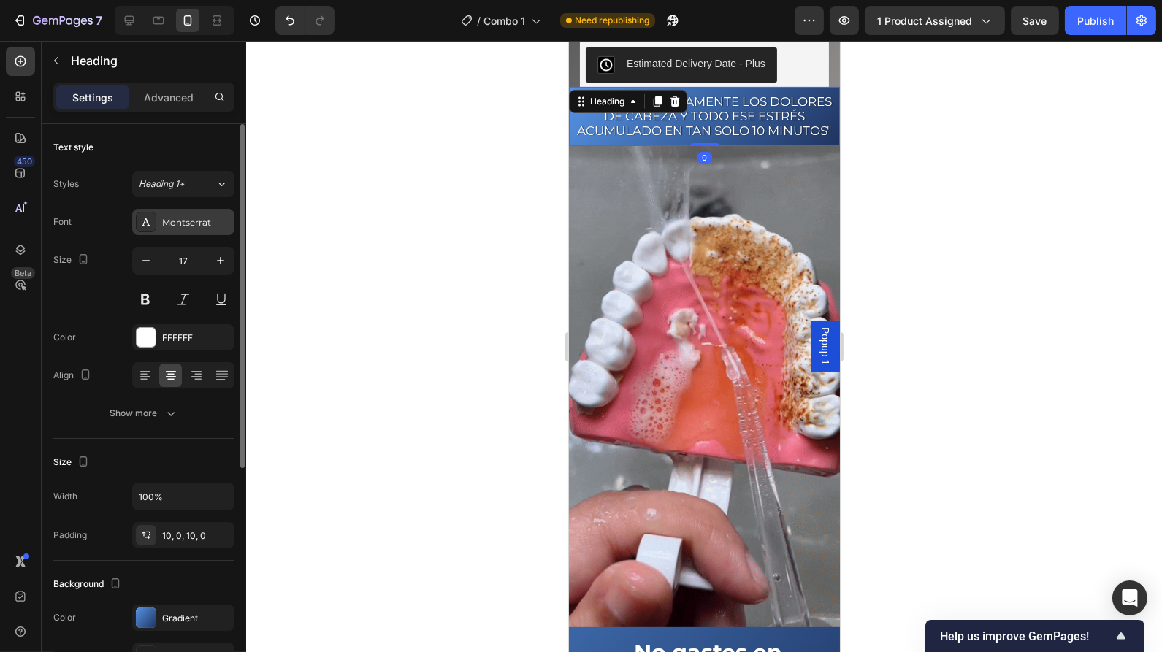
click at [201, 221] on div "Montserrat" at bounding box center [196, 222] width 69 height 13
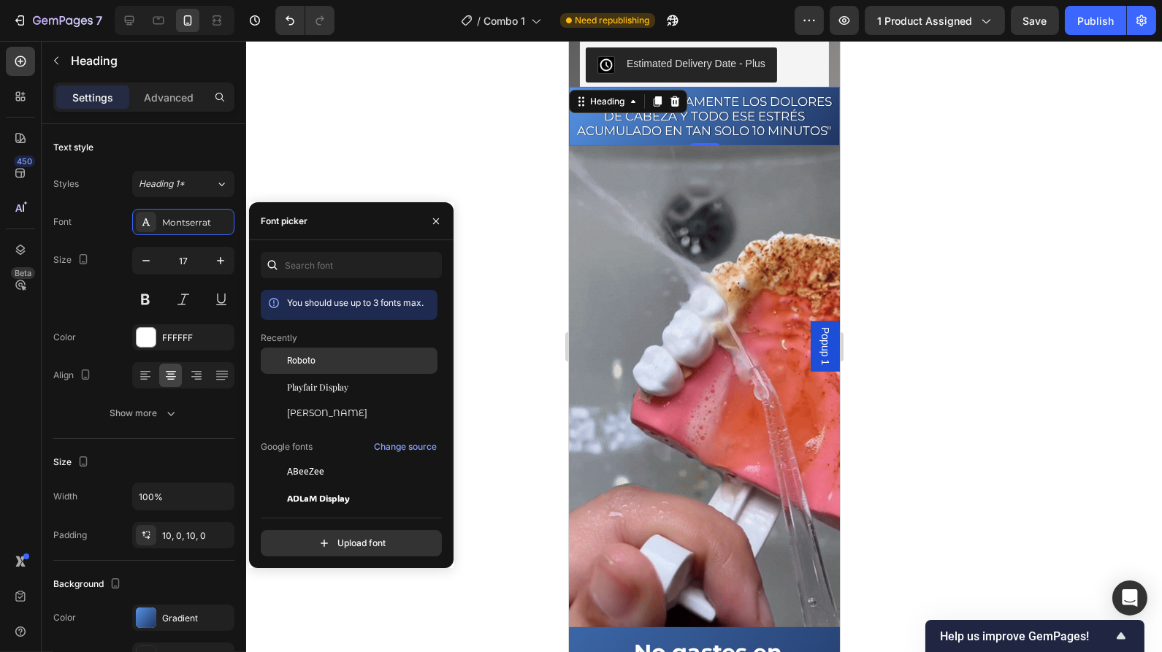
click at [307, 361] on span "Roboto" at bounding box center [301, 360] width 28 height 13
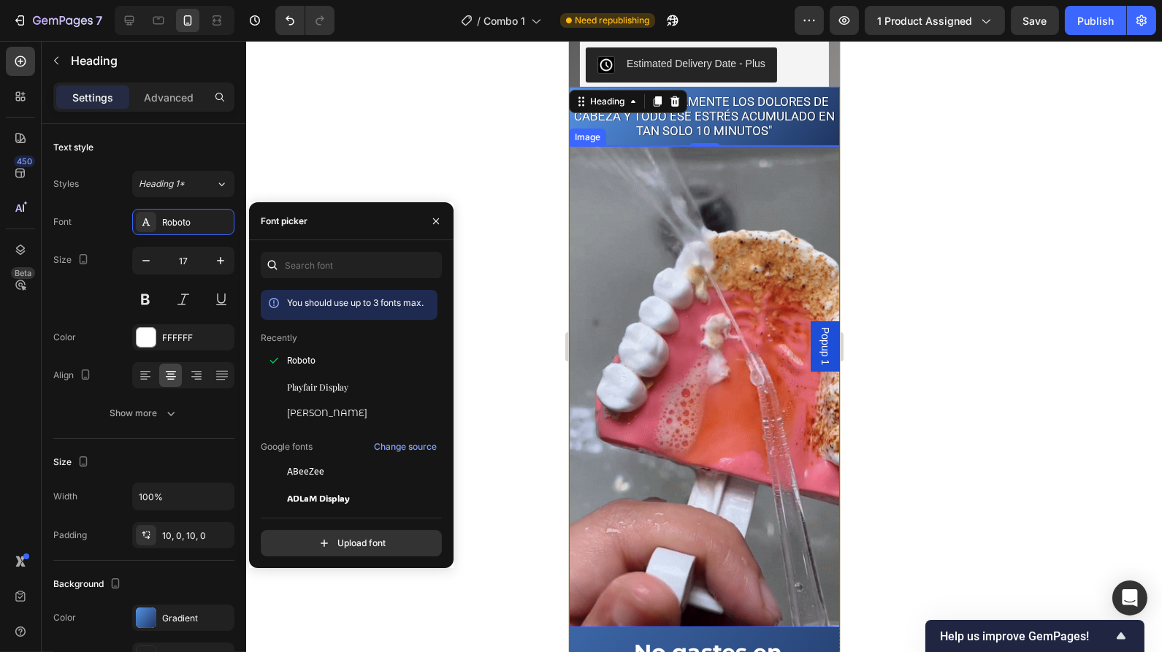
click at [598, 183] on img at bounding box center [703, 386] width 271 height 481
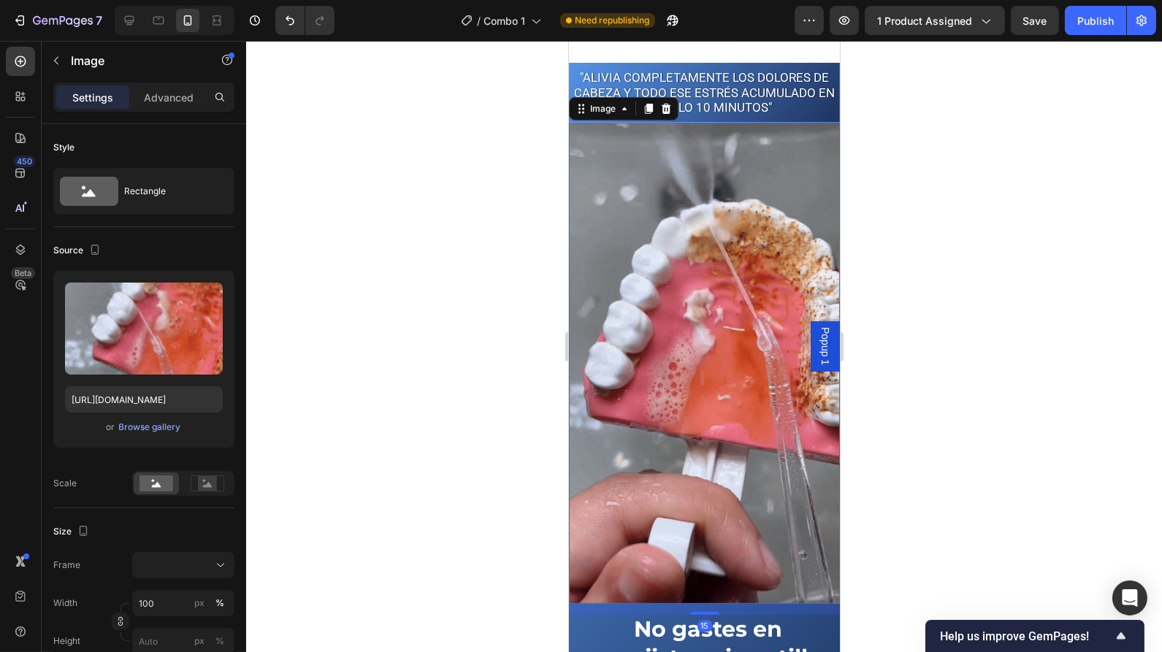
scroll to position [1304, 0]
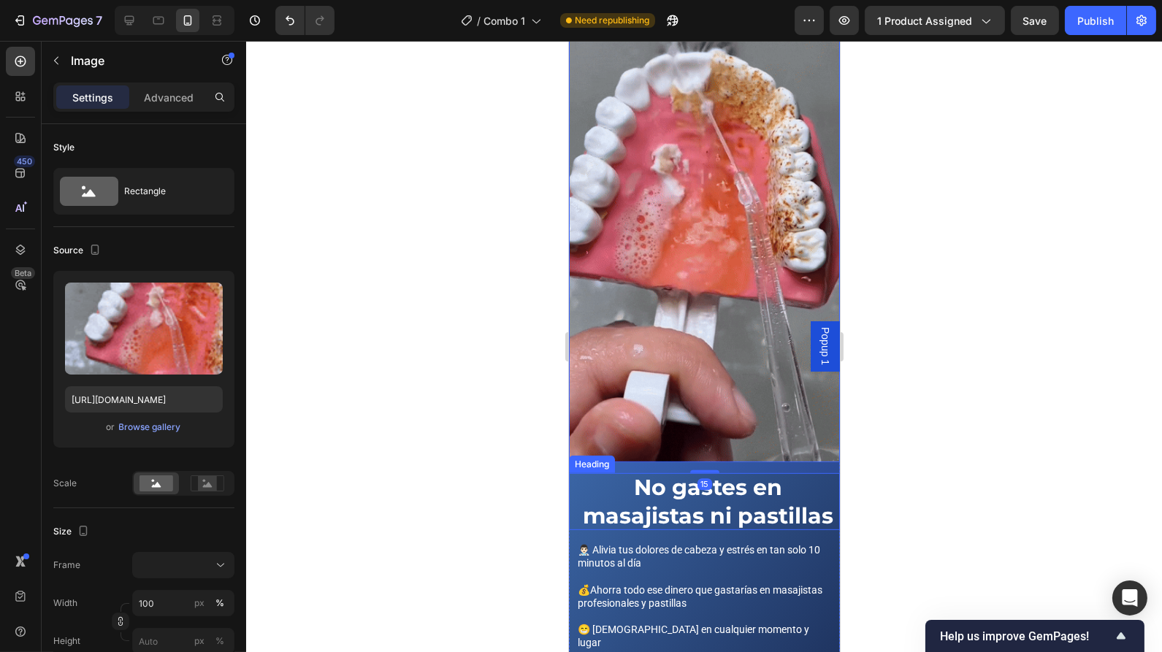
click at [657, 475] on h2 "No gastes en masajistas ni pastillas" at bounding box center [707, 501] width 264 height 57
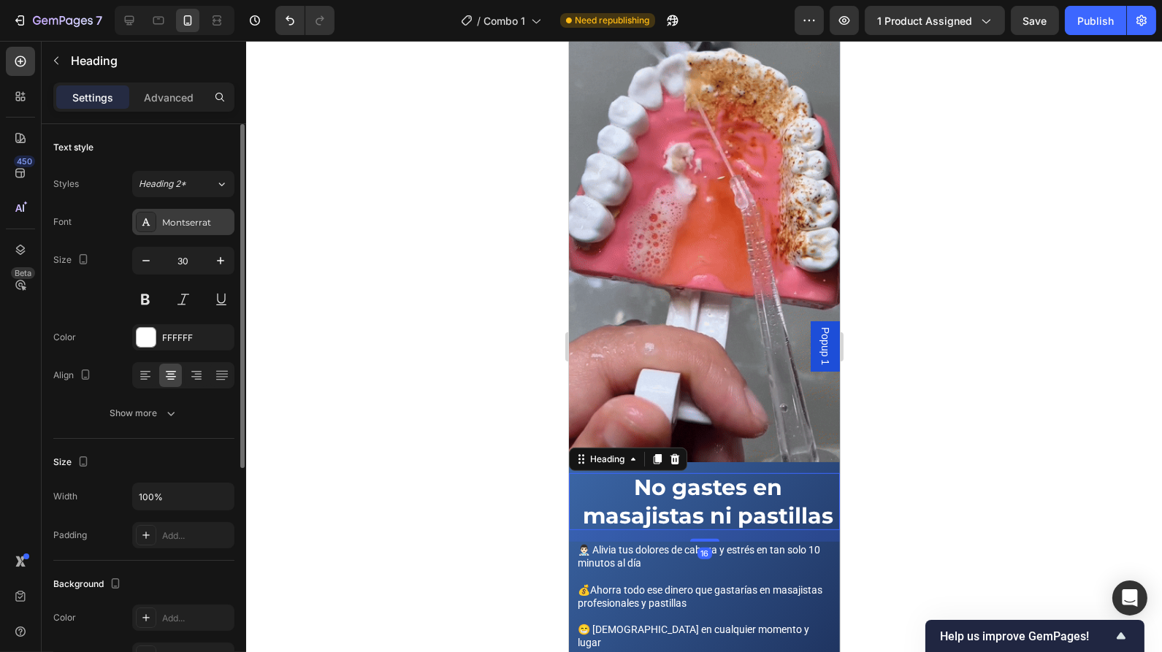
click at [188, 232] on div "Montserrat" at bounding box center [183, 222] width 102 height 26
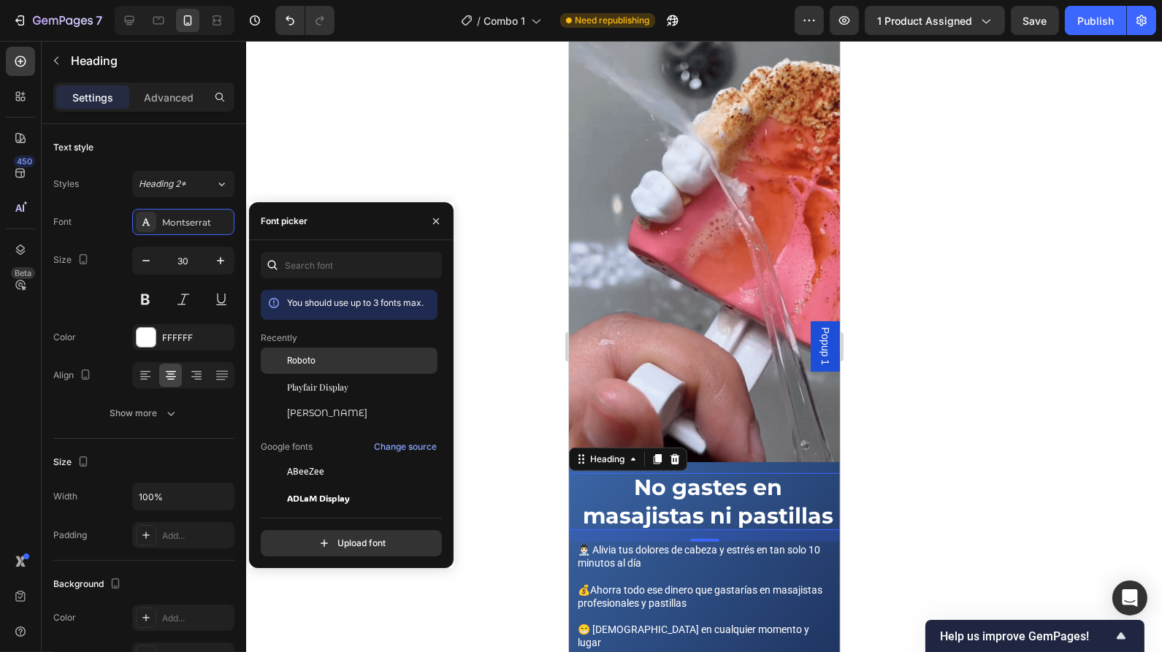
click at [318, 361] on div "Roboto" at bounding box center [361, 360] width 148 height 13
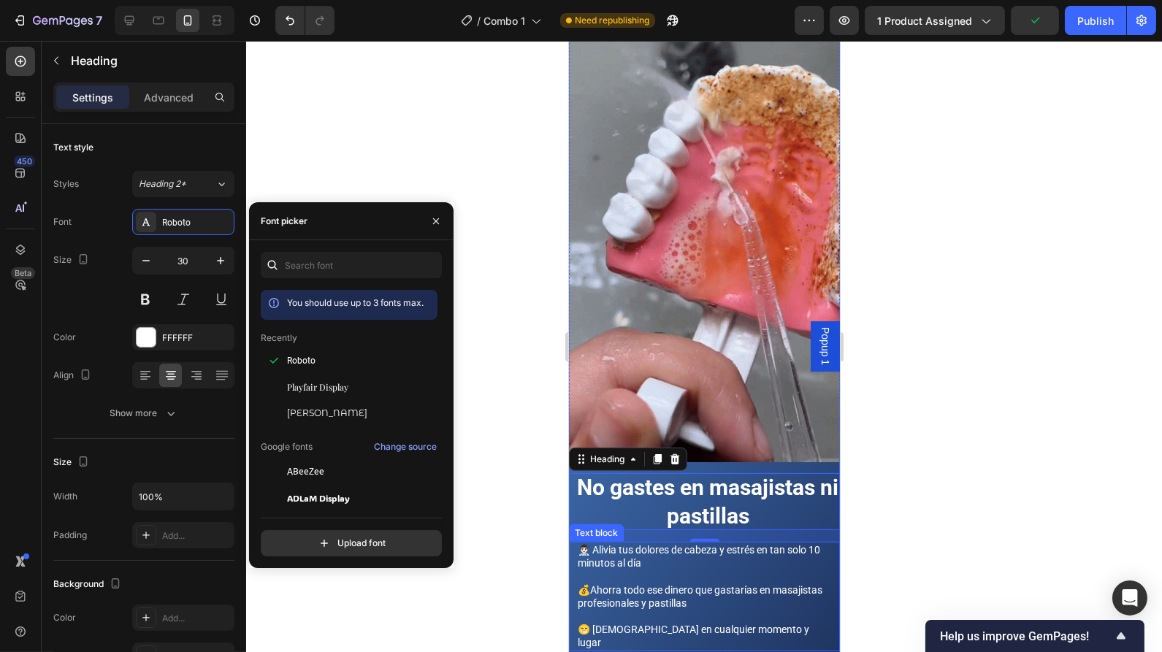
click at [672, 543] on p "👨🏻‍⚕️ Alivia tus dolores de cabeza y estrés en tan solo 10 minutos al día" at bounding box center [703, 556] width 253 height 26
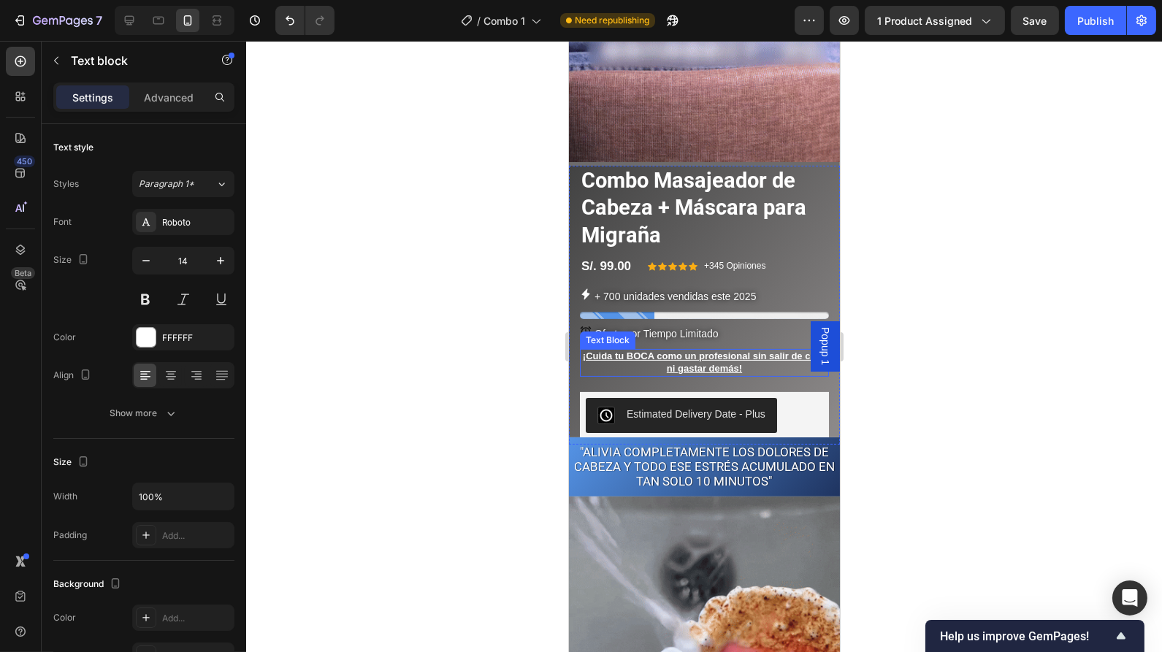
scroll to position [848, 0]
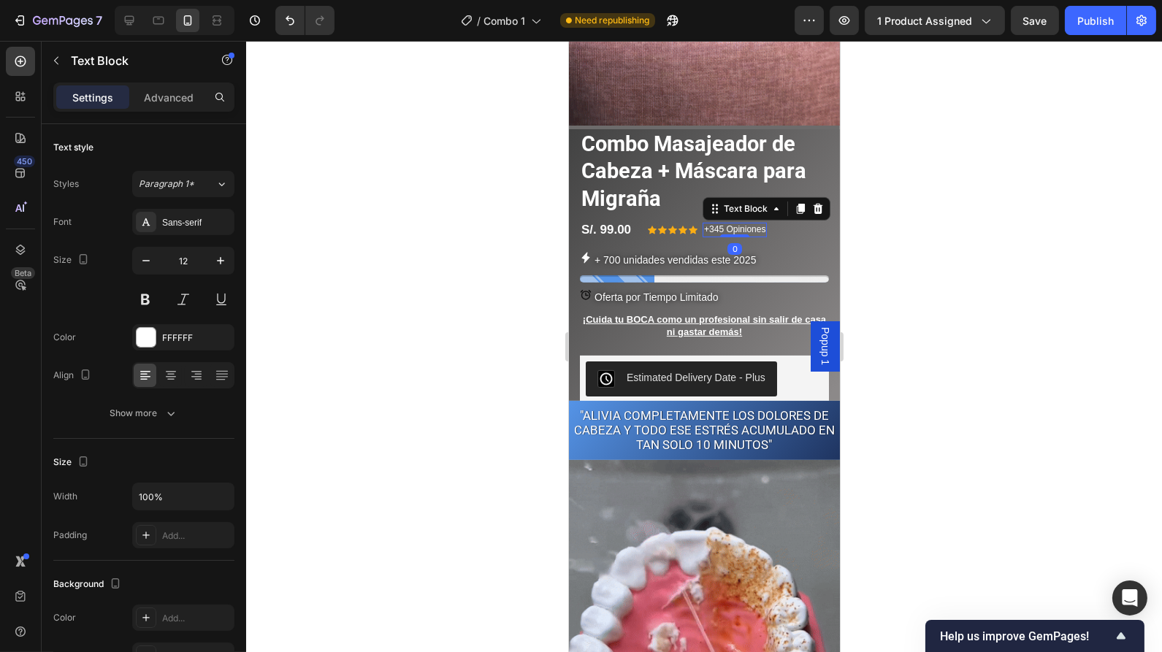
click at [716, 224] on p "+345 Opiniones" at bounding box center [733, 230] width 61 height 12
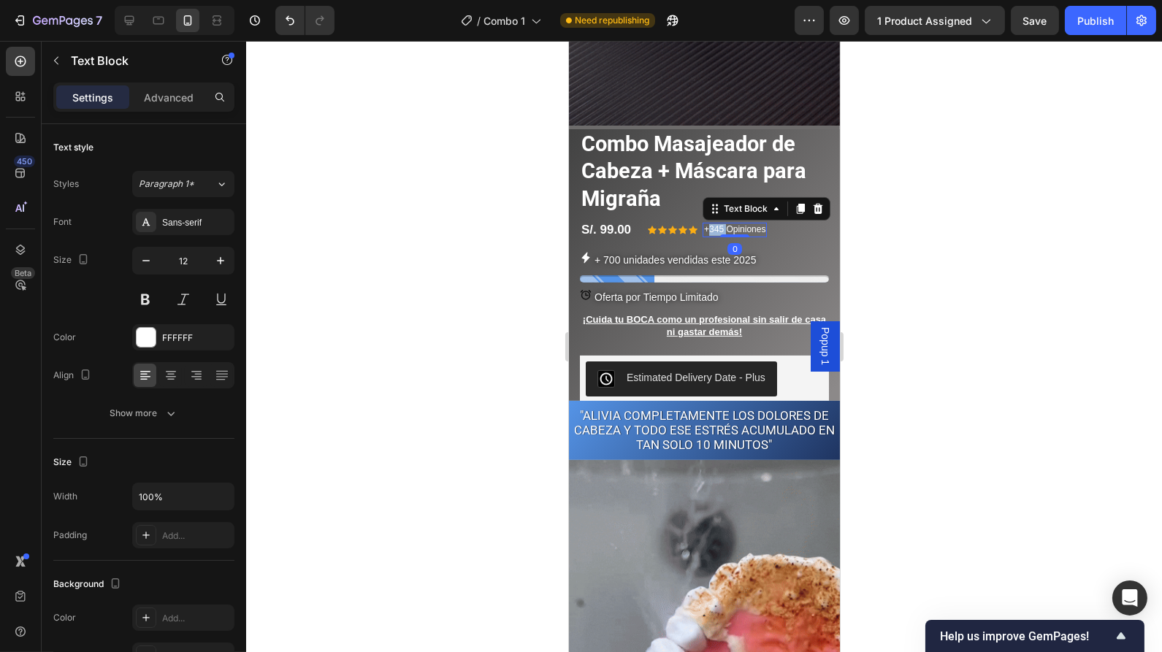
click at [716, 224] on p "+345 Opiniones" at bounding box center [733, 230] width 61 height 12
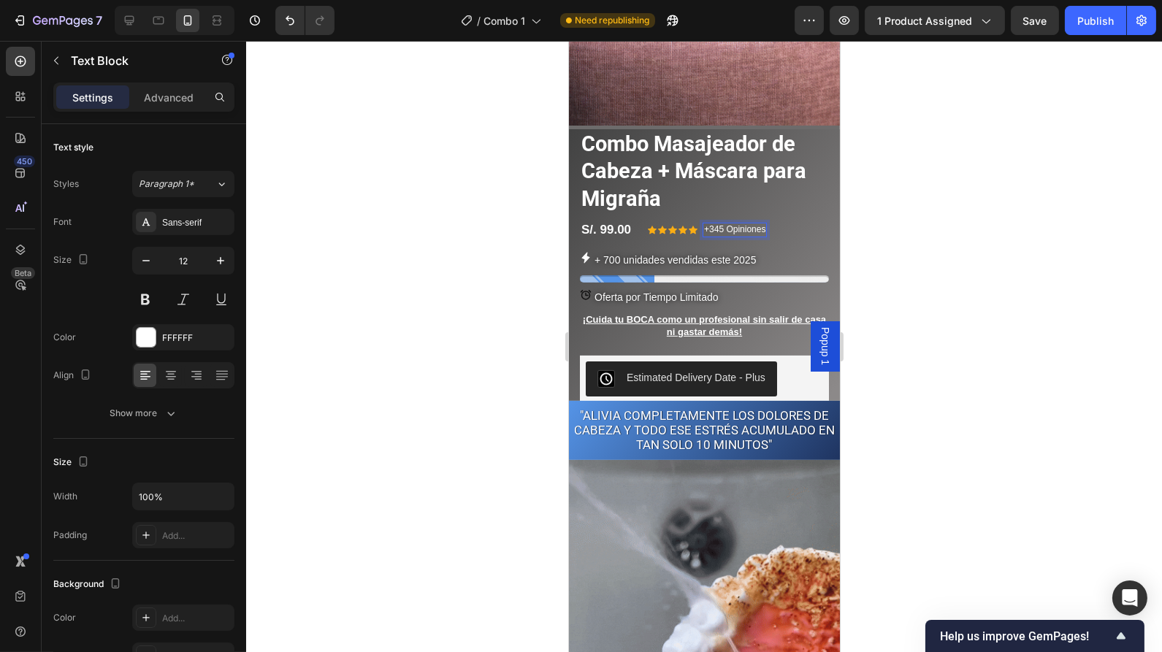
click at [712, 224] on p "+345 Opiniones" at bounding box center [733, 230] width 61 height 12
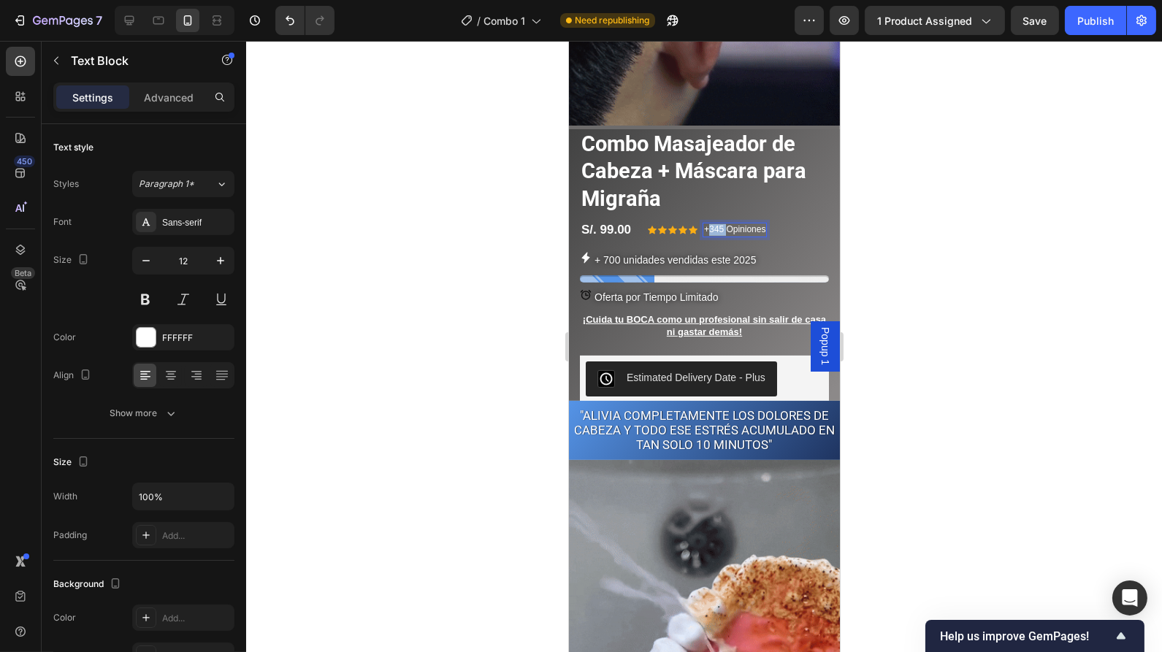
click at [712, 224] on p "+345 Opiniones" at bounding box center [733, 230] width 61 height 12
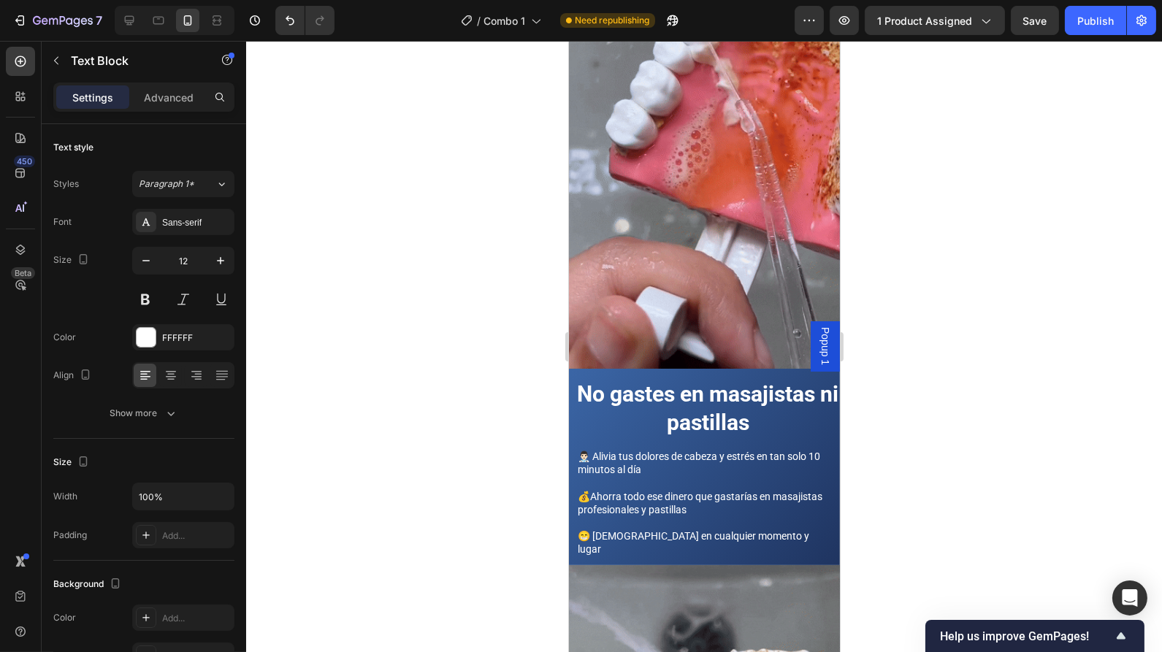
scroll to position [1444, 0]
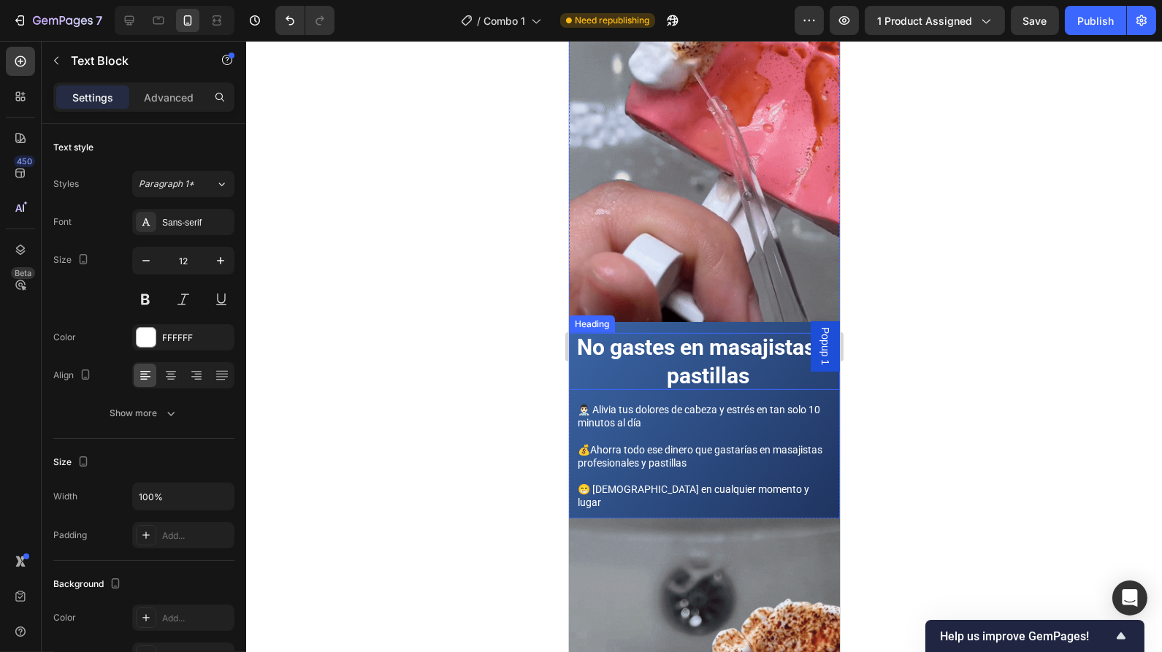
click at [755, 354] on h2 "No gastes en masajistas ni pastillas" at bounding box center [707, 361] width 264 height 57
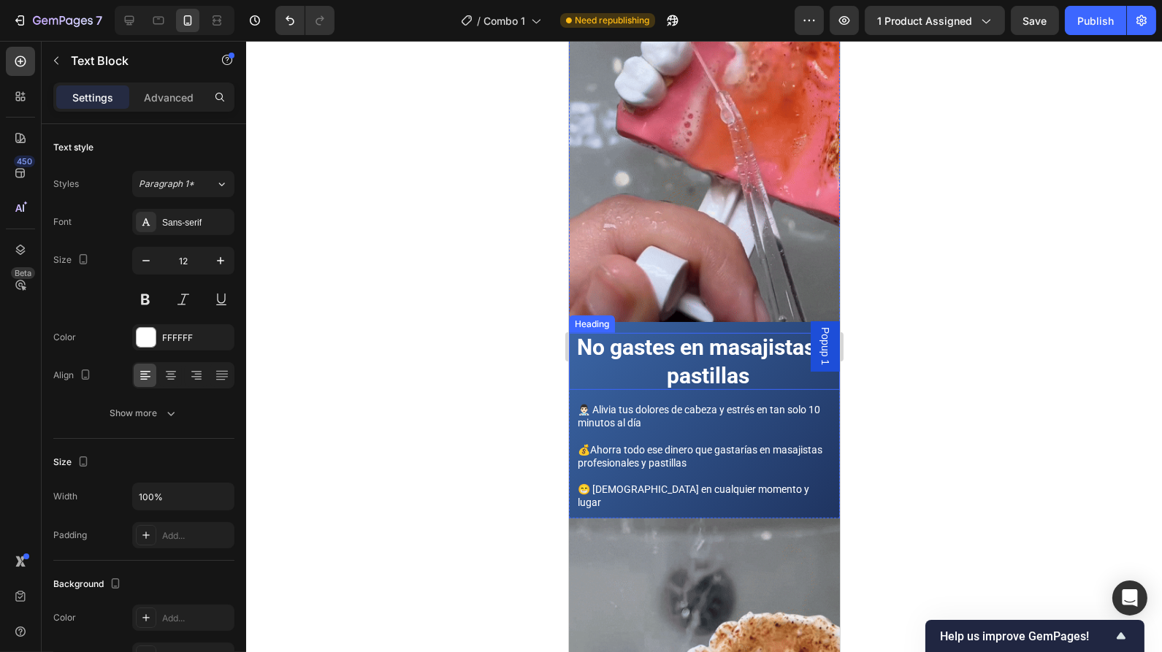
click at [755, 354] on h2 "No gastes en masajistas ni pastillas" at bounding box center [707, 361] width 264 height 57
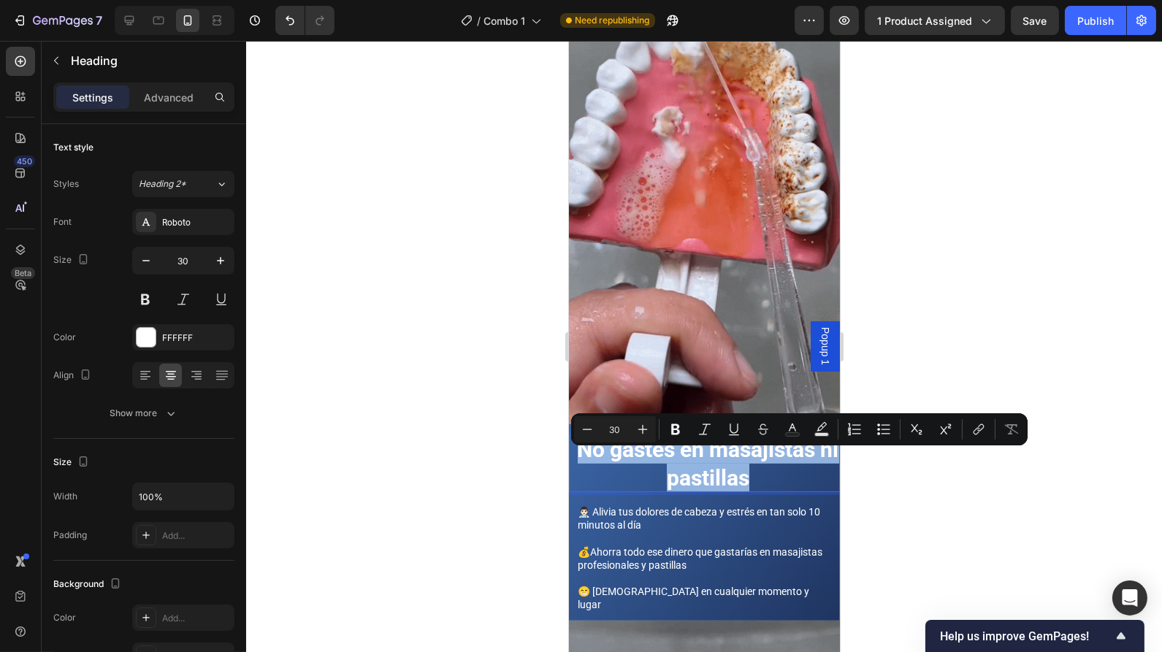
scroll to position [1364, 0]
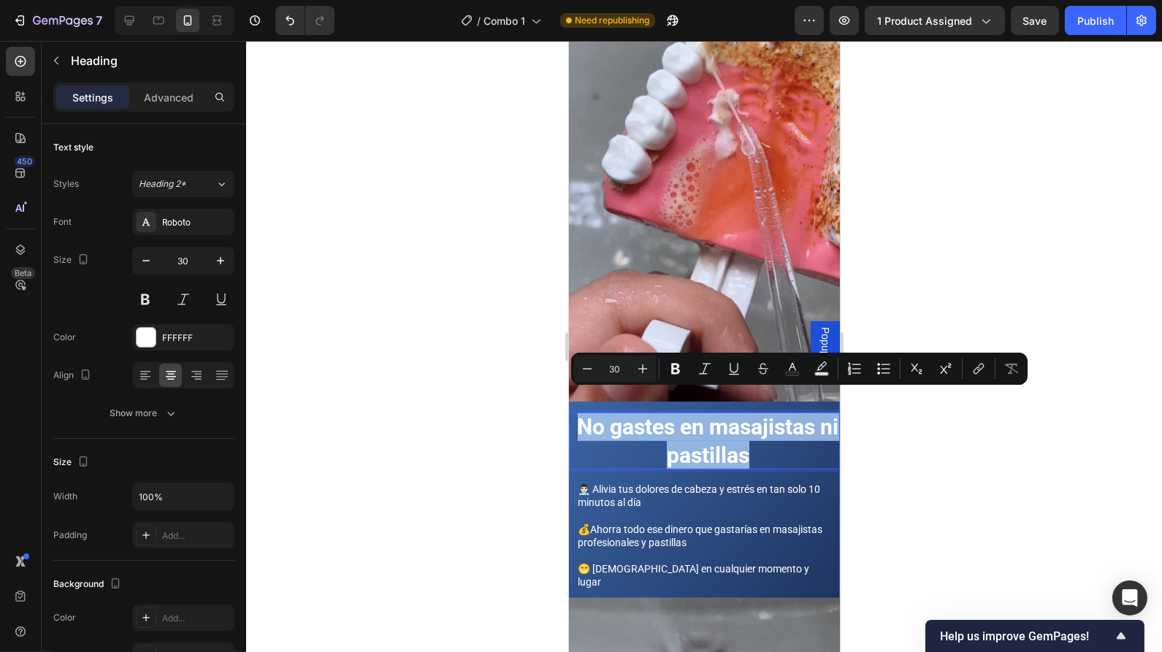
click at [689, 413] on p "No gastes en masajistas ni pastillas" at bounding box center [707, 441] width 264 height 57
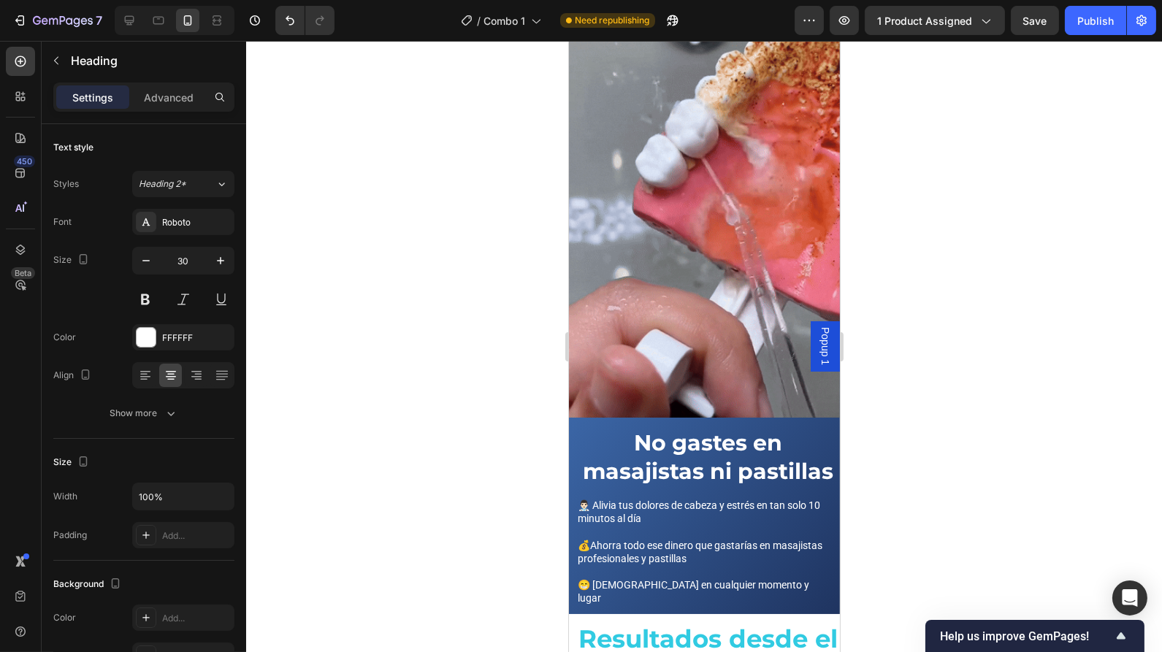
scroll to position [2046, 0]
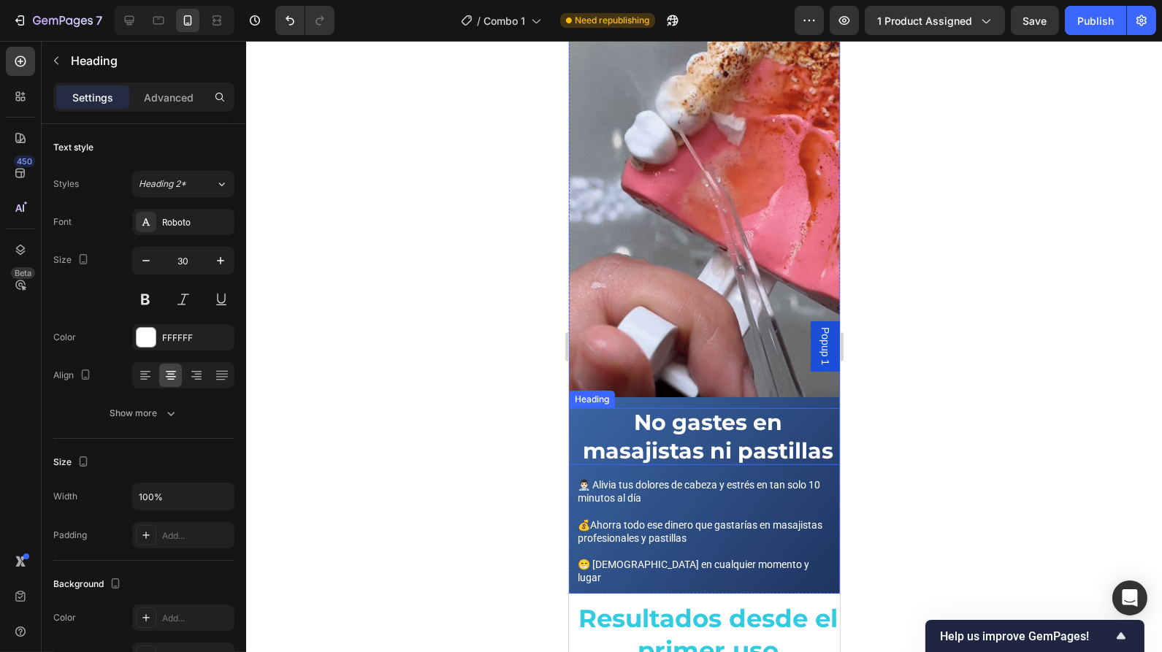
click at [624, 408] on h2 "No gastes en masajistas ni pastillas" at bounding box center [707, 436] width 264 height 57
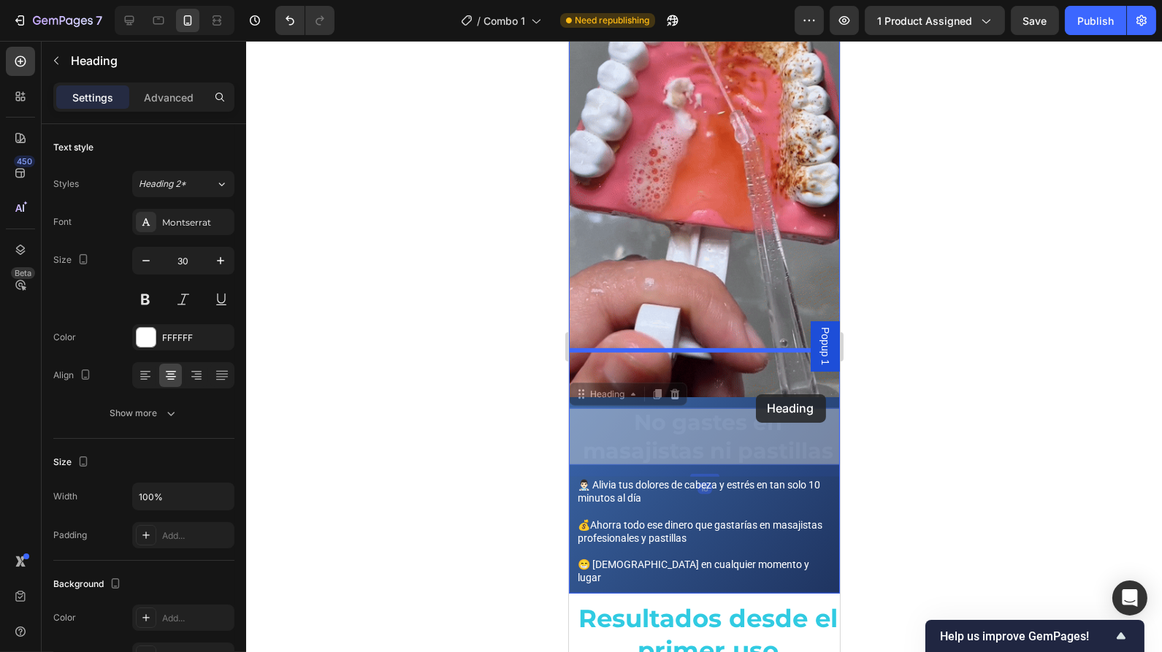
scroll to position [1978, 0]
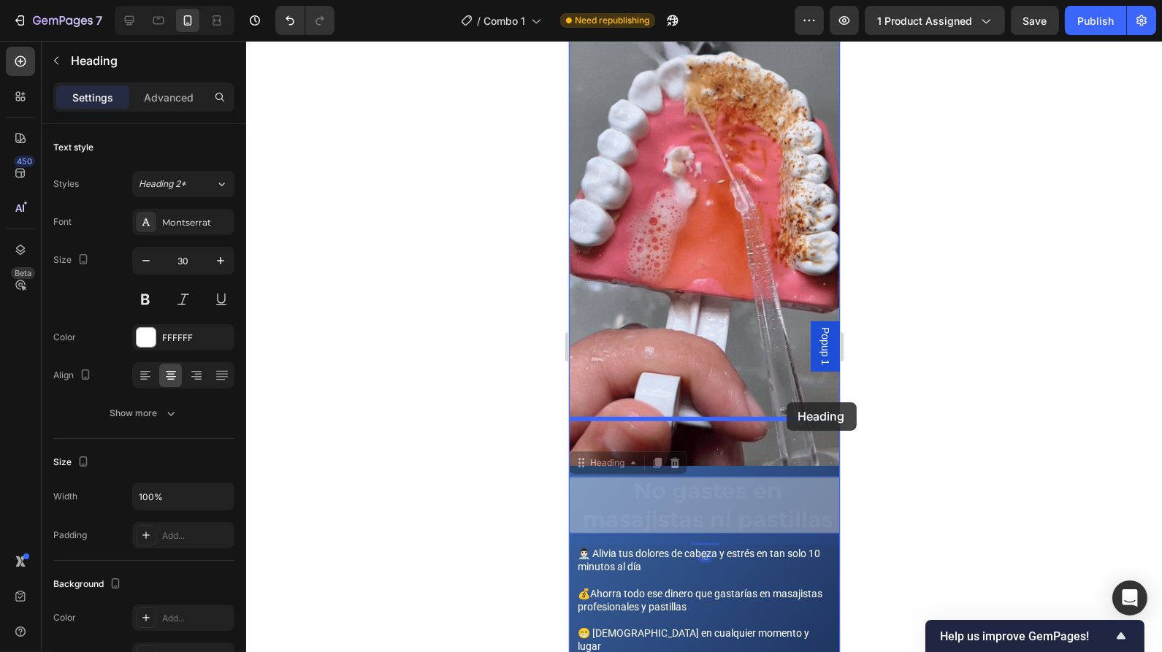
drag, startPoint x: 624, startPoint y: 365, endPoint x: 786, endPoint y: 402, distance: 165.6
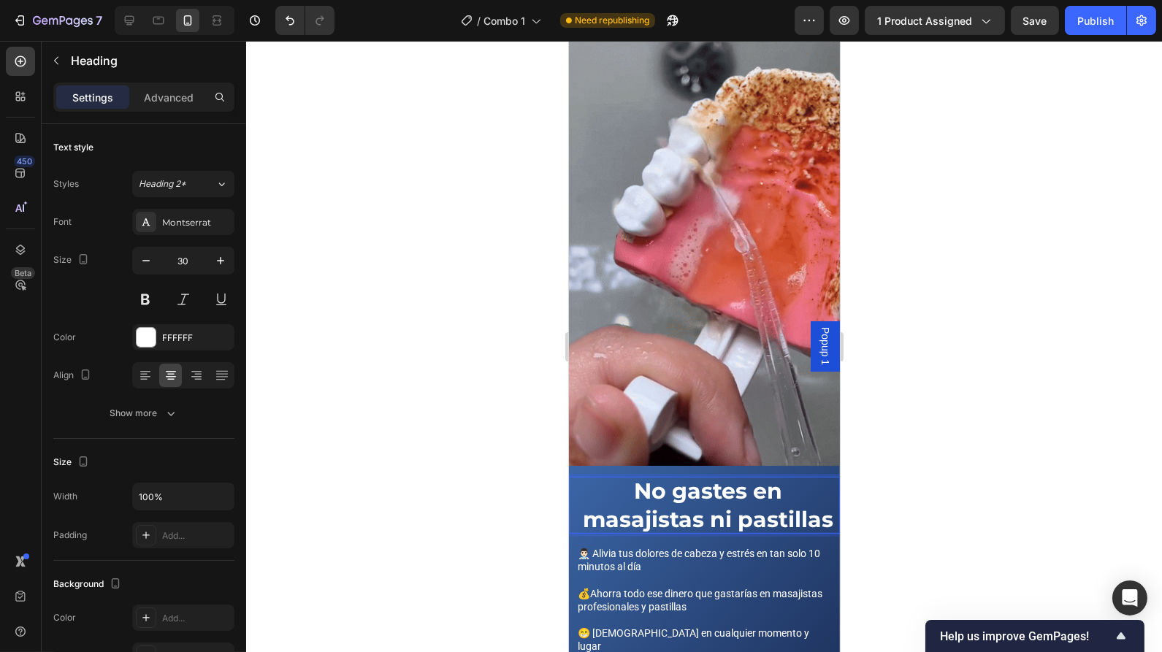
click at [754, 477] on h2 "No gastes en masajistas ni pastillas" at bounding box center [707, 505] width 264 height 57
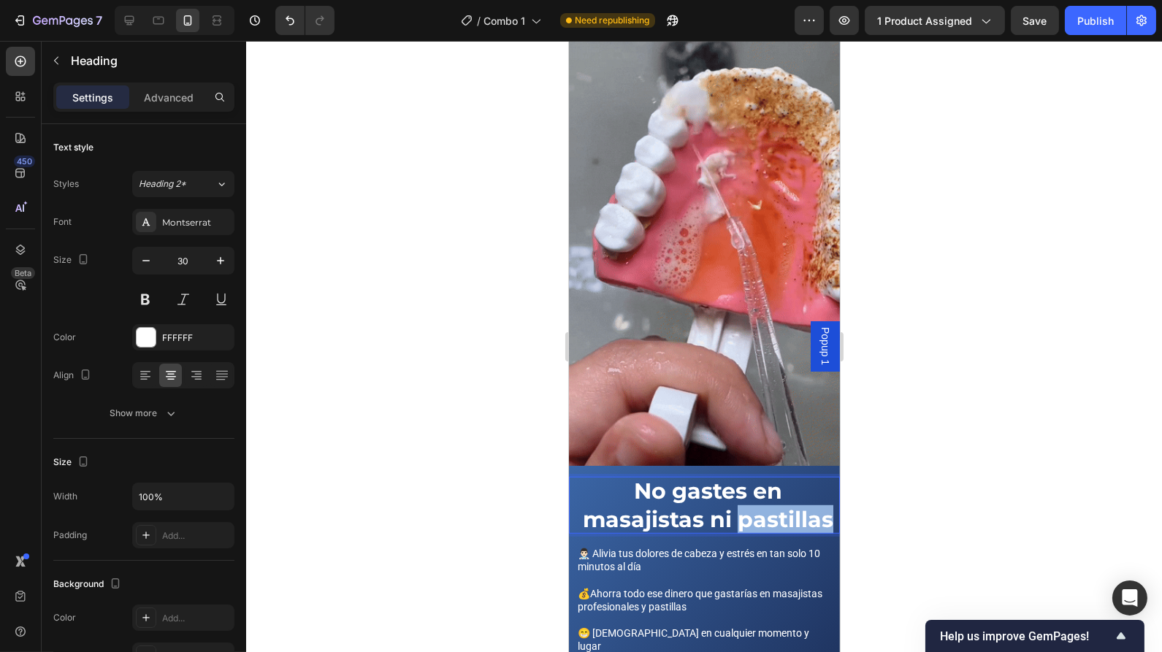
click at [754, 477] on p "No gastes en masajistas ni pastillas" at bounding box center [707, 505] width 264 height 57
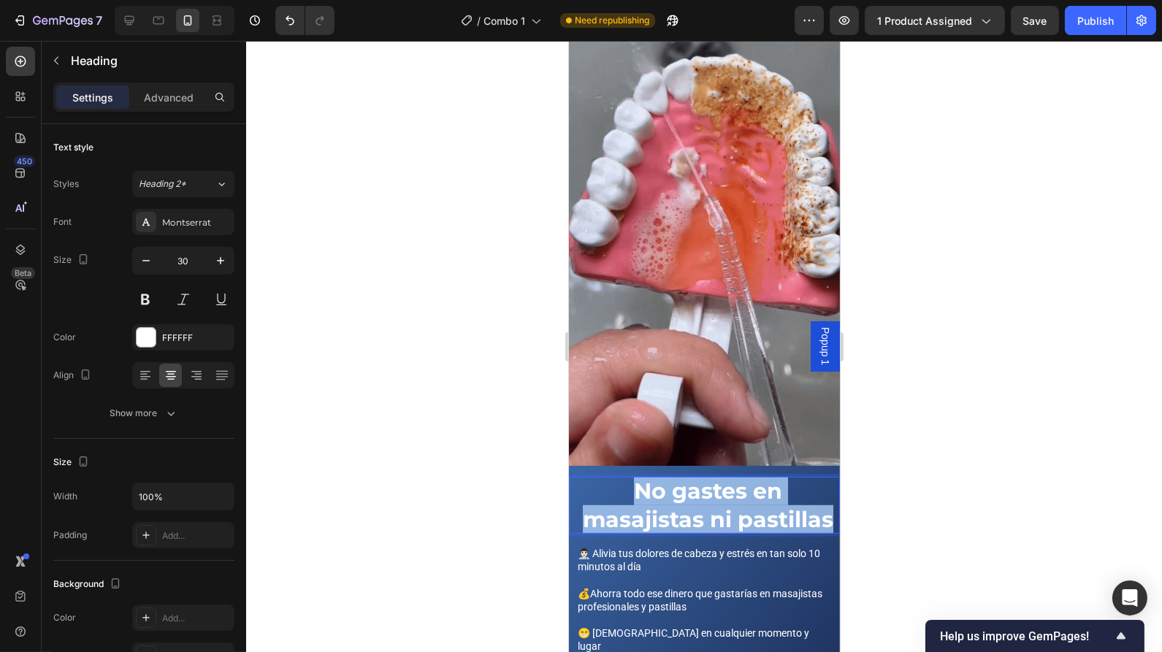
click at [754, 477] on p "No gastes en masajistas ni pastillas" at bounding box center [707, 505] width 264 height 57
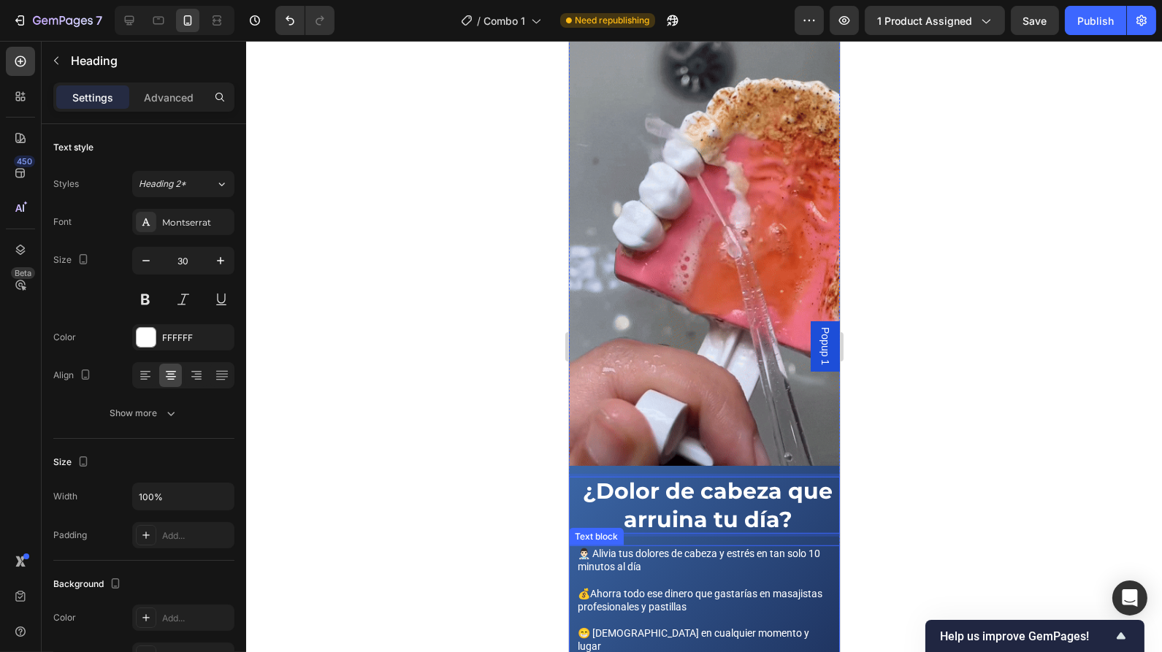
click at [670, 547] on p "👨🏻‍⚕️ Alivia tus dolores de cabeza y estrés en tan solo 10 minutos al día" at bounding box center [703, 560] width 253 height 26
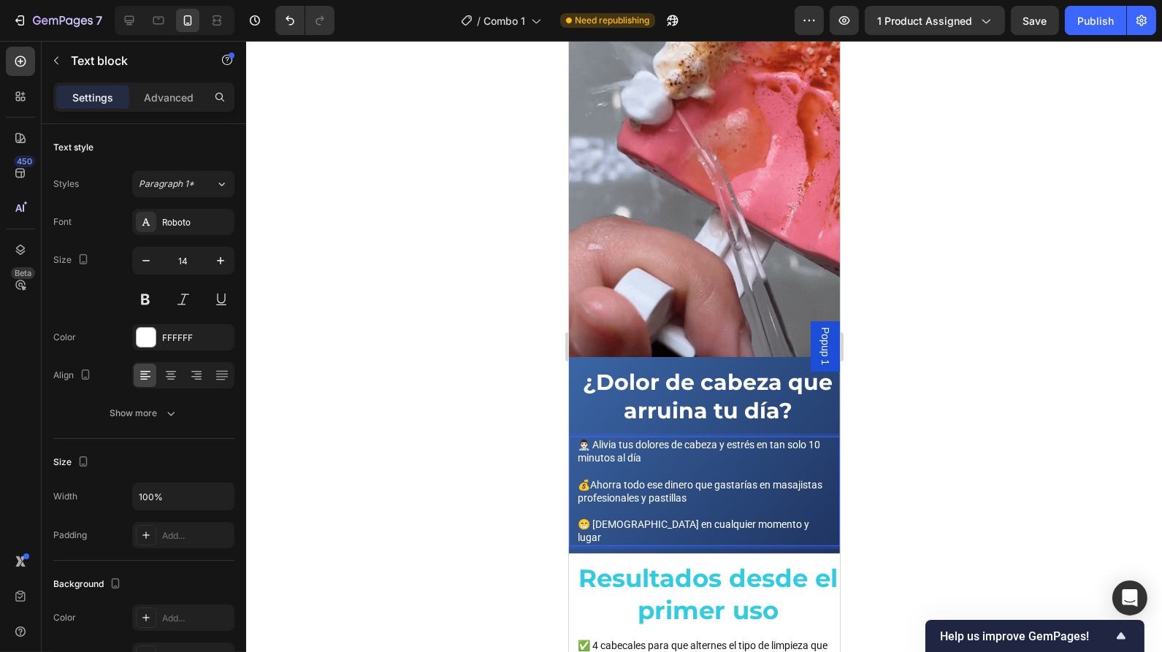
scroll to position [2070, 0]
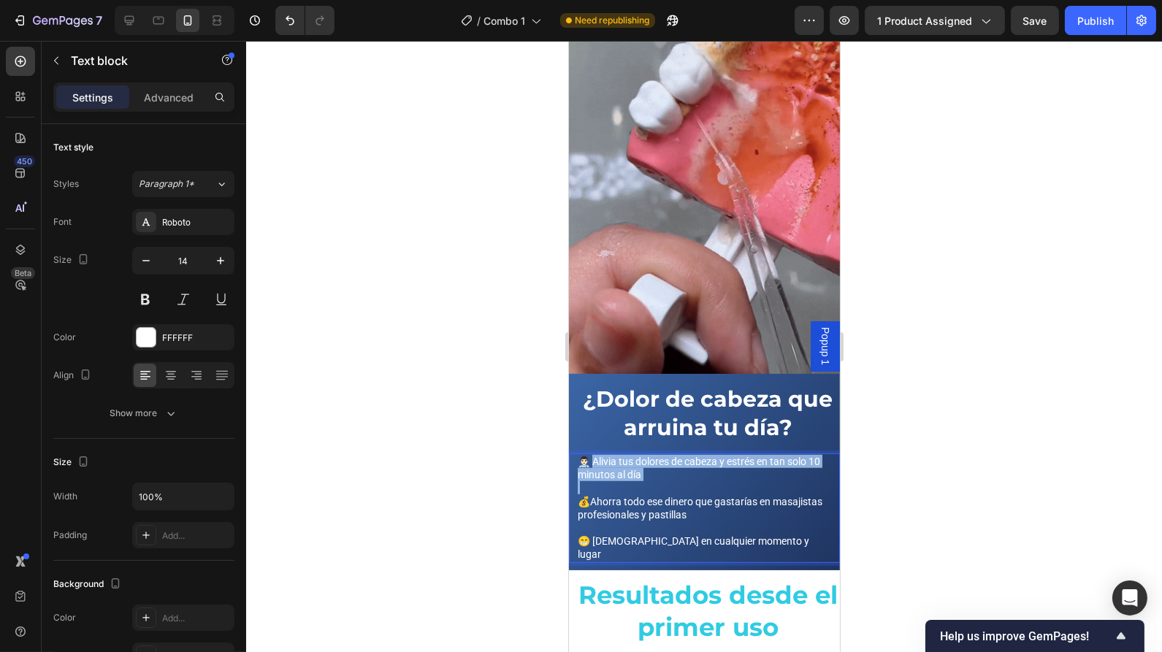
click at [645, 455] on p "👨🏻‍⚕️ Alivia tus dolores de cabeza y estrés en tan solo 10 minutos al día" at bounding box center [703, 468] width 253 height 26
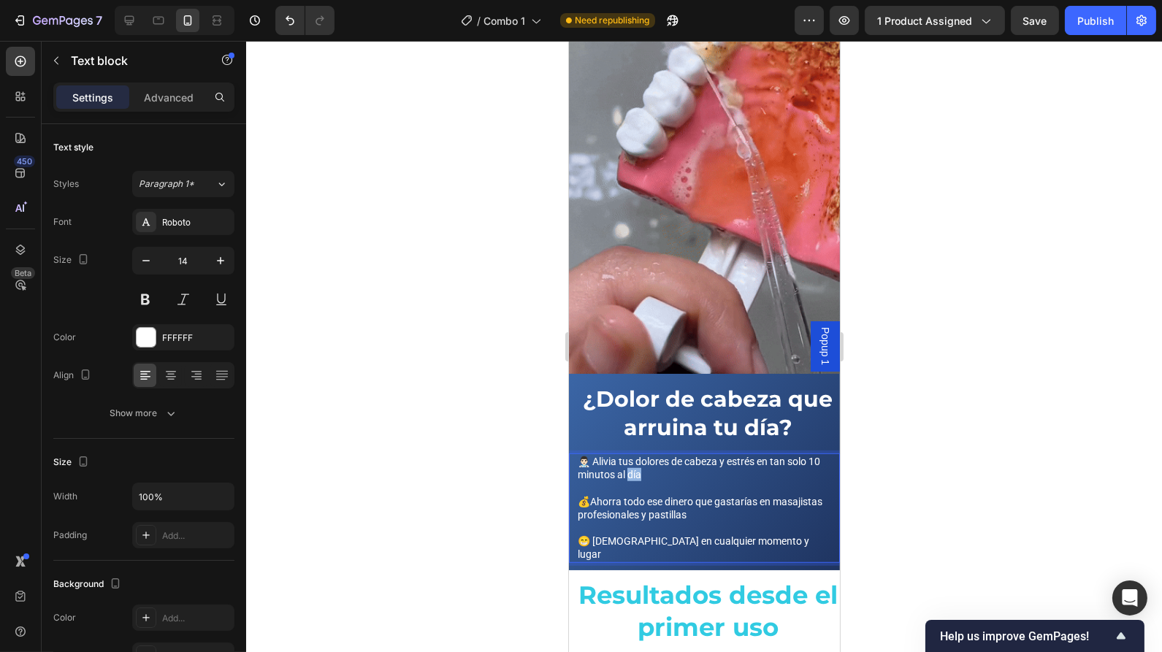
click at [645, 455] on p "👨🏻‍⚕️ Alivia tus dolores de cabeza y estrés en tan solo 10 minutos al día" at bounding box center [703, 468] width 253 height 26
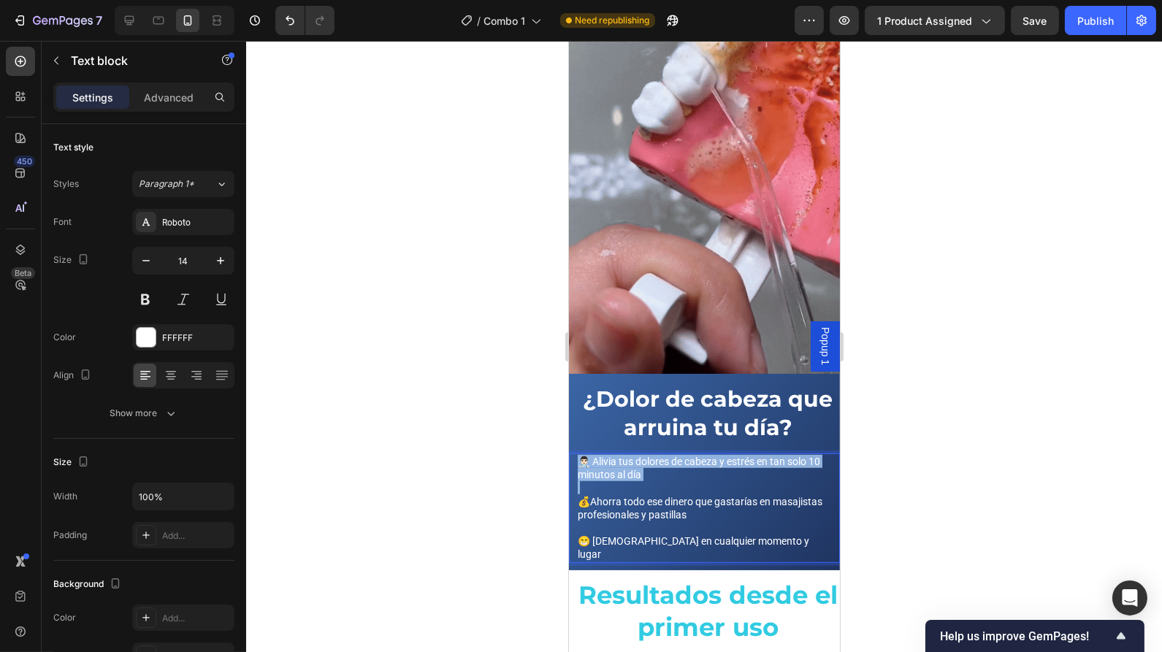
click at [645, 455] on p "👨🏻‍⚕️ Alivia tus dolores de cabeza y estrés en tan solo 10 minutos al día" at bounding box center [703, 468] width 253 height 26
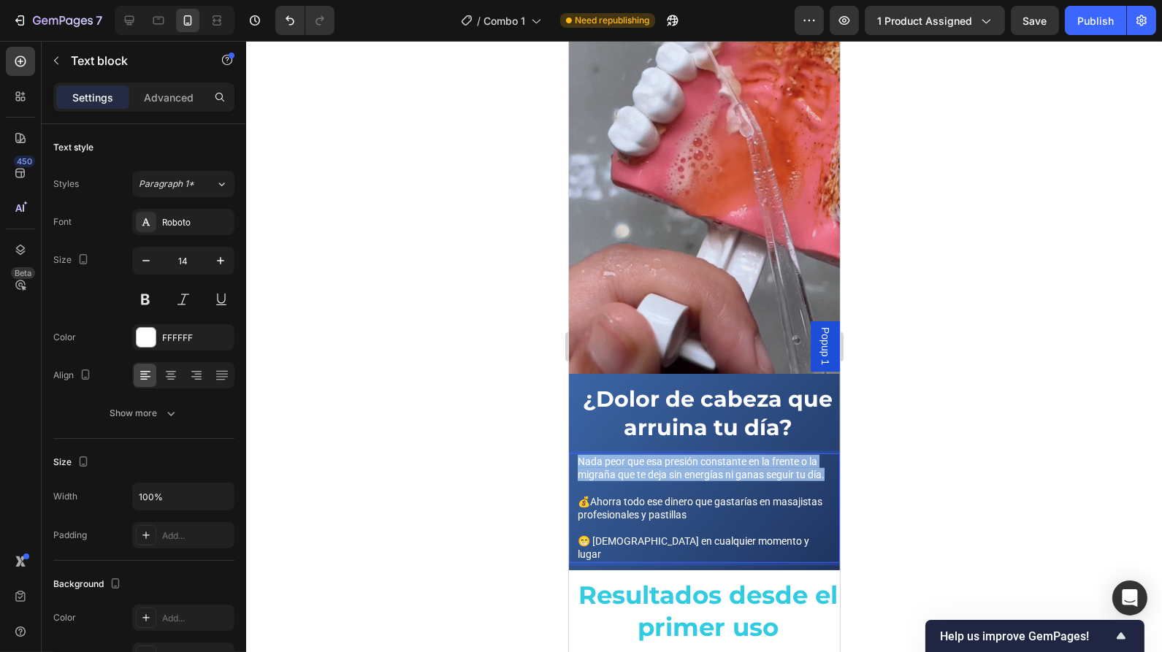
drag, startPoint x: 617, startPoint y: 429, endPoint x: 567, endPoint y: 407, distance: 55.2
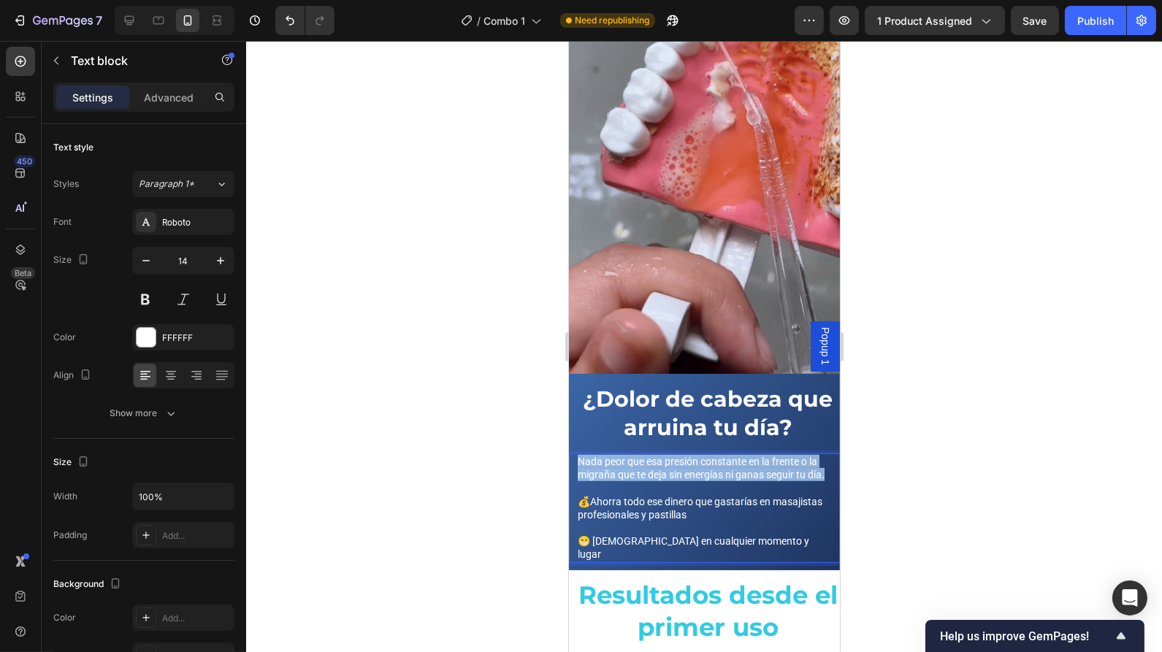
click at [568, 407] on html "Popup 1 Mobile ( 371 px) iPhone 13 Mini iPhone 13 Pro iPhone 11 Pro Max iPhone …" at bounding box center [703, 656] width 271 height 5371
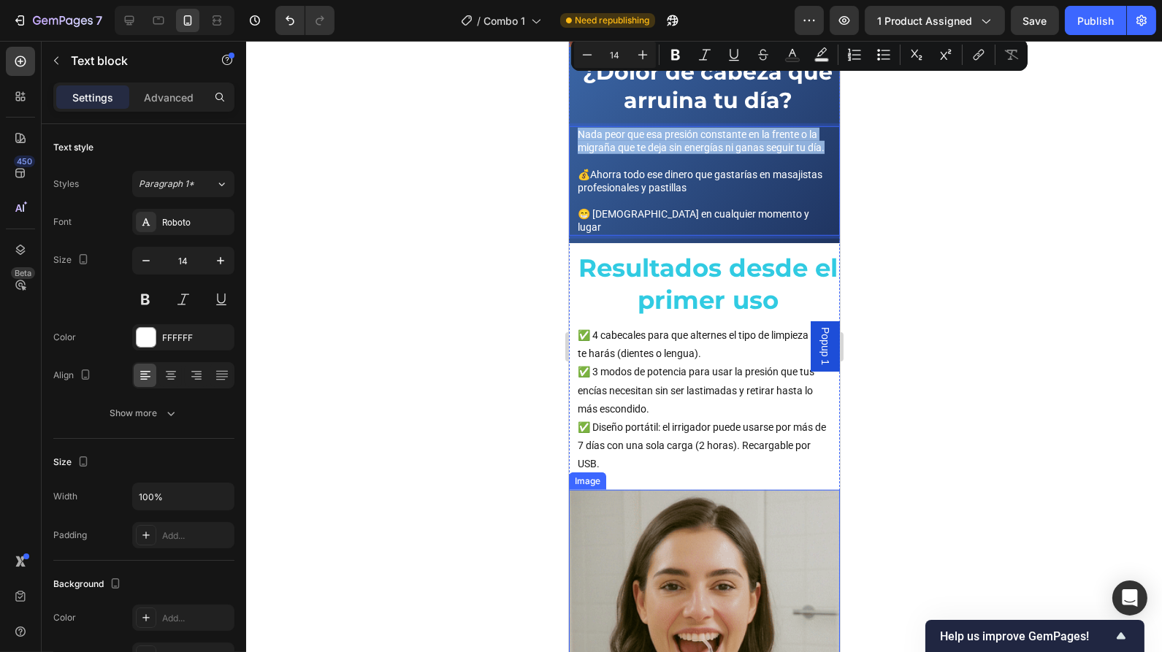
scroll to position [2381, 0]
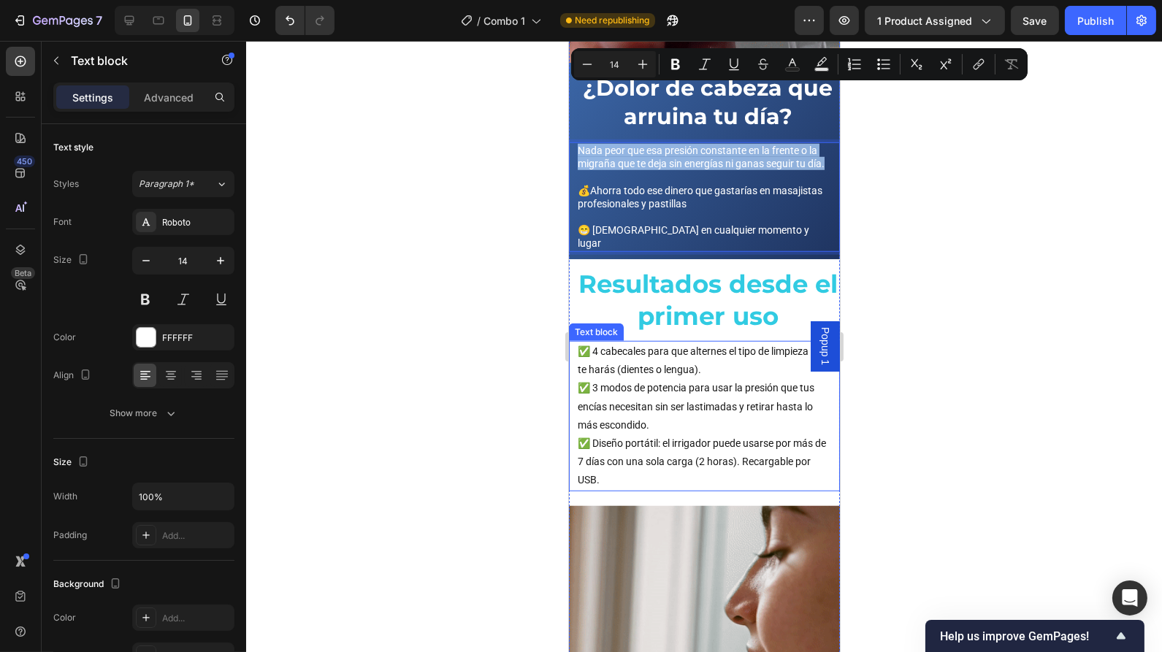
click at [816, 343] on p "✅ 4 cabecales para que alternes el tipo de limpieza que te harás (dientes o len…" at bounding box center [703, 361] width 253 height 37
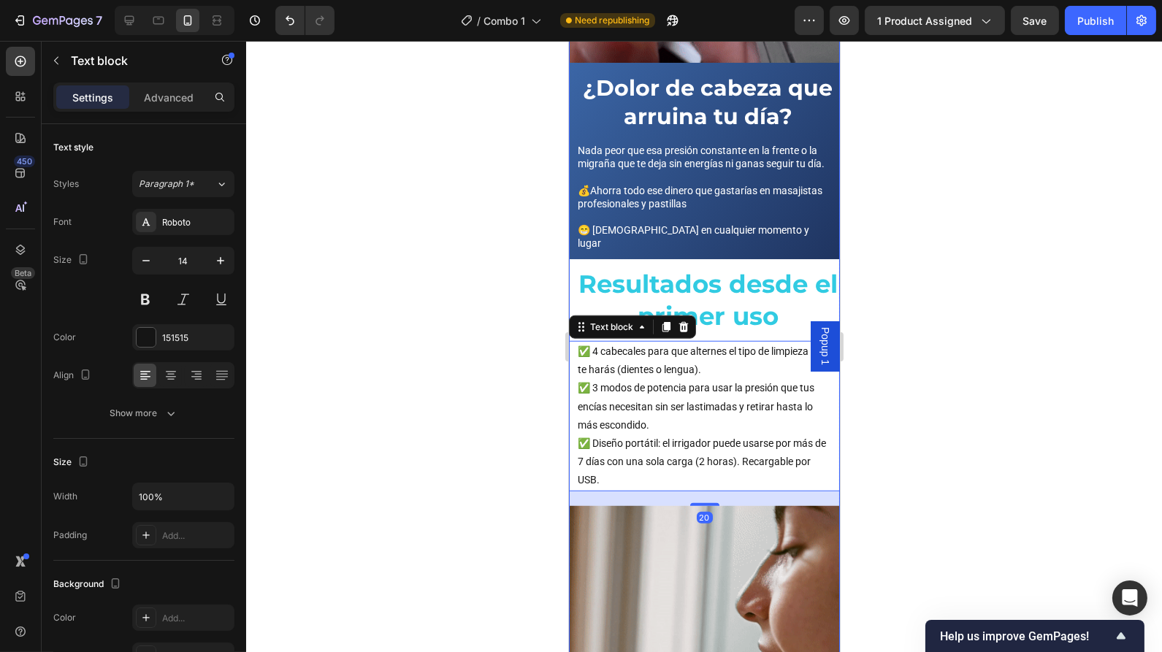
click at [815, 279] on div "Resultados desde el primer uso Heading ✅ 4 cabecales para que alternes el tipo …" at bounding box center [703, 586] width 271 height 654
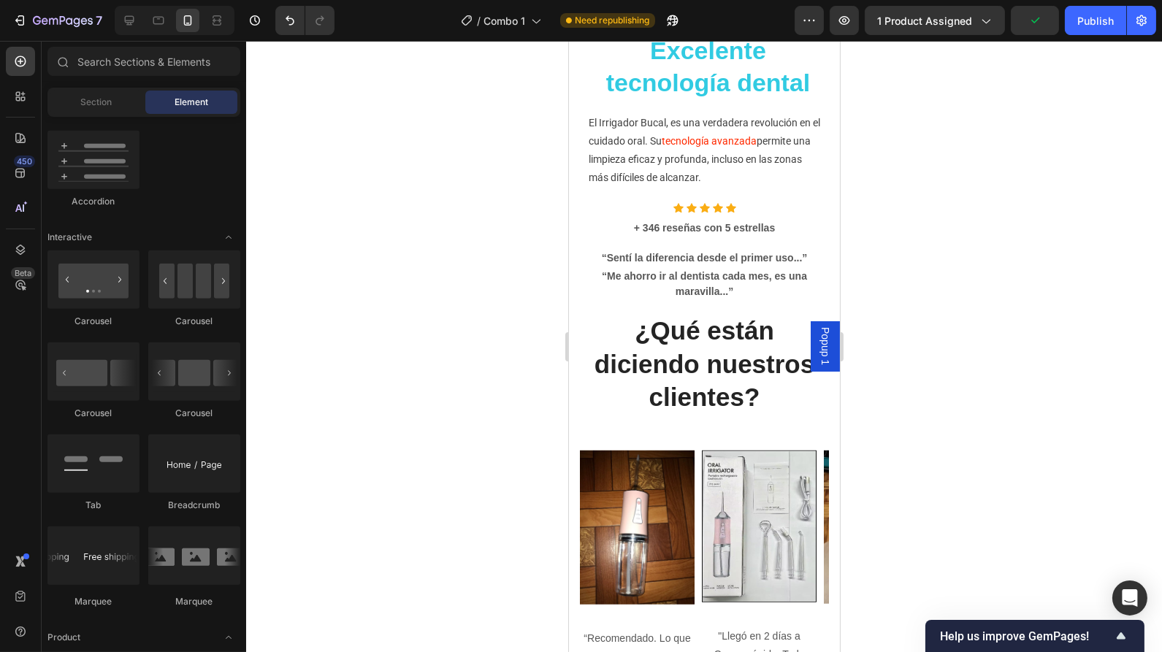
scroll to position [1794, 0]
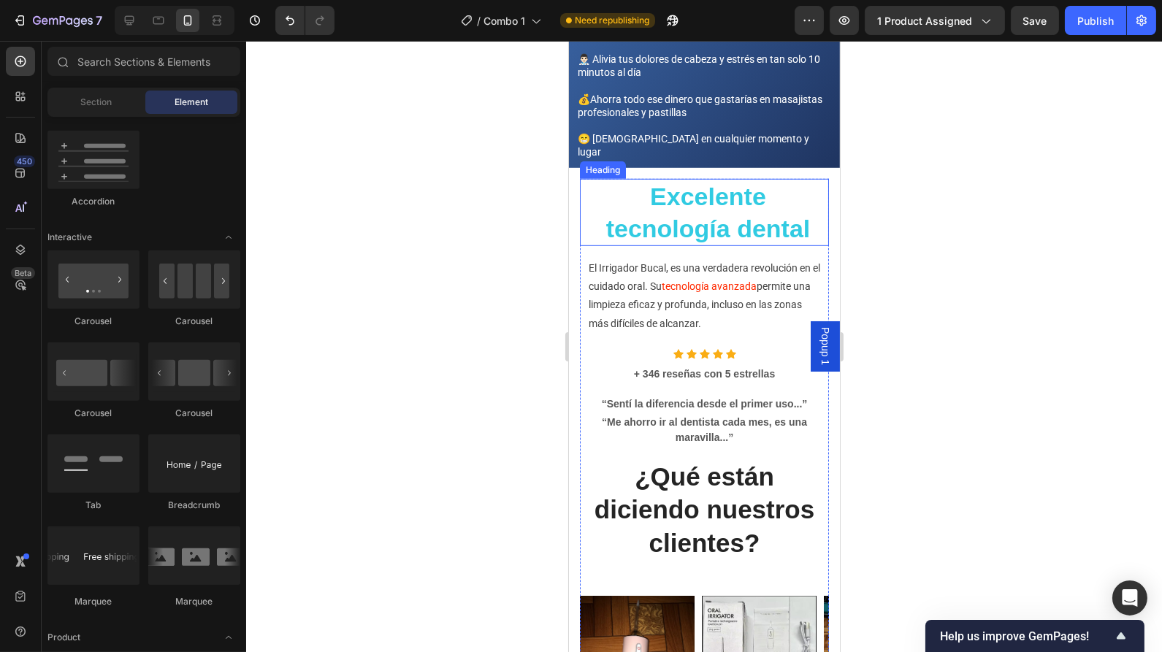
click at [648, 179] on h2 "Excelente tecnología dental" at bounding box center [707, 212] width 242 height 67
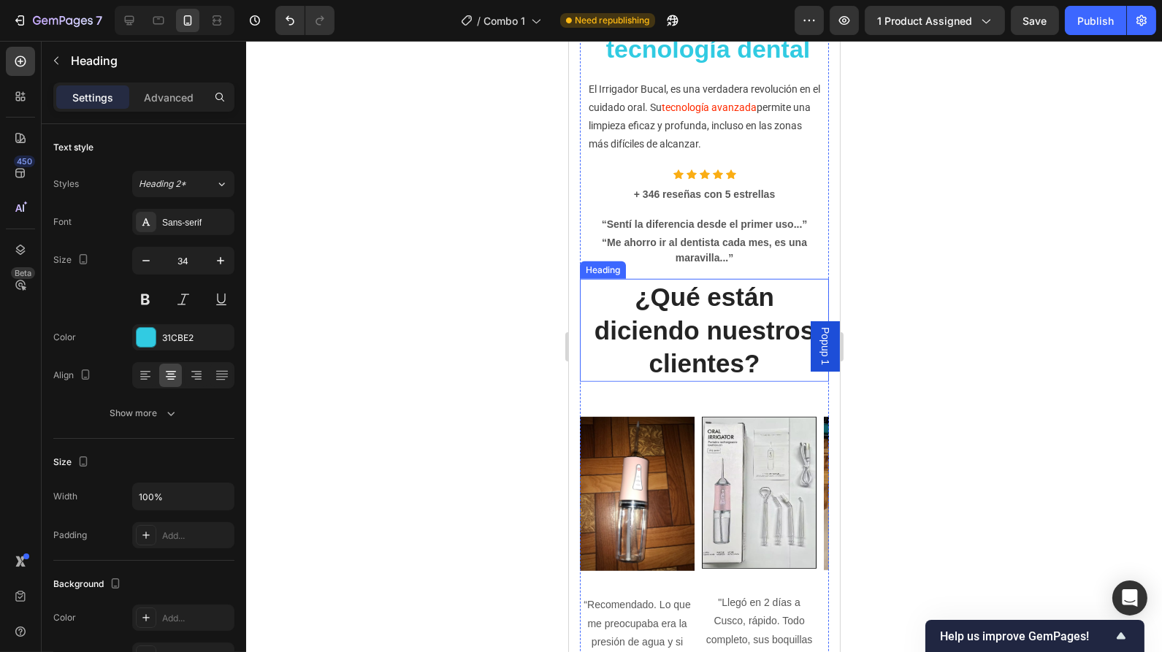
scroll to position [1939, 0]
